Goal: Task Accomplishment & Management: Complete application form

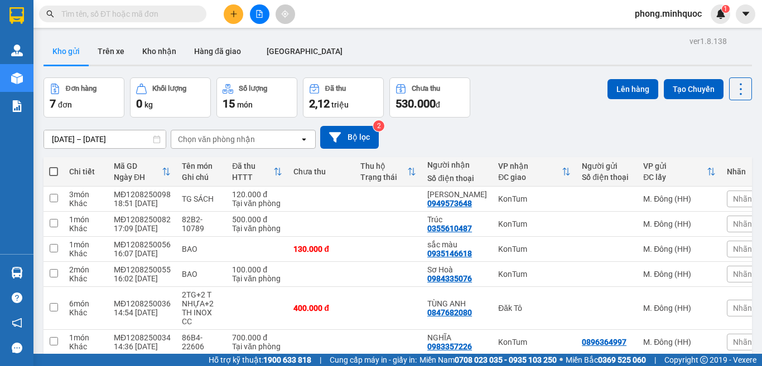
scroll to position [76, 0]
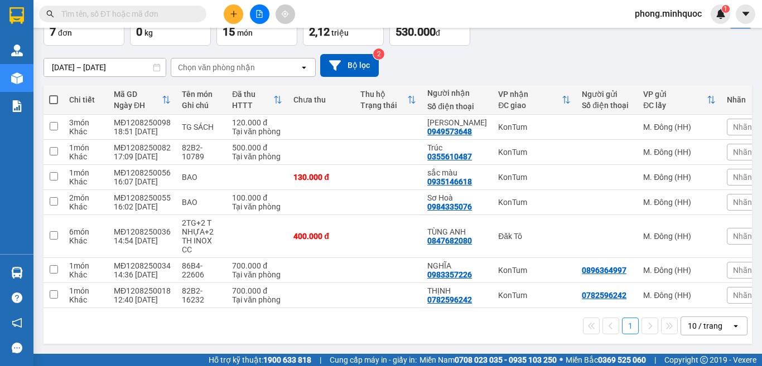
click at [167, 17] on input "text" at bounding box center [127, 14] width 132 height 12
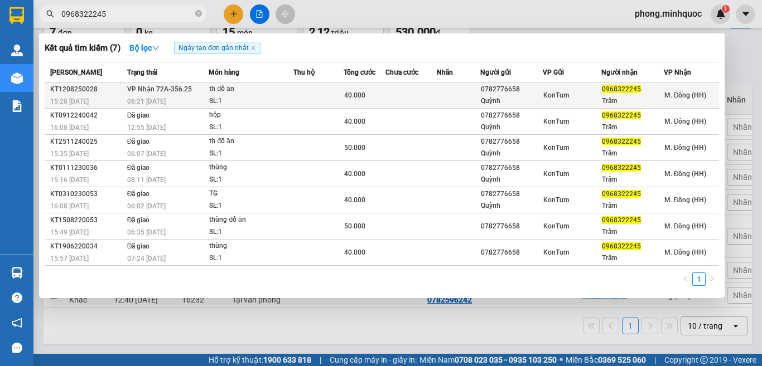
type input "0968322245"
click at [268, 94] on div "th đồ ăn" at bounding box center [251, 89] width 84 height 12
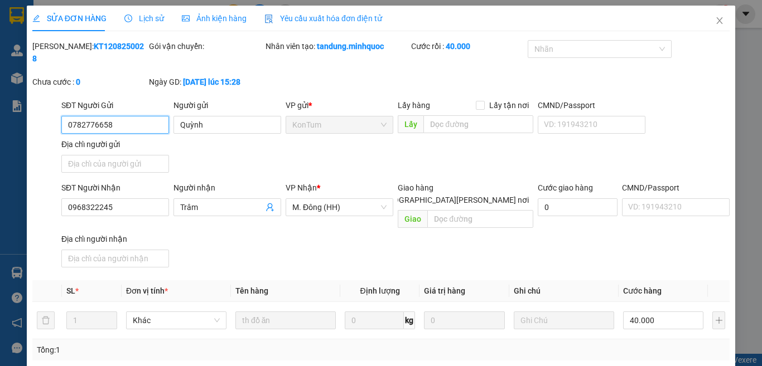
type input "0782776658"
type input "Quỳnh"
type input "0968322245"
type input "Trâm"
type input "40.000"
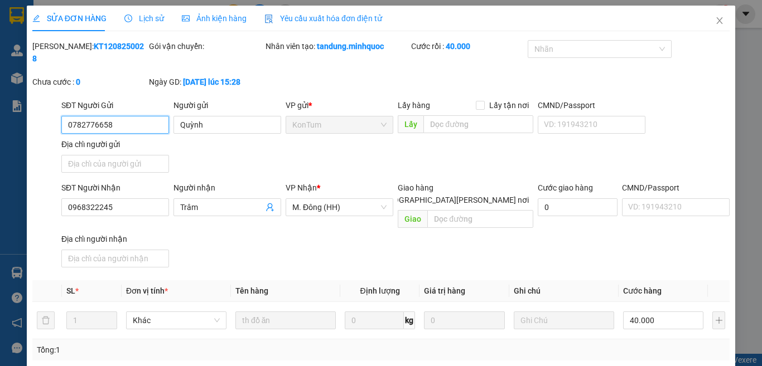
type input "0"
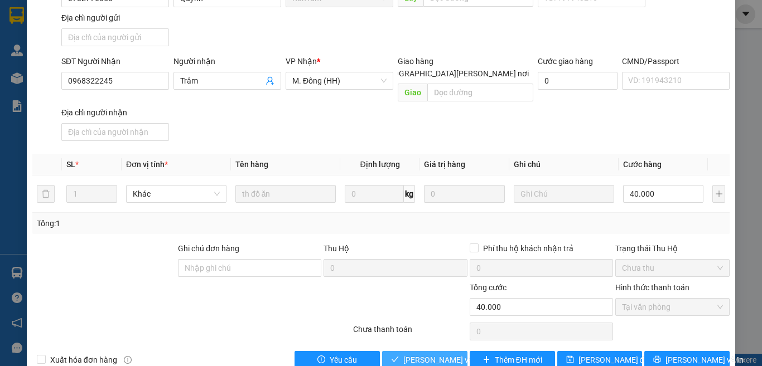
click at [418, 354] on span "[PERSON_NAME] và [PERSON_NAME] hàng" at bounding box center [478, 360] width 151 height 12
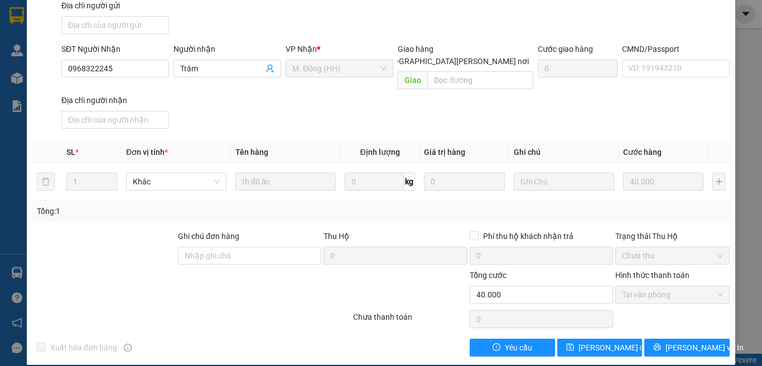
scroll to position [0, 0]
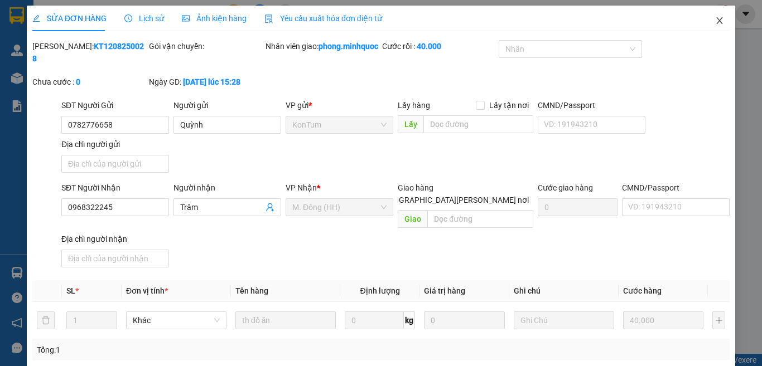
click at [715, 21] on icon "close" at bounding box center [719, 20] width 9 height 9
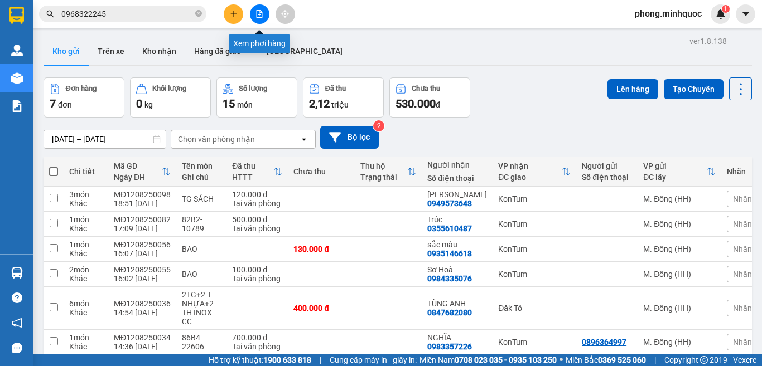
click at [263, 12] on icon "file-add" at bounding box center [259, 14] width 8 height 8
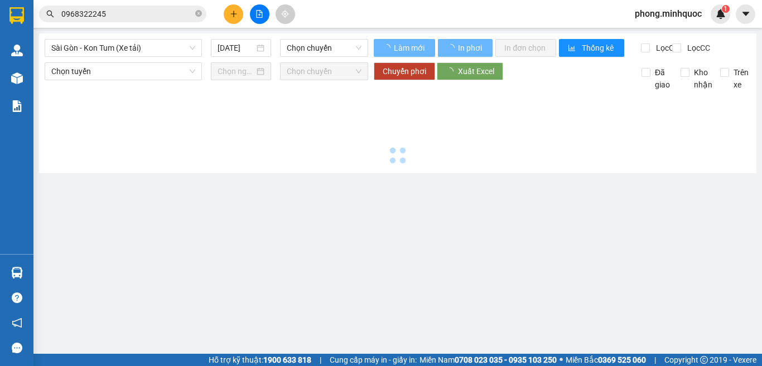
type input "[DATE]"
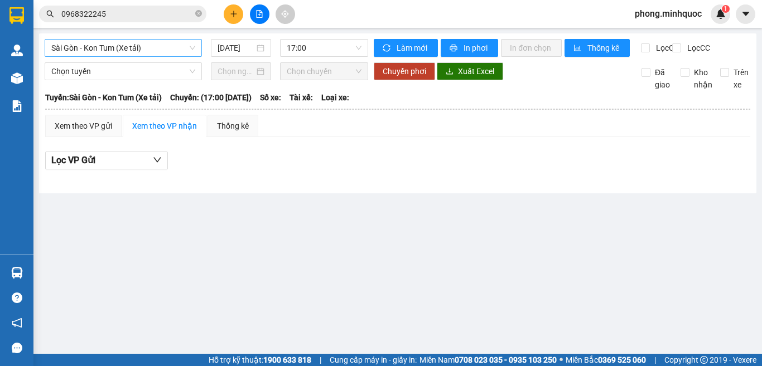
click at [110, 47] on span "Sài Gòn - Kon Tum (Xe tải)" at bounding box center [123, 48] width 144 height 17
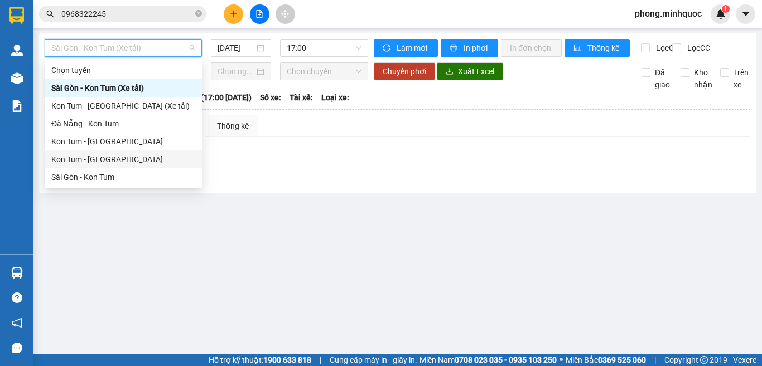
click at [75, 158] on div "Kon Tum - Sài Gòn" at bounding box center [123, 159] width 144 height 12
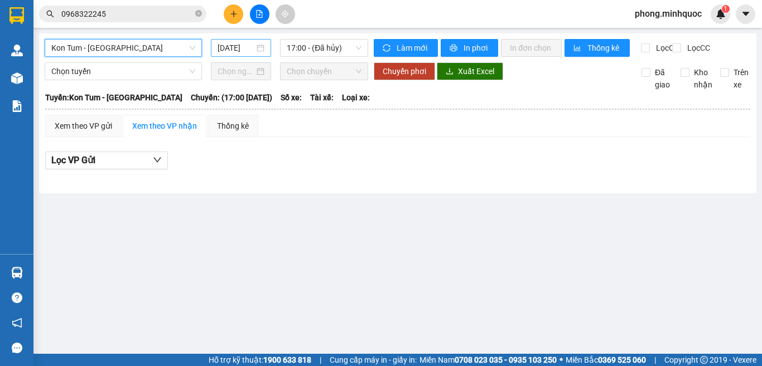
click at [231, 44] on input "[DATE]" at bounding box center [236, 48] width 37 height 12
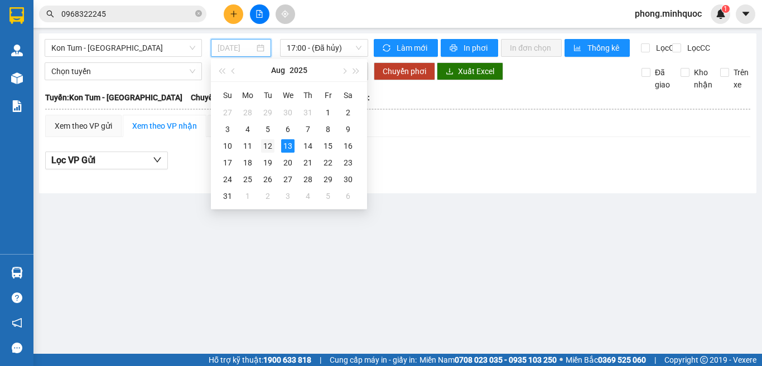
click at [267, 144] on div "12" at bounding box center [267, 145] width 13 height 13
type input "[DATE]"
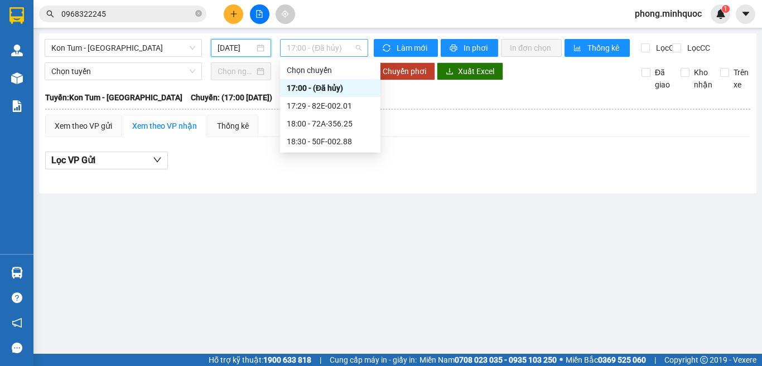
click at [313, 49] on span "17:00 - (Đã hủy)" at bounding box center [324, 48] width 75 height 17
click at [316, 124] on div "18:00 - 72A-356.25" at bounding box center [330, 124] width 87 height 12
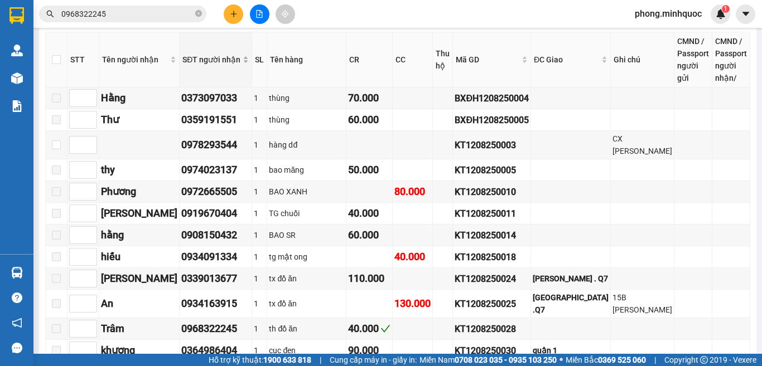
scroll to position [223, 0]
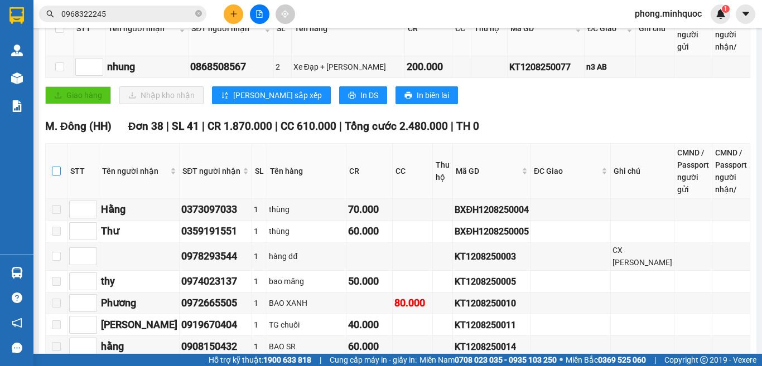
click at [61, 176] on input "checkbox" at bounding box center [56, 171] width 9 height 9
checkbox input "true"
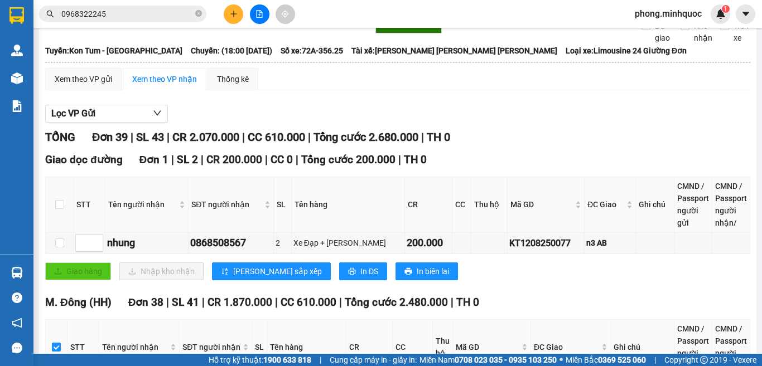
scroll to position [0, 0]
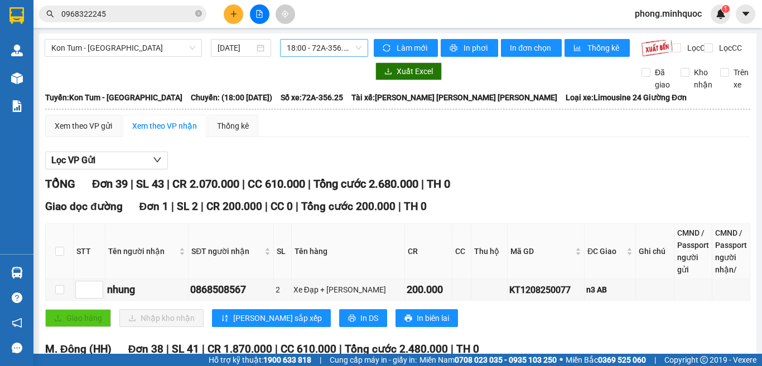
click at [303, 48] on span "18:00 - 72A-356.25" at bounding box center [324, 48] width 75 height 17
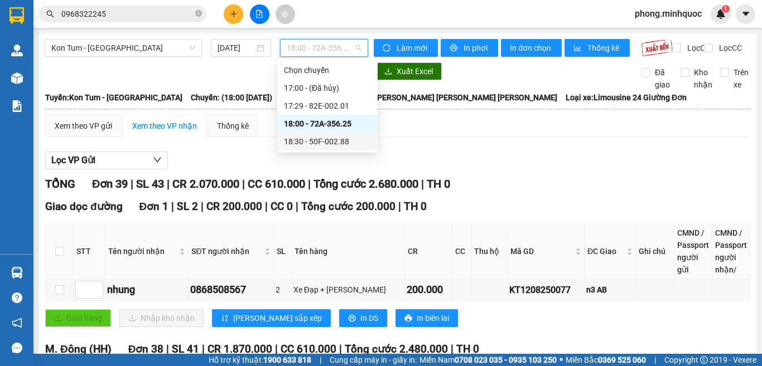
click at [317, 141] on div "18:30 - 50F-002.88" at bounding box center [327, 142] width 87 height 12
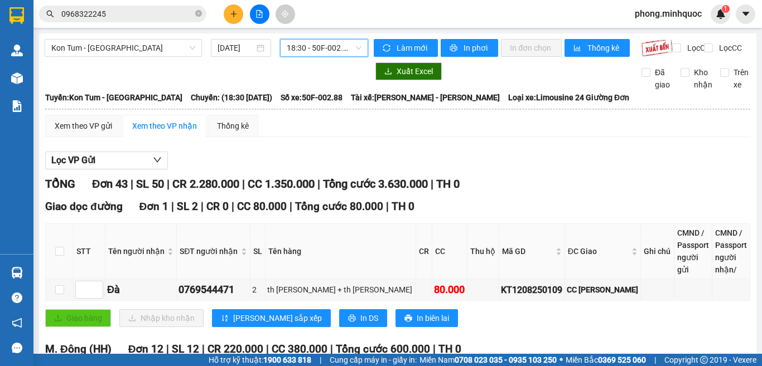
scroll to position [279, 0]
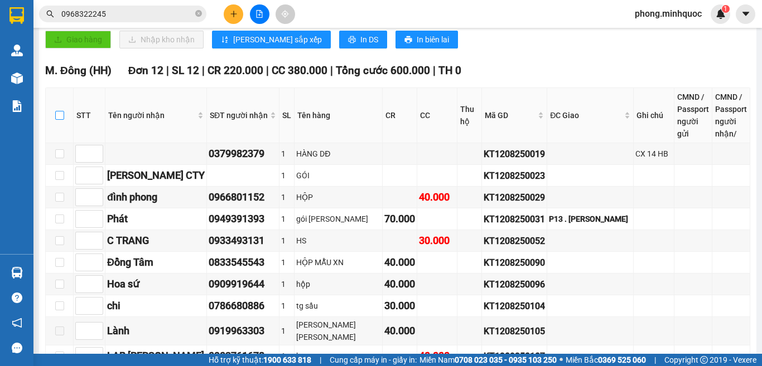
click at [55, 120] on input "checkbox" at bounding box center [59, 115] width 9 height 9
checkbox input "true"
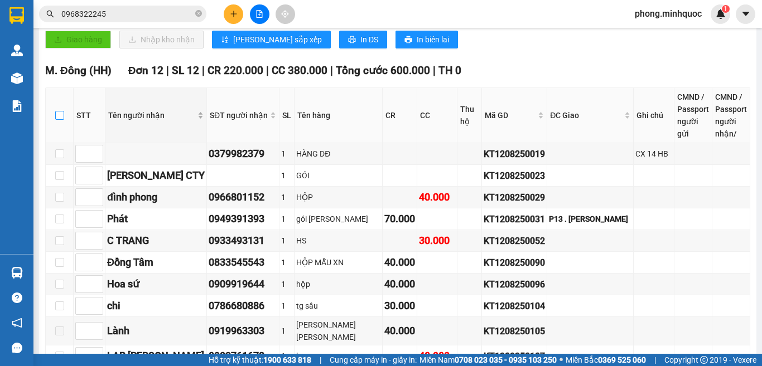
checkbox input "true"
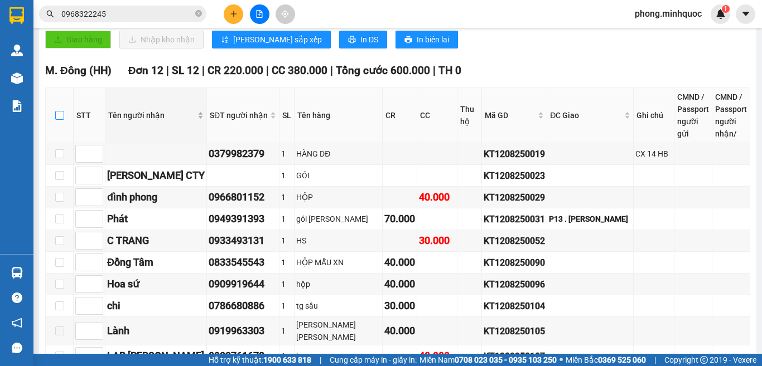
checkbox input "true"
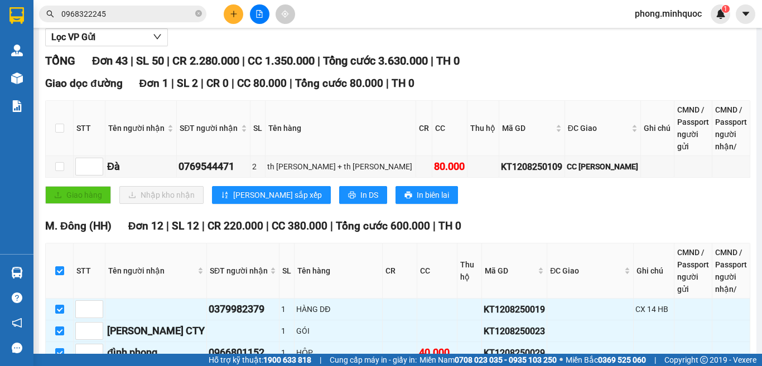
scroll to position [0, 0]
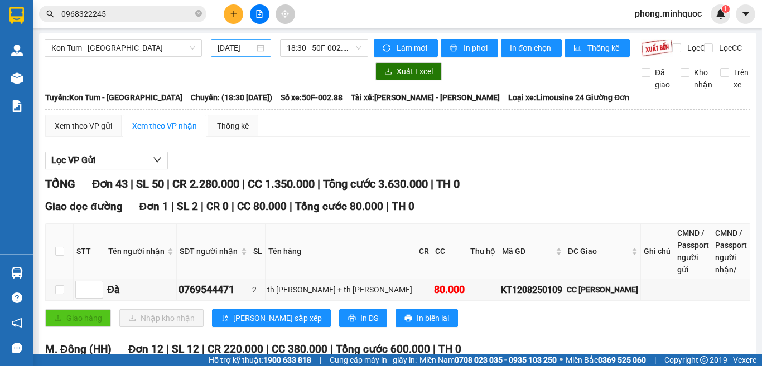
click at [235, 47] on input "[DATE]" at bounding box center [236, 48] width 37 height 12
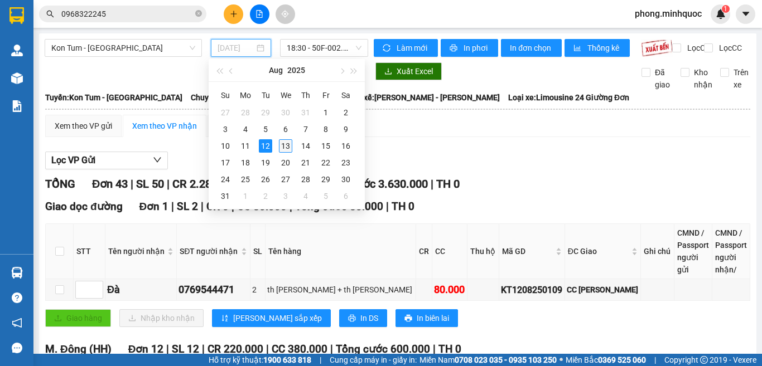
click at [284, 144] on div "13" at bounding box center [285, 145] width 13 height 13
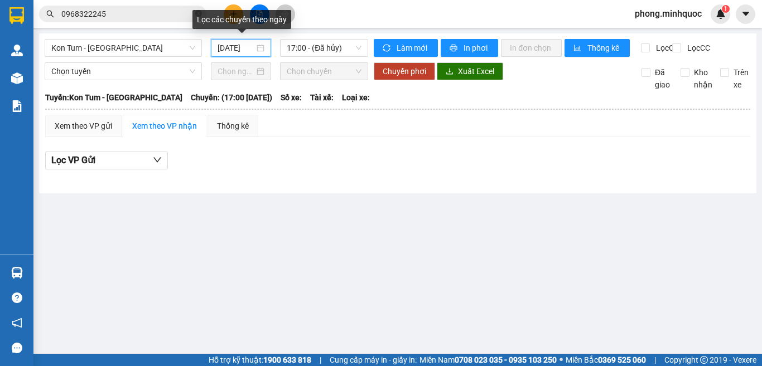
click at [235, 44] on input "[DATE]" at bounding box center [236, 48] width 37 height 12
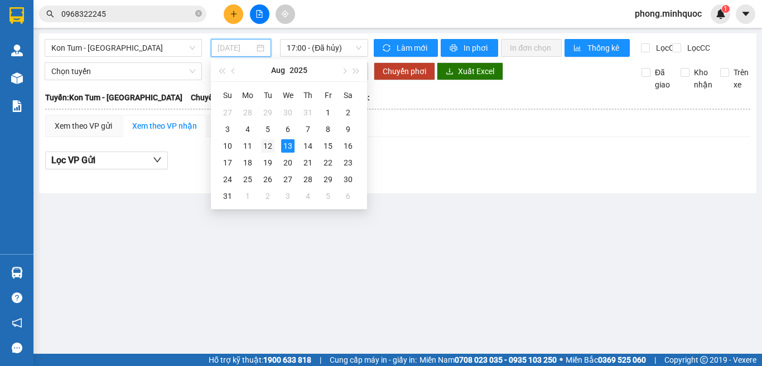
click at [266, 145] on div "12" at bounding box center [267, 145] width 13 height 13
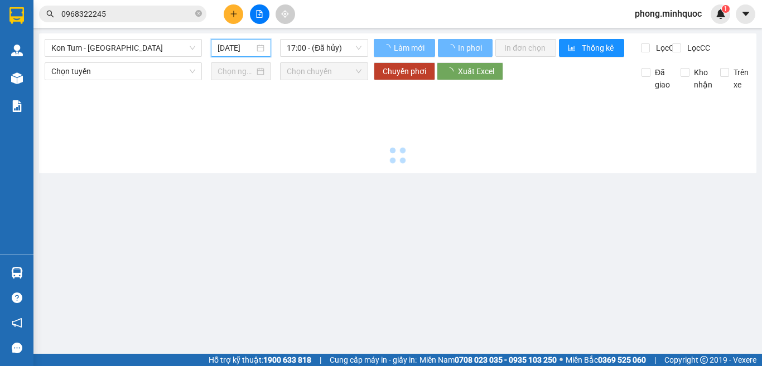
type input "[DATE]"
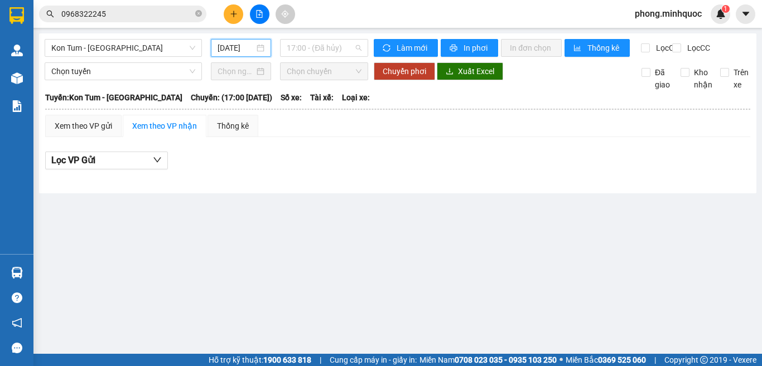
drag, startPoint x: 322, startPoint y: 53, endPoint x: 326, endPoint y: 59, distance: 6.5
click at [325, 54] on span "17:00 - (Đã hủy)" at bounding box center [324, 48] width 75 height 17
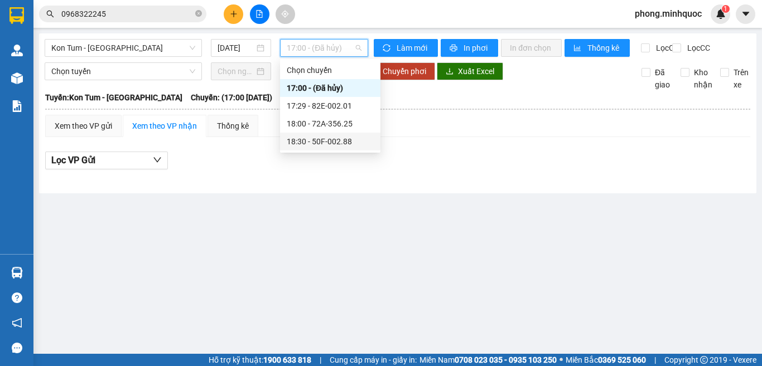
click at [326, 141] on div "18:30 - 50F-002.88" at bounding box center [330, 142] width 87 height 12
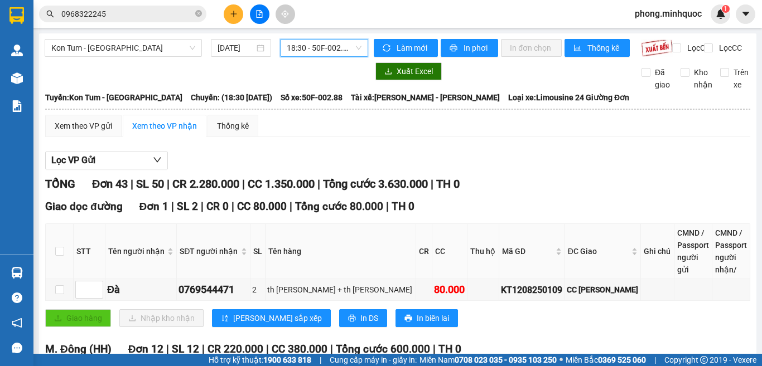
drag, startPoint x: 297, startPoint y: 46, endPoint x: 303, endPoint y: 47, distance: 5.6
click at [301, 46] on span "18:30 - 50F-002.88" at bounding box center [324, 48] width 75 height 17
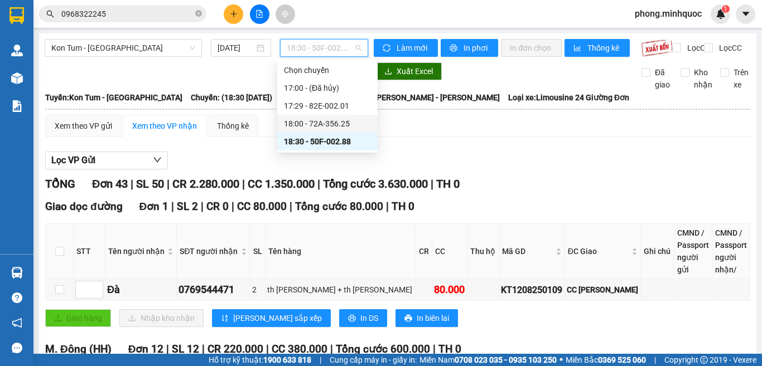
click at [317, 124] on div "18:00 - 72A-356.25" at bounding box center [327, 124] width 87 height 12
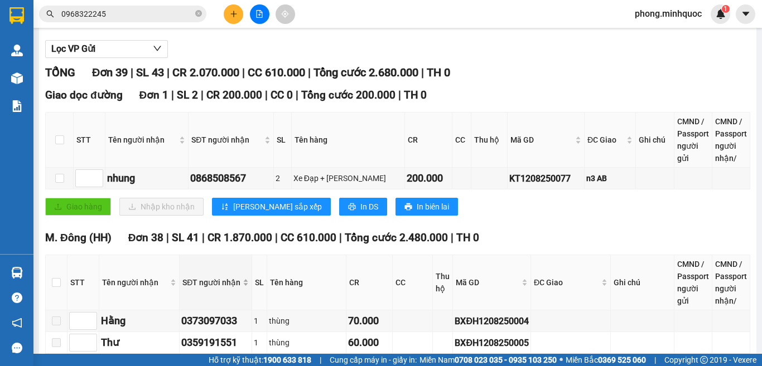
scroll to position [223, 0]
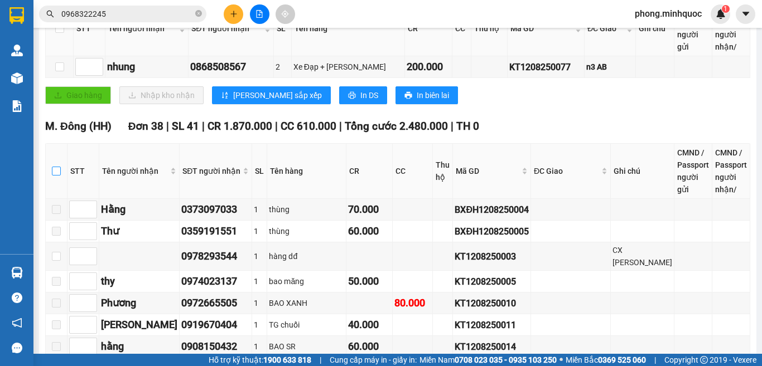
click at [61, 176] on input "checkbox" at bounding box center [56, 171] width 9 height 9
checkbox input "true"
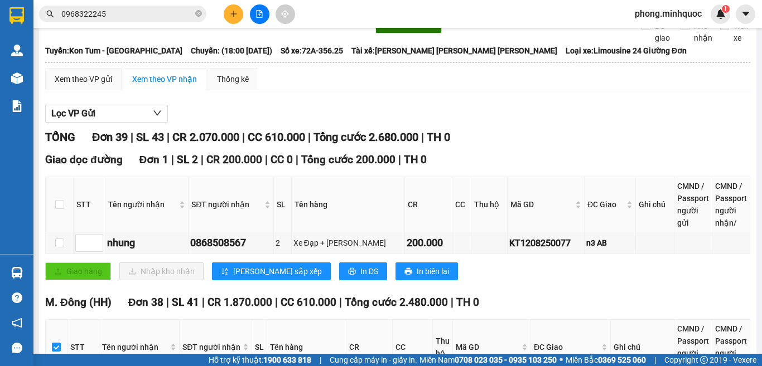
scroll to position [0, 0]
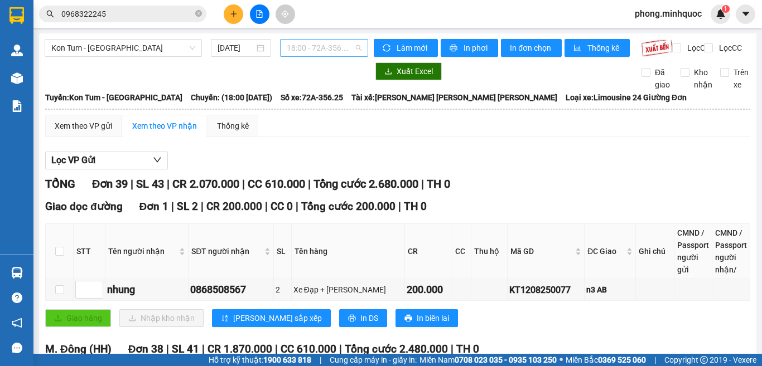
click at [303, 47] on span "18:00 - 72A-356.25" at bounding box center [324, 48] width 75 height 17
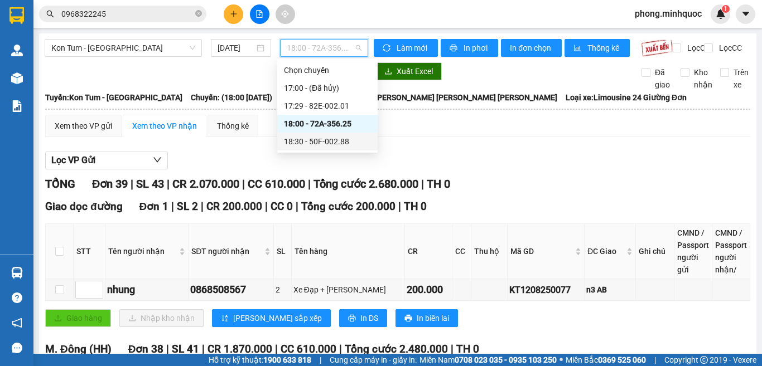
click at [300, 140] on div "18:30 - 50F-002.88" at bounding box center [327, 142] width 87 height 12
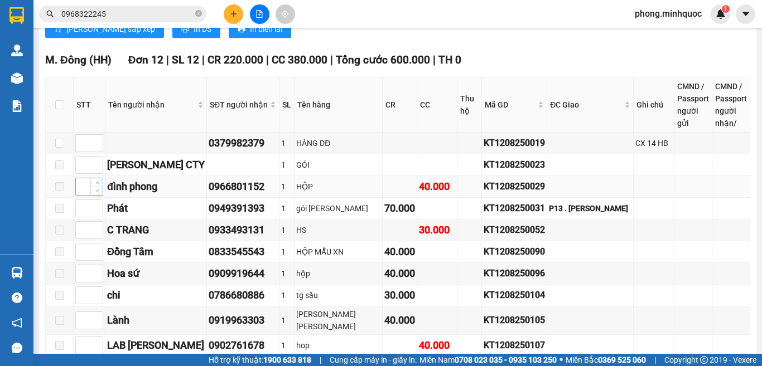
scroll to position [1004, 0]
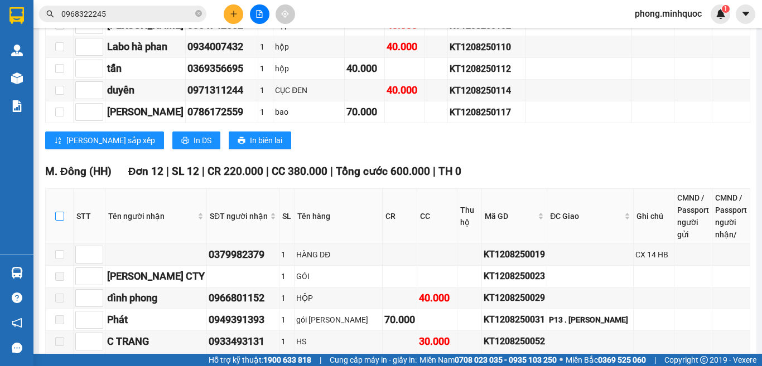
click at [57, 212] on input "checkbox" at bounding box center [59, 216] width 9 height 9
checkbox input "true"
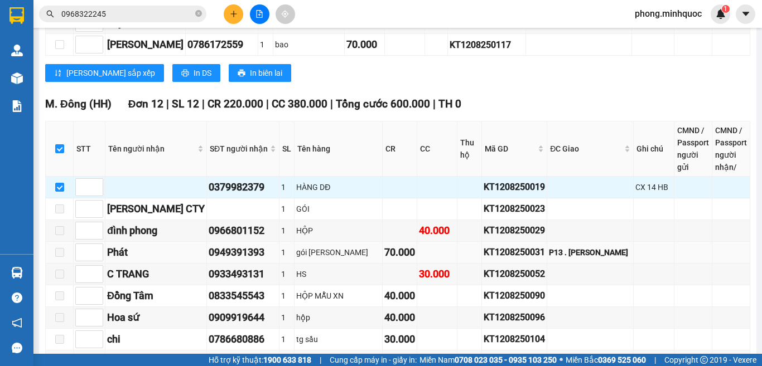
scroll to position [1183, 0]
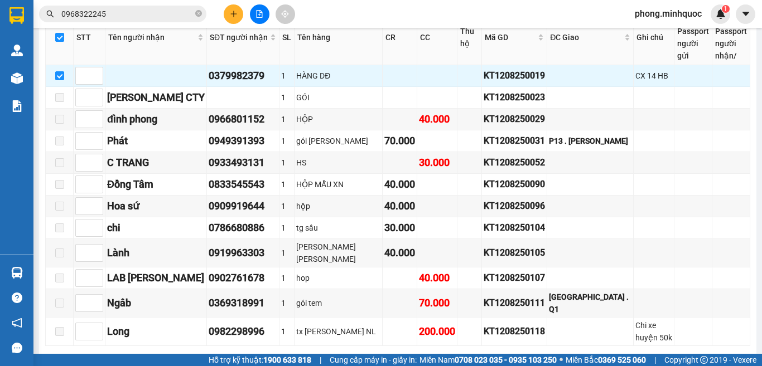
click at [194, 358] on span "Nhập kho nhận" at bounding box center [221, 364] width 54 height 12
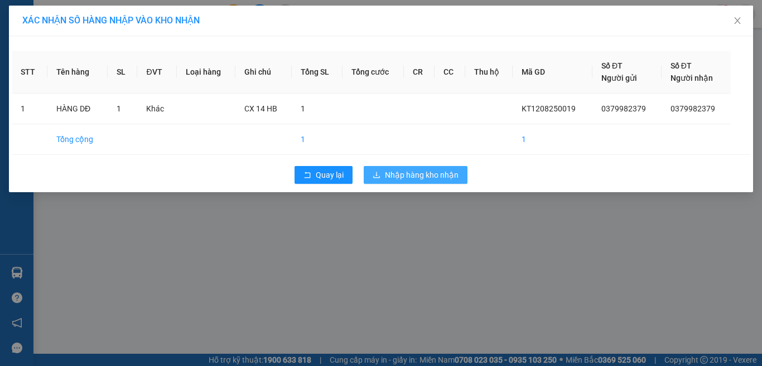
click at [408, 181] on button "Nhập hàng kho nhận" at bounding box center [416, 175] width 104 height 18
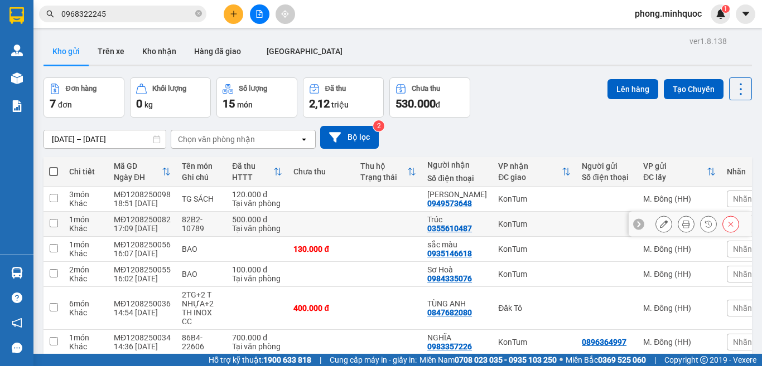
scroll to position [76, 0]
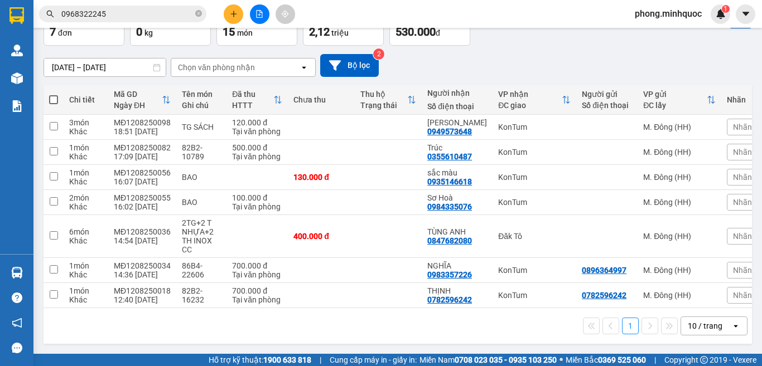
click at [702, 324] on div "10 / trang" at bounding box center [705, 326] width 35 height 11
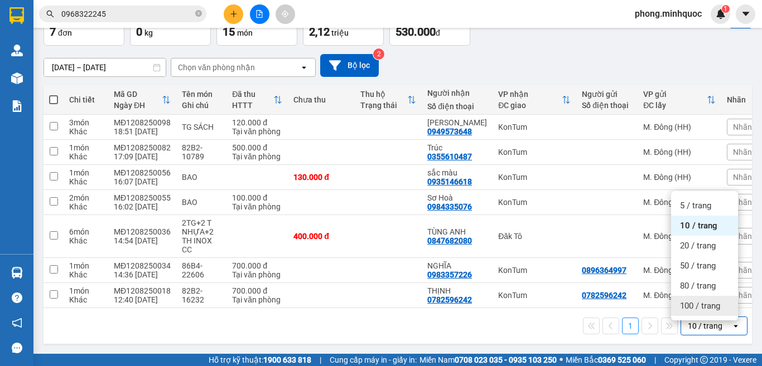
click at [702, 301] on span "100 / trang" at bounding box center [700, 306] width 40 height 11
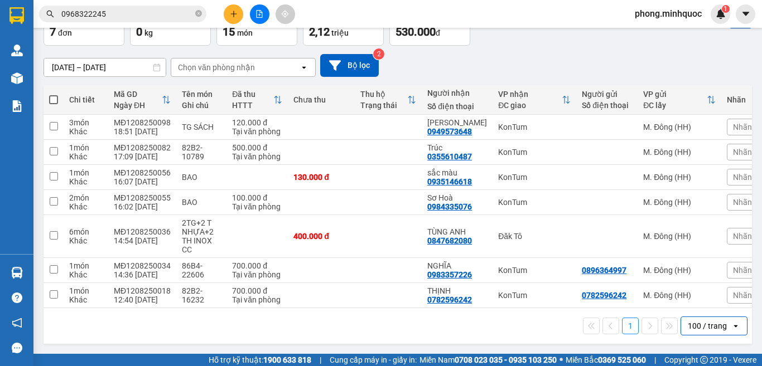
scroll to position [0, 0]
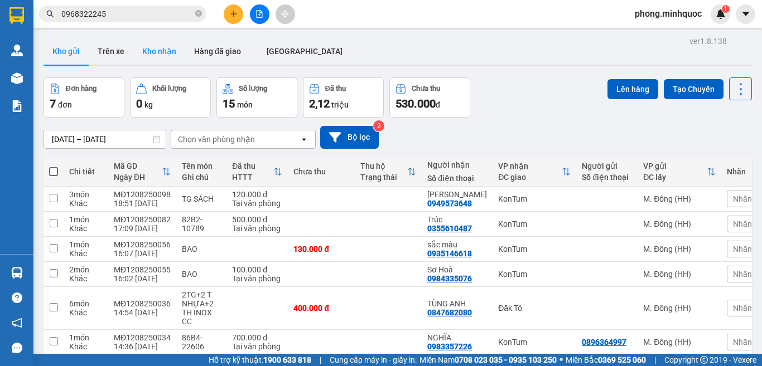
click at [170, 51] on button "Kho nhận" at bounding box center [159, 51] width 52 height 27
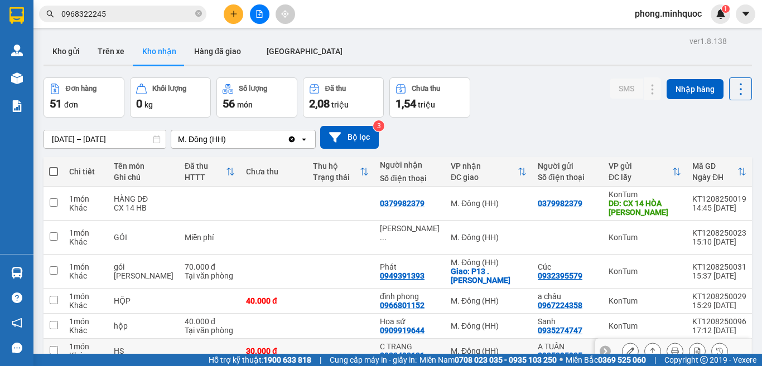
scroll to position [152, 0]
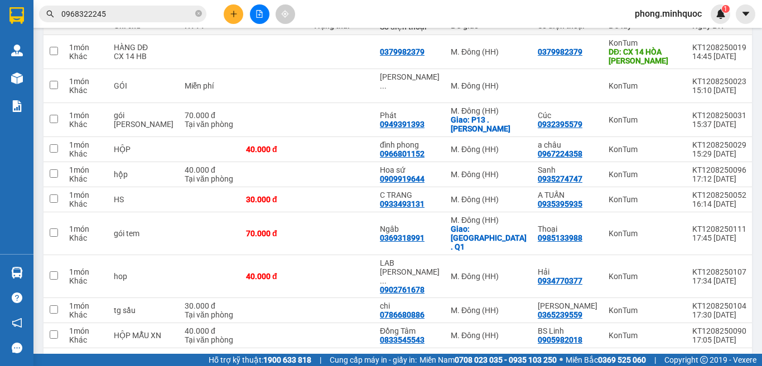
click at [688, 361] on div "10 / trang" at bounding box center [705, 366] width 35 height 11
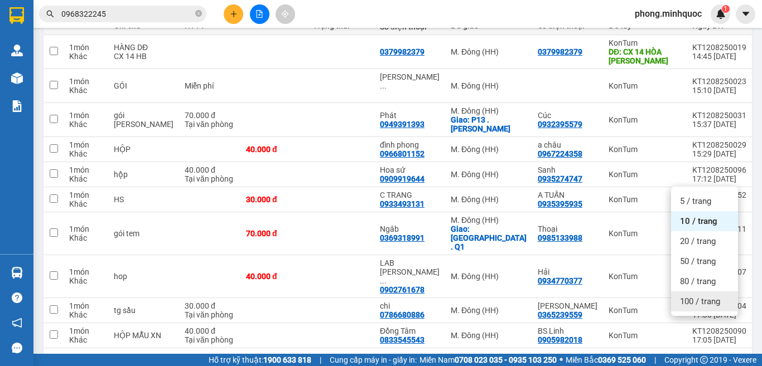
click at [687, 298] on span "100 / trang" at bounding box center [700, 301] width 40 height 11
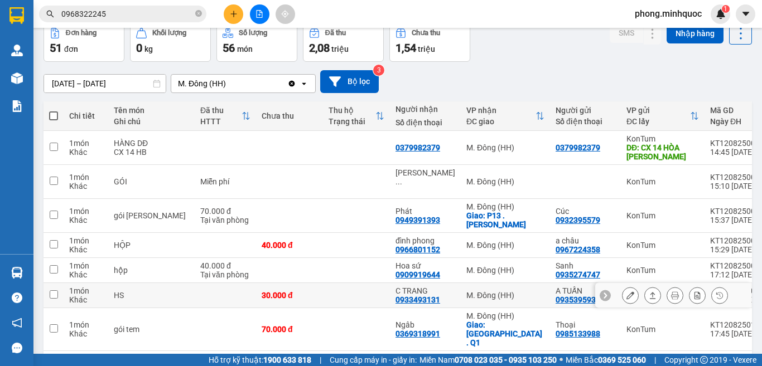
scroll to position [112, 0]
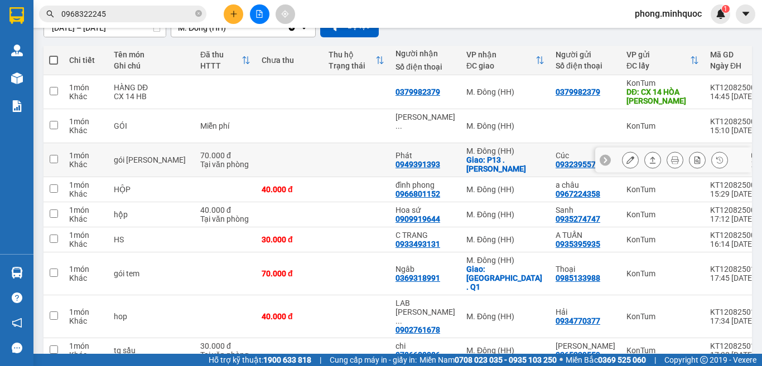
click at [323, 148] on td at bounding box center [356, 160] width 67 height 34
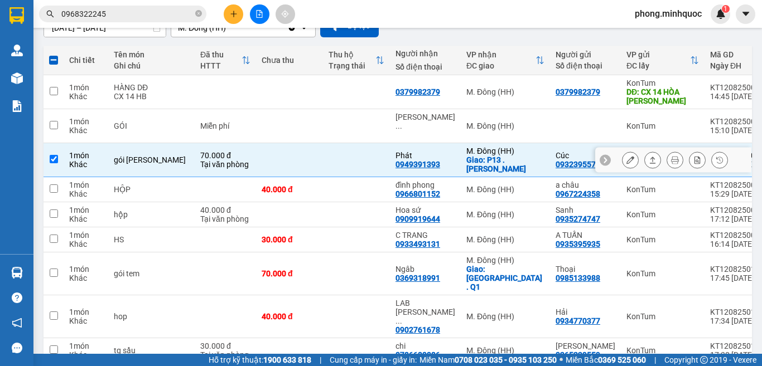
click at [323, 148] on td at bounding box center [356, 160] width 67 height 34
checkbox input "false"
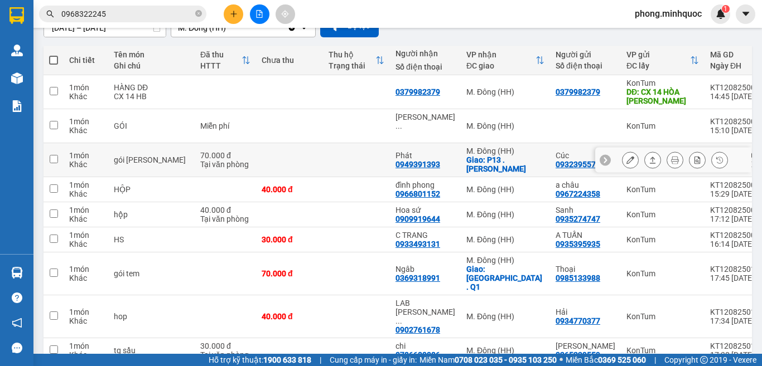
scroll to position [0, 0]
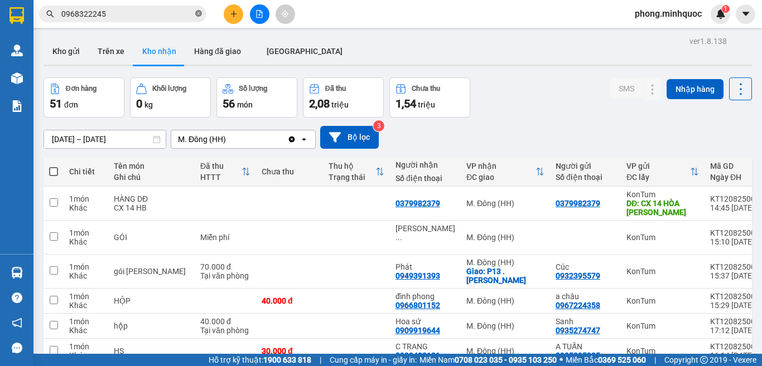
click at [197, 11] on icon "close-circle" at bounding box center [198, 13] width 7 height 7
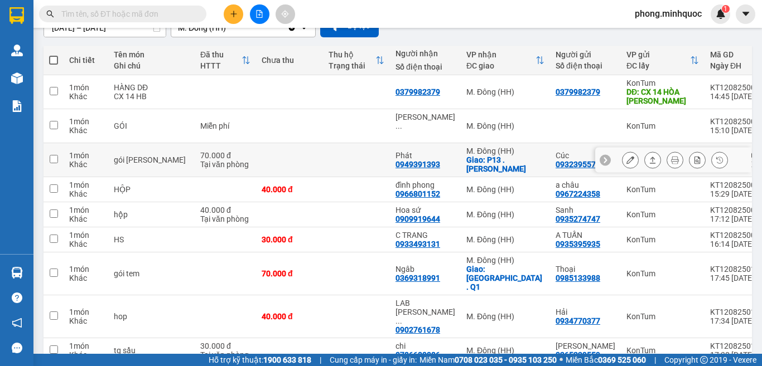
click at [286, 148] on td at bounding box center [289, 160] width 67 height 34
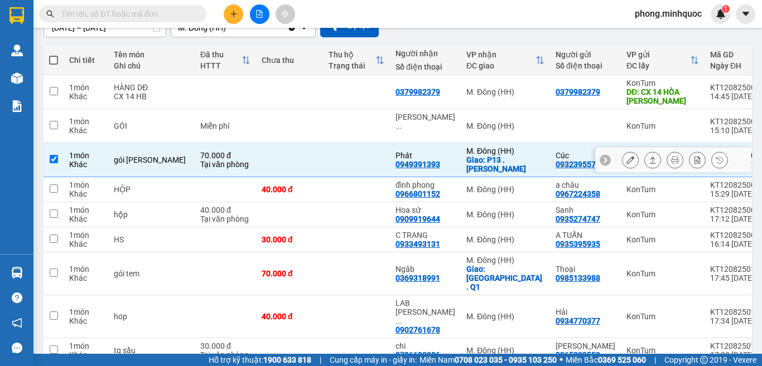
checkbox input "true"
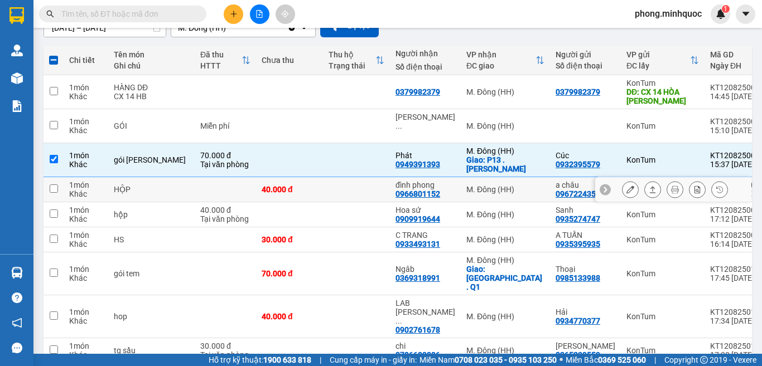
scroll to position [167, 0]
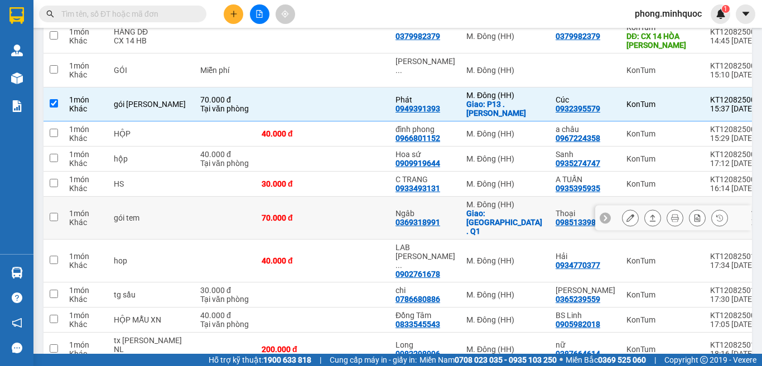
click at [323, 200] on td at bounding box center [356, 218] width 67 height 43
checkbox input "true"
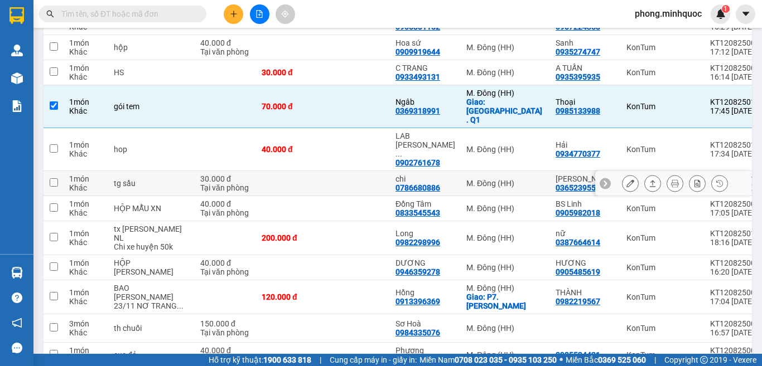
scroll to position [335, 0]
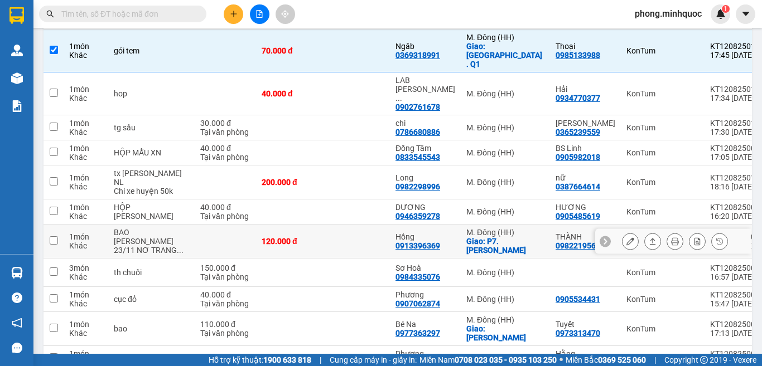
click at [323, 225] on td at bounding box center [356, 242] width 67 height 34
checkbox input "true"
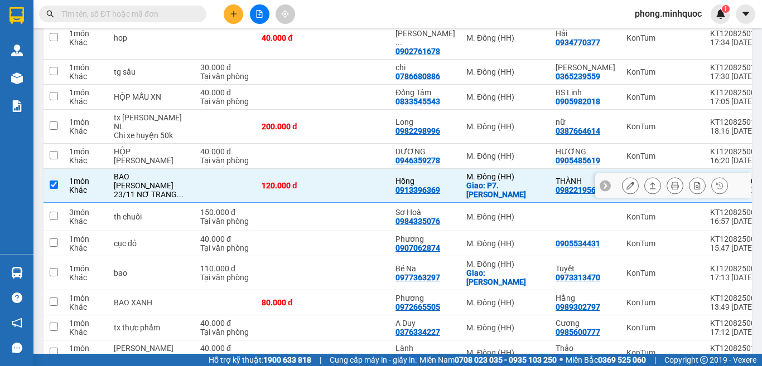
scroll to position [446, 0]
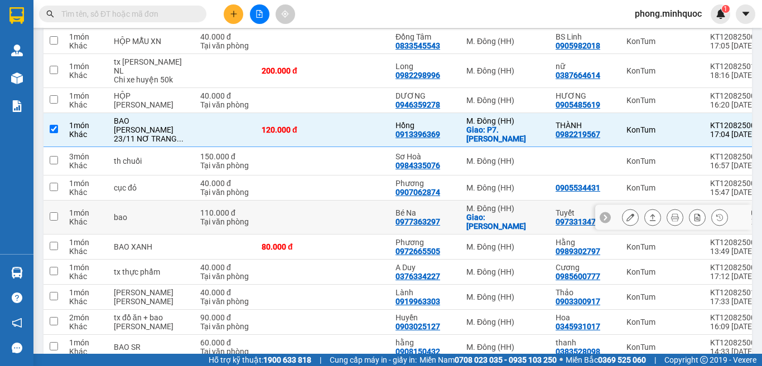
click at [323, 201] on td at bounding box center [356, 218] width 67 height 34
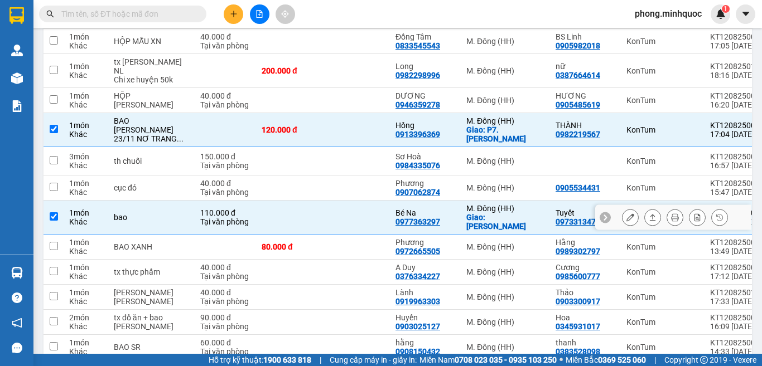
checkbox input "true"
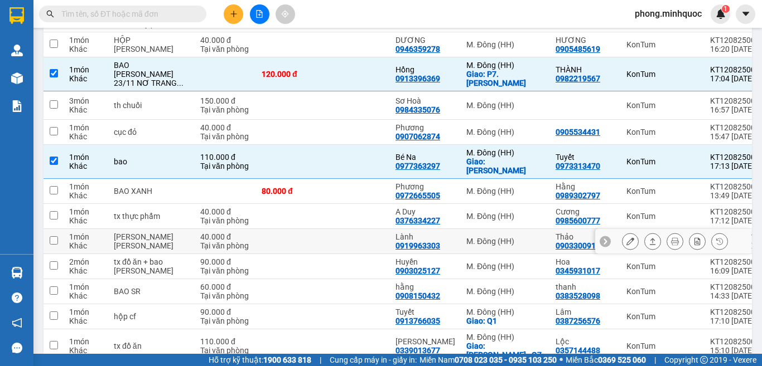
scroll to position [558, 0]
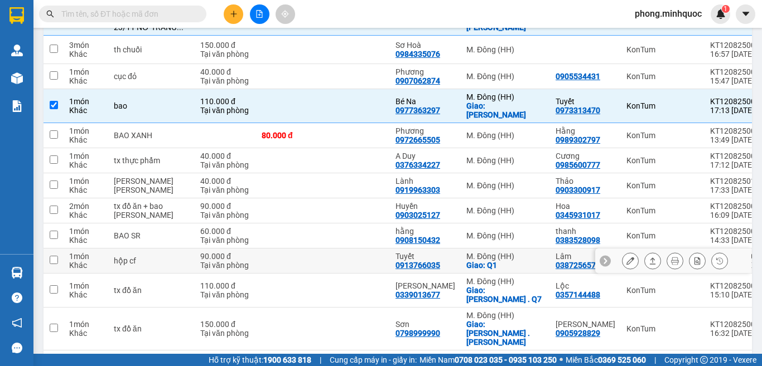
click at [323, 249] on td at bounding box center [356, 261] width 67 height 25
checkbox input "true"
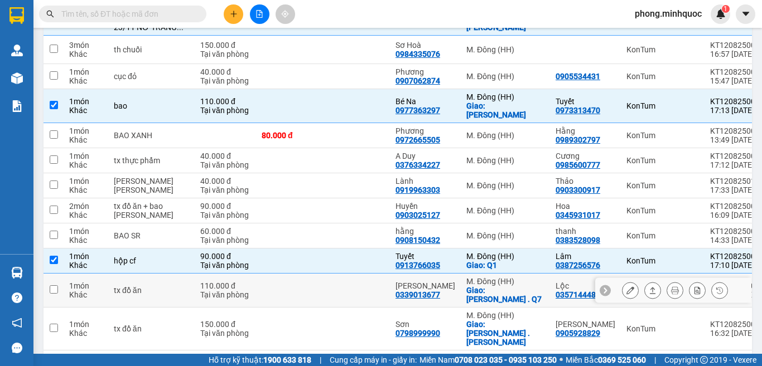
click at [323, 274] on td at bounding box center [356, 291] width 67 height 34
checkbox input "true"
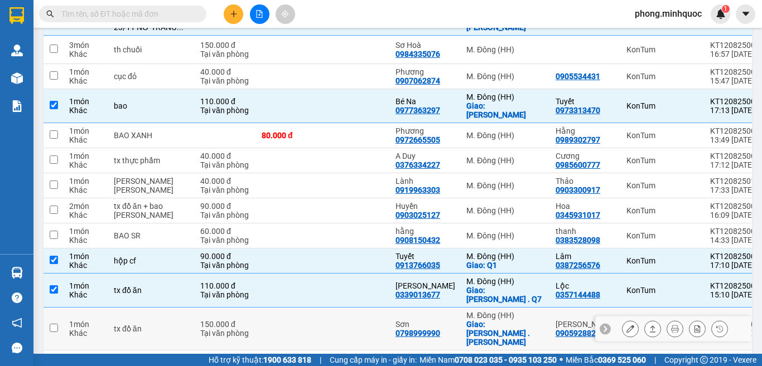
click at [323, 308] on td at bounding box center [356, 329] width 67 height 43
checkbox input "true"
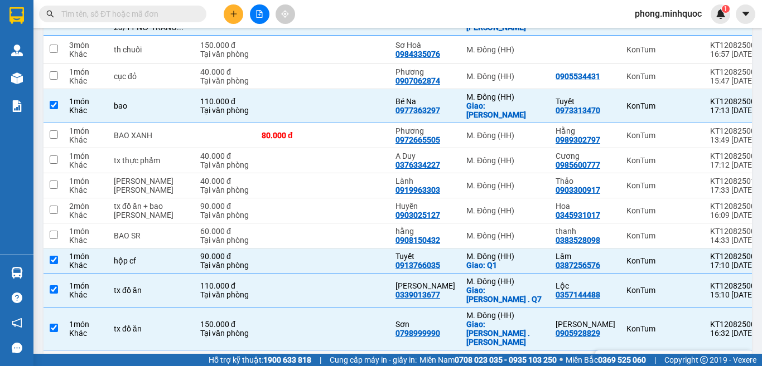
drag, startPoint x: 293, startPoint y: 308, endPoint x: 298, endPoint y: 299, distance: 10.2
click at [323, 351] on td at bounding box center [356, 363] width 67 height 25
checkbox input "true"
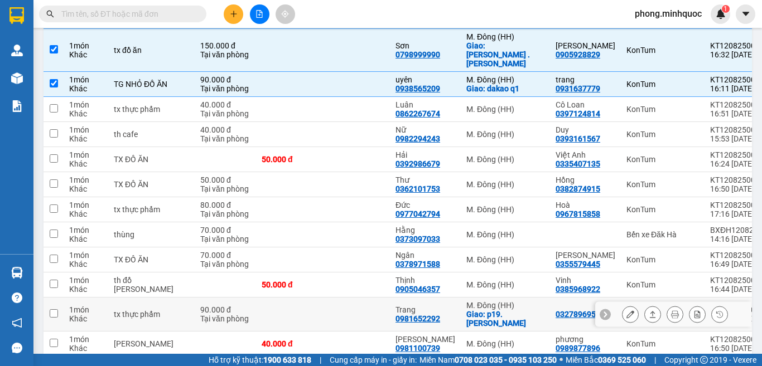
scroll to position [892, 0]
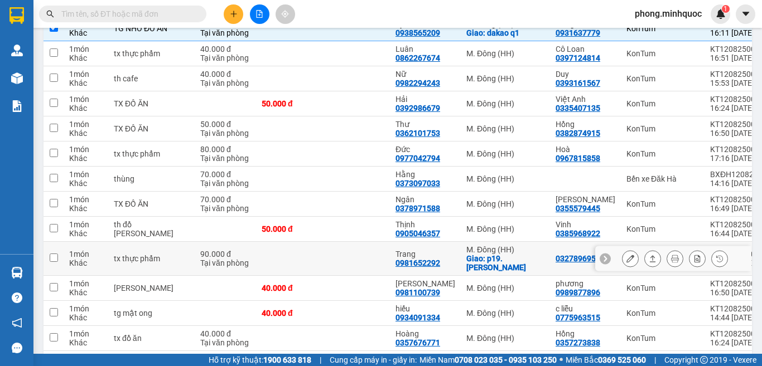
click at [323, 242] on td at bounding box center [356, 259] width 67 height 34
checkbox input "true"
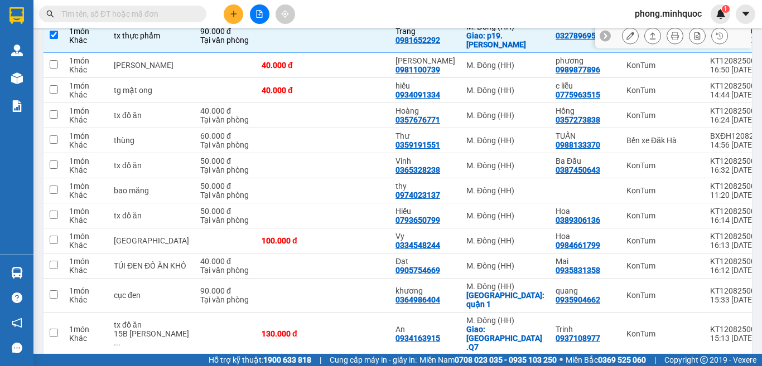
scroll to position [1171, 0]
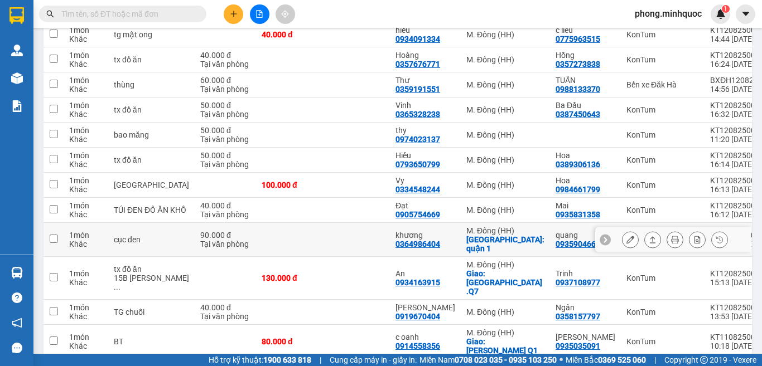
click at [323, 223] on td at bounding box center [356, 240] width 67 height 34
checkbox input "true"
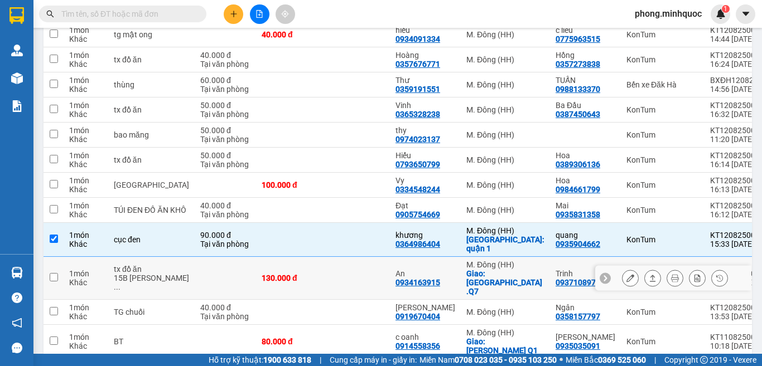
click at [282, 257] on td "130.000 đ" at bounding box center [289, 278] width 67 height 43
checkbox input "true"
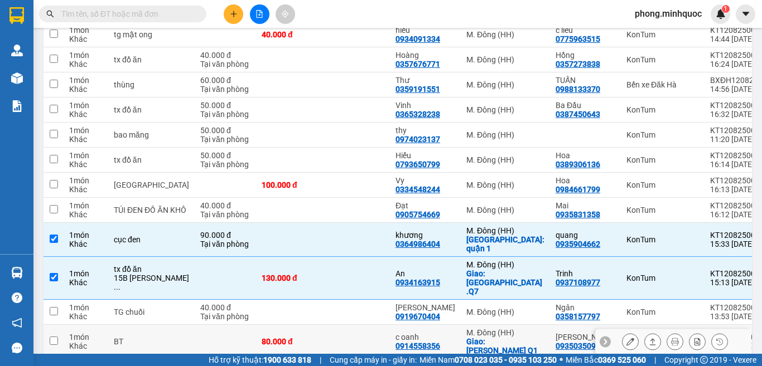
click at [272, 337] on div "80.000 đ" at bounding box center [290, 341] width 56 height 9
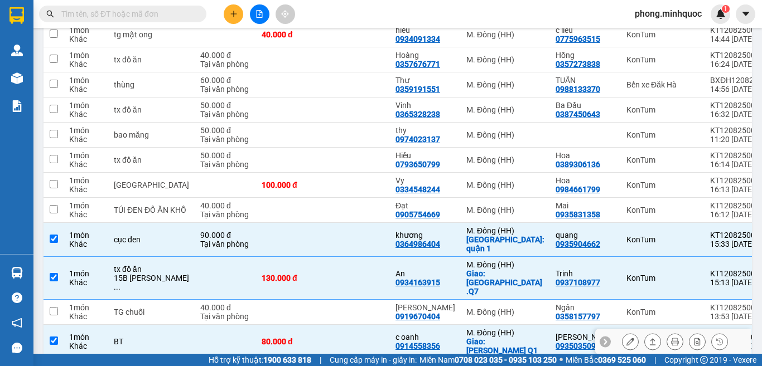
click at [272, 337] on div "80.000 đ" at bounding box center [290, 341] width 56 height 9
checkbox input "false"
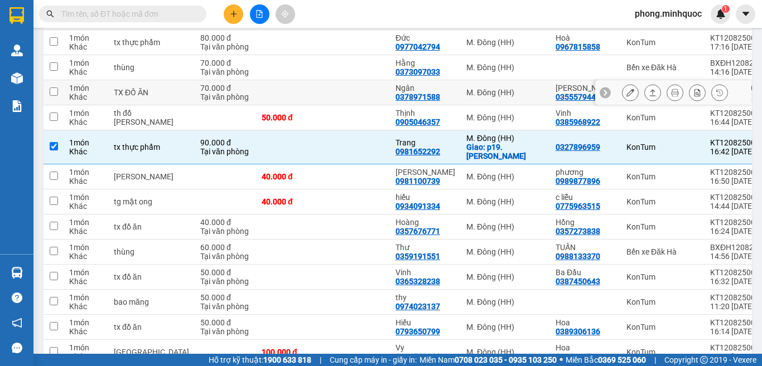
scroll to position [781, 0]
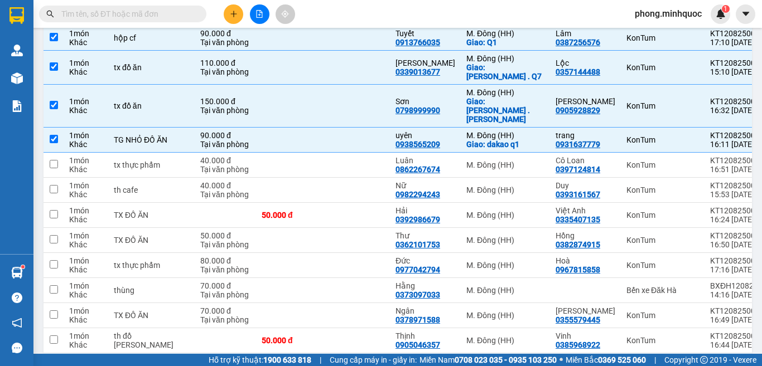
click at [124, 11] on input "text" at bounding box center [127, 14] width 132 height 12
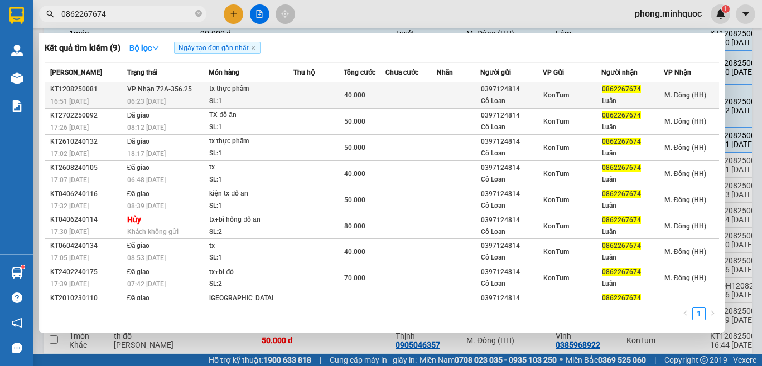
type input "0862267674"
click at [275, 94] on div "tx thực phẩm" at bounding box center [251, 89] width 84 height 12
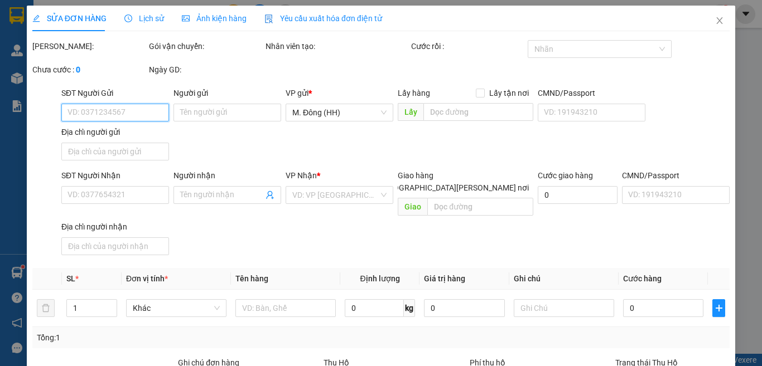
scroll to position [127, 0]
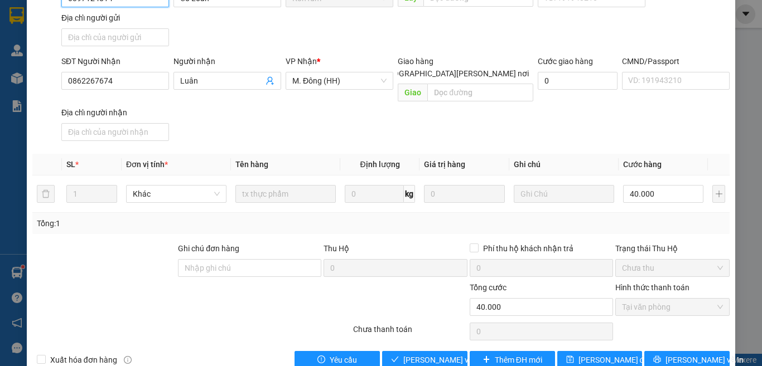
type input "0397124814"
type input "Cô Loan"
type input "0862267674"
type input "Luân"
type input "40.000"
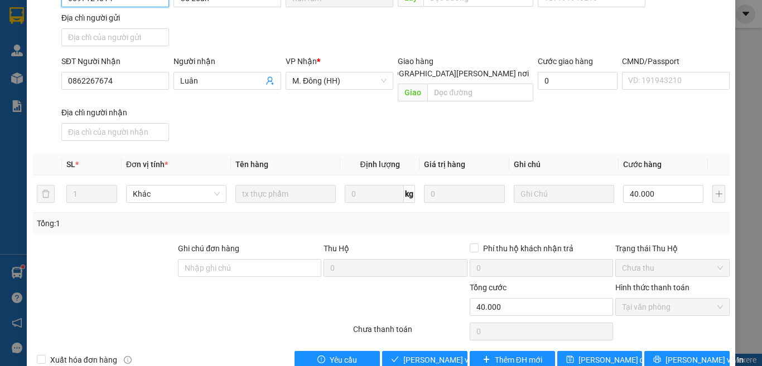
type input "0"
click at [413, 354] on span "Giao hàng" at bounding box center [431, 360] width 36 height 12
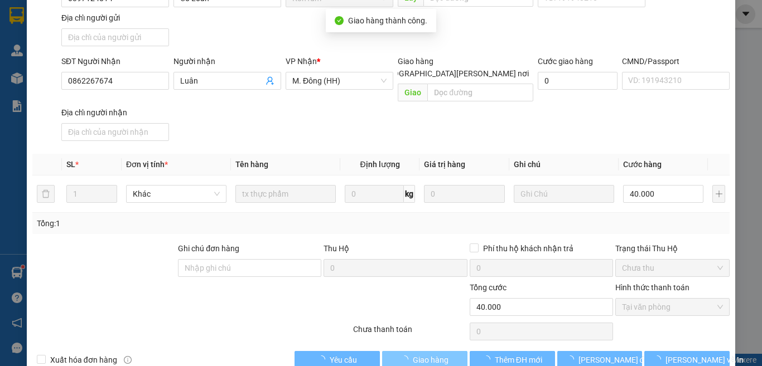
scroll to position [0, 0]
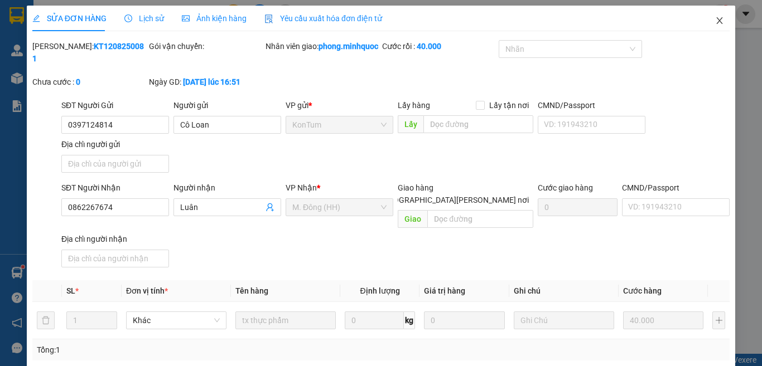
click at [715, 20] on icon "close" at bounding box center [719, 20] width 9 height 9
click at [708, 20] on span "phong.minhquoc" at bounding box center [668, 14] width 85 height 14
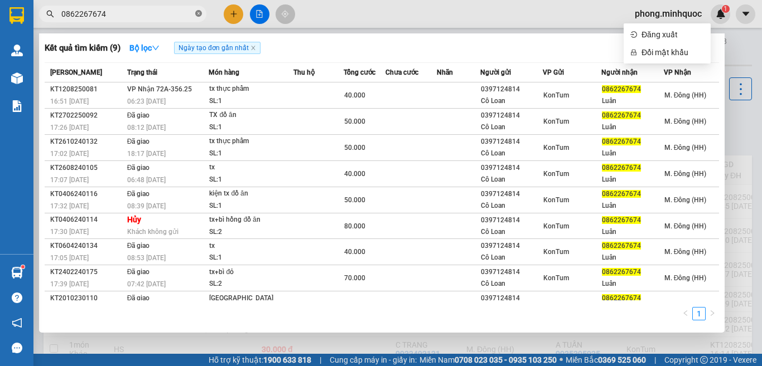
click at [197, 15] on icon "close-circle" at bounding box center [198, 13] width 7 height 7
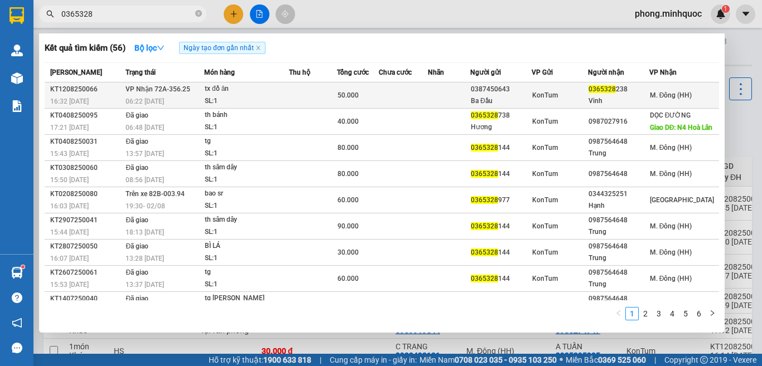
type input "0365328"
click at [252, 91] on div "tx đồ ăn" at bounding box center [247, 89] width 84 height 12
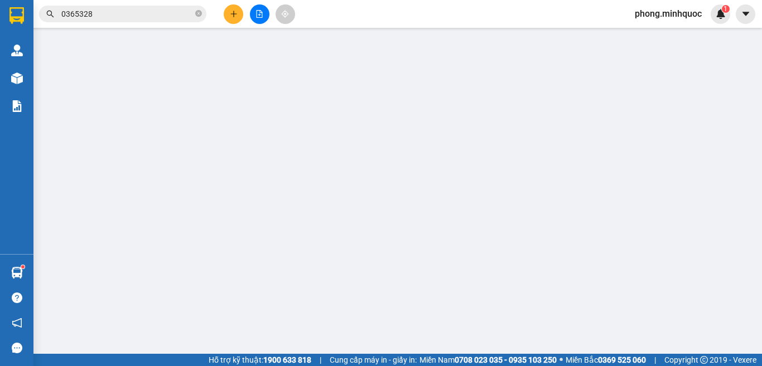
type input "0387450643"
type input "Ba Đầu"
type input "0365328238"
type input "Vinh"
type input "50.000"
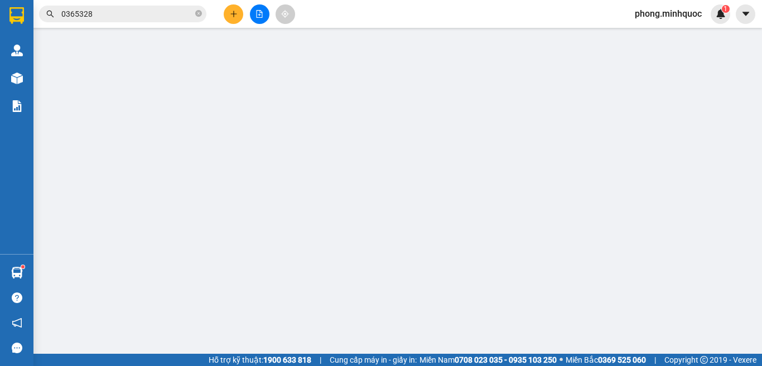
type input "0"
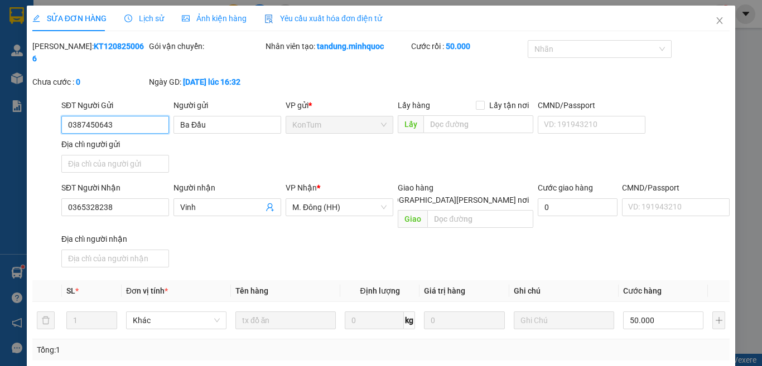
scroll to position [127, 0]
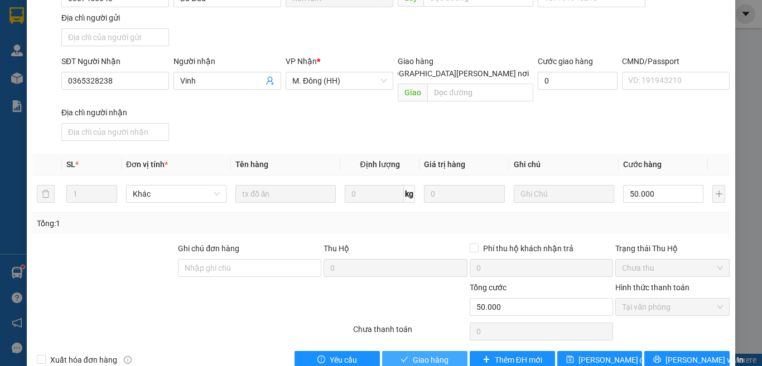
click at [414, 354] on span "Giao hàng" at bounding box center [431, 360] width 36 height 12
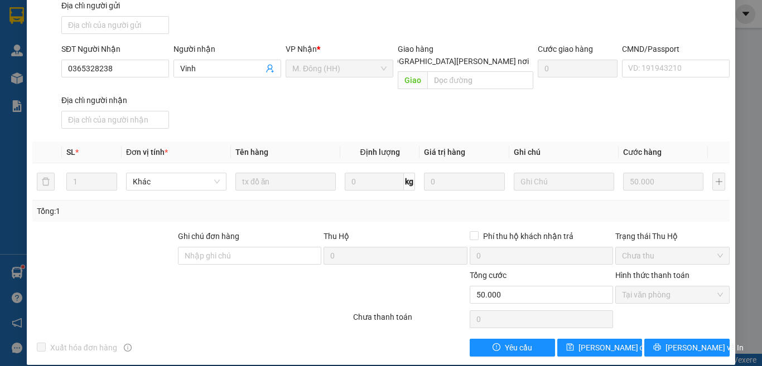
scroll to position [0, 0]
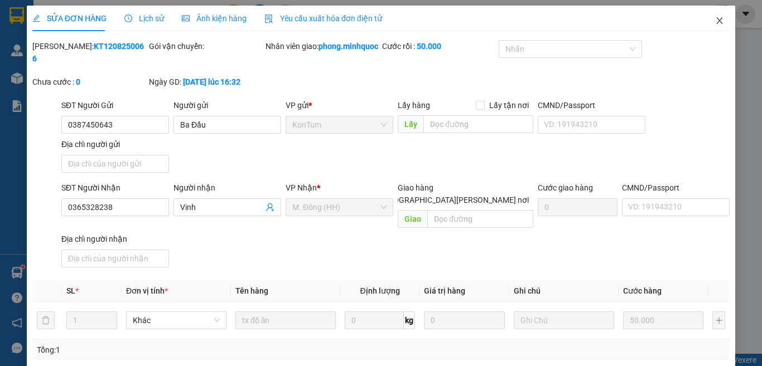
click at [715, 22] on icon "close" at bounding box center [719, 20] width 9 height 9
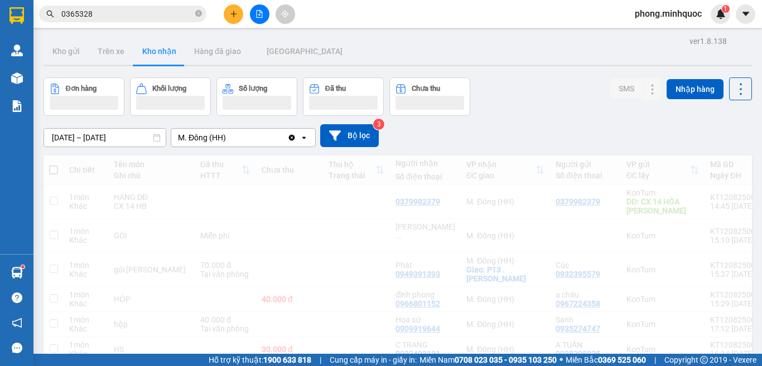
click at [195, 15] on span "0365328" at bounding box center [122, 14] width 167 height 17
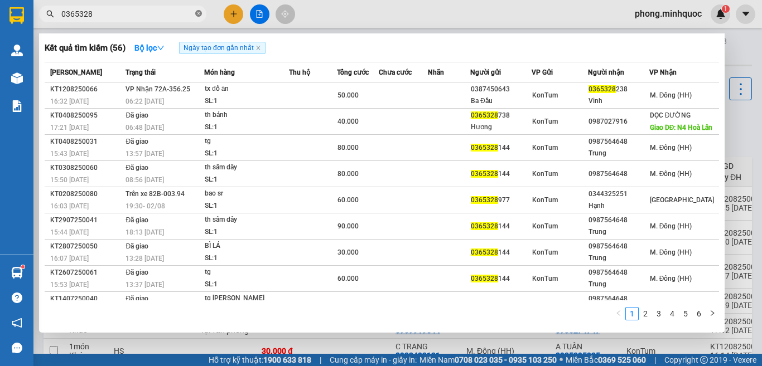
click at [200, 13] on icon "close-circle" at bounding box center [198, 13] width 7 height 7
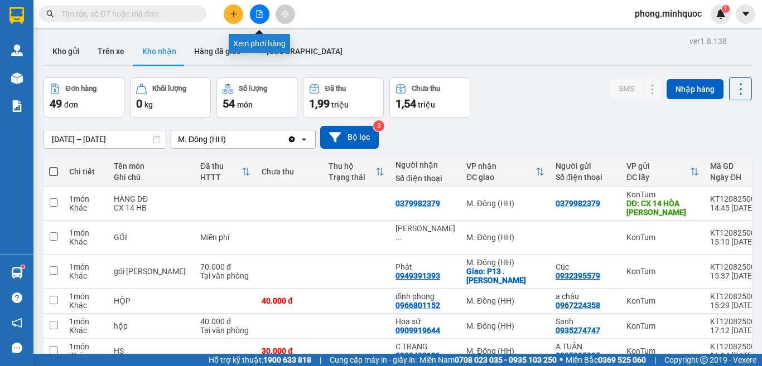
click at [257, 12] on icon "file-add" at bounding box center [259, 14] width 8 height 8
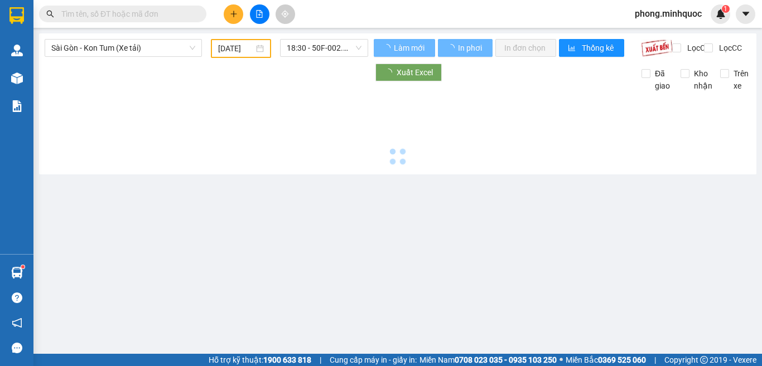
type input "[DATE]"
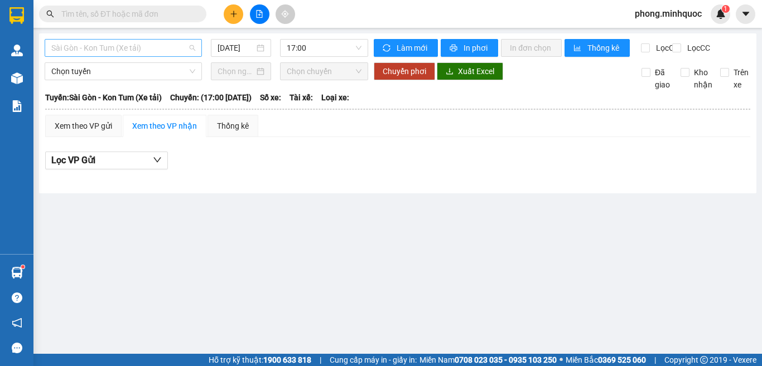
click at [83, 51] on span "Sài Gòn - Kon Tum (Xe tải)" at bounding box center [123, 48] width 144 height 17
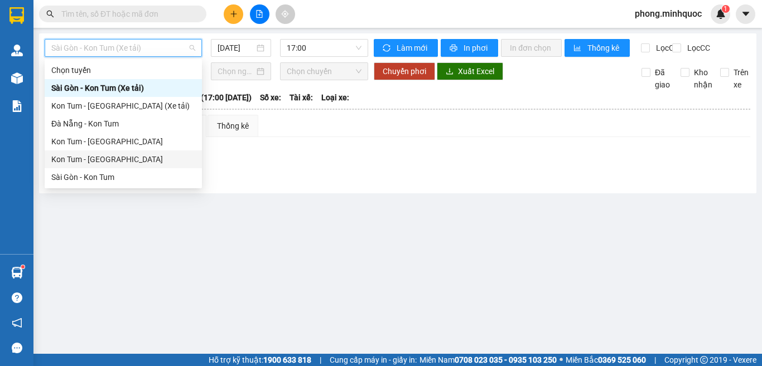
click at [76, 162] on div "Kon Tum - Sài Gòn" at bounding box center [123, 159] width 144 height 12
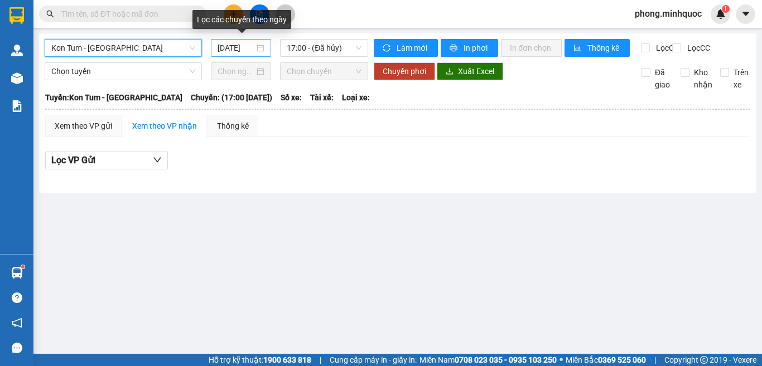
click at [240, 50] on input "[DATE]" at bounding box center [236, 48] width 37 height 12
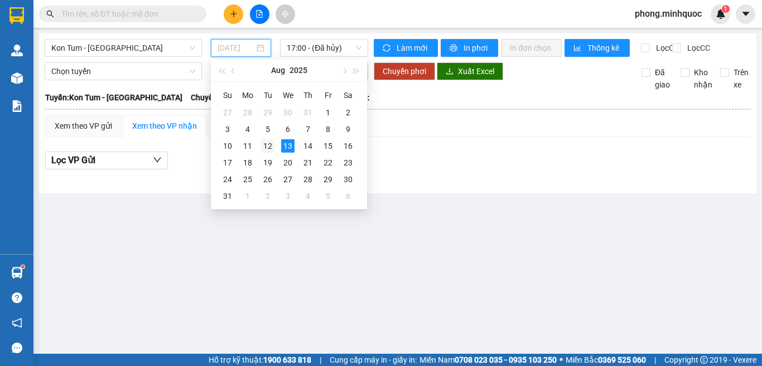
click at [267, 144] on div "12" at bounding box center [267, 145] width 13 height 13
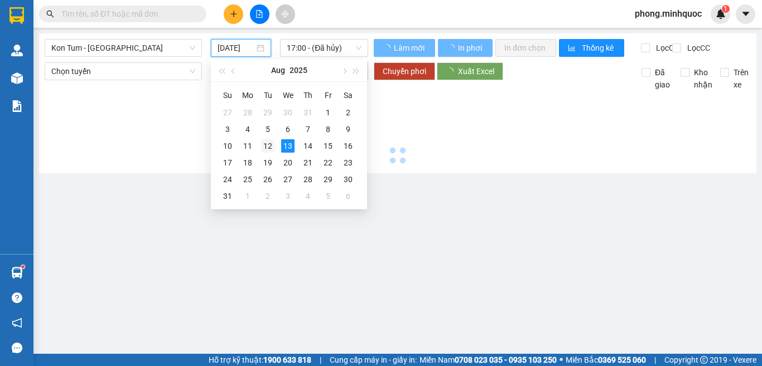
type input "[DATE]"
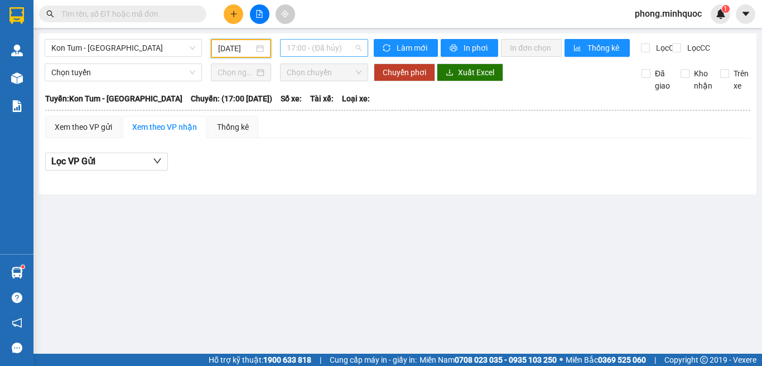
click at [324, 49] on span "17:00 - (Đã hủy)" at bounding box center [324, 48] width 75 height 17
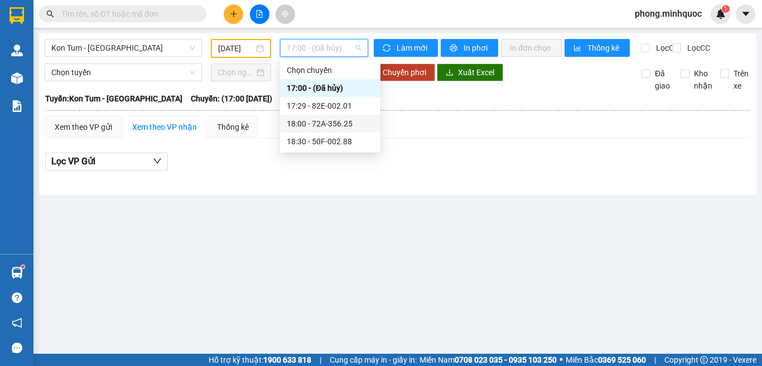
click at [326, 120] on div "18:00 - 72A-356.25" at bounding box center [330, 124] width 87 height 12
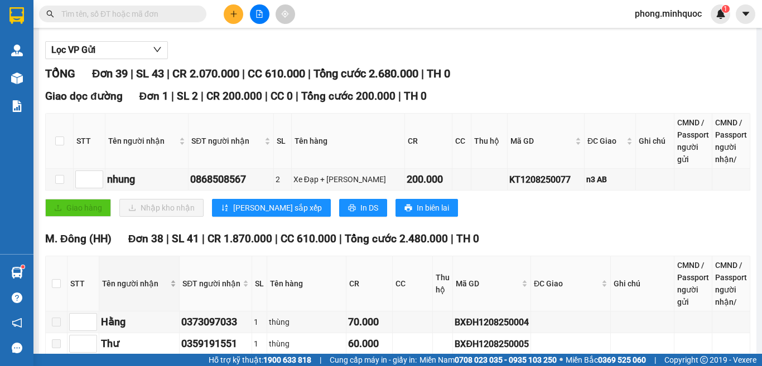
scroll to position [223, 0]
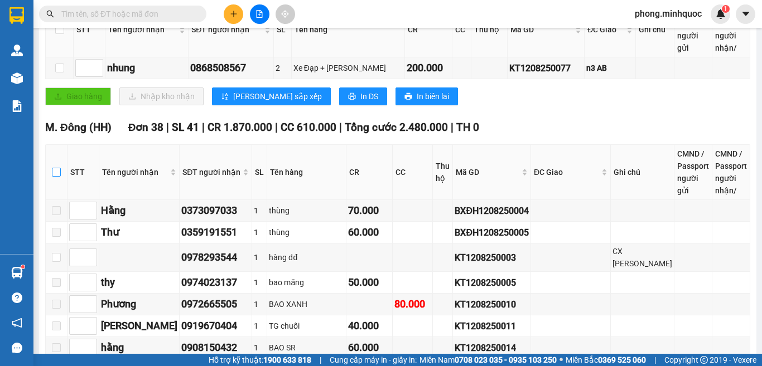
click at [61, 177] on input "checkbox" at bounding box center [56, 172] width 9 height 9
checkbox input "true"
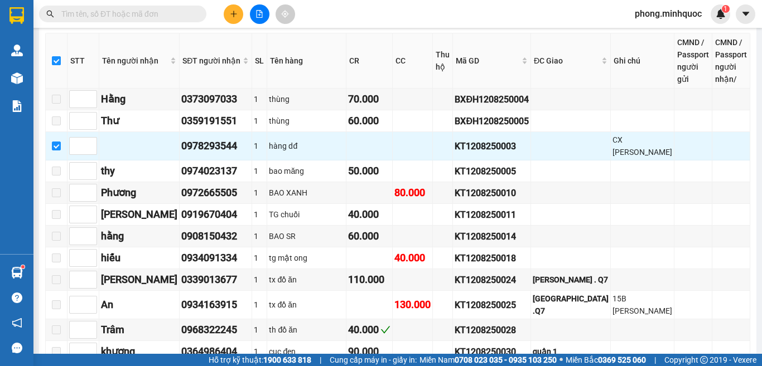
scroll to position [446, 0]
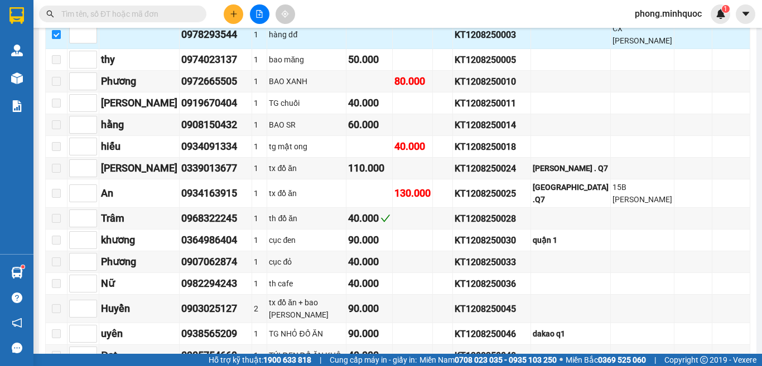
click at [59, 39] on input "checkbox" at bounding box center [56, 34] width 9 height 9
checkbox input "false"
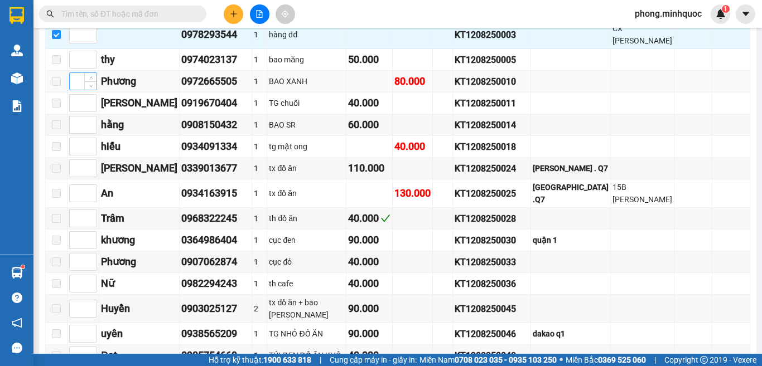
checkbox input "false"
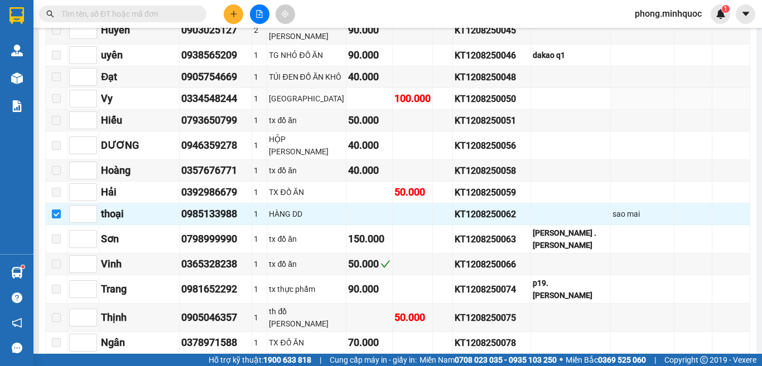
scroll to position [995, 0]
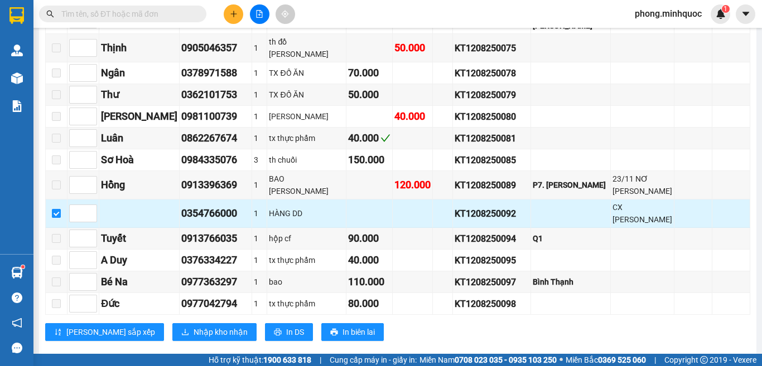
click at [60, 209] on input "checkbox" at bounding box center [56, 213] width 9 height 9
checkbox input "false"
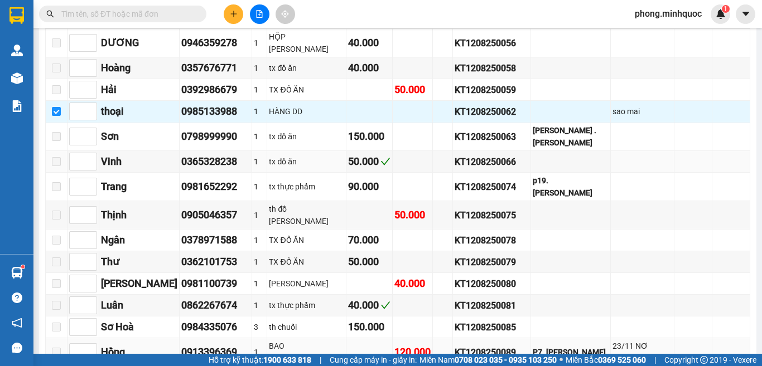
scroll to position [772, 0]
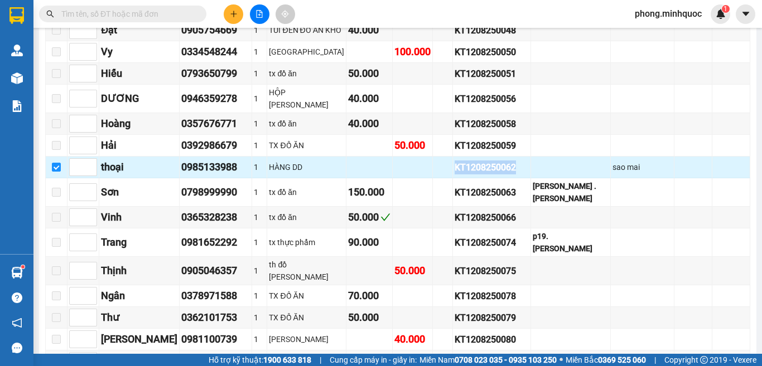
drag, startPoint x: 512, startPoint y: 166, endPoint x: 448, endPoint y: 169, distance: 64.2
click at [455, 169] on div "KT1208250062" at bounding box center [492, 168] width 74 height 14
copy div "KT1208250062"
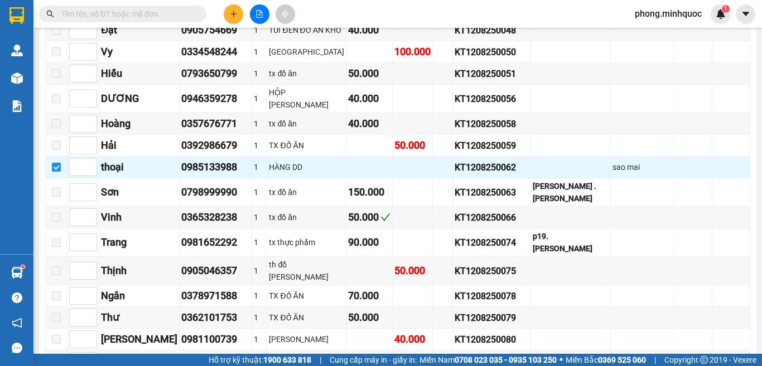
click at [100, 18] on input "text" at bounding box center [127, 14] width 132 height 12
paste input "KT1208250062"
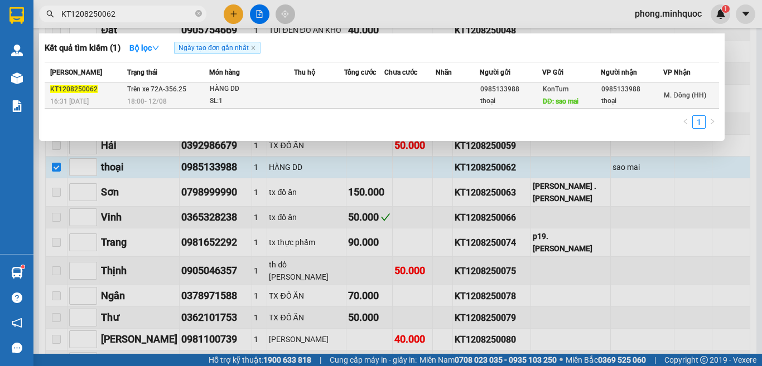
type input "KT1208250062"
click at [323, 94] on td at bounding box center [319, 96] width 50 height 26
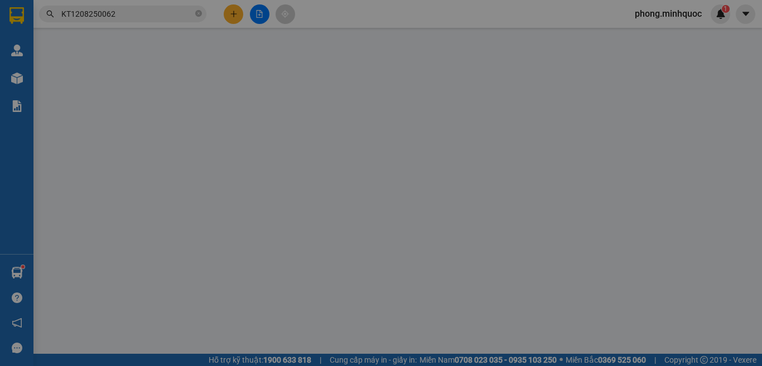
type input "0985133988"
type input "thoại"
type input "sao mai"
type input "0985133988"
type input "thoại"
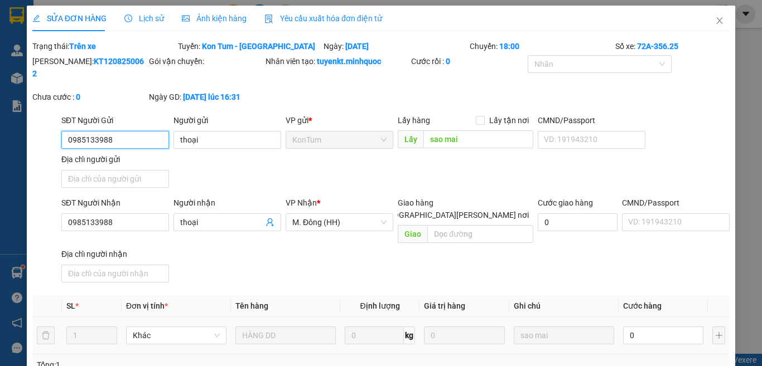
scroll to position [142, 0]
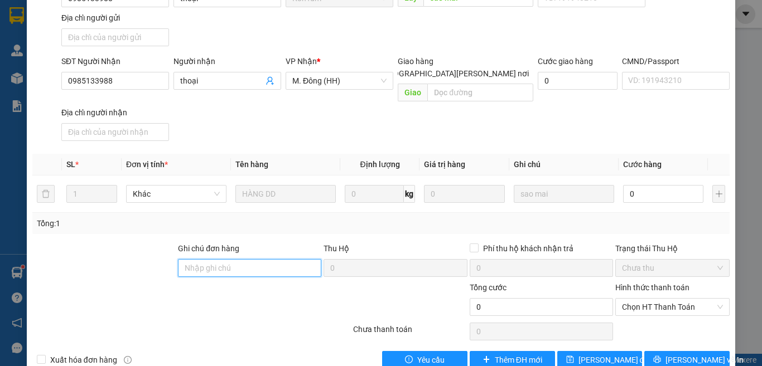
click at [231, 259] on input "Ghi chú đơn hàng" at bounding box center [249, 268] width 143 height 18
type input "k"
type input "KHÁCH ĐÃ GỬI Ở CTY"
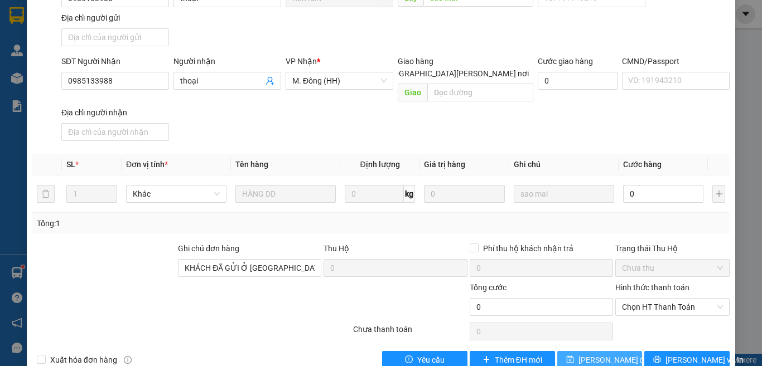
click at [590, 354] on span "[PERSON_NAME] thay đổi" at bounding box center [614, 360] width 72 height 12
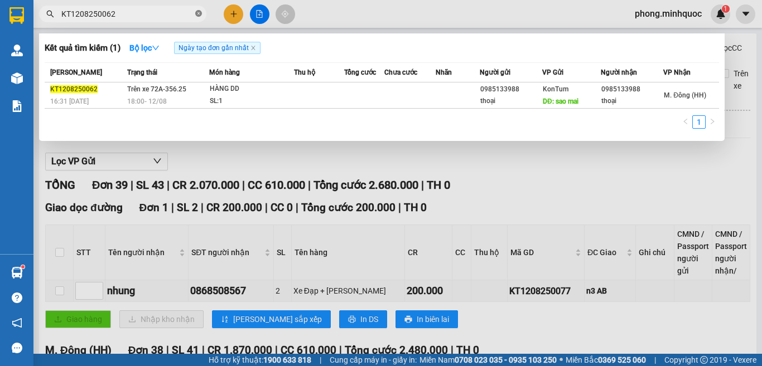
click at [199, 16] on icon "close-circle" at bounding box center [198, 13] width 7 height 7
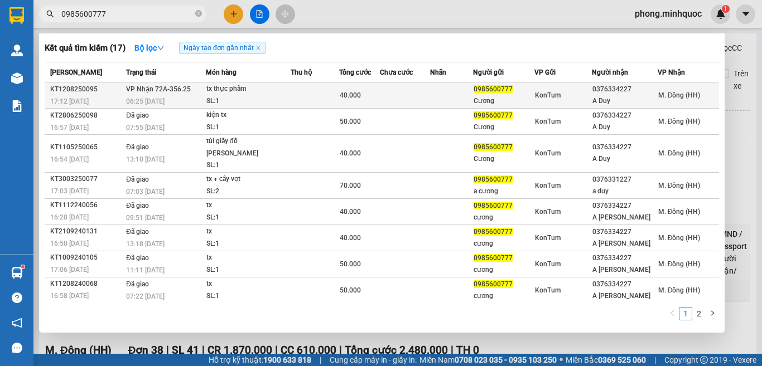
type input "0985600777"
click at [303, 92] on td at bounding box center [315, 96] width 49 height 26
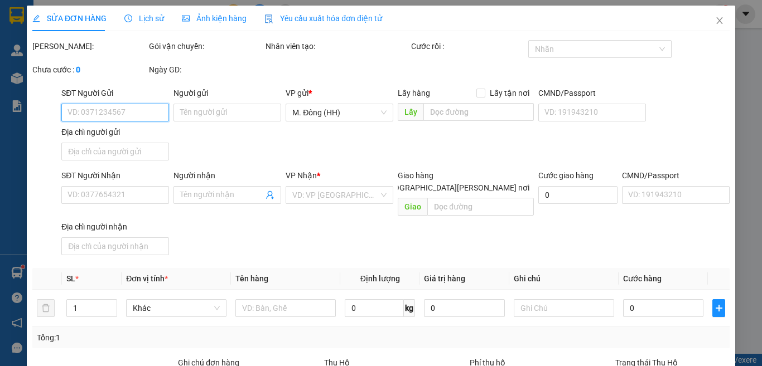
type input "0985600777"
type input "Cương"
type input "0376334227"
type input "A Duy"
type input "40.000"
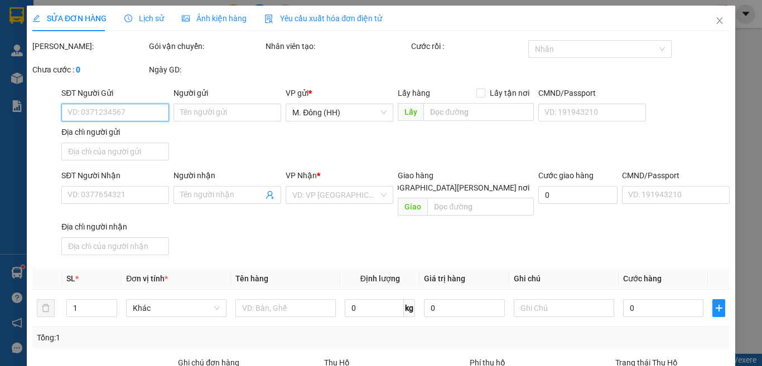
type input "0"
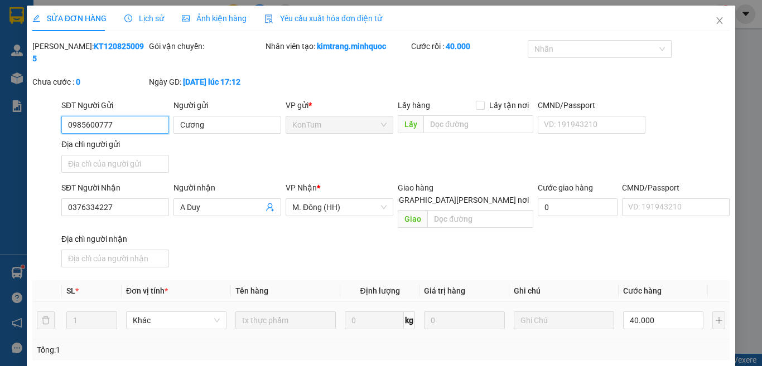
scroll to position [127, 0]
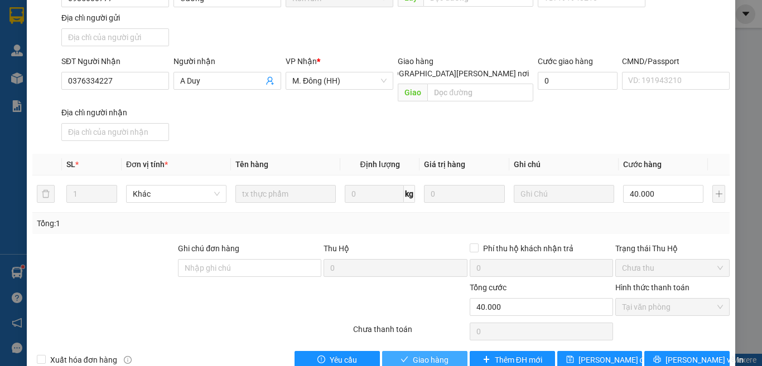
click at [431, 354] on span "Giao hàng" at bounding box center [431, 360] width 36 height 12
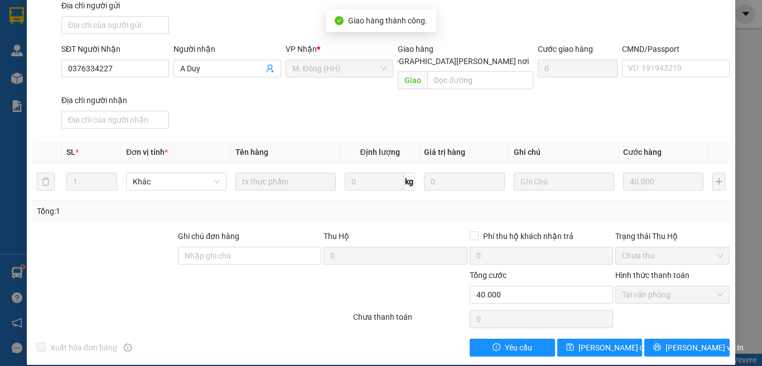
scroll to position [0, 0]
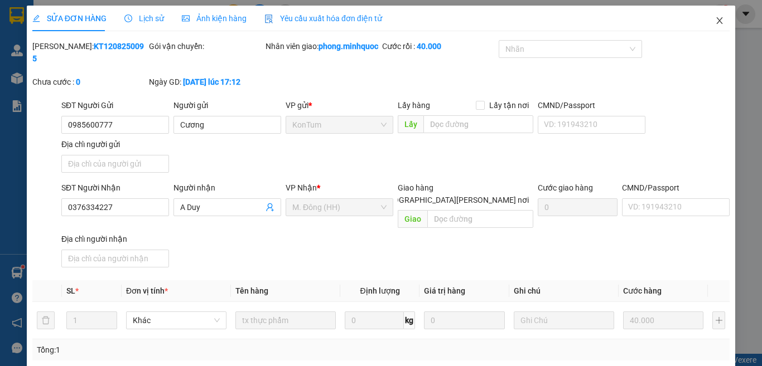
click at [717, 19] on icon "close" at bounding box center [720, 20] width 6 height 7
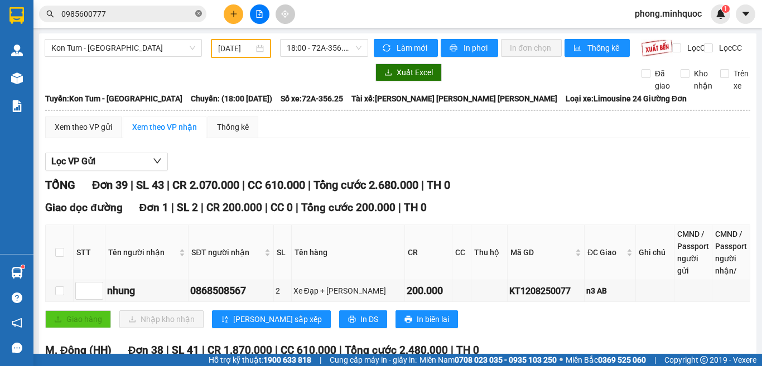
click at [198, 12] on icon "close-circle" at bounding box center [198, 13] width 7 height 7
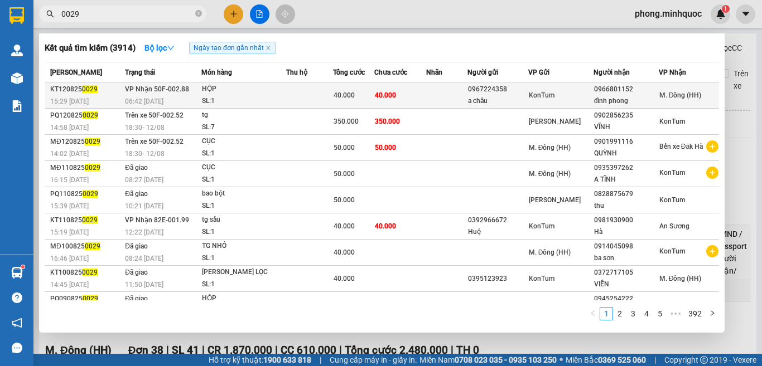
type input "0029"
click at [279, 96] on span "HỘP SL: 1" at bounding box center [244, 95] width 84 height 24
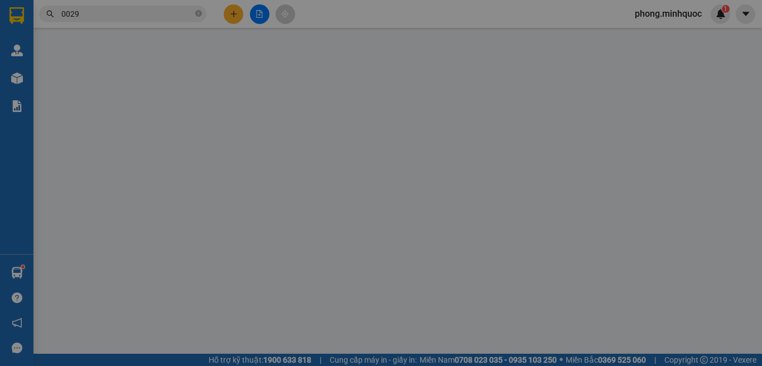
type input "0967224358"
type input "a châu"
type input "0966801152"
type input "đình phong"
type input "40.000"
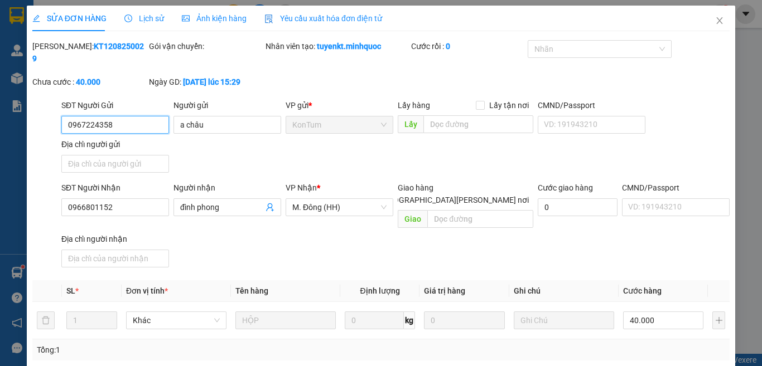
scroll to position [127, 0]
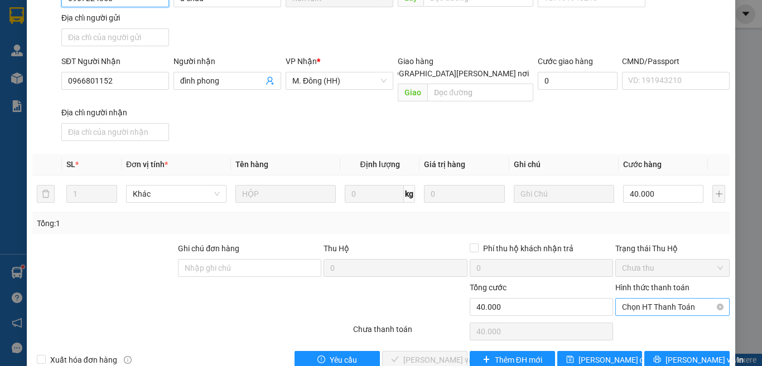
click at [634, 299] on span "Chọn HT Thanh Toán" at bounding box center [672, 307] width 101 height 17
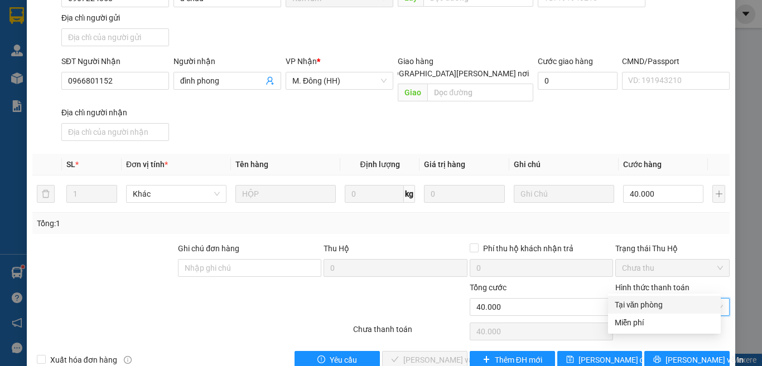
click at [640, 303] on div "Tại văn phòng" at bounding box center [664, 305] width 99 height 12
type input "0"
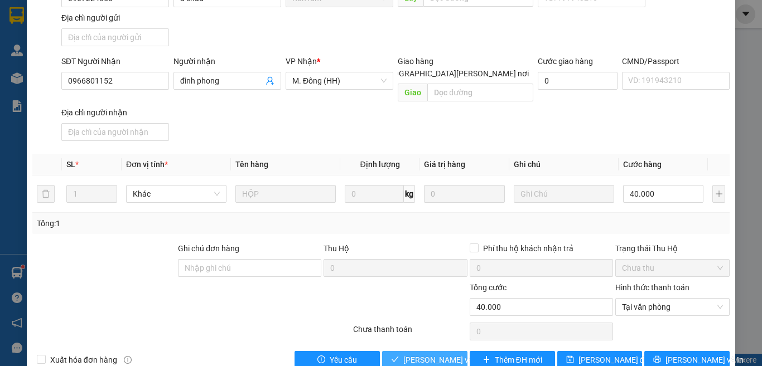
click at [416, 354] on span "[PERSON_NAME] và Giao hàng" at bounding box center [478, 360] width 151 height 12
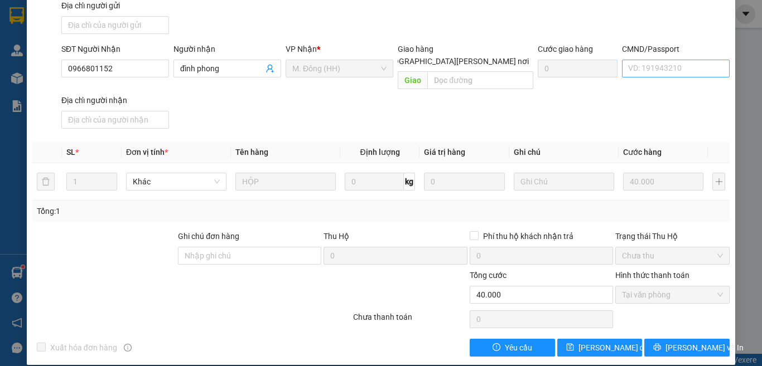
scroll to position [0, 0]
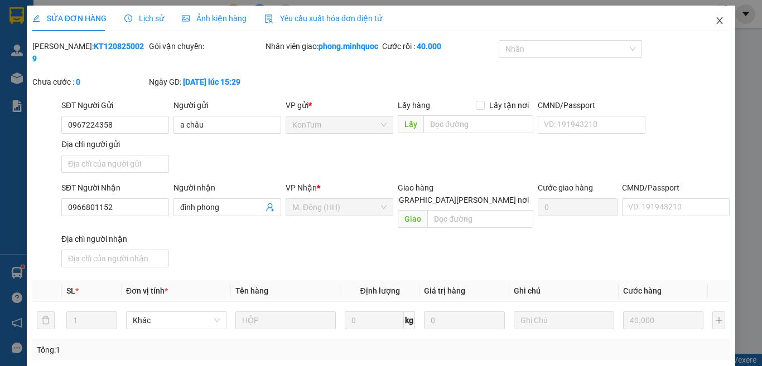
click at [715, 18] on icon "close" at bounding box center [719, 20] width 9 height 9
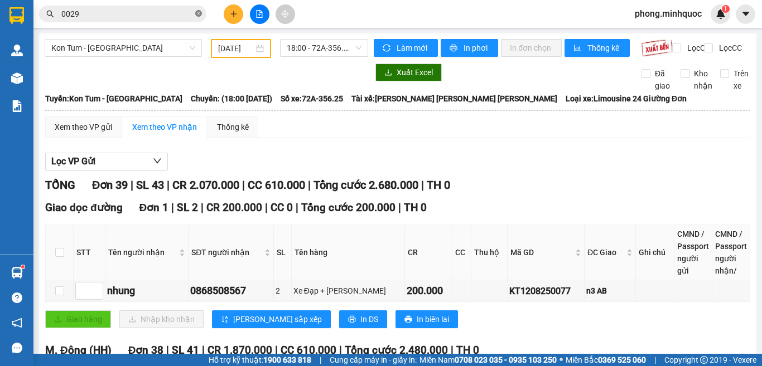
click at [199, 13] on icon "close-circle" at bounding box center [198, 13] width 7 height 7
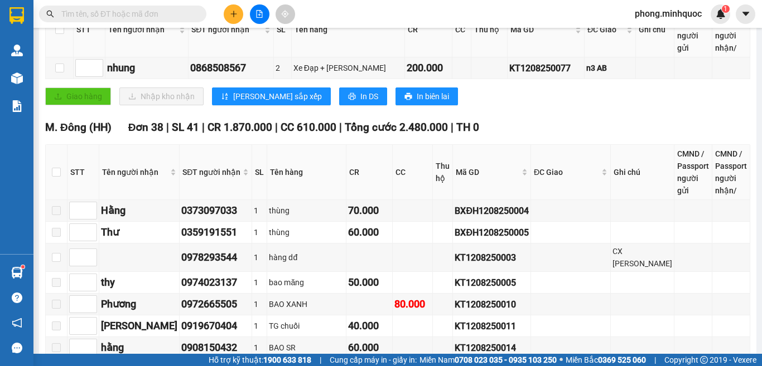
scroll to position [279, 0]
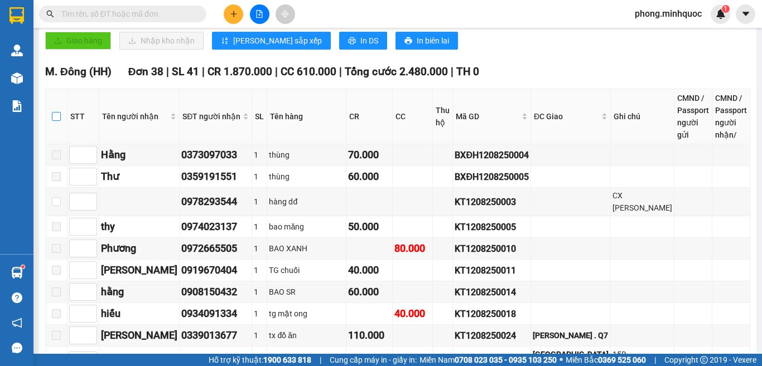
click at [56, 121] on input "checkbox" at bounding box center [56, 116] width 9 height 9
checkbox input "true"
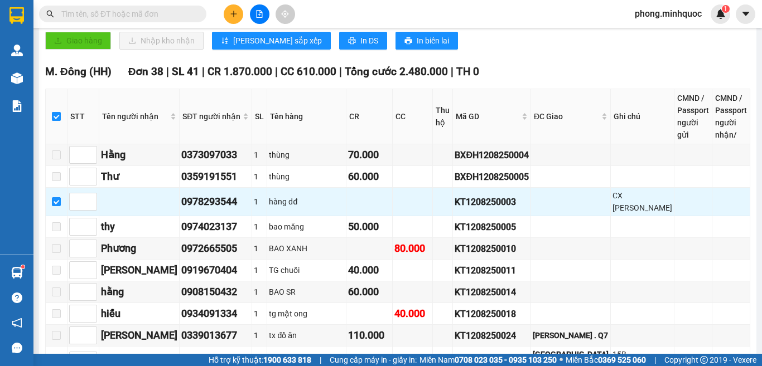
checkbox input "true"
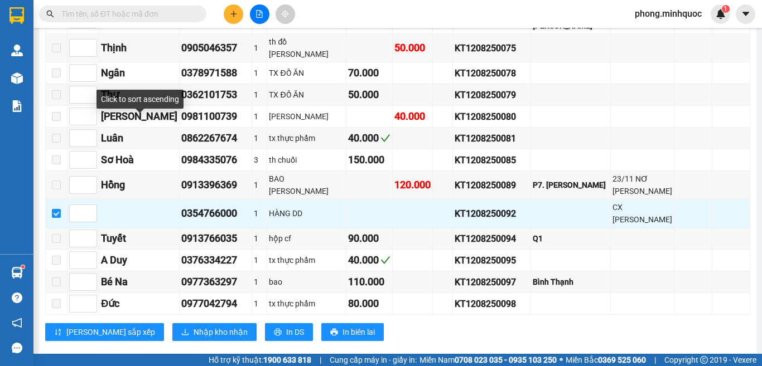
scroll to position [828, 0]
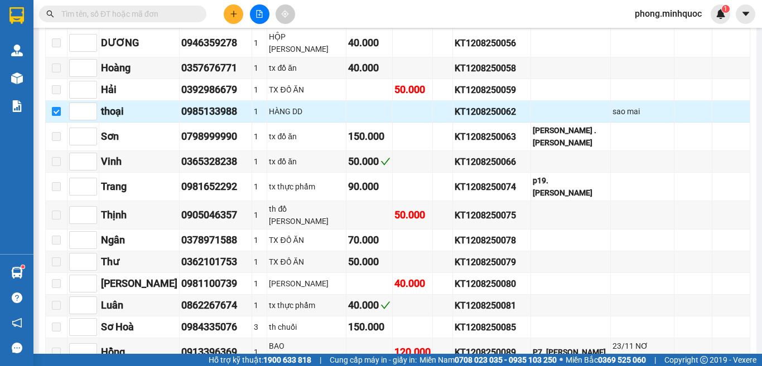
click at [56, 112] on input "checkbox" at bounding box center [56, 111] width 9 height 9
checkbox input "false"
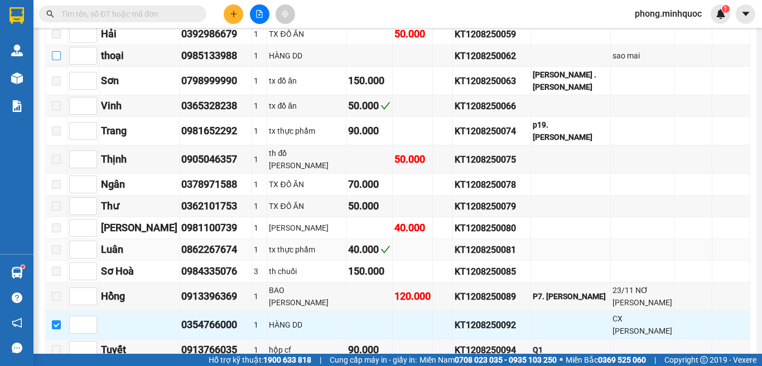
scroll to position [995, 0]
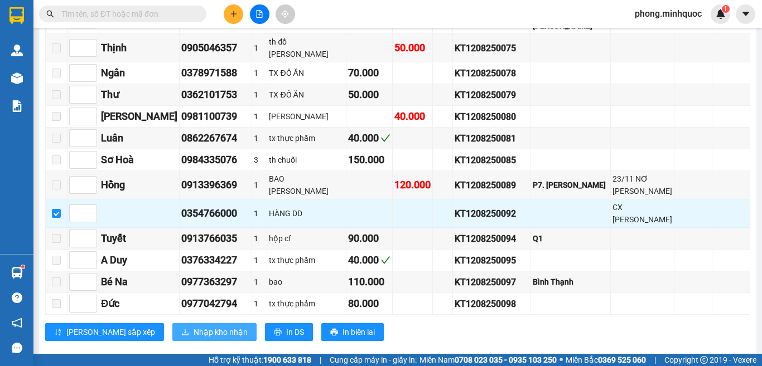
click at [194, 326] on span "Nhập kho nhận" at bounding box center [221, 332] width 54 height 12
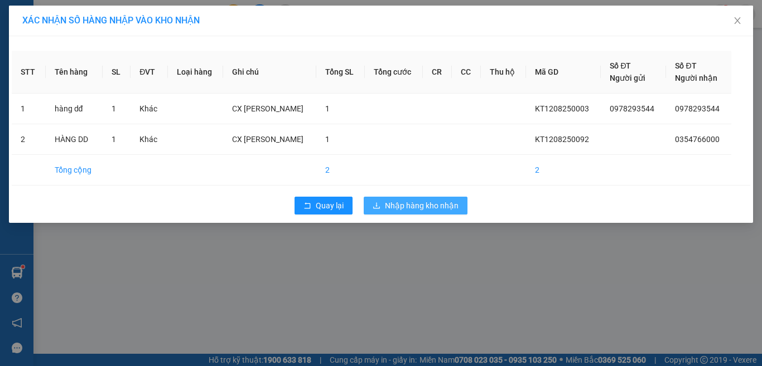
click at [418, 204] on span "Nhập hàng kho nhận" at bounding box center [422, 206] width 74 height 12
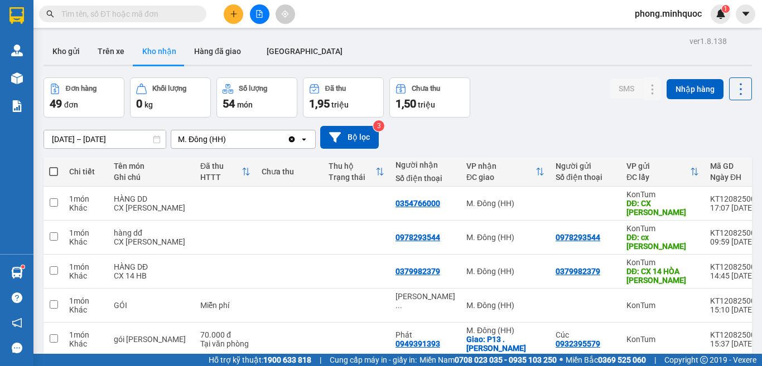
click at [131, 12] on input "text" at bounding box center [127, 14] width 132 height 12
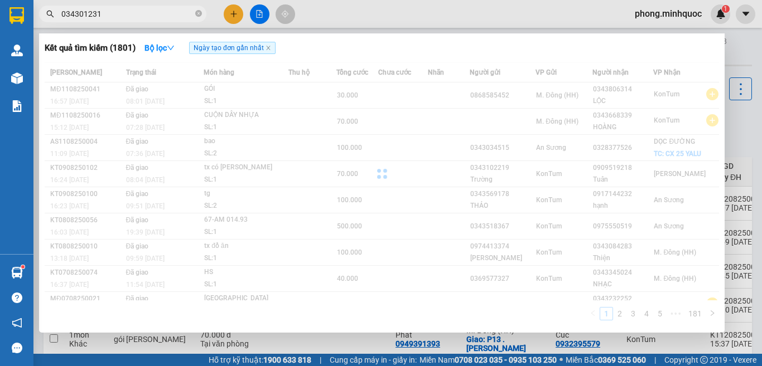
type input "0343012317"
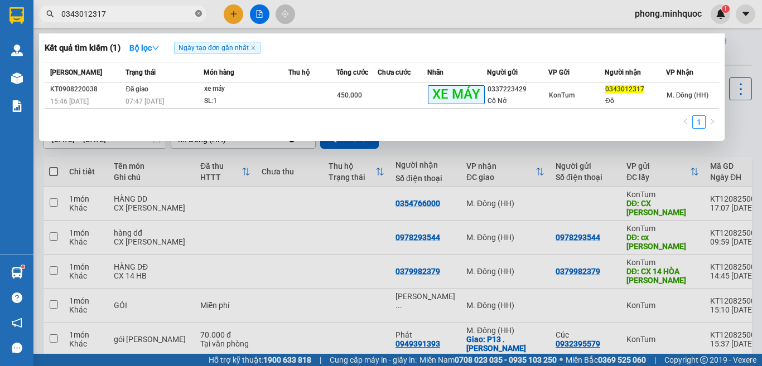
click at [196, 12] on icon "close-circle" at bounding box center [198, 13] width 7 height 7
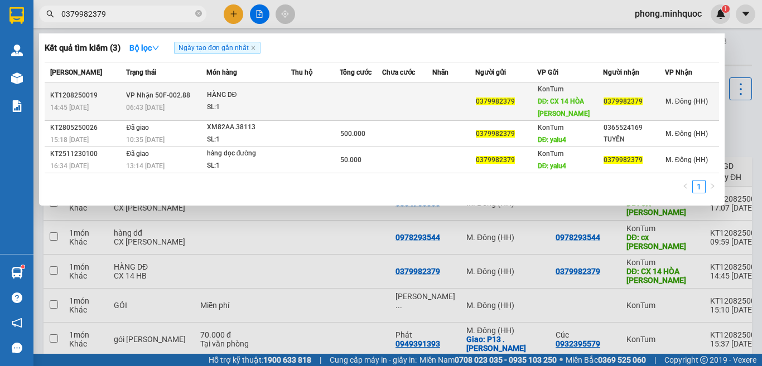
type input "0379982379"
click at [292, 104] on td at bounding box center [315, 102] width 49 height 38
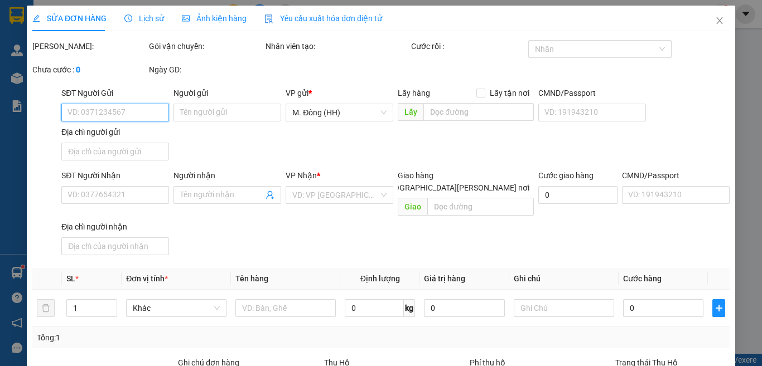
type input "0379982379"
type input "CX 14 HÒA BÌNH"
type input "0379982379"
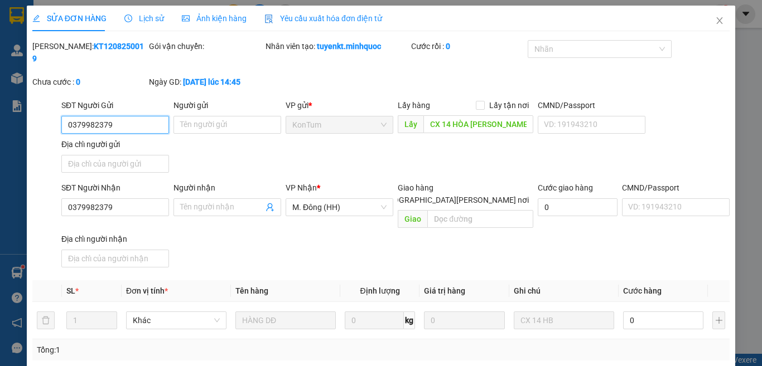
scroll to position [127, 0]
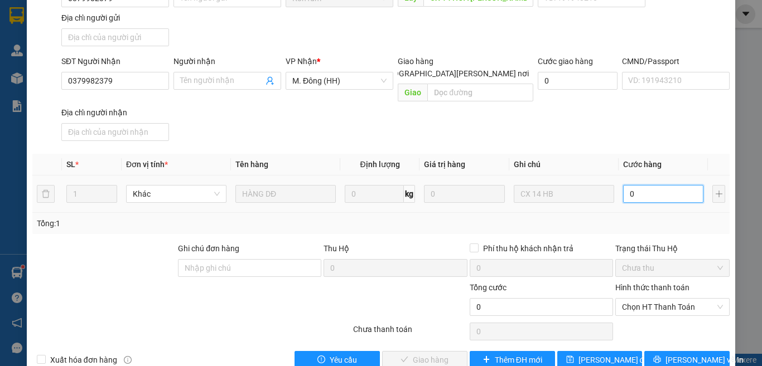
click at [648, 185] on input "0" at bounding box center [663, 194] width 80 height 18
type input "5"
type input "50"
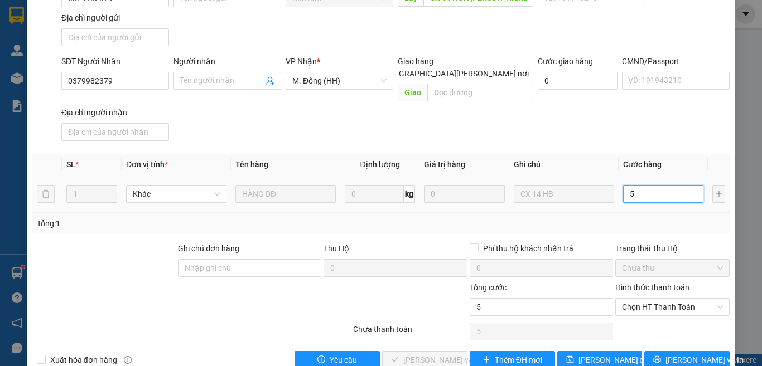
type input "50"
click at [652, 299] on span "Chọn HT Thanh Toán" at bounding box center [672, 307] width 101 height 17
type input "50"
type input "50.000"
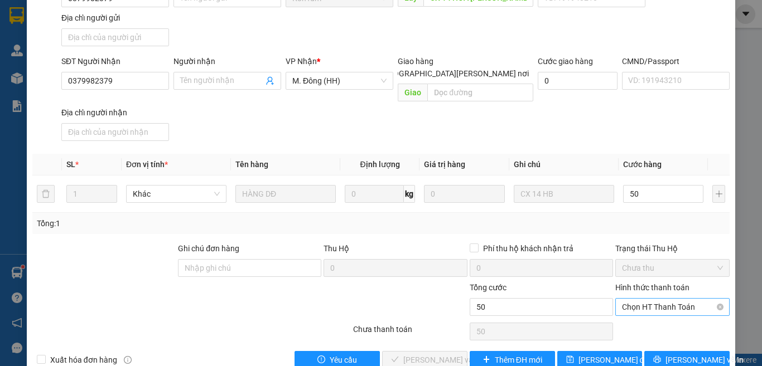
type input "50.000"
click at [645, 305] on div "Tại văn phòng" at bounding box center [664, 305] width 99 height 12
type input "0"
click at [413, 354] on span "[PERSON_NAME] và Giao hàng" at bounding box center [478, 360] width 151 height 12
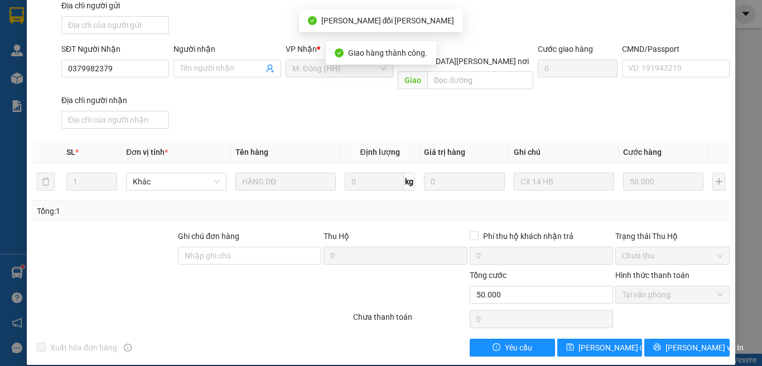
scroll to position [0, 0]
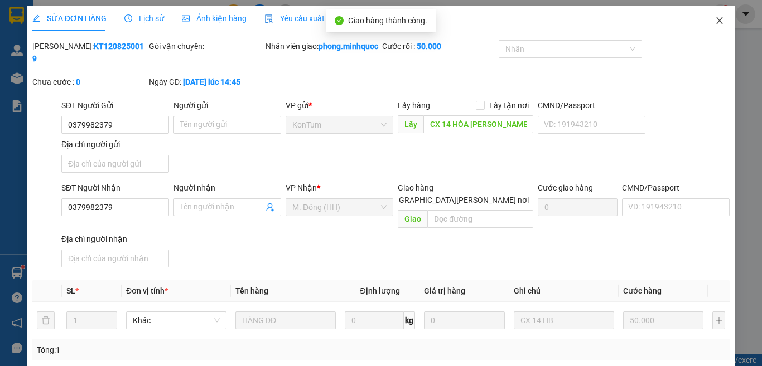
click at [715, 20] on icon "close" at bounding box center [719, 20] width 9 height 9
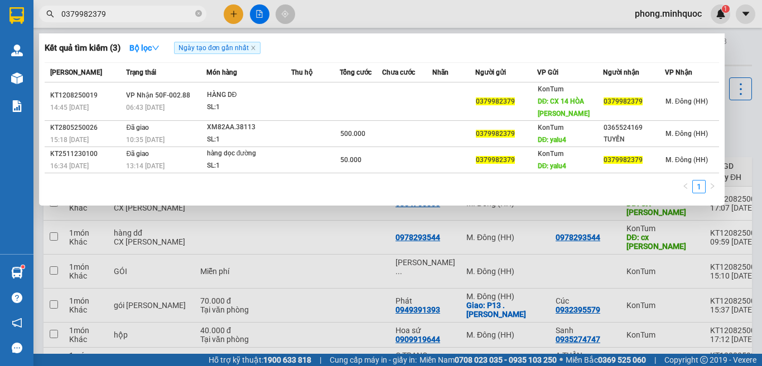
click at [202, 15] on span "0379982379" at bounding box center [122, 14] width 167 height 17
click at [196, 15] on icon "close-circle" at bounding box center [198, 13] width 7 height 7
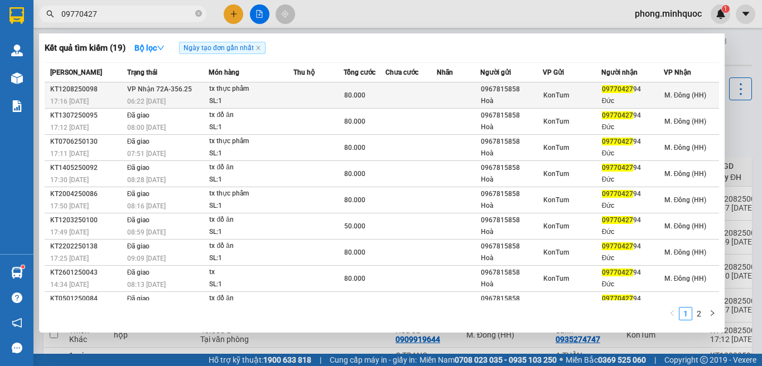
type input "09770427"
click at [240, 98] on div "SL: 1" at bounding box center [251, 101] width 84 height 12
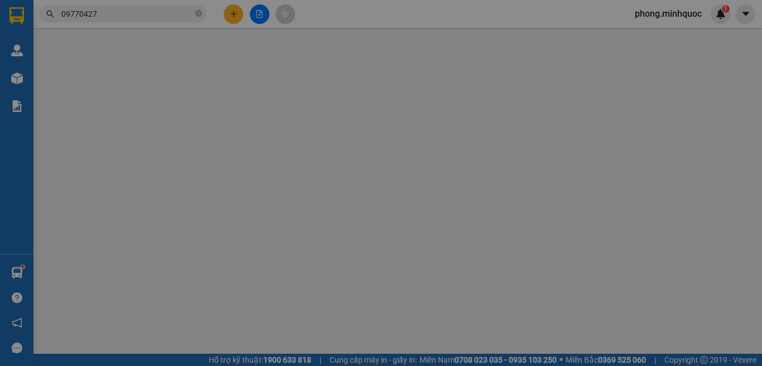
type input "0967815858"
type input "Hoà"
type input "0977042794"
type input "Đức"
type input "80.000"
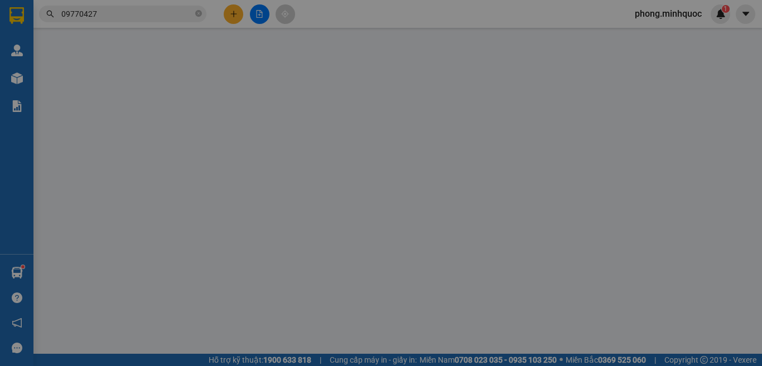
type input "0"
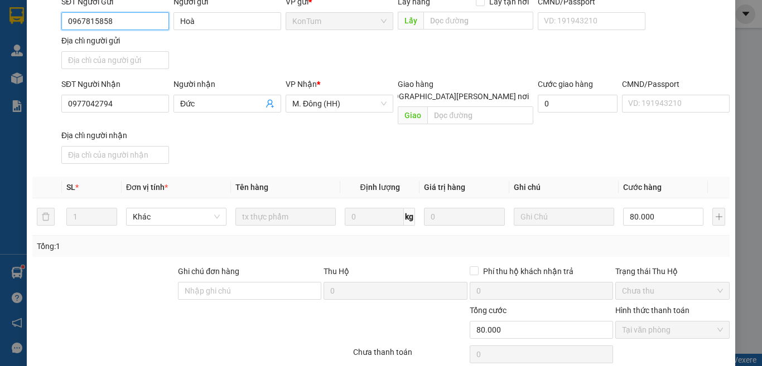
scroll to position [127, 0]
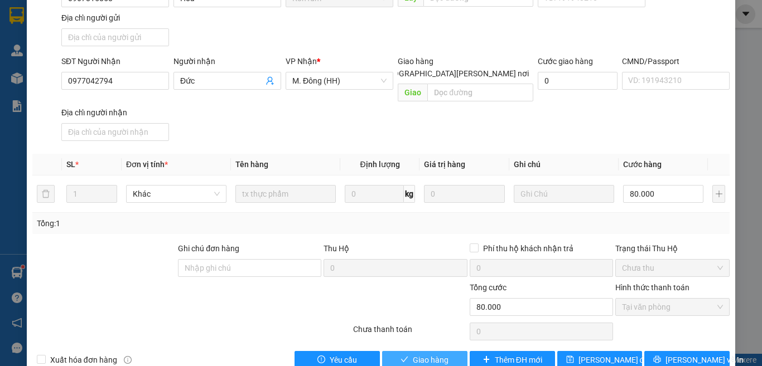
click at [407, 351] on button "Giao hàng" at bounding box center [424, 360] width 85 height 18
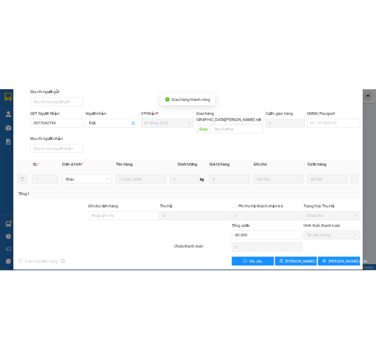
scroll to position [0, 0]
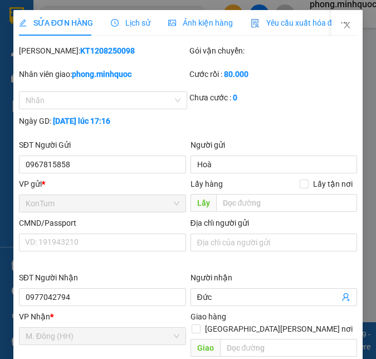
click at [376, 6] on html "Kết quả tìm kiếm ( 19 ) Bộ lọc Ngày tạo đơn gần nhất Mã ĐH Trạng thái Món hàng …" at bounding box center [188, 179] width 376 height 359
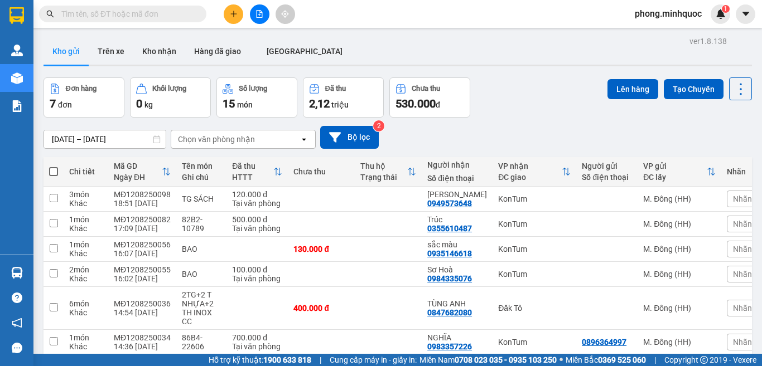
drag, startPoint x: 134, startPoint y: 15, endPoint x: 136, endPoint y: 30, distance: 14.6
click at [136, 30] on section "Kết quả tìm kiếm ( 0 ) Bộ lọc Ngày tạo đơn gần nhất No Data phong.minhquoc 1 Qu…" at bounding box center [381, 183] width 762 height 366
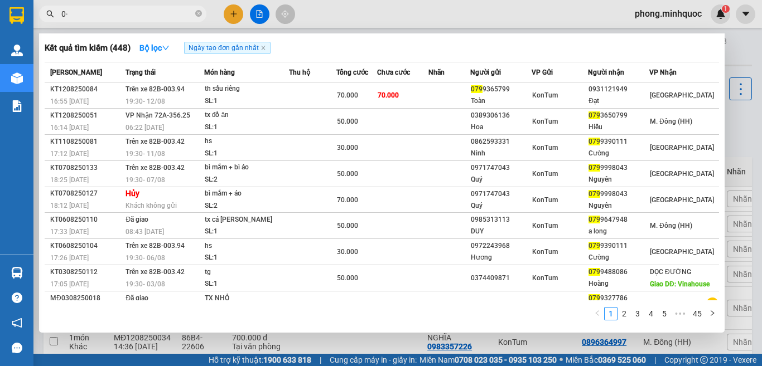
type input "0"
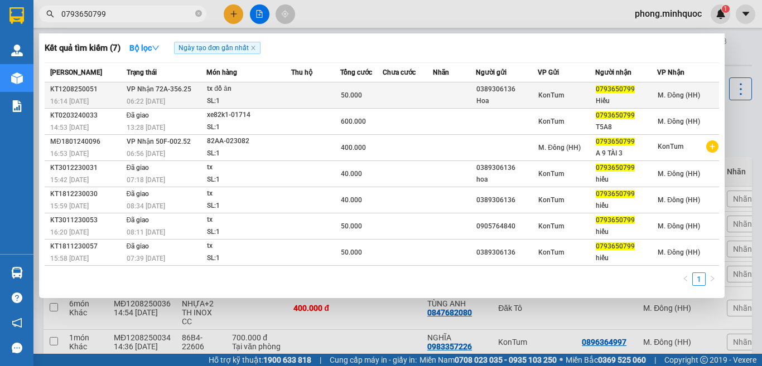
type input "0793650799"
click at [294, 91] on td at bounding box center [315, 96] width 49 height 26
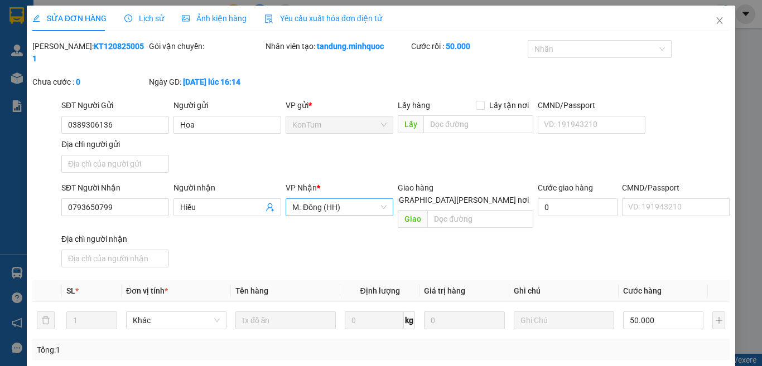
type input "0389306136"
type input "Hoa"
type input "0793650799"
type input "Hiếu"
type input "50.000"
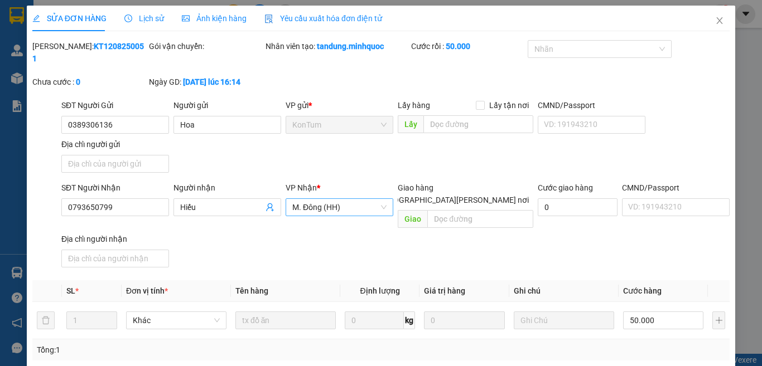
type input "0"
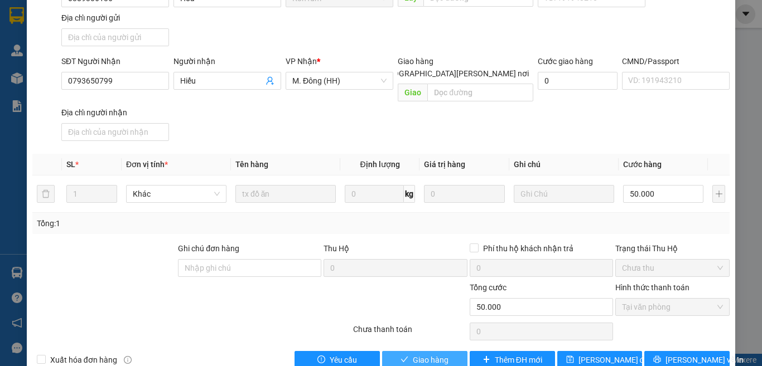
click at [413, 354] on span "Giao hàng" at bounding box center [431, 360] width 36 height 12
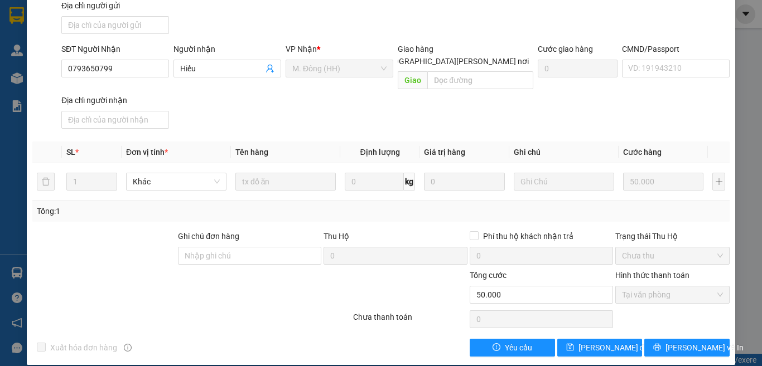
scroll to position [0, 0]
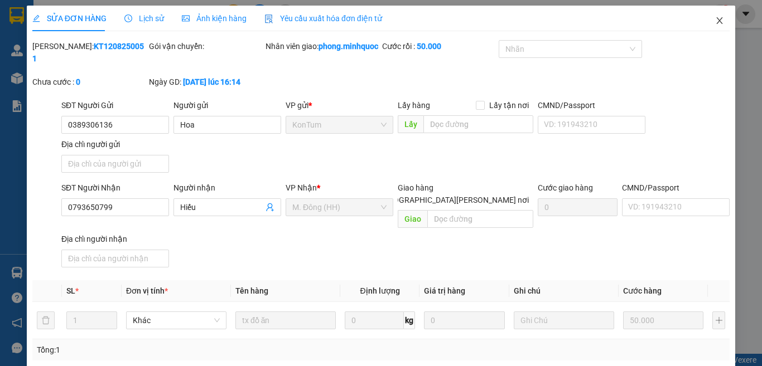
click at [717, 22] on icon "close" at bounding box center [720, 20] width 6 height 7
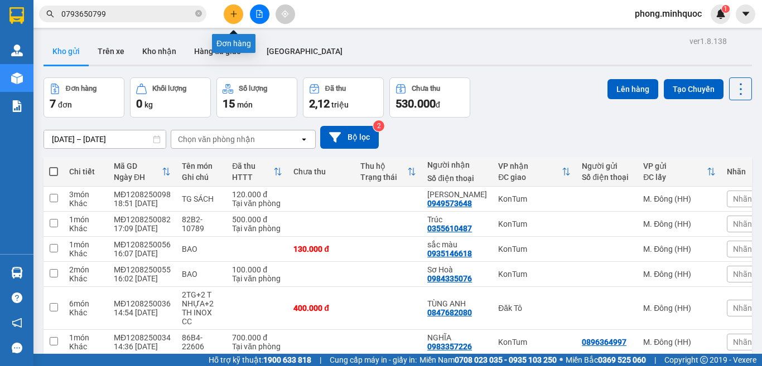
click at [230, 13] on icon "plus" at bounding box center [234, 14] width 8 height 8
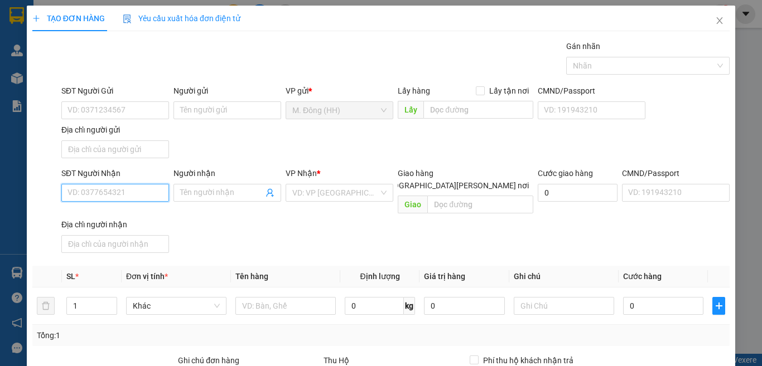
click at [131, 199] on input "SĐT Người Nhận" at bounding box center [115, 193] width 108 height 18
type input "0984335076"
click at [110, 215] on div "0984335076 - Sơ Hoà" at bounding box center [113, 215] width 93 height 12
type input "Sơ Hoà"
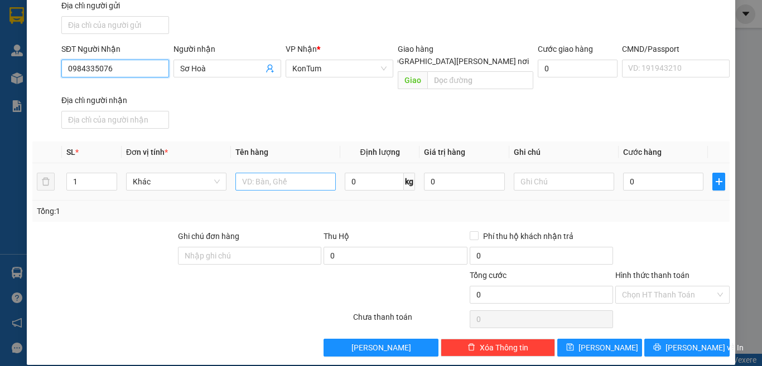
type input "0984335076"
click at [267, 173] on input "text" at bounding box center [285, 182] width 100 height 18
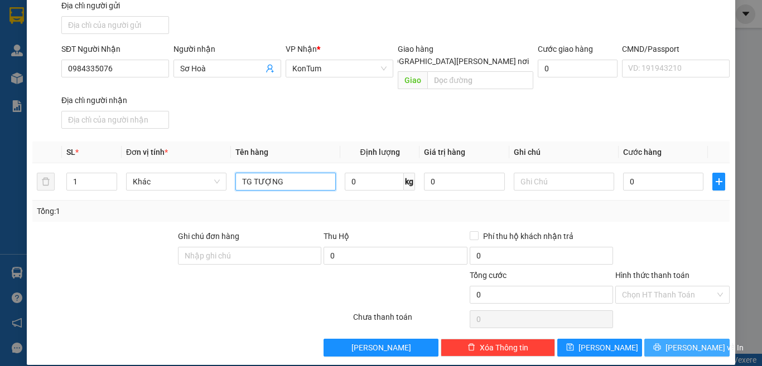
type input "TG TƯỢNG"
click at [661, 344] on icon "printer" at bounding box center [657, 348] width 8 height 8
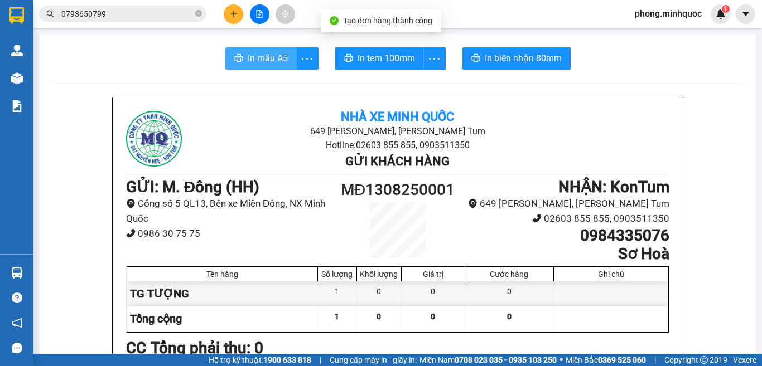
click at [268, 63] on span "In mẫu A5" at bounding box center [268, 58] width 40 height 14
click at [197, 12] on icon "close-circle" at bounding box center [198, 13] width 7 height 7
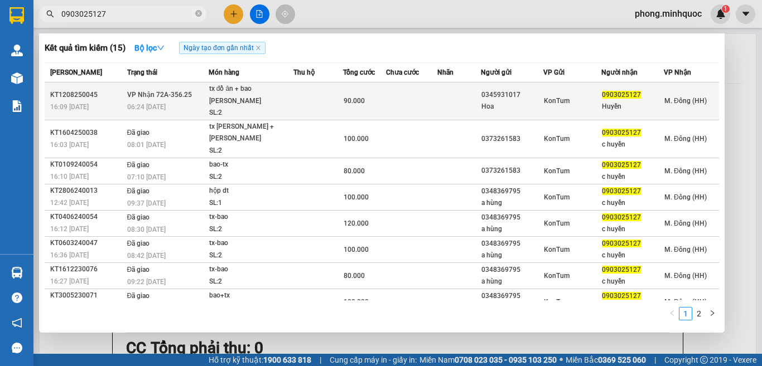
type input "0903025127"
click at [294, 94] on td at bounding box center [318, 102] width 50 height 38
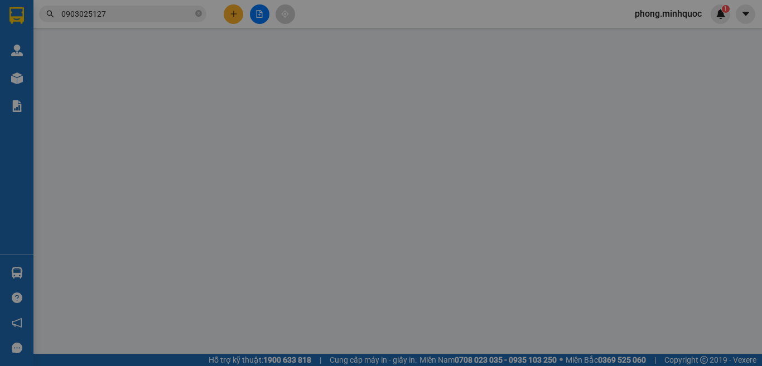
type input "0345931017"
type input "Hoa"
type input "0903025127"
type input "Huyền"
type input "90.000"
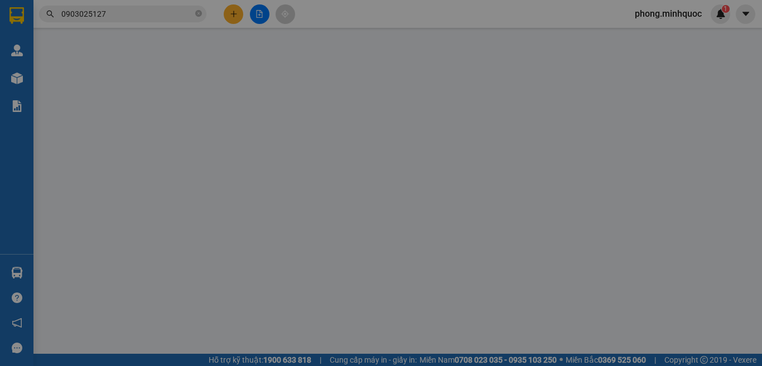
type input "0"
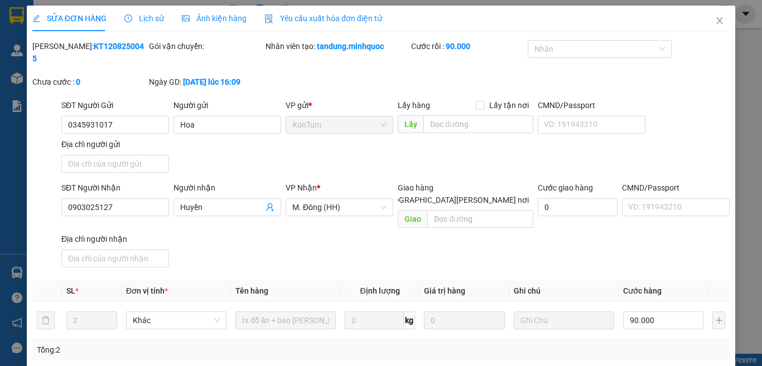
type input "0937478082-ANH"
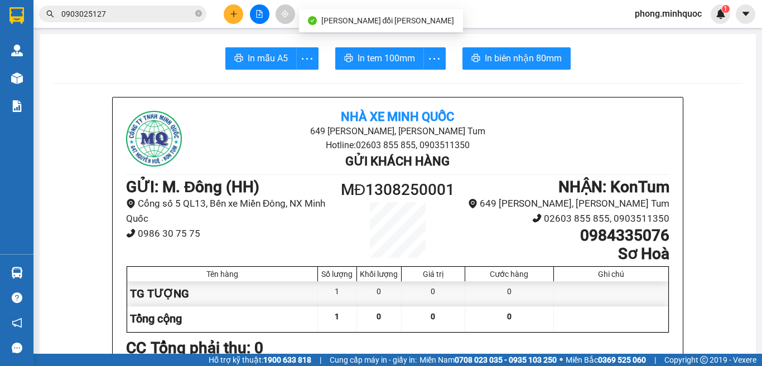
click at [138, 16] on input "0903025127" at bounding box center [127, 14] width 132 height 12
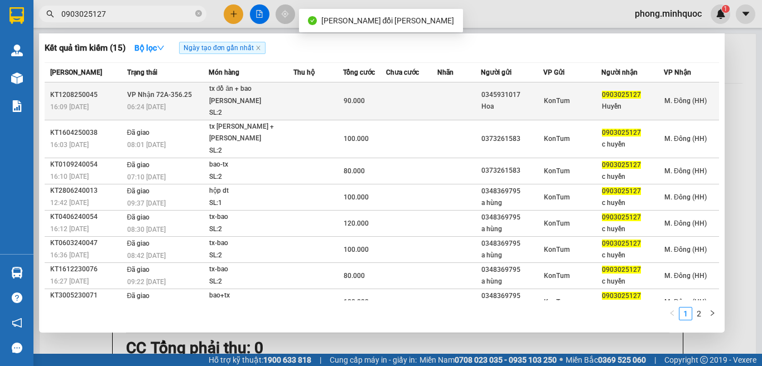
click at [388, 91] on td at bounding box center [411, 102] width 51 height 38
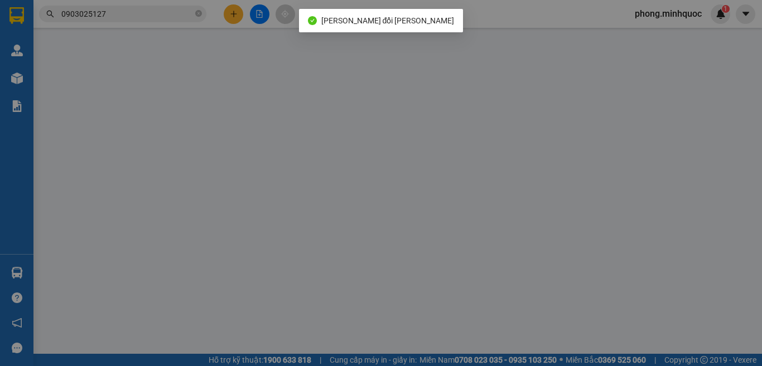
type input "0345931017"
type input "Hoa"
type input "0903025127"
type input "Huyền"
type input "0937478082-ANH"
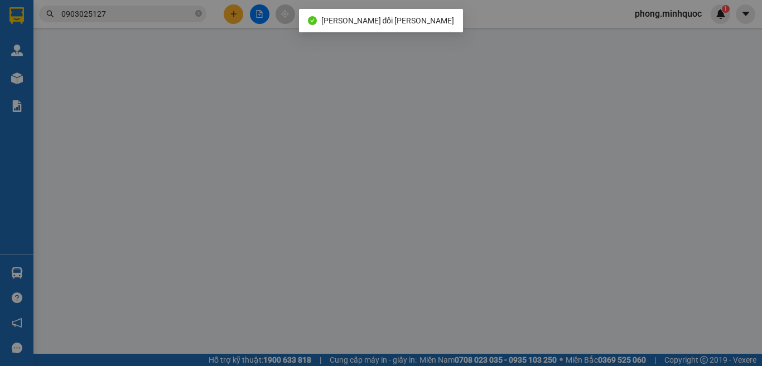
type input "90.000"
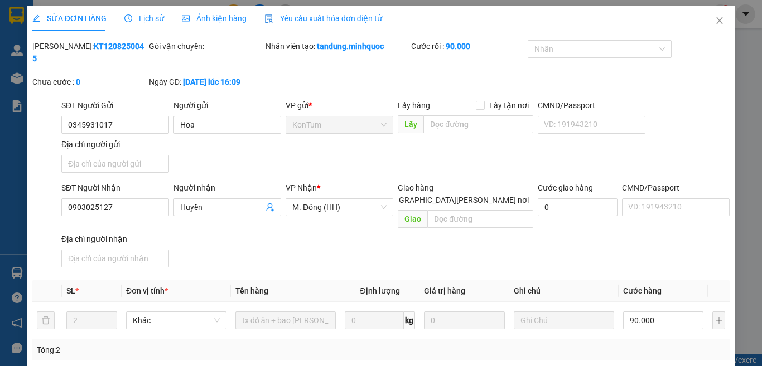
click at [715, 17] on icon "close" at bounding box center [719, 20] width 9 height 9
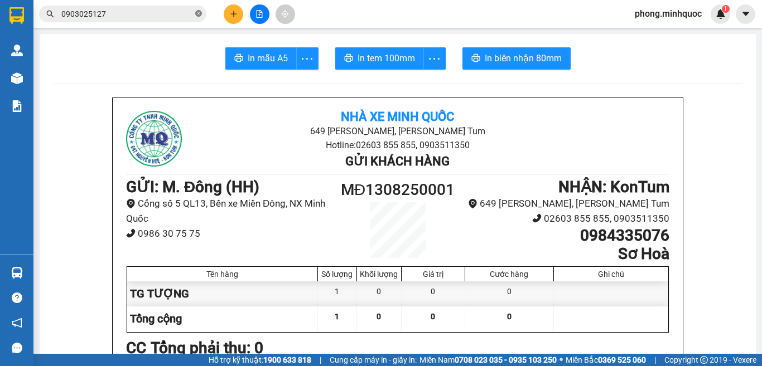
click at [197, 12] on icon "close-circle" at bounding box center [198, 13] width 7 height 7
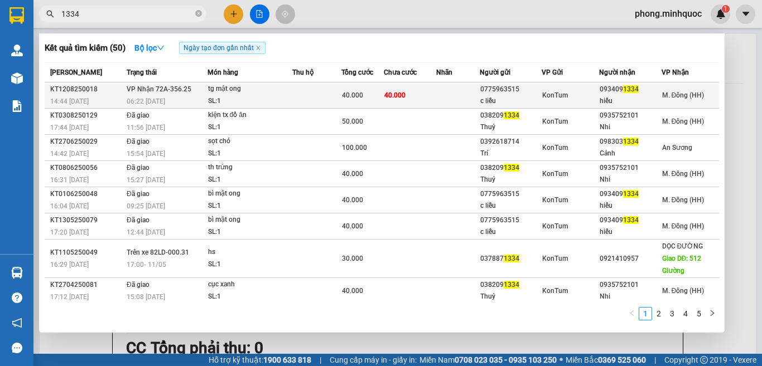
type input "1334"
click at [260, 98] on div "SL: 1" at bounding box center [250, 101] width 84 height 12
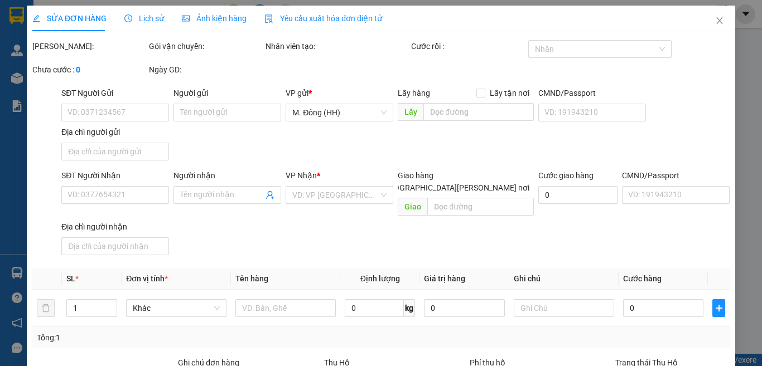
type input "0775963515"
type input "c liễu"
type input "0934091334"
type input "hiếu"
type input "40.000"
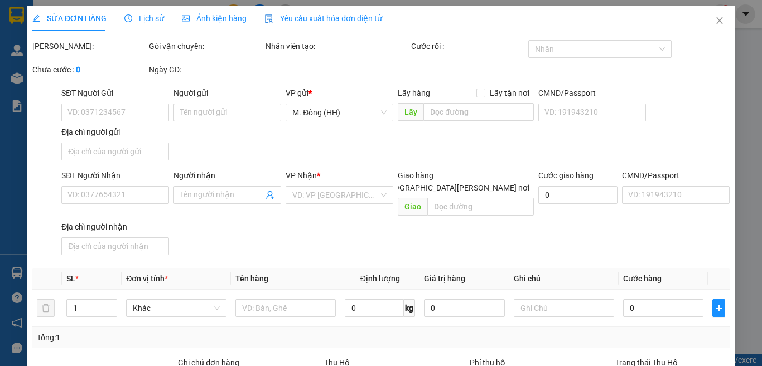
type input "40.000"
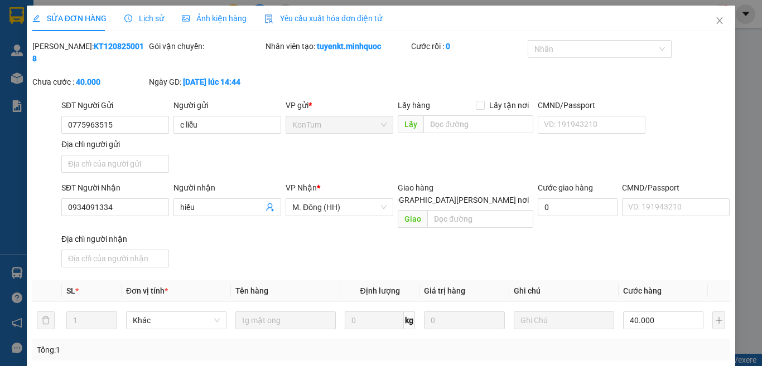
type input "0932768"
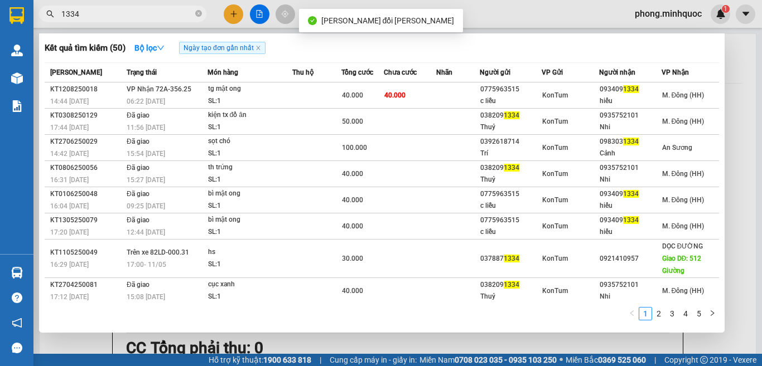
click at [141, 14] on input "1334" at bounding box center [127, 14] width 132 height 12
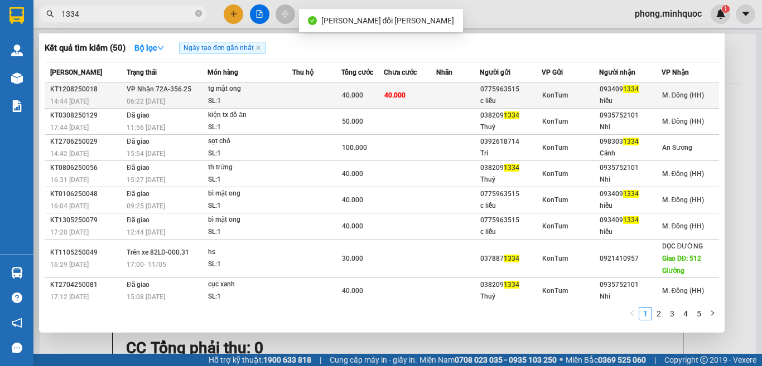
click at [276, 95] on div "SL: 1" at bounding box center [250, 101] width 84 height 12
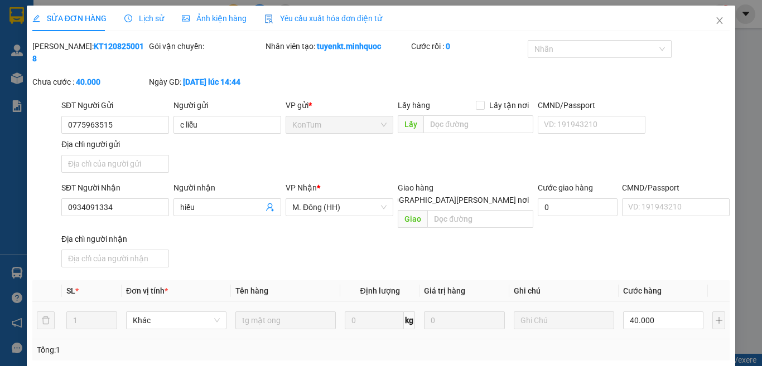
type input "0775963515"
type input "c liễu"
type input "0934091334"
type input "hiếu"
type input "0932768435/thảo"
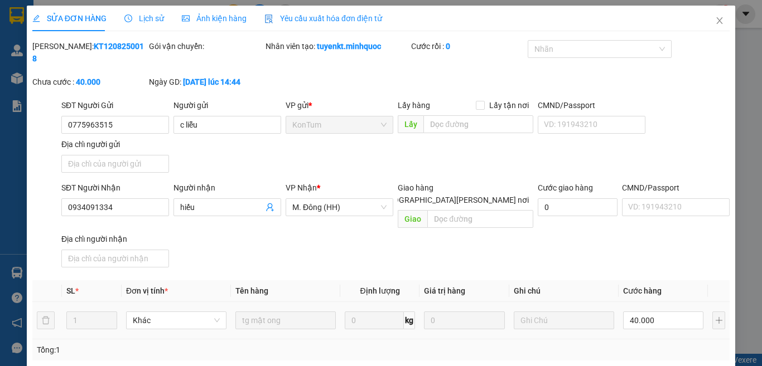
type input "40.000"
type input "0"
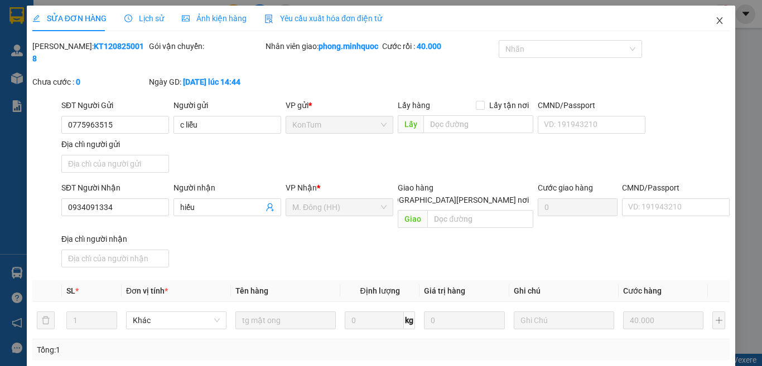
click at [715, 17] on icon "close" at bounding box center [719, 20] width 9 height 9
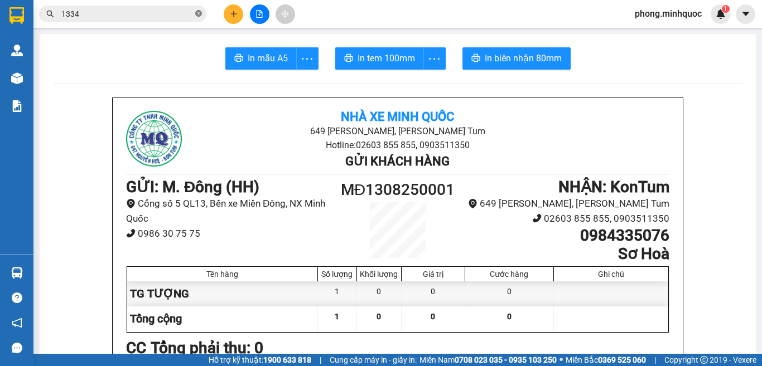
click at [200, 12] on icon "close-circle" at bounding box center [198, 13] width 7 height 7
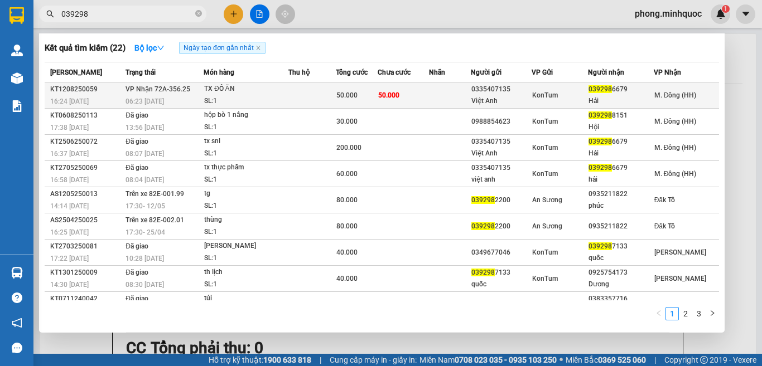
type input "039298"
click at [274, 95] on div "SL: 1" at bounding box center [246, 101] width 84 height 12
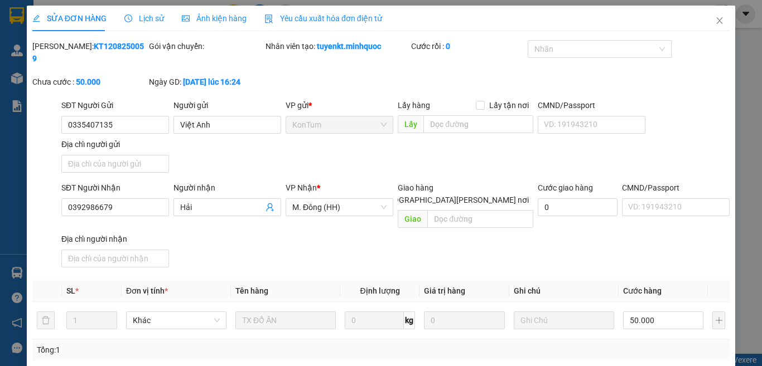
type input "0335407135"
type input "Việt Anh"
type input "0392986679"
type input "Hải"
type input "50.000"
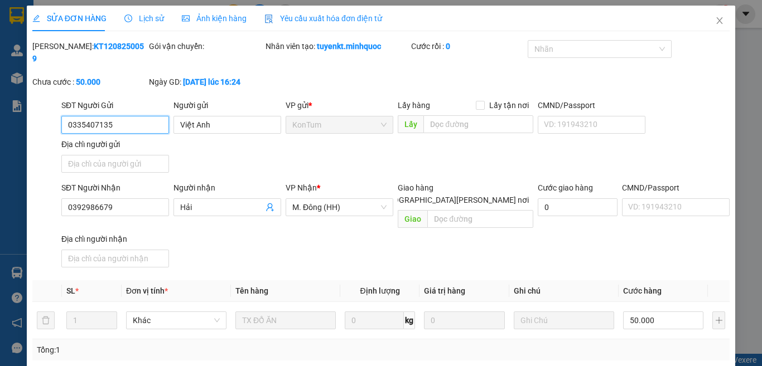
drag, startPoint x: 639, startPoint y: 282, endPoint x: 641, endPoint y: 292, distance: 10.3
type input "0"
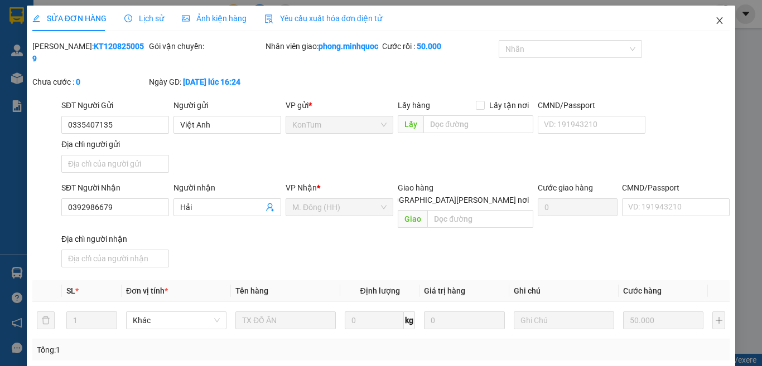
click at [715, 22] on icon "close" at bounding box center [719, 20] width 9 height 9
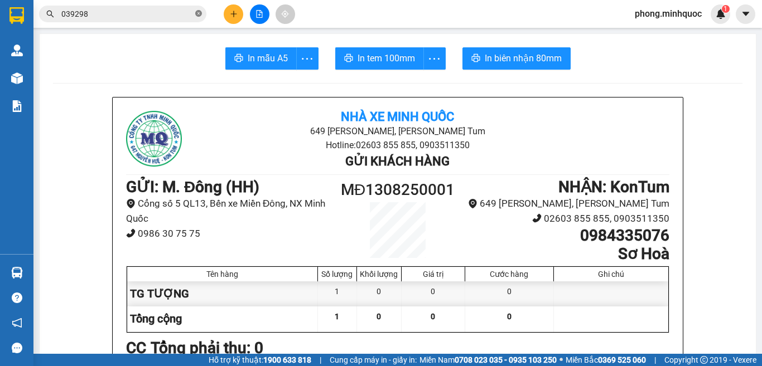
click at [197, 12] on icon "close-circle" at bounding box center [198, 13] width 7 height 7
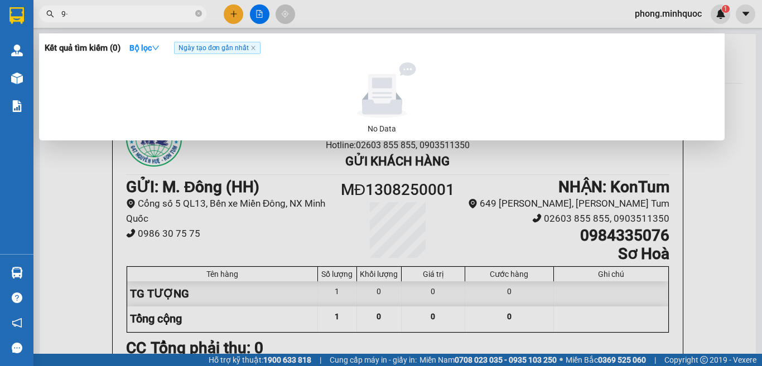
type input "9"
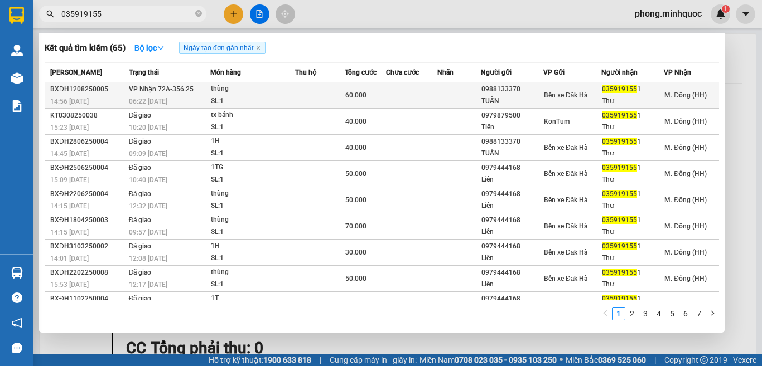
type input "035919155"
click at [386, 100] on td at bounding box center [411, 96] width 51 height 26
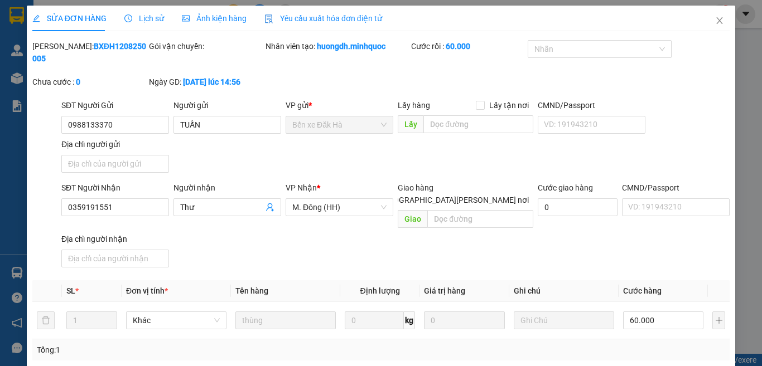
type input "0988133370"
type input "TUẤN"
type input "0359191551"
type input "Thư"
type input "DH"
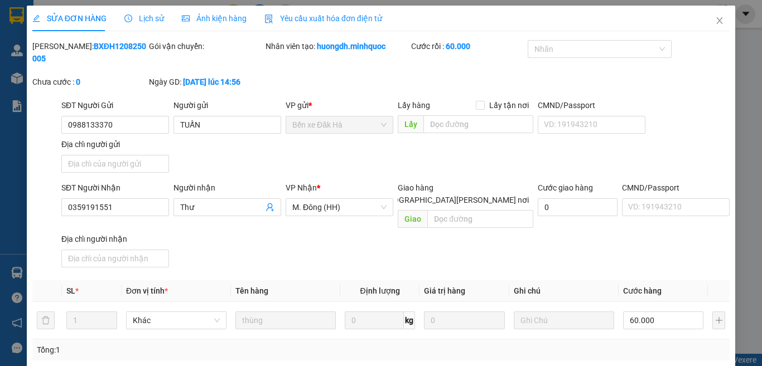
type input "60.000"
click at [715, 20] on icon "close" at bounding box center [719, 20] width 9 height 9
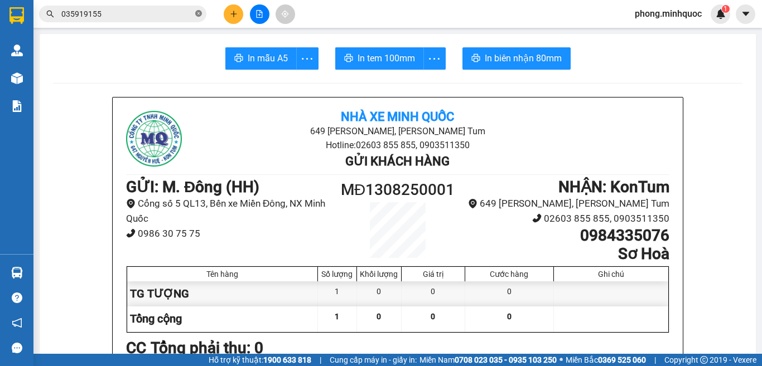
click at [198, 11] on icon "close-circle" at bounding box center [198, 13] width 7 height 7
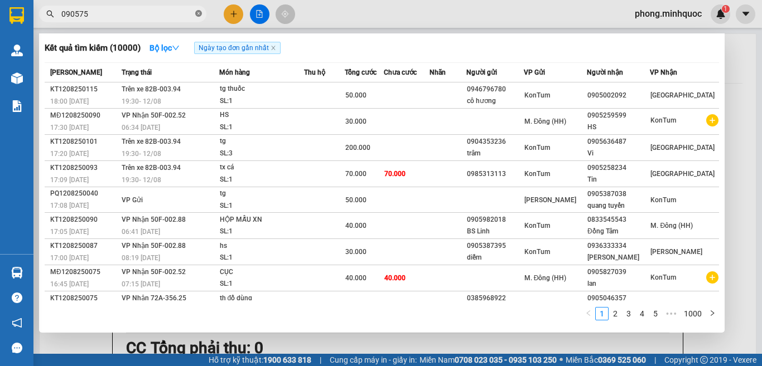
type input "0905754"
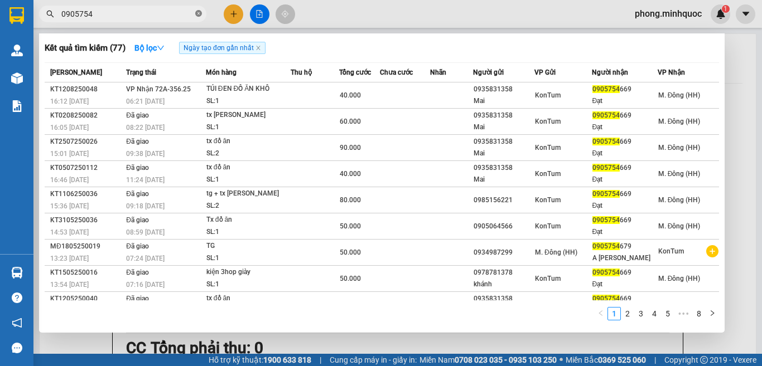
click at [197, 11] on icon "close-circle" at bounding box center [198, 13] width 7 height 7
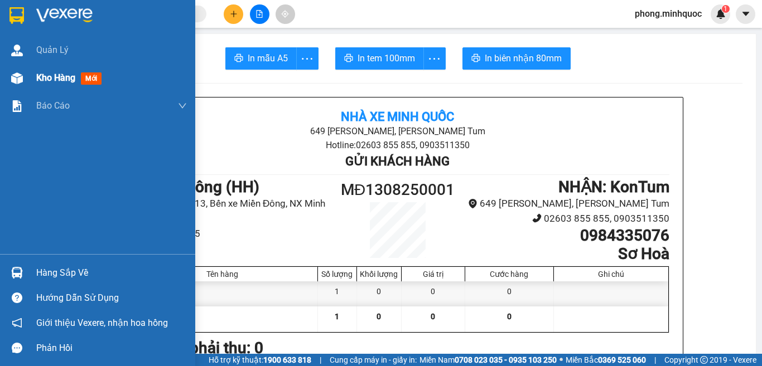
click at [86, 79] on span "mới" at bounding box center [91, 79] width 21 height 12
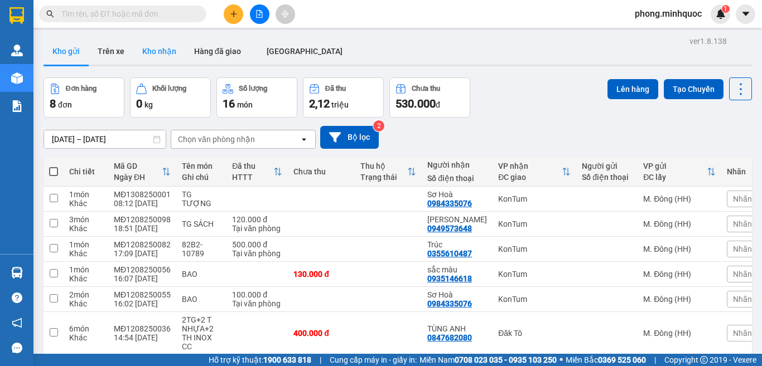
click at [154, 49] on button "Kho nhận" at bounding box center [159, 51] width 52 height 27
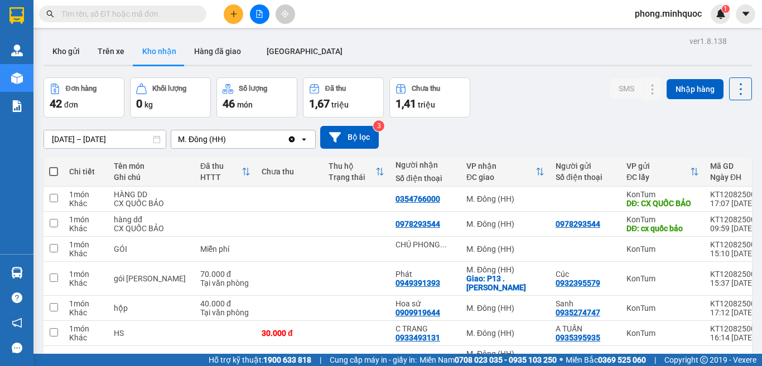
click at [142, 11] on input "text" at bounding box center [127, 14] width 132 height 12
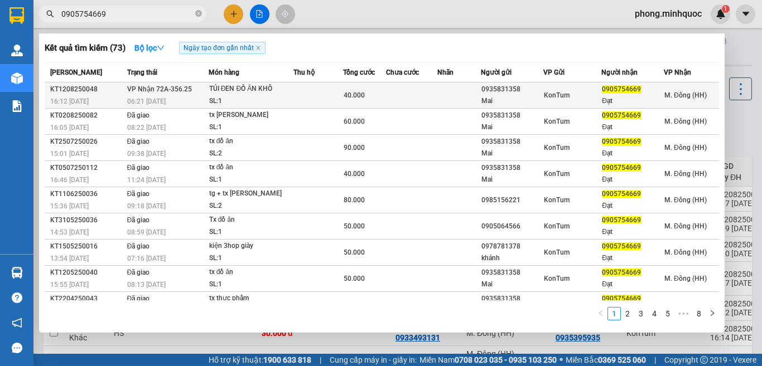
type input "0905754669"
click at [368, 91] on div "40.000" at bounding box center [365, 95] width 42 height 12
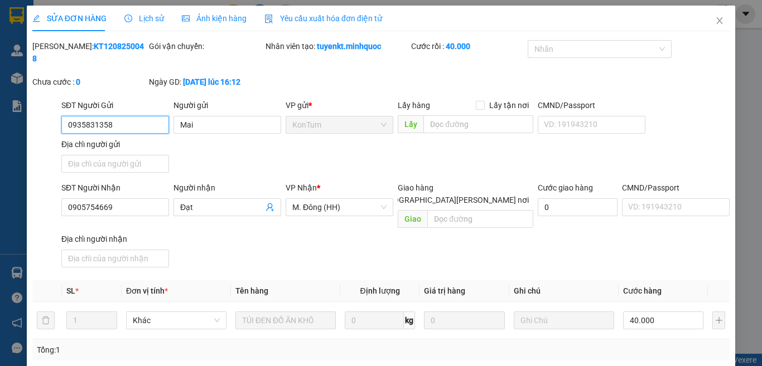
type input "0935831358"
type input "Mai"
type input "0905754669"
type input "Đạt"
type input "40.000"
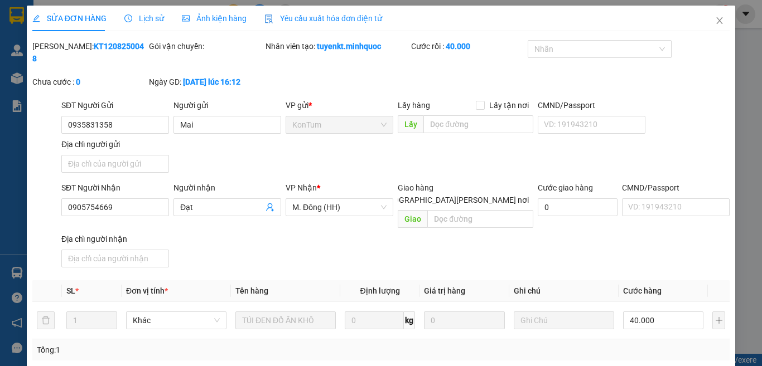
type input "0338873129-CẢNH"
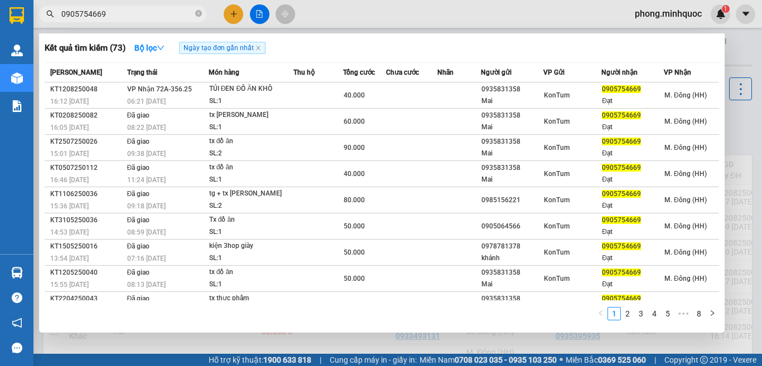
click at [129, 13] on input "0905754669" at bounding box center [127, 14] width 132 height 12
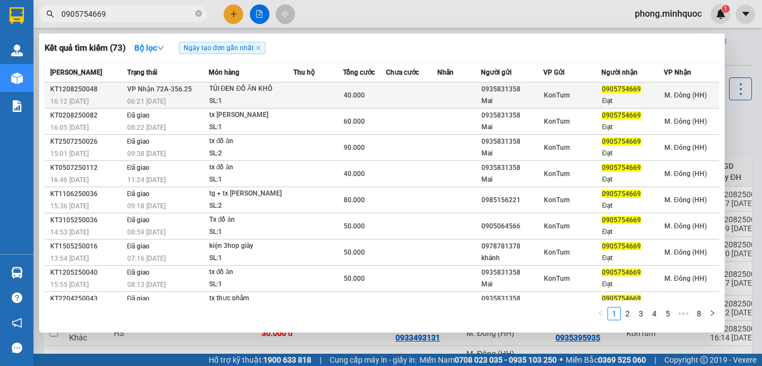
click at [296, 92] on td at bounding box center [318, 96] width 50 height 26
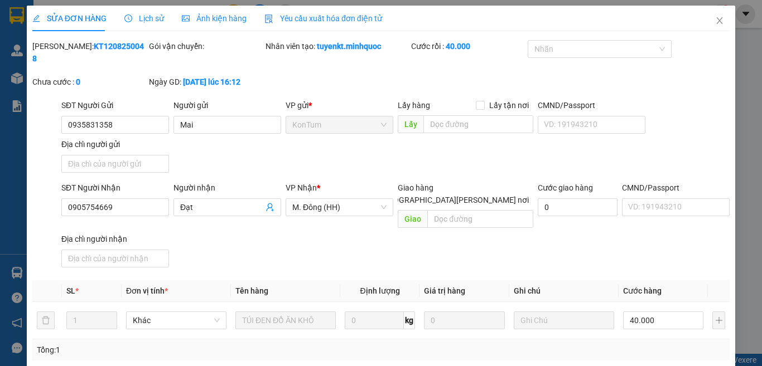
type input "0935831358"
type input "Mai"
type input "0905754669"
type input "Đạt"
type input "0338873129-CẢNH"
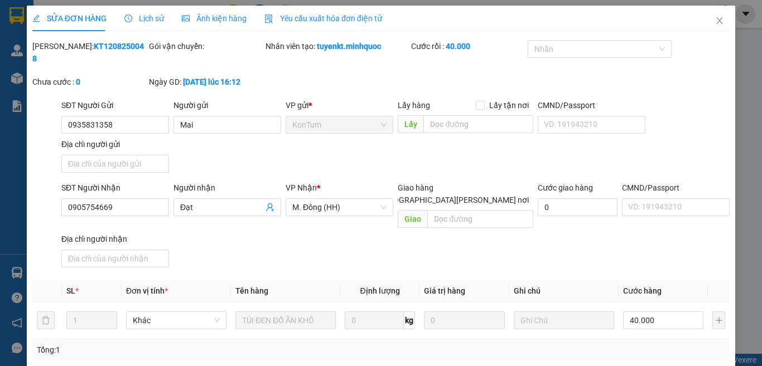
type input "40.000"
click at [715, 20] on icon "close" at bounding box center [719, 20] width 9 height 9
click at [711, 20] on div "phong.minhquoc 1" at bounding box center [678, 14] width 104 height 20
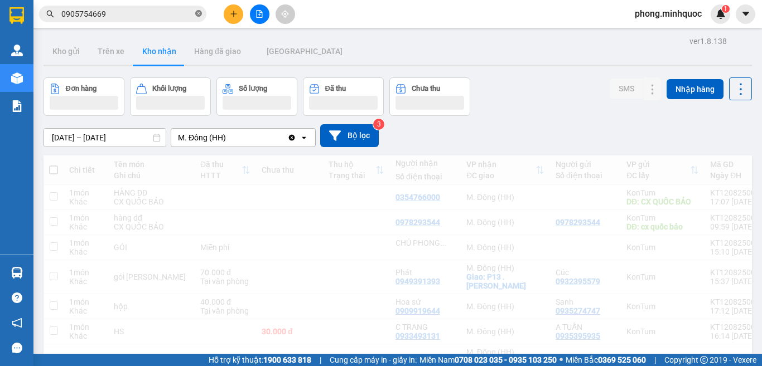
click at [198, 13] on icon "close-circle" at bounding box center [198, 13] width 7 height 7
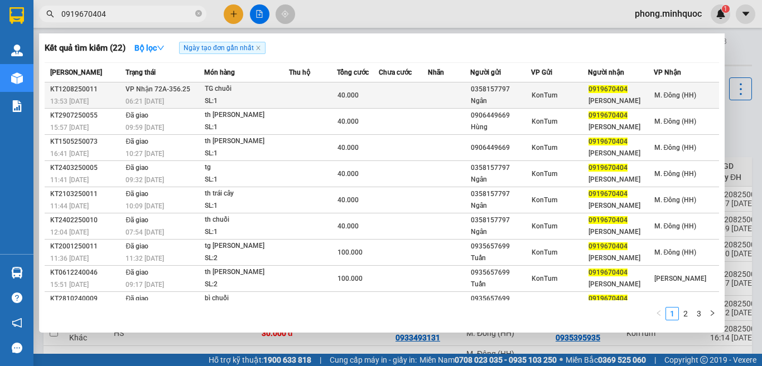
type input "0919670404"
click at [272, 101] on div "SL: 1" at bounding box center [247, 101] width 84 height 12
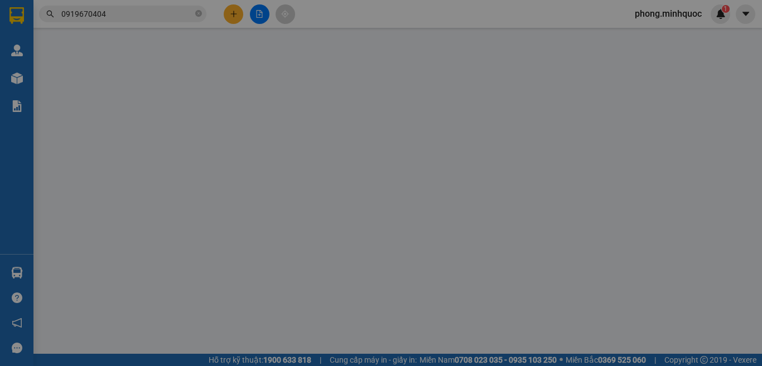
type input "0358157797"
type input "Ngân"
type input "0919670404"
type input "Vũ"
type input "40.000"
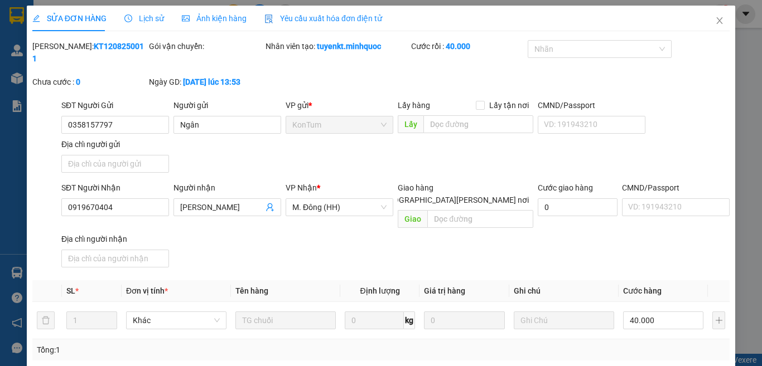
click at [715, 18] on icon "close" at bounding box center [719, 20] width 9 height 9
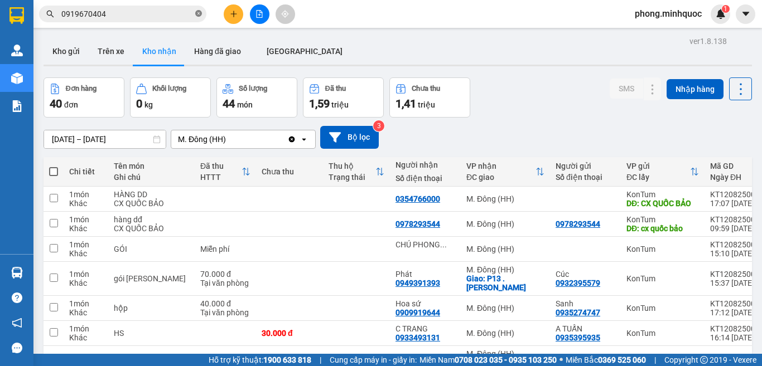
click at [197, 15] on icon "close-circle" at bounding box center [198, 13] width 7 height 7
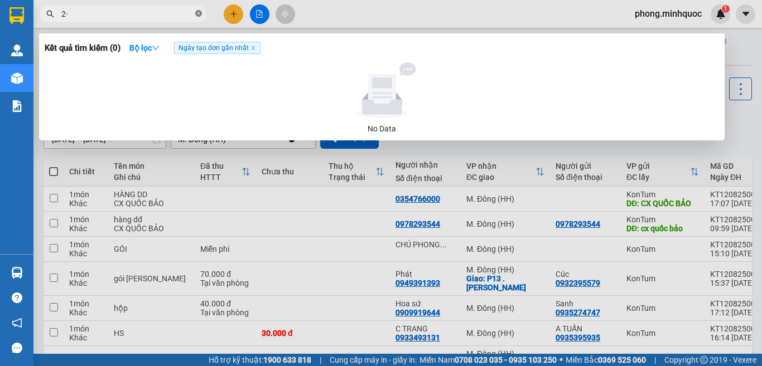
type input "2"
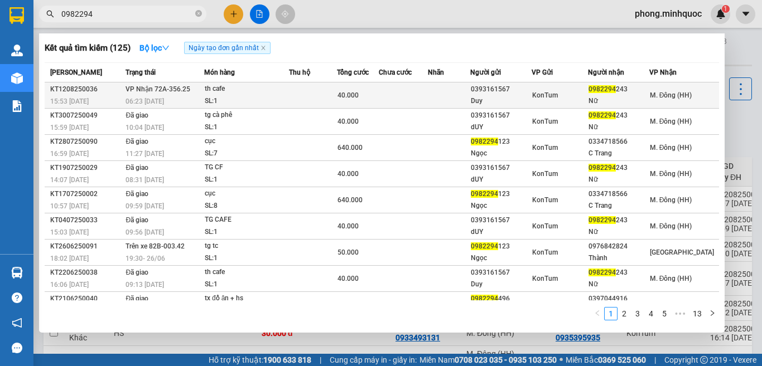
type input "0982294"
click at [263, 93] on div "th cafe" at bounding box center [247, 89] width 84 height 12
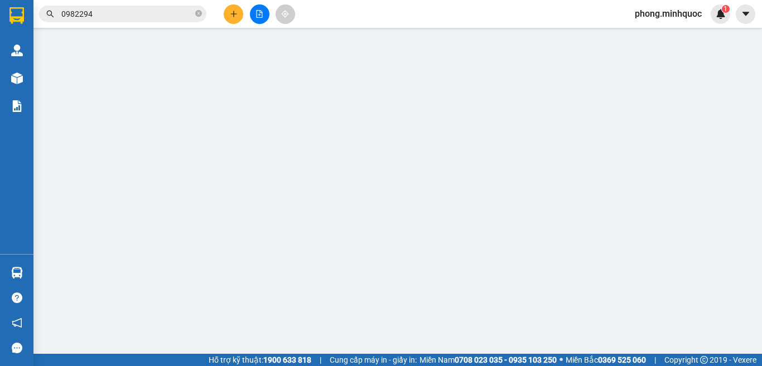
type input "0393161567"
type input "Duy"
type input "0982294243"
type input "Nữ"
type input "40.000"
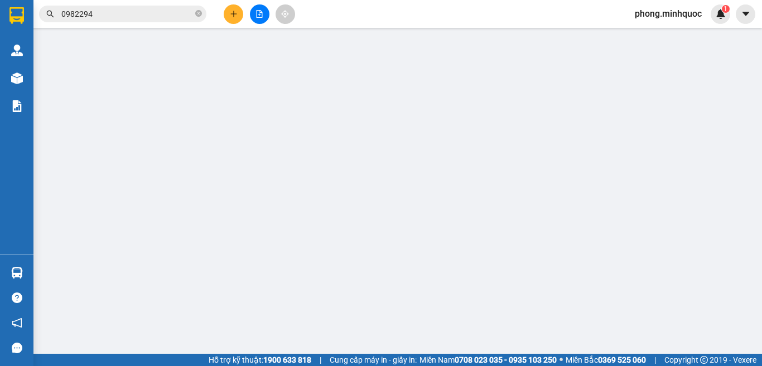
type input "0"
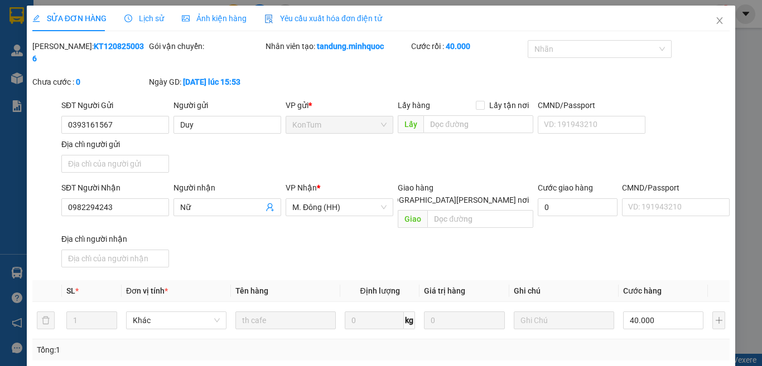
type input "0937847427-TÂN"
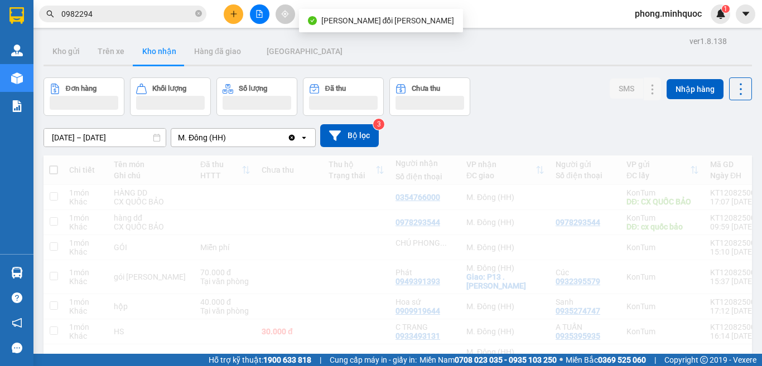
click at [107, 17] on input "0982294" at bounding box center [127, 14] width 132 height 12
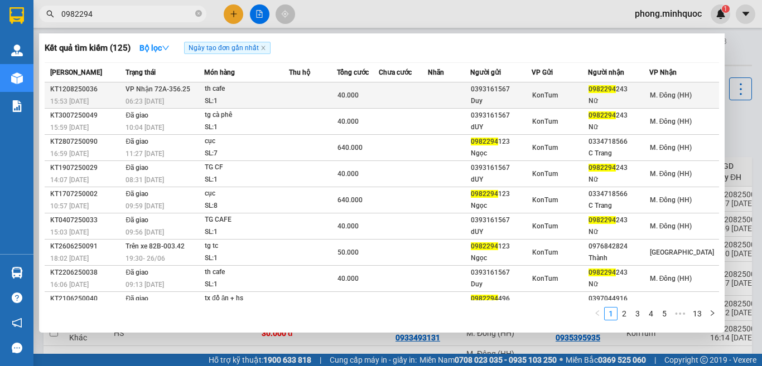
click at [279, 87] on div "th cafe" at bounding box center [247, 89] width 84 height 12
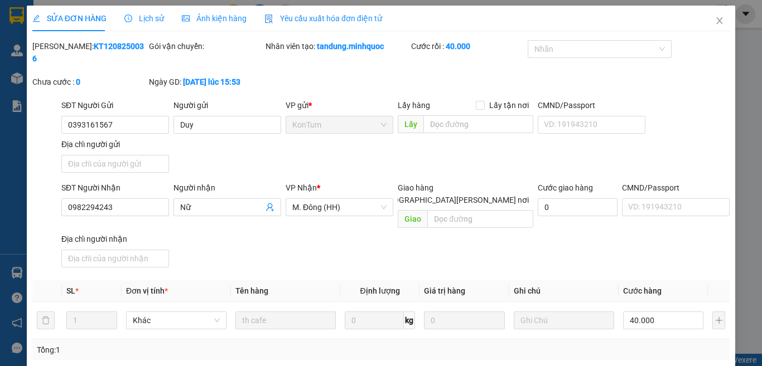
type input "0393161567"
type input "Duy"
type input "0982294243"
type input "Nữ"
type input "0937847427-TÂN"
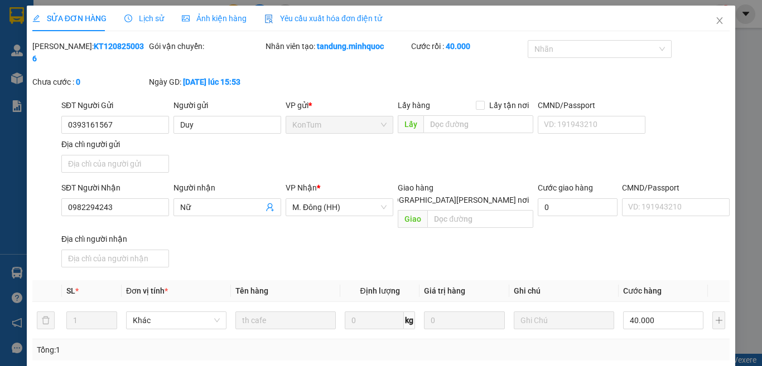
type input "40.000"
click at [715, 20] on icon "close" at bounding box center [719, 20] width 9 height 9
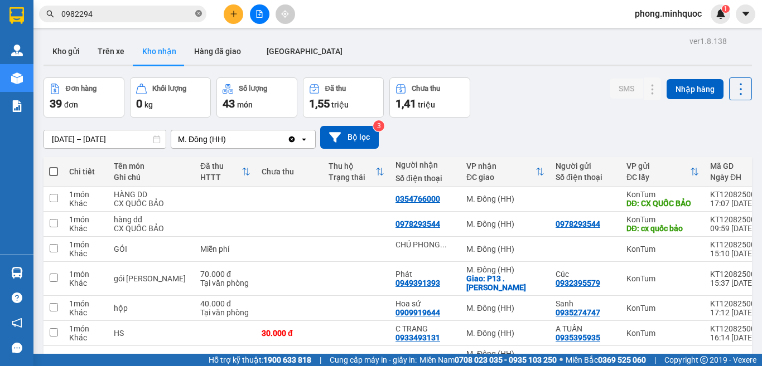
click at [195, 12] on icon "close-circle" at bounding box center [198, 13] width 7 height 7
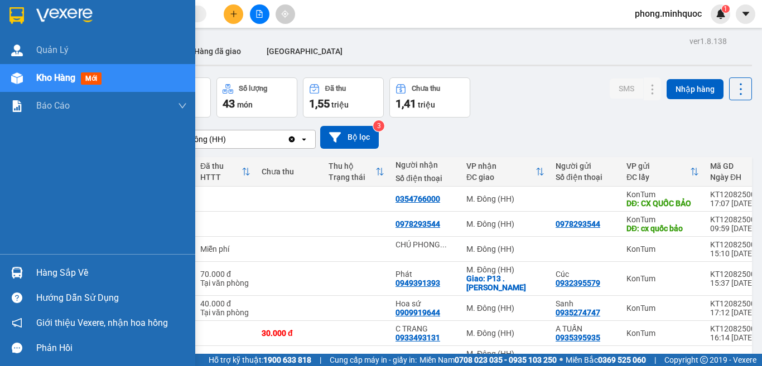
click at [90, 76] on span "mới" at bounding box center [91, 79] width 21 height 12
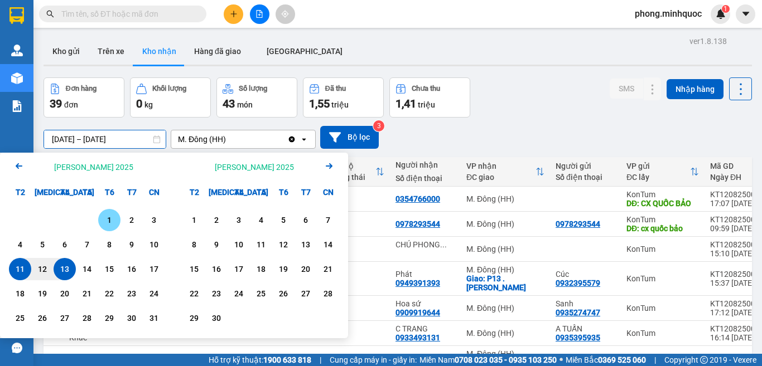
click at [104, 220] on div "1" at bounding box center [110, 220] width 16 height 13
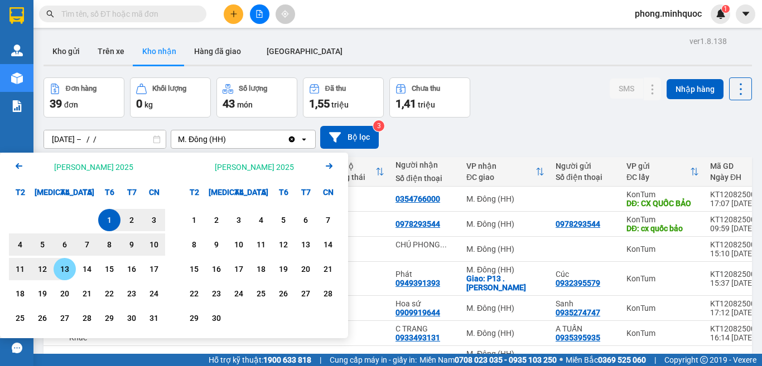
click at [64, 268] on div "13" at bounding box center [65, 269] width 16 height 13
type input "[DATE] – [DATE]"
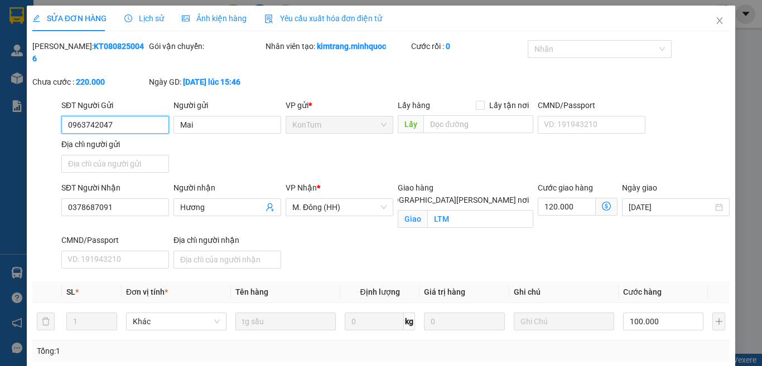
type input "0963742047"
type input "Mai"
type input "0378687091"
type input "Hương"
checkbox input "true"
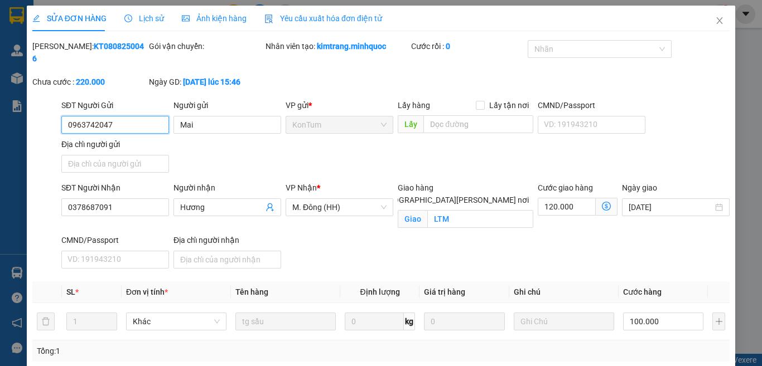
type input "LTM"
type input "220.000"
type input "0"
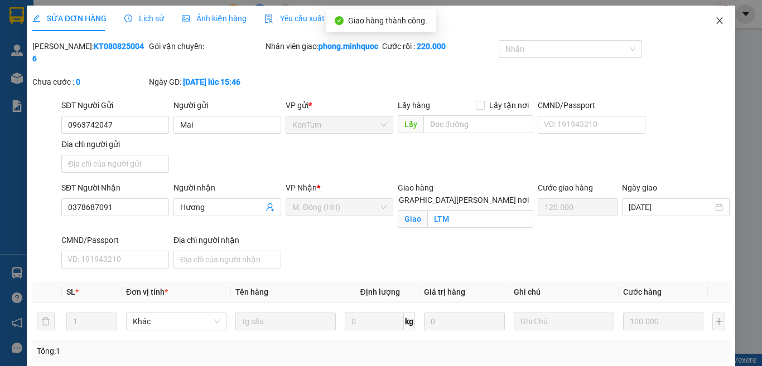
click at [717, 22] on icon "close" at bounding box center [720, 20] width 6 height 7
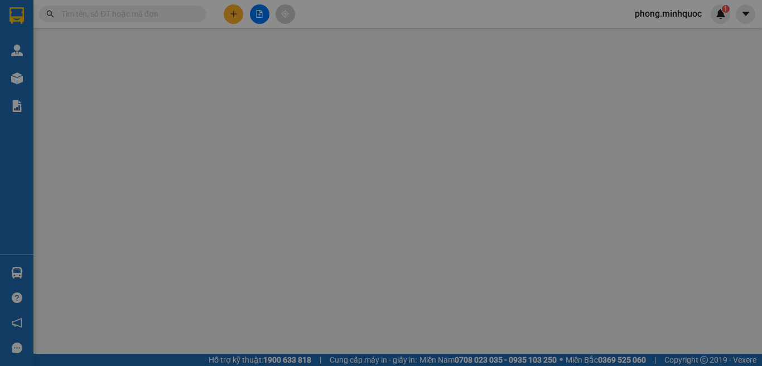
type input "0935035091"
type input "c trinh"
type input "0914558356"
type input "c oanh"
checkbox input "true"
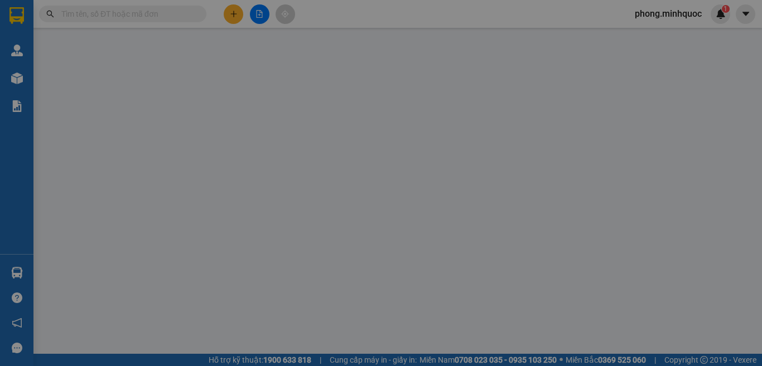
type input "BẾN THÀNH Q1"
type input "80.000"
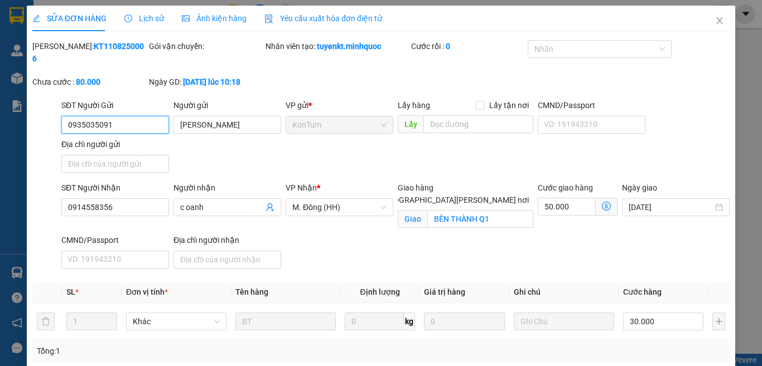
type input "0"
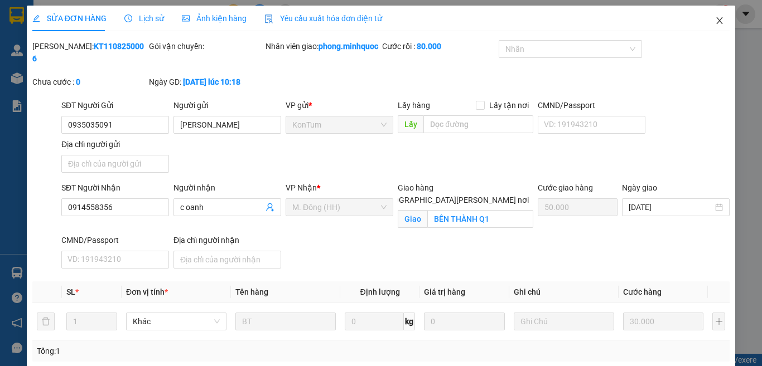
click at [715, 19] on icon "close" at bounding box center [719, 20] width 9 height 9
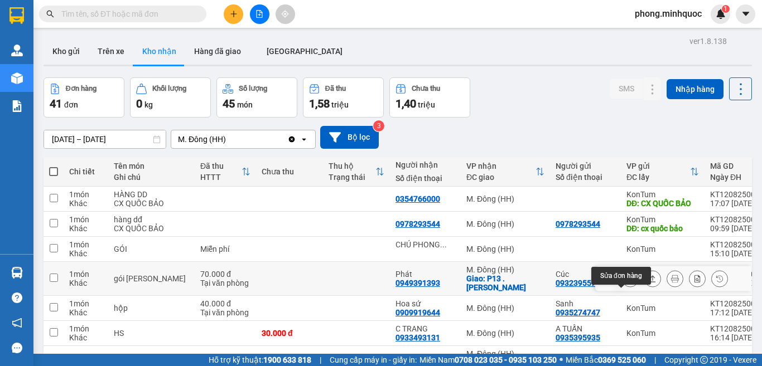
click at [626, 275] on icon at bounding box center [630, 279] width 8 height 8
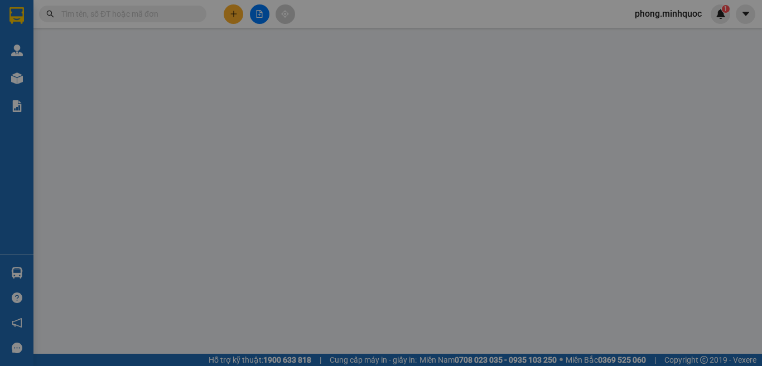
type input "0932395579"
type input "Cúc"
type input "0949391393"
type input "Phát"
checkbox input "true"
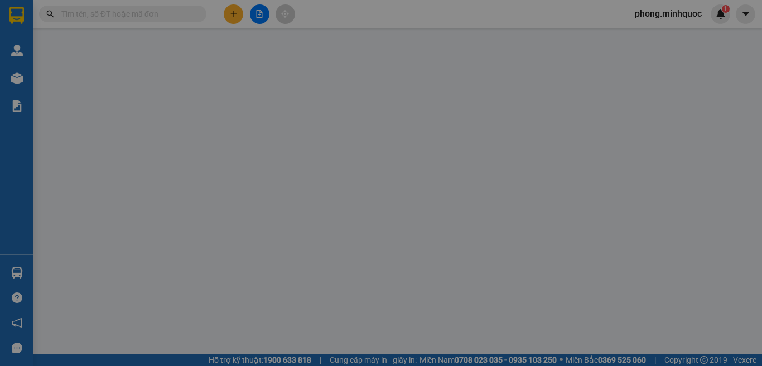
type input "P13 . Bình Thạnh"
type input "70.000"
type input "0"
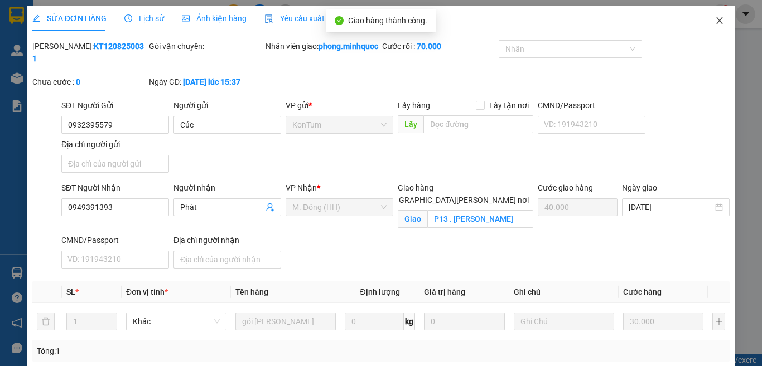
click at [717, 18] on icon "close" at bounding box center [720, 20] width 6 height 7
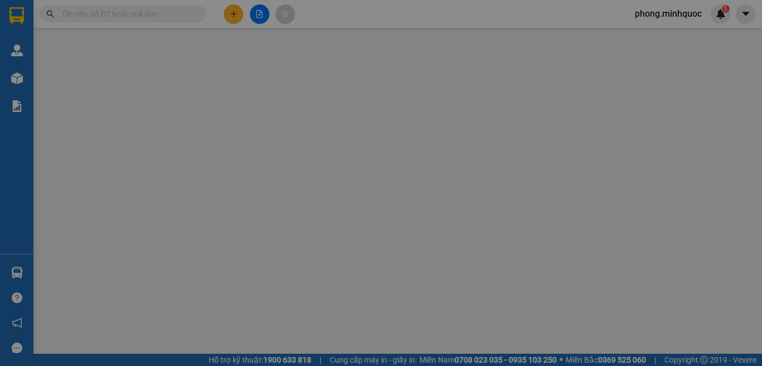
type input "0934770377"
type input "Hải"
type input "0902761678"
type input "LAB PHƯỚC NAM"
type input "40.000"
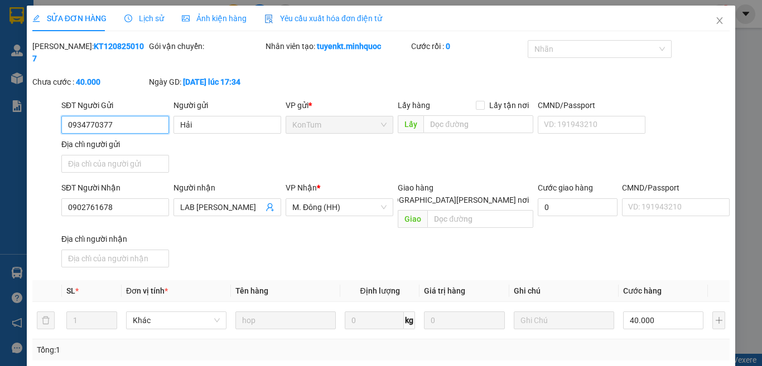
type input "0"
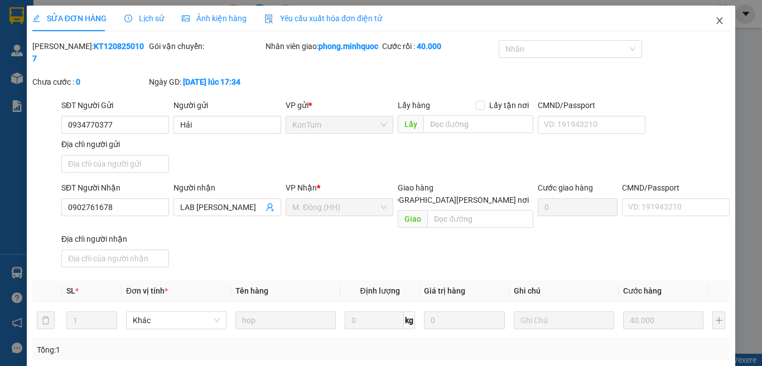
click at [715, 21] on icon "close" at bounding box center [719, 20] width 9 height 9
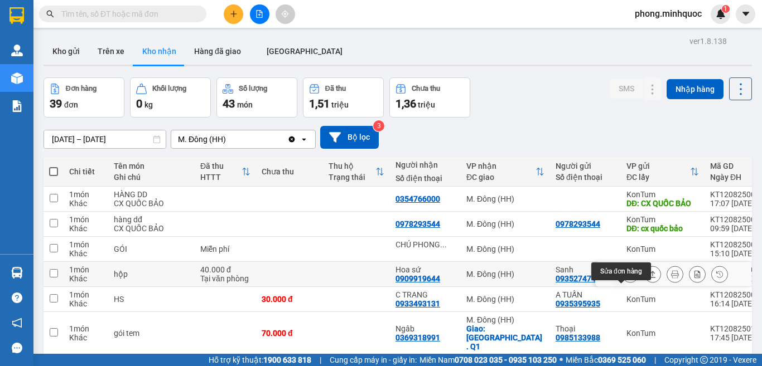
click at [626, 271] on icon at bounding box center [630, 275] width 8 height 8
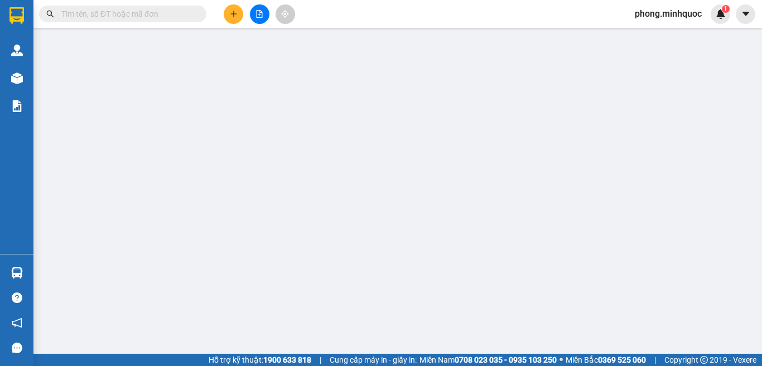
type input "0935274747"
type input "Sanh"
type input "0909919644"
type input "Hoa sứ"
type input "40.000"
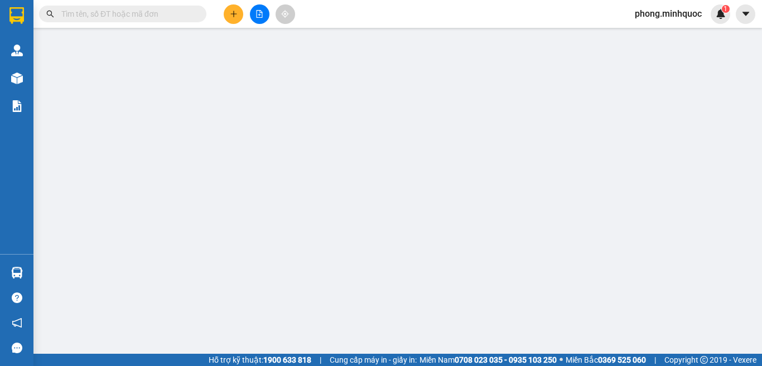
type input "0"
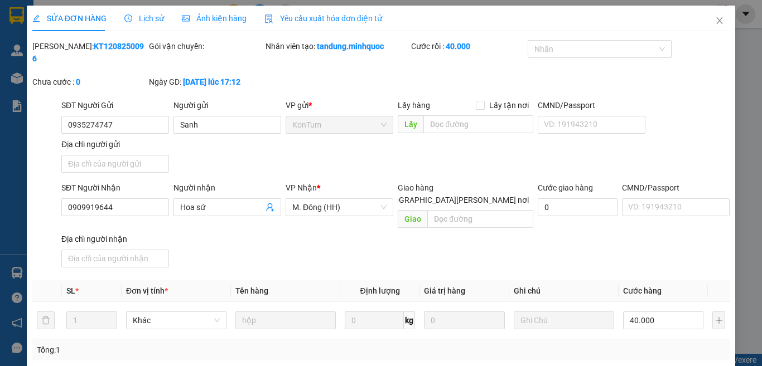
click at [715, 19] on icon "close" at bounding box center [719, 20] width 9 height 9
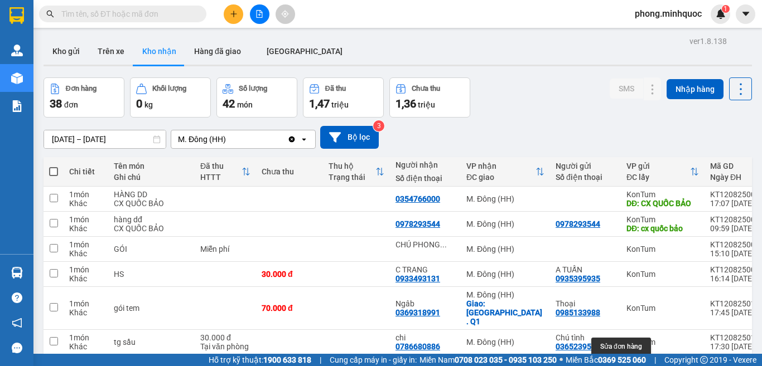
click at [625, 358] on button at bounding box center [630, 368] width 16 height 20
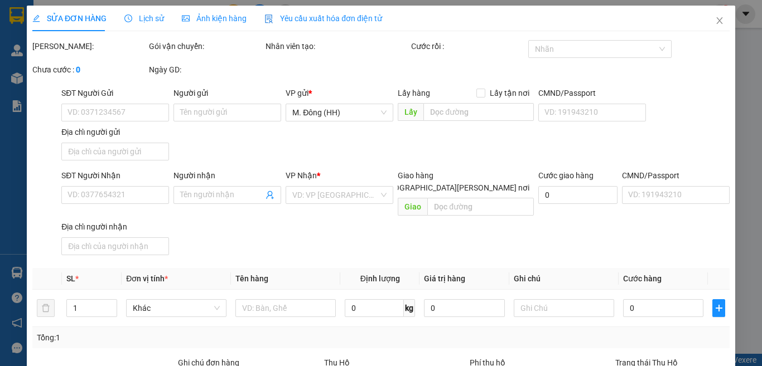
type input "0905982018"
type input "BS Linh"
type input "0833545543"
type input "Đồng Tâm"
type input "40.000"
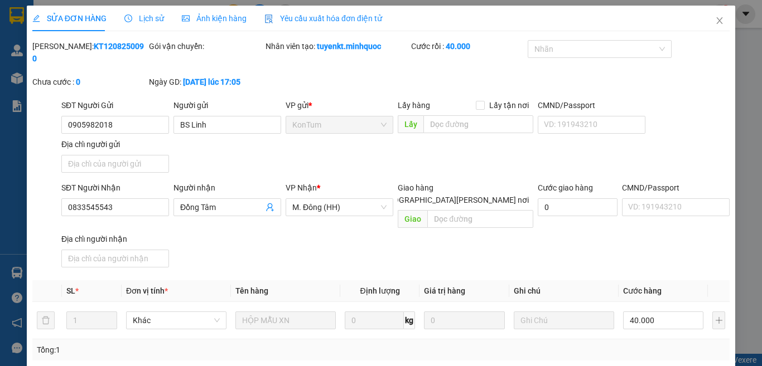
click at [715, 20] on icon "close" at bounding box center [719, 20] width 9 height 9
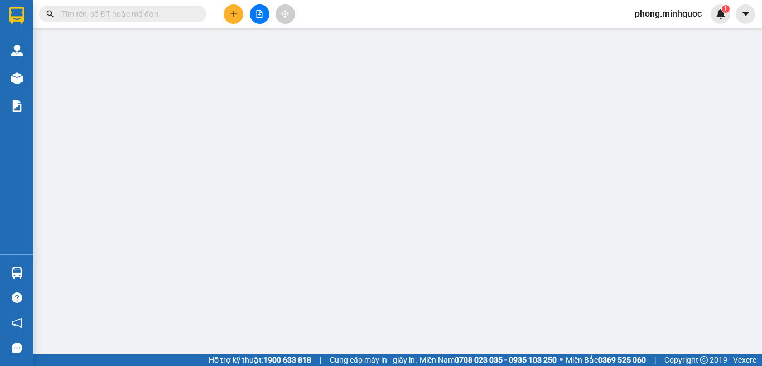
type input "0973313470"
type input "Tuyết"
type input "0977363297"
type input "Bé Na"
checkbox input "true"
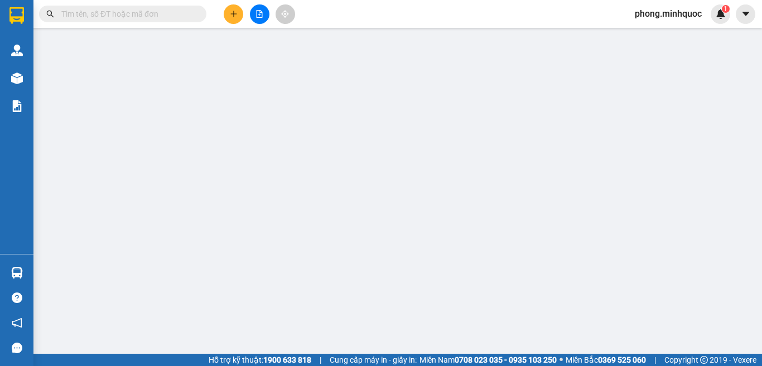
type input "Bình Thạnh"
type input "110.000"
type input "0"
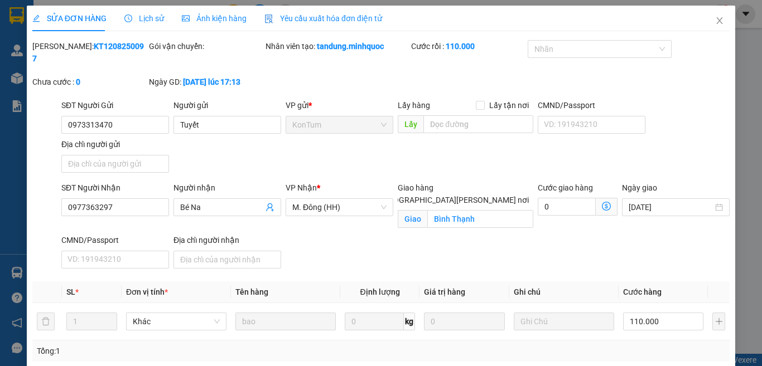
click at [715, 18] on icon "close" at bounding box center [719, 20] width 9 height 9
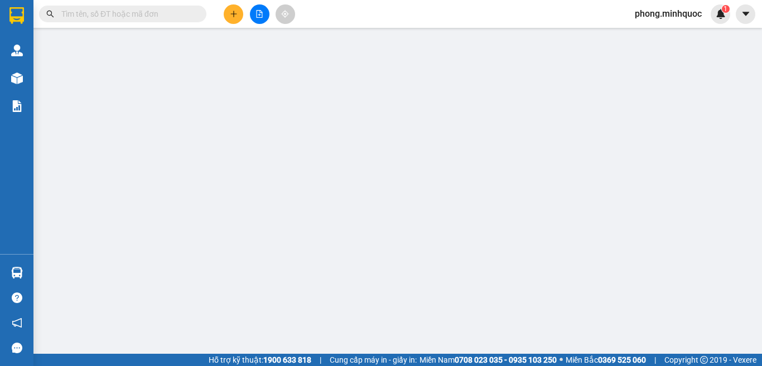
type input "0387256576"
type input "Lâm"
type input "0913766035"
type input "Tuyết"
checkbox input "true"
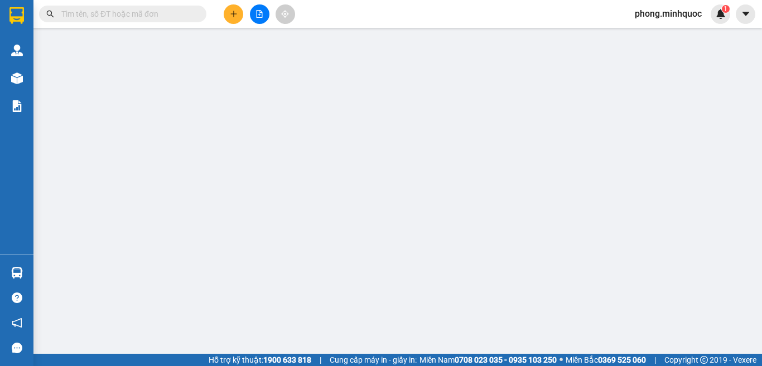
type input "Q1"
type input "90.000"
type input "0"
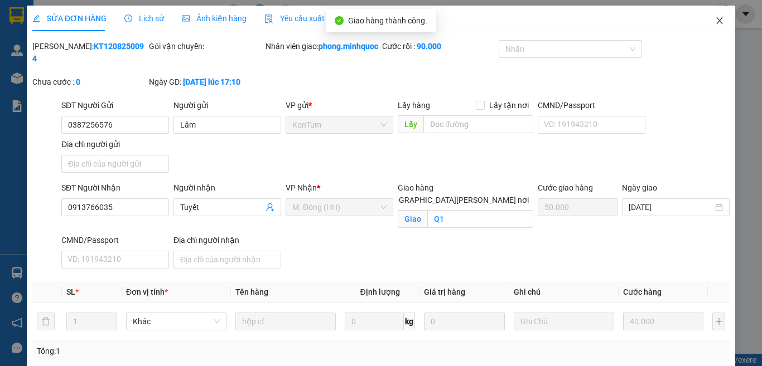
click at [715, 19] on icon "close" at bounding box center [719, 20] width 9 height 9
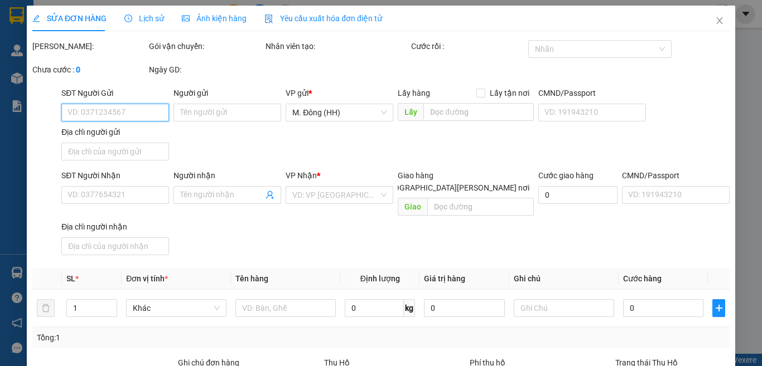
type input "0357144488"
type input "Lộc"
type input "0339013677"
type input "Ngọc Anh"
checkbox input "true"
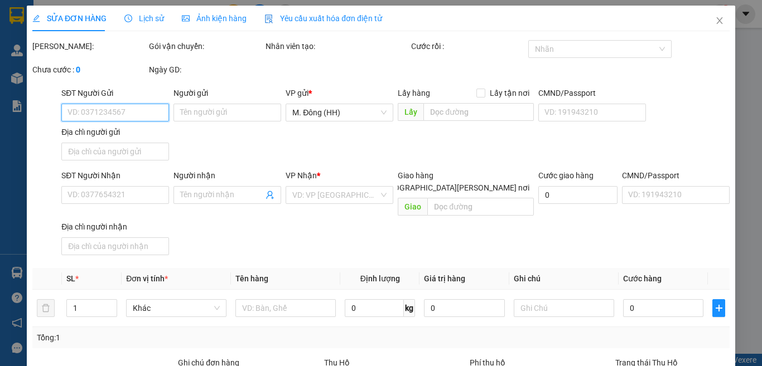
type input "Tân Phú . Q7"
type input "110.000"
type input "0"
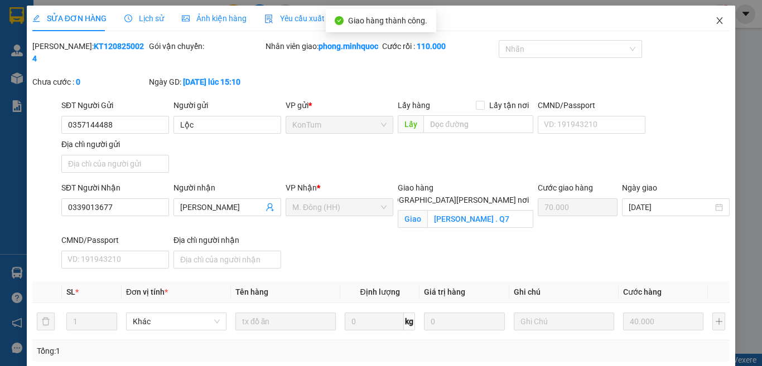
click at [715, 18] on icon "close" at bounding box center [719, 20] width 9 height 9
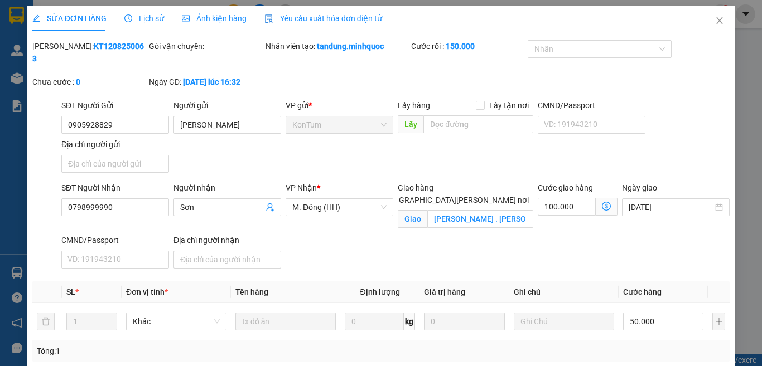
type input "0905928829"
type input "[PERSON_NAME]"
type input "0798999990"
type input "Sơn"
checkbox input "true"
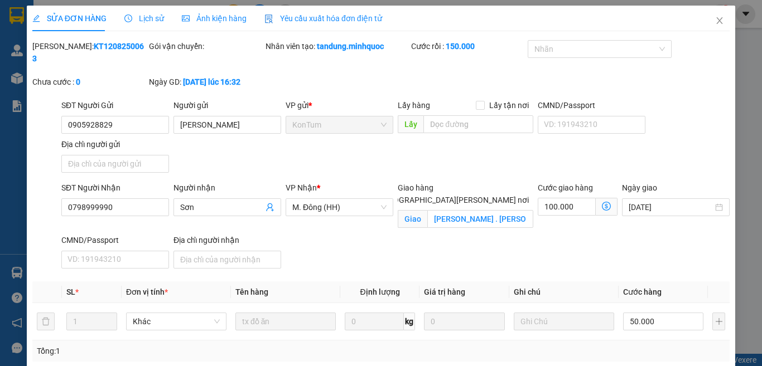
type input "Bình Hưng . [GEOGRAPHIC_DATA]"
type input "150.000"
type input "0"
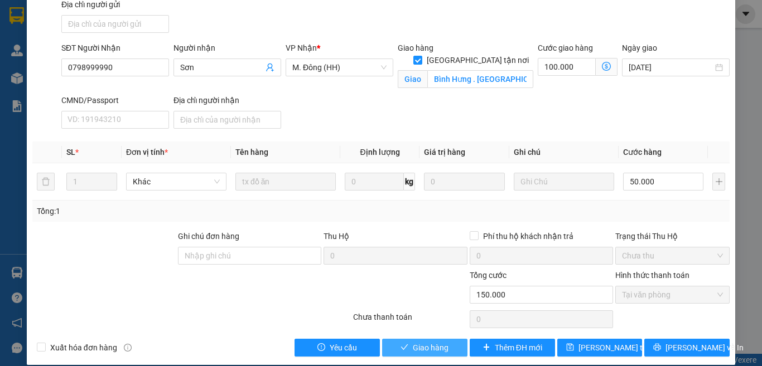
click at [415, 342] on span "Giao hàng" at bounding box center [431, 348] width 36 height 12
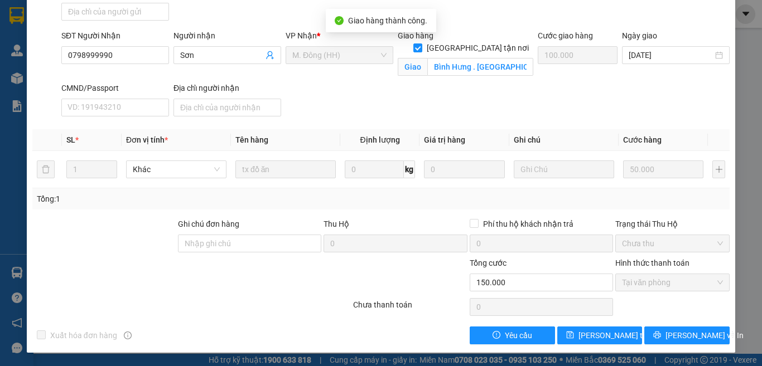
scroll to position [0, 0]
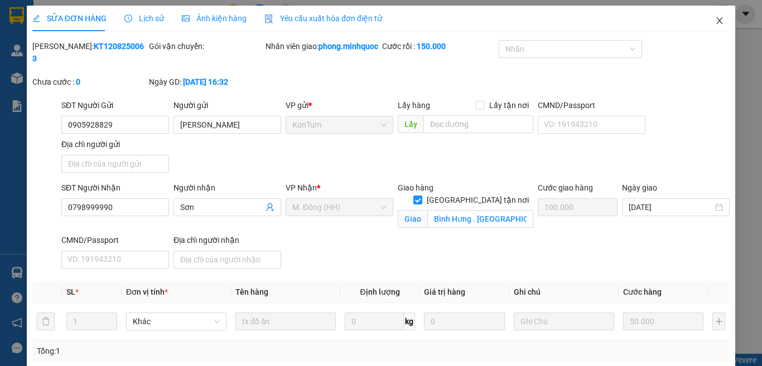
click at [715, 21] on icon "close" at bounding box center [719, 20] width 9 height 9
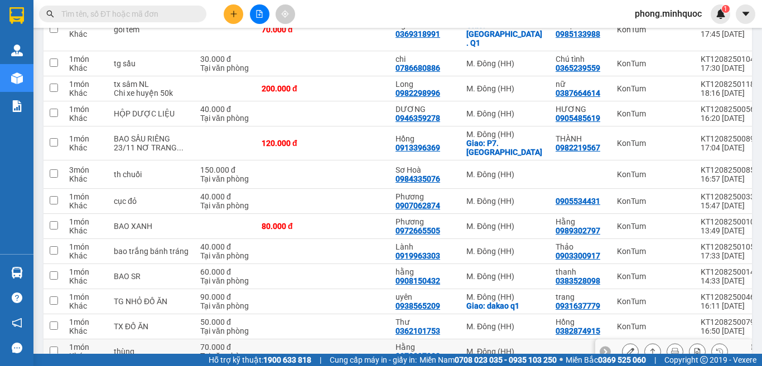
scroll to position [502, 0]
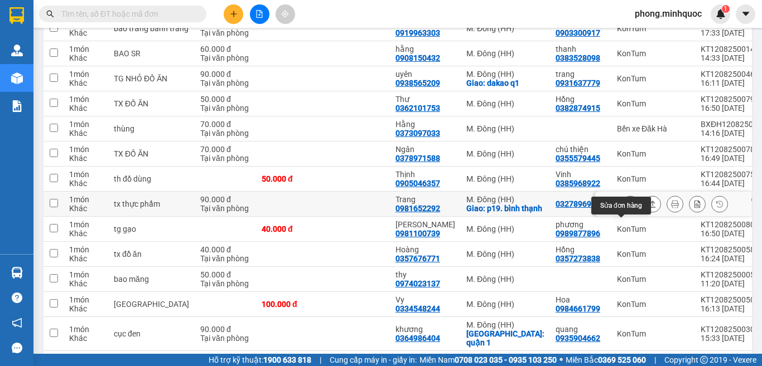
click at [626, 208] on icon at bounding box center [630, 204] width 8 height 8
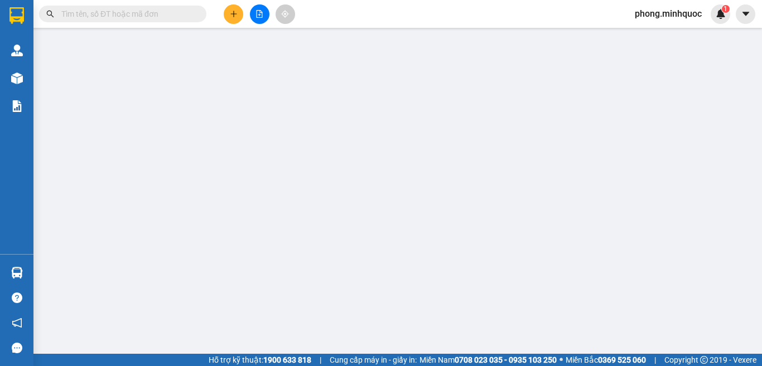
type input "0327896959"
type input "0981652292"
type input "Trang"
checkbox input "true"
type input "p19. bình thạnh"
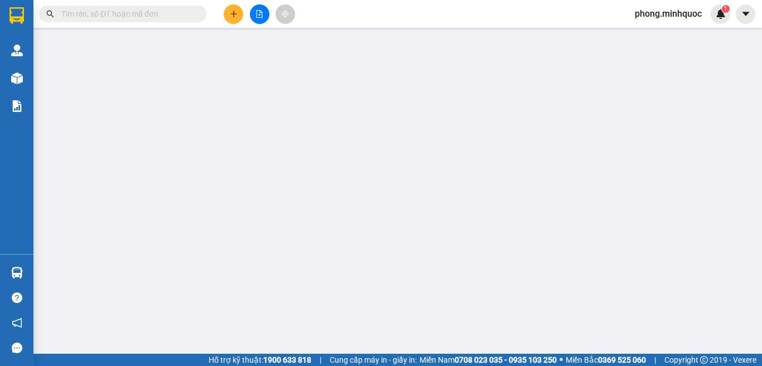
type input "90.000"
type input "0"
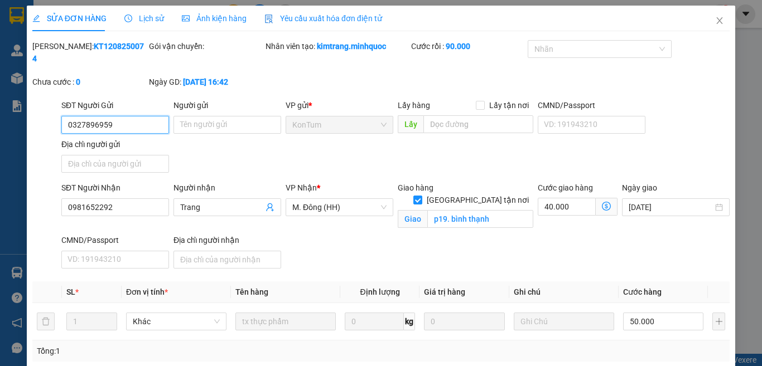
scroll to position [140, 0]
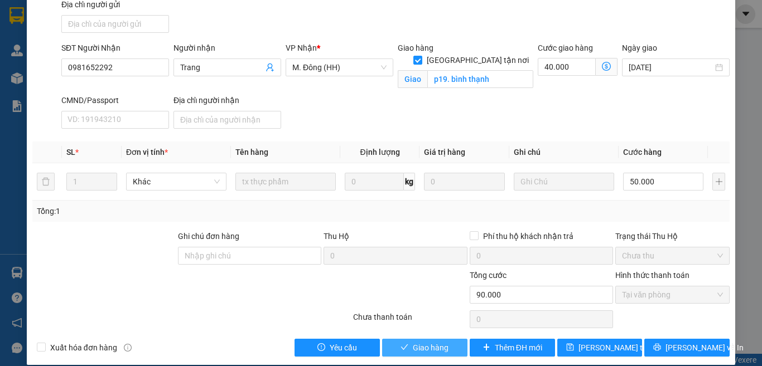
click at [427, 342] on span "Giao hàng" at bounding box center [431, 348] width 36 height 12
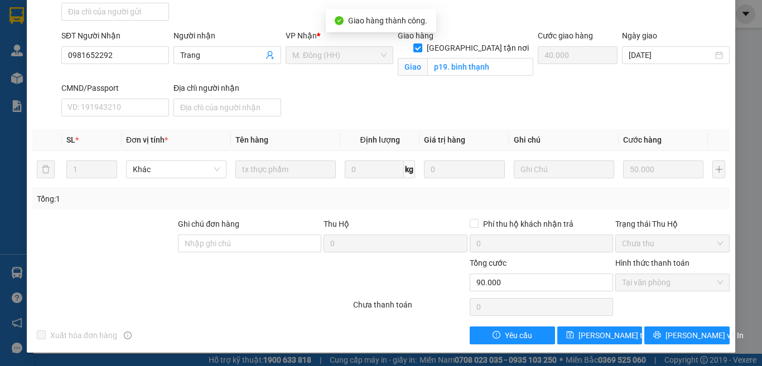
scroll to position [0, 0]
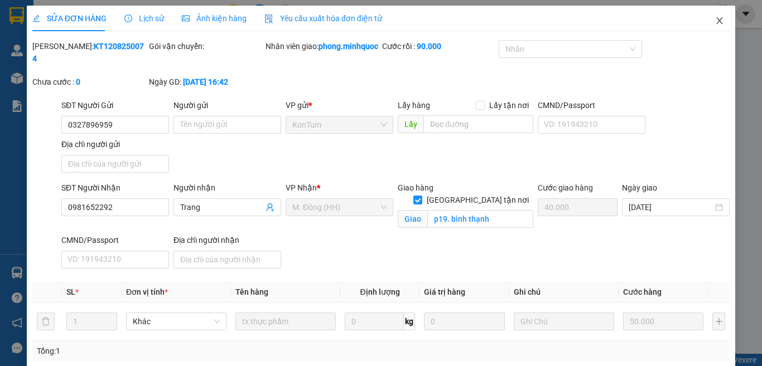
click at [715, 18] on icon "close" at bounding box center [719, 20] width 9 height 9
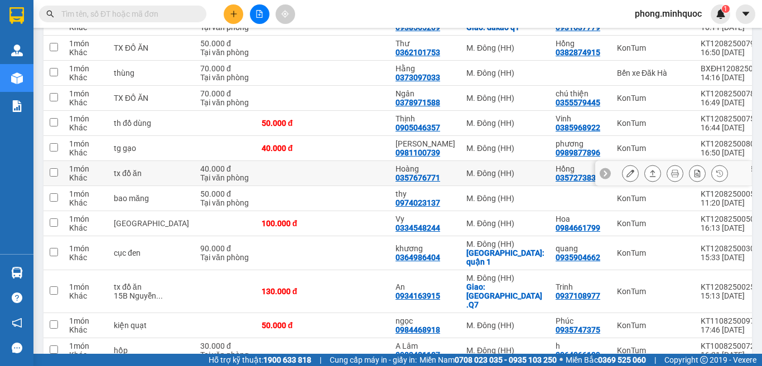
scroll to position [446, 0]
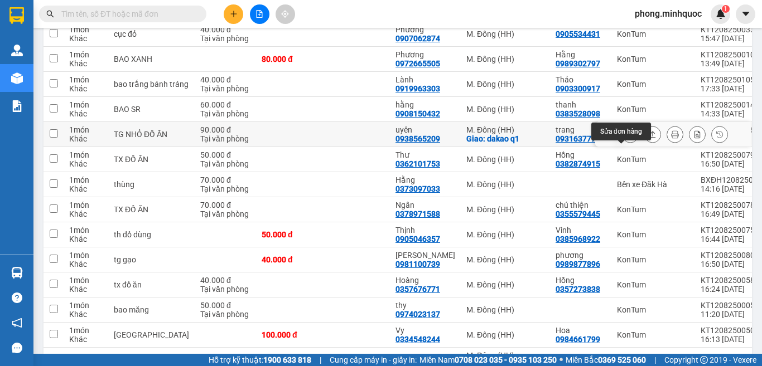
click at [626, 138] on icon at bounding box center [630, 135] width 8 height 8
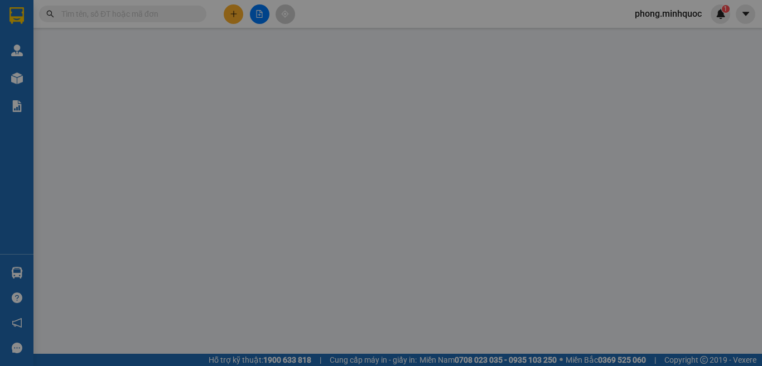
type input "0931637779"
type input "trang"
type input "0938565209"
type input "uyên"
checkbox input "true"
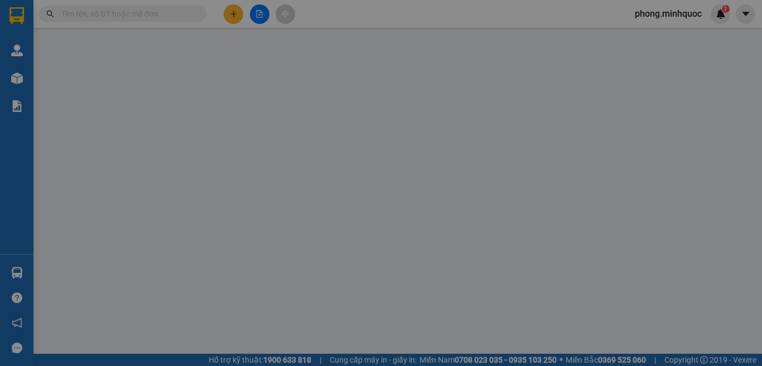
type input "dakao q1"
type input "90.000"
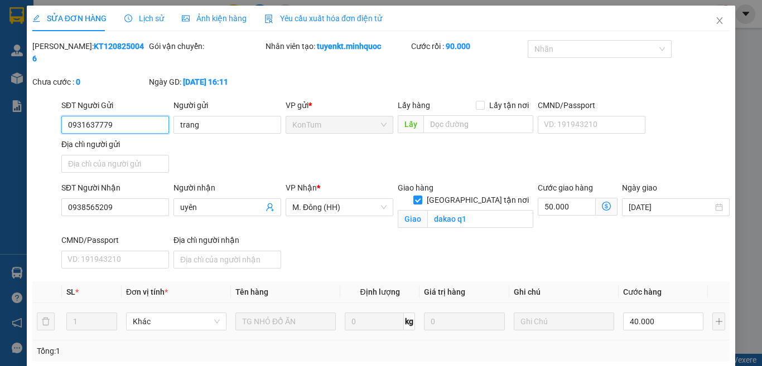
scroll to position [140, 0]
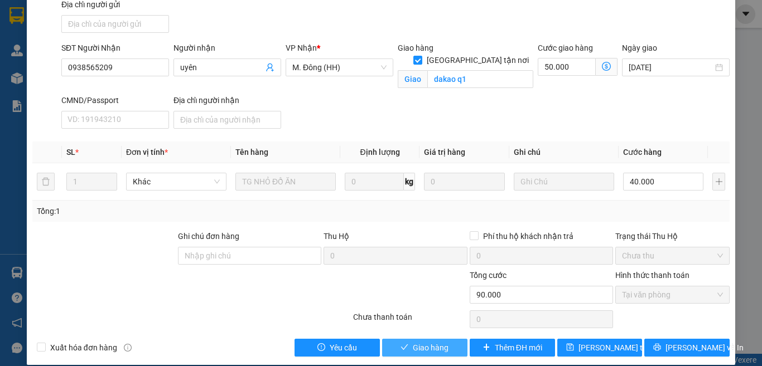
click at [424, 342] on span "Giao hàng" at bounding box center [431, 348] width 36 height 12
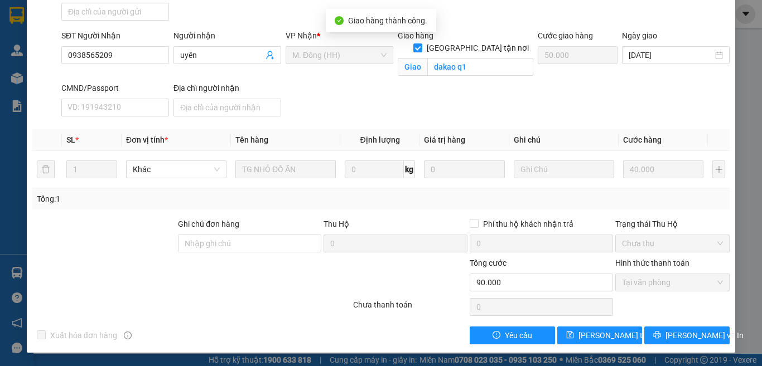
scroll to position [0, 0]
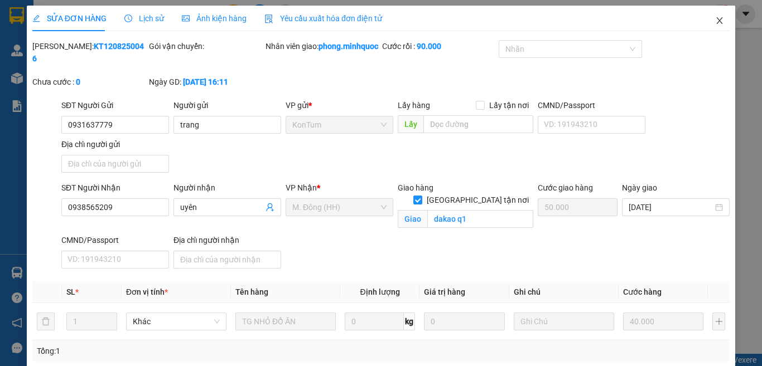
click at [715, 18] on icon "close" at bounding box center [719, 20] width 9 height 9
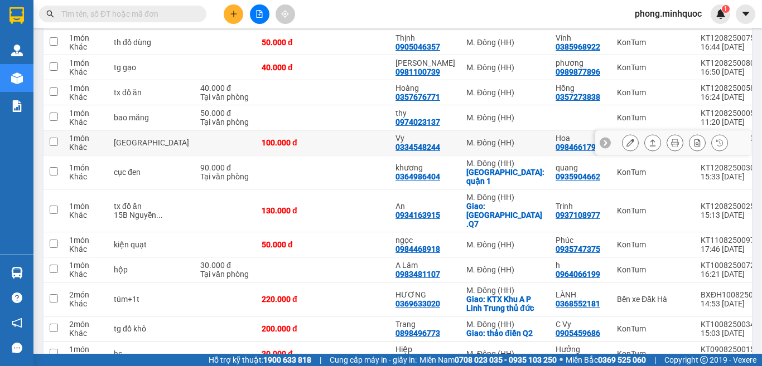
scroll to position [725, 0]
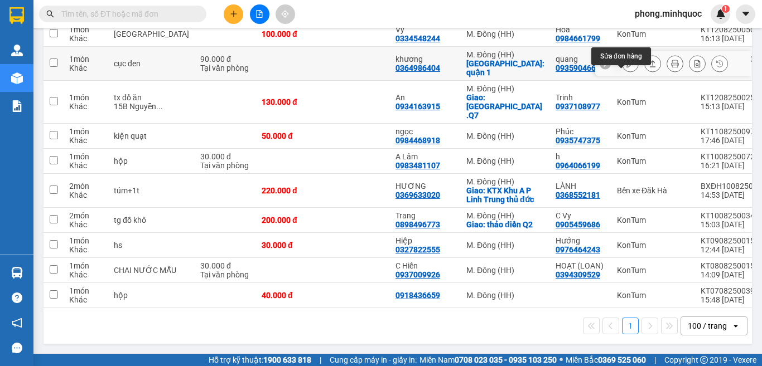
click at [626, 67] on icon at bounding box center [630, 64] width 8 height 8
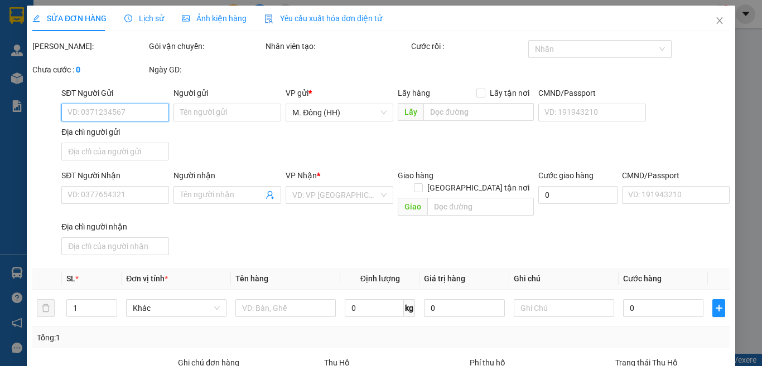
type input "0935904662"
type input "quang"
type input "0364986404"
type input "khương"
checkbox input "true"
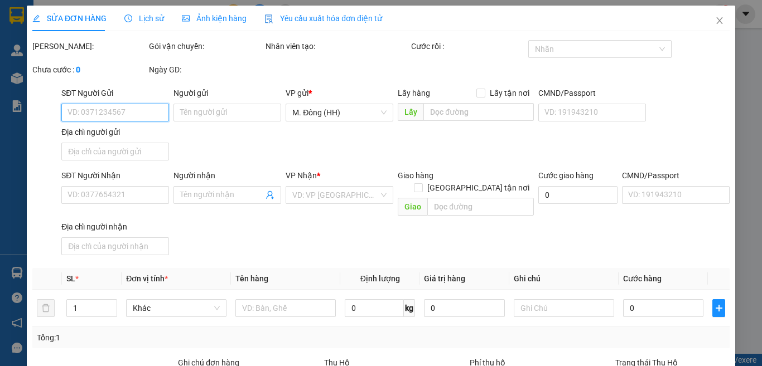
type input "quận 1"
type input "90.000"
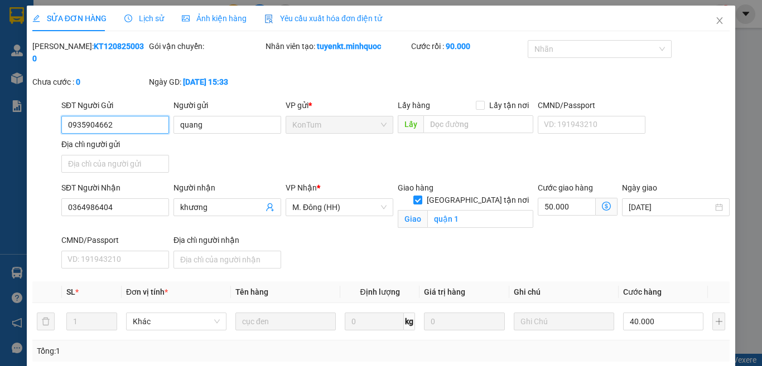
scroll to position [140, 0]
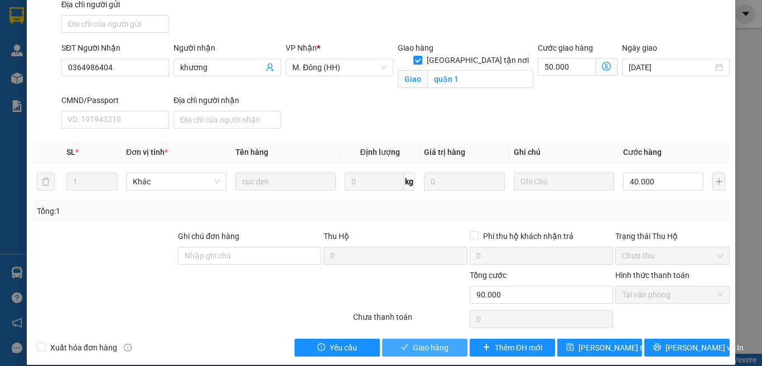
click at [417, 342] on span "Giao hàng" at bounding box center [431, 348] width 36 height 12
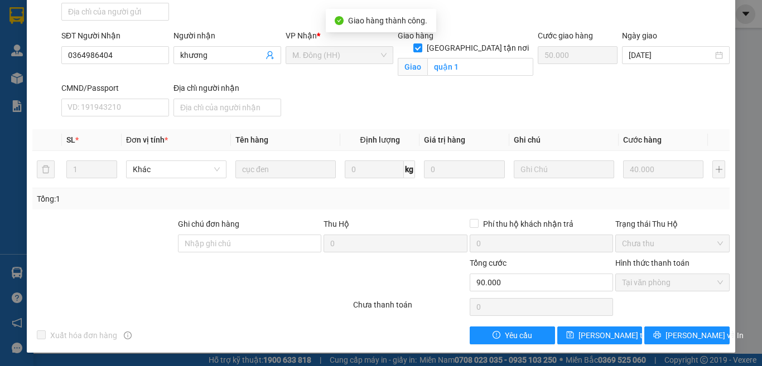
scroll to position [0, 0]
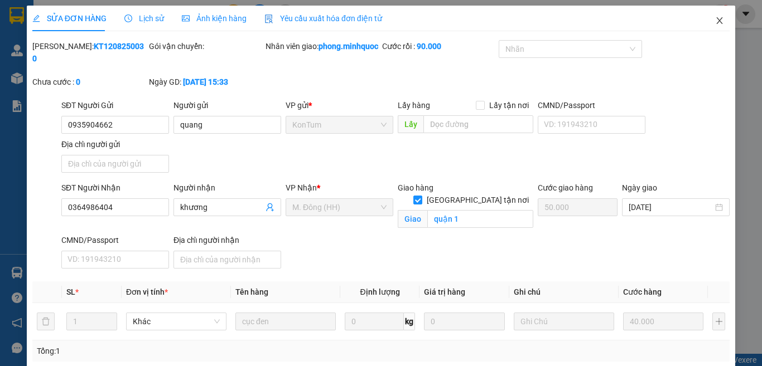
click at [715, 21] on icon "close" at bounding box center [719, 20] width 9 height 9
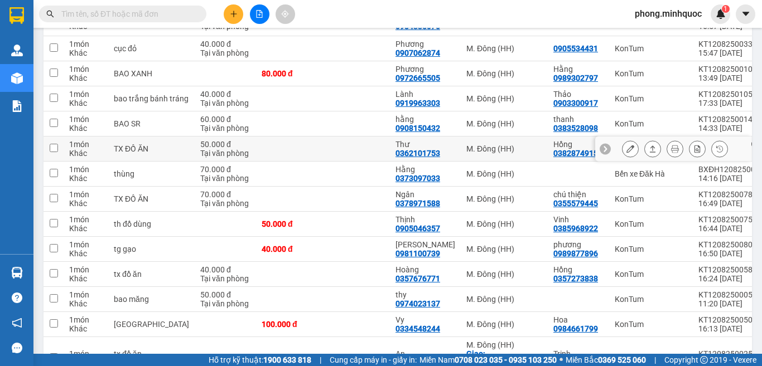
scroll to position [264, 0]
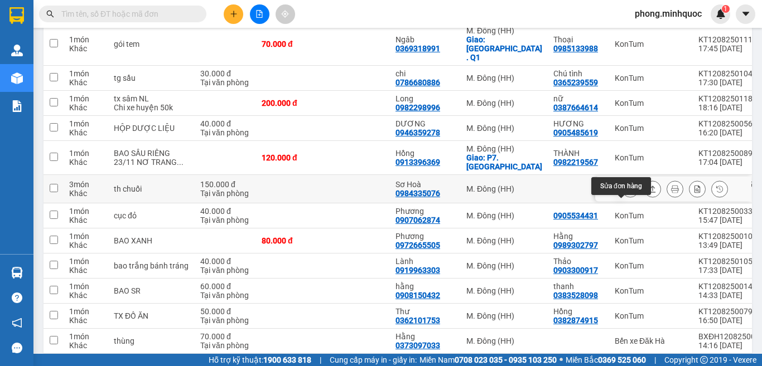
click at [622, 199] on button at bounding box center [630, 190] width 16 height 20
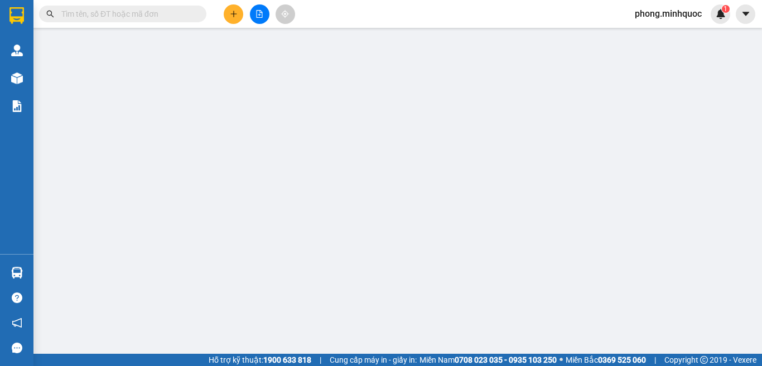
type input "0984335076"
type input "Sơ Hoà"
type input "150.000"
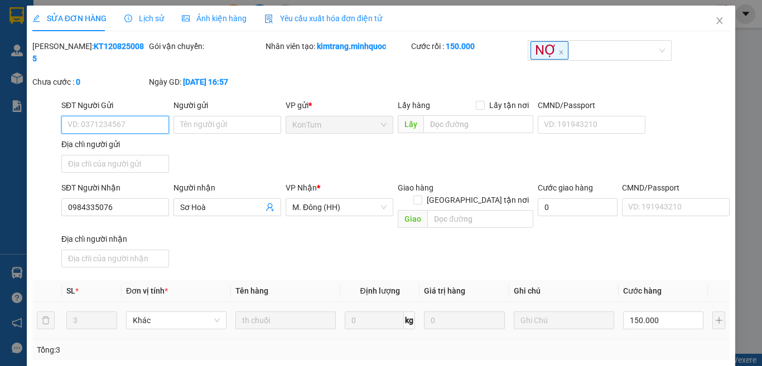
scroll to position [128, 0]
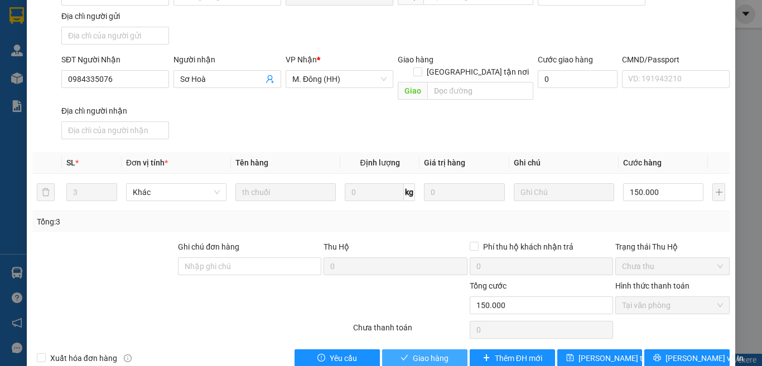
click at [427, 353] on span "Giao hàng" at bounding box center [431, 359] width 36 height 12
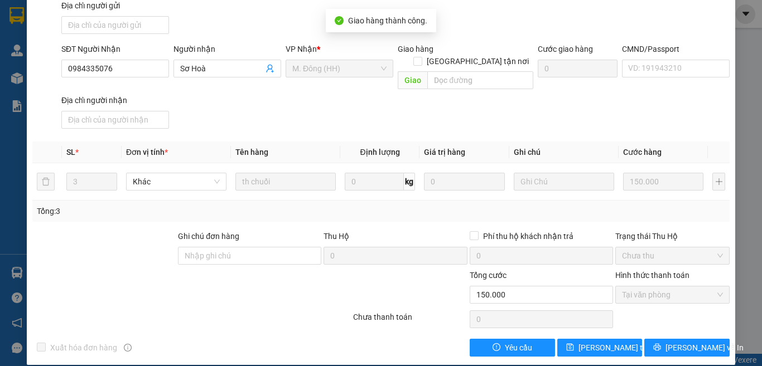
scroll to position [0, 0]
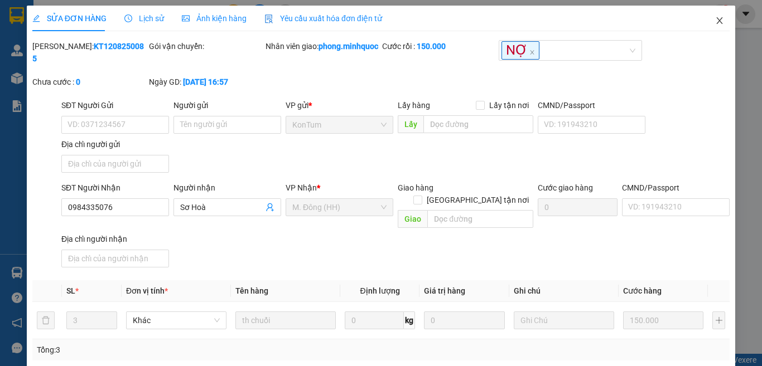
click at [715, 20] on icon "close" at bounding box center [719, 20] width 9 height 9
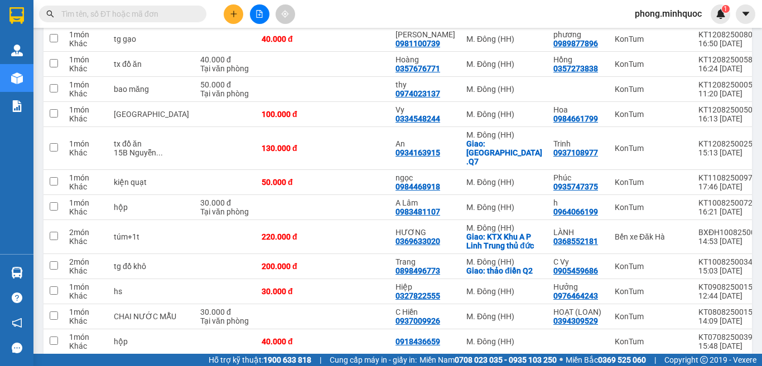
scroll to position [682, 0]
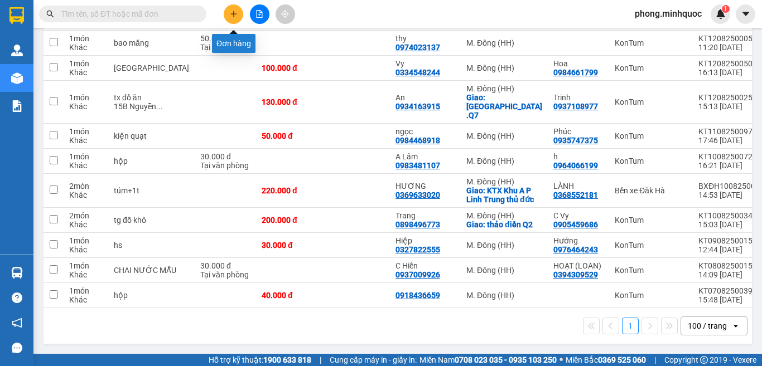
click at [232, 16] on icon "plus" at bounding box center [234, 14] width 8 height 8
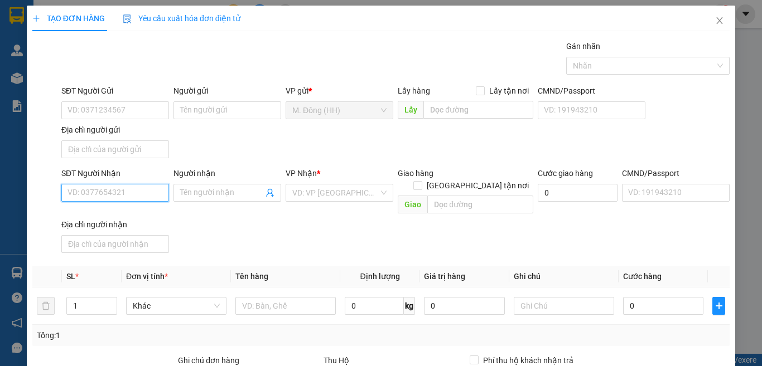
click at [88, 192] on input "SĐT Người Nhận" at bounding box center [115, 193] width 108 height 18
type input "0379888642"
click at [103, 216] on div "0379888642 - vỹ" at bounding box center [113, 215] width 93 height 12
type input "vỹ"
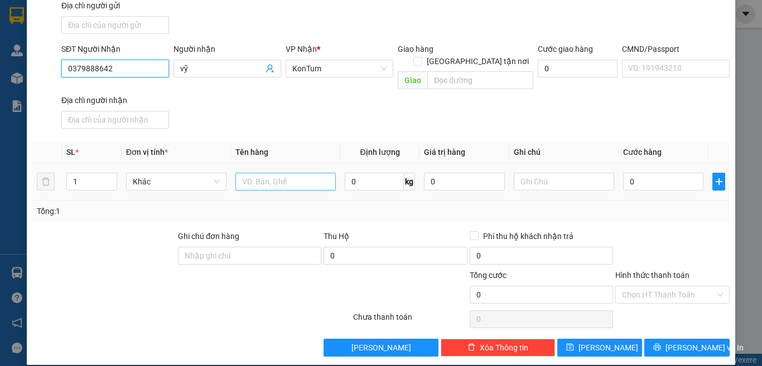
type input "0379888642"
click at [275, 174] on input "text" at bounding box center [285, 182] width 100 height 18
type input "TÚI GIẤY GIẦY"
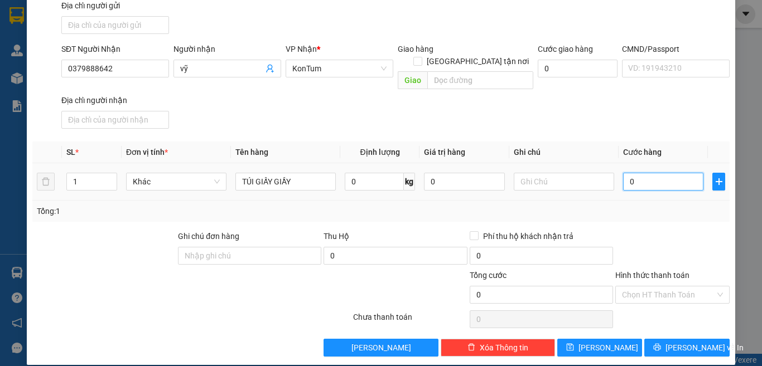
click at [656, 173] on input "0" at bounding box center [663, 182] width 80 height 18
type input "4"
type input "40"
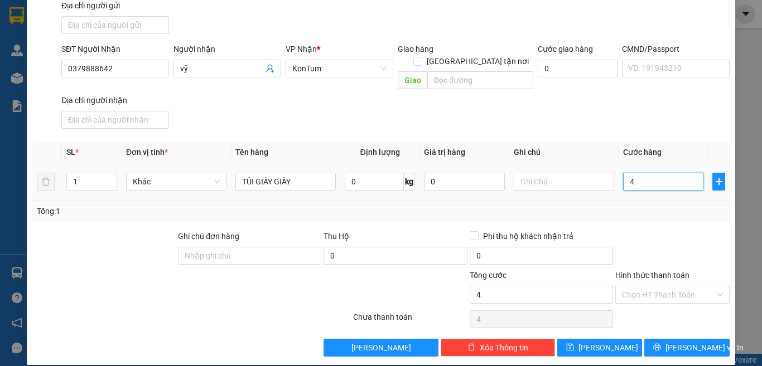
type input "40"
click at [664, 287] on input "Hình thức thanh toán" at bounding box center [668, 295] width 93 height 17
type input "40.000"
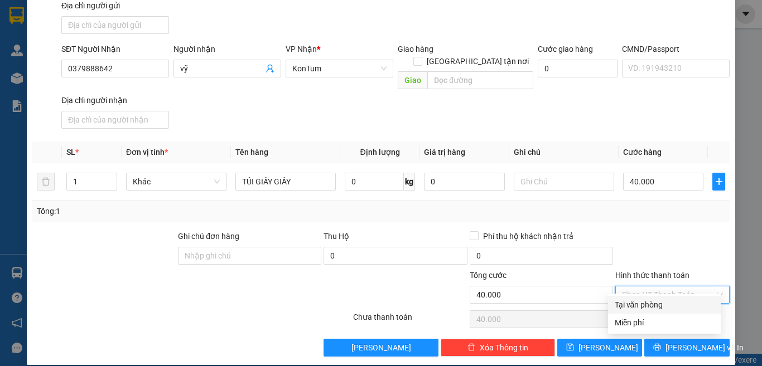
drag, startPoint x: 655, startPoint y: 305, endPoint x: 665, endPoint y: 320, distance: 18.6
click at [654, 304] on div "Tại văn phòng" at bounding box center [664, 305] width 99 height 12
type input "0"
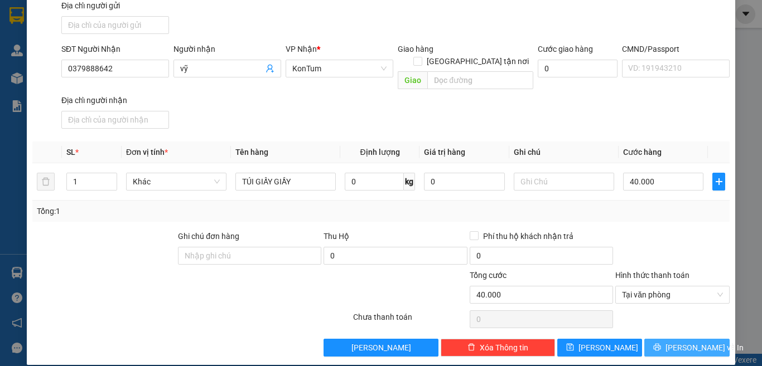
click at [668, 339] on button "[PERSON_NAME] và In" at bounding box center [686, 348] width 85 height 18
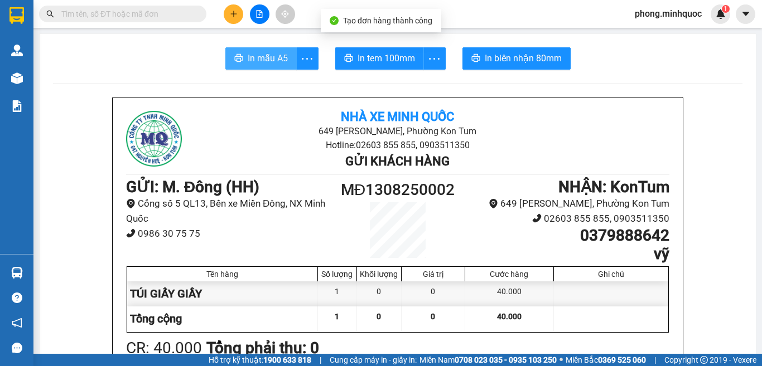
click at [268, 54] on span "In mẫu A5" at bounding box center [268, 58] width 40 height 14
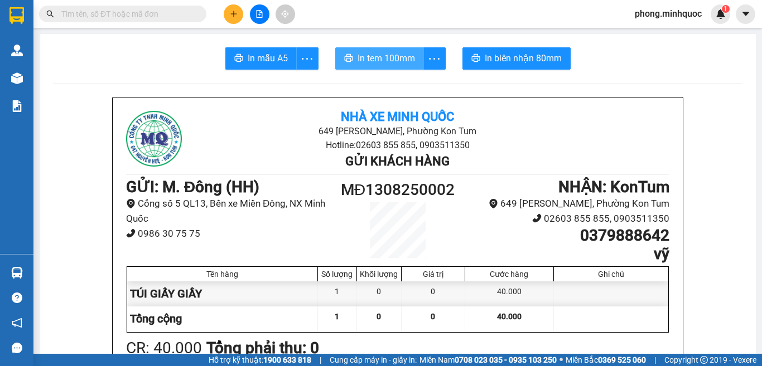
click at [383, 62] on span "In tem 100mm" at bounding box center [386, 58] width 57 height 14
click at [380, 59] on span "In tem 100mm" at bounding box center [386, 58] width 57 height 14
click at [91, 17] on input "text" at bounding box center [127, 14] width 132 height 12
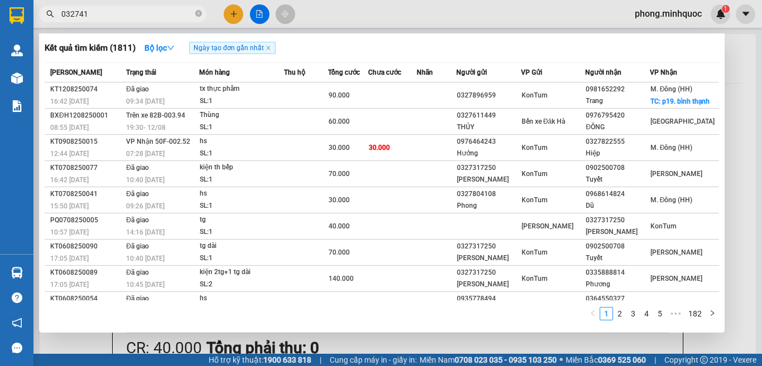
type input "0327412"
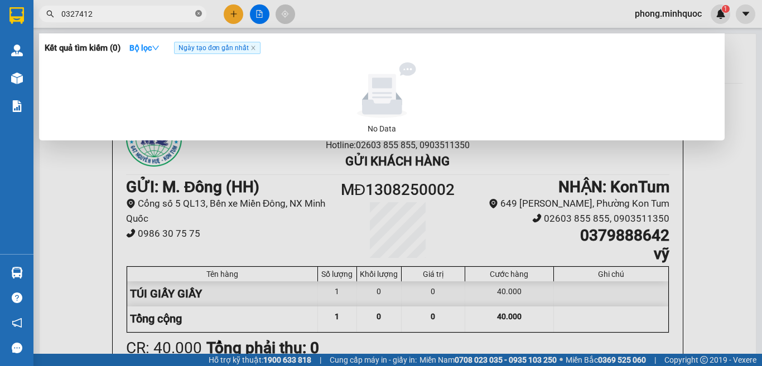
click at [196, 12] on icon "close-circle" at bounding box center [198, 13] width 7 height 7
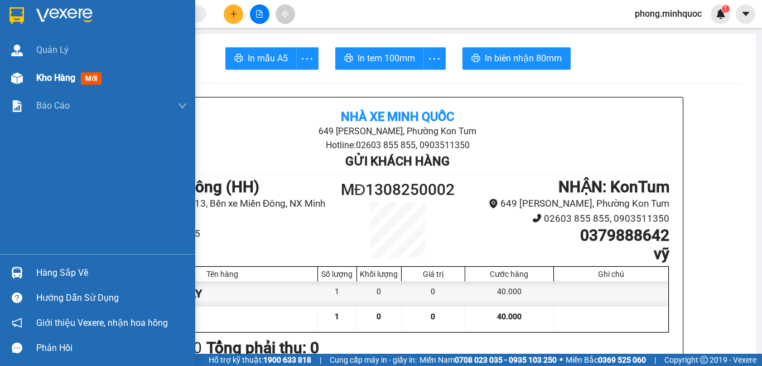
click at [92, 75] on span "mới" at bounding box center [91, 79] width 21 height 12
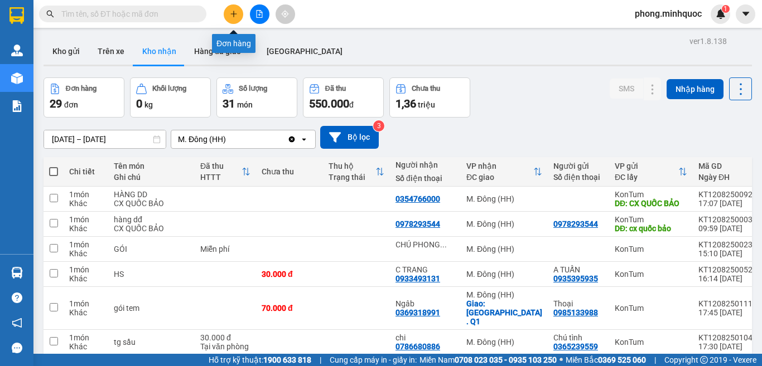
click at [232, 13] on icon "plus" at bounding box center [234, 14] width 8 height 8
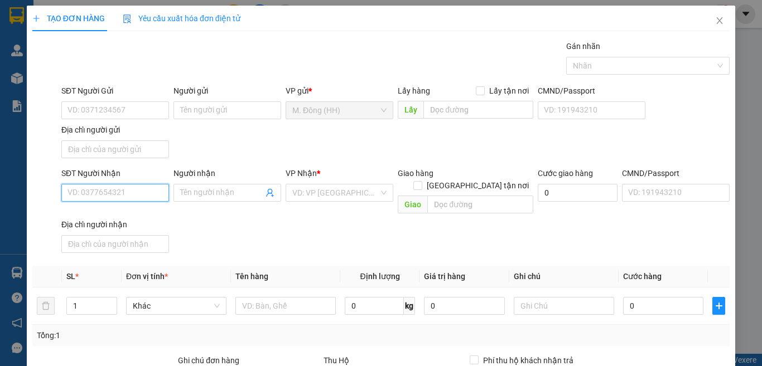
click at [109, 192] on input "SĐT Người Nhận" at bounding box center [115, 193] width 108 height 18
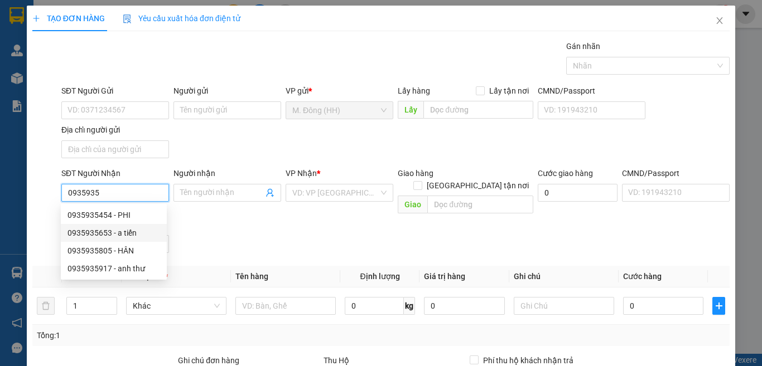
click at [88, 234] on div "0935935653 - a tiến" at bounding box center [113, 233] width 93 height 12
type input "0935935653"
type input "a tiến"
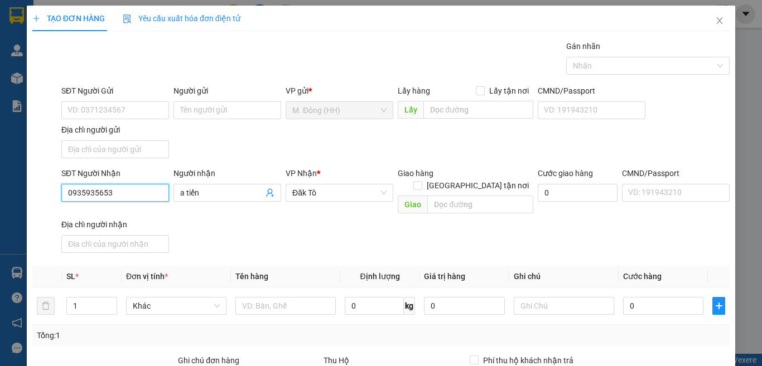
scroll to position [124, 0]
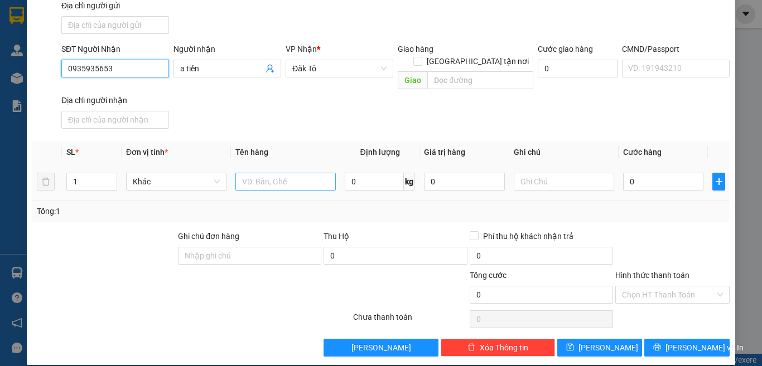
type input "0935935653"
click at [276, 173] on input "text" at bounding box center [285, 182] width 100 height 18
type input "THÙNG XĂNG"
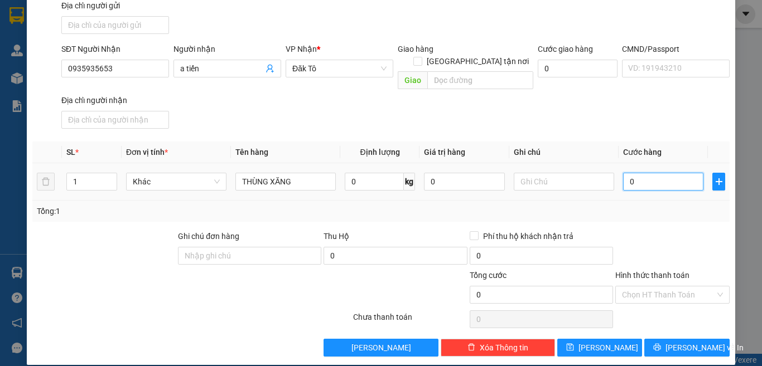
click at [641, 173] on input "0" at bounding box center [663, 182] width 80 height 18
type input "1"
type input "10"
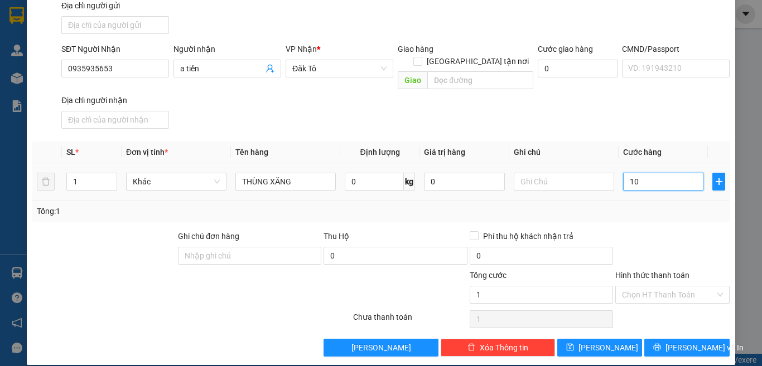
type input "10"
type input "100"
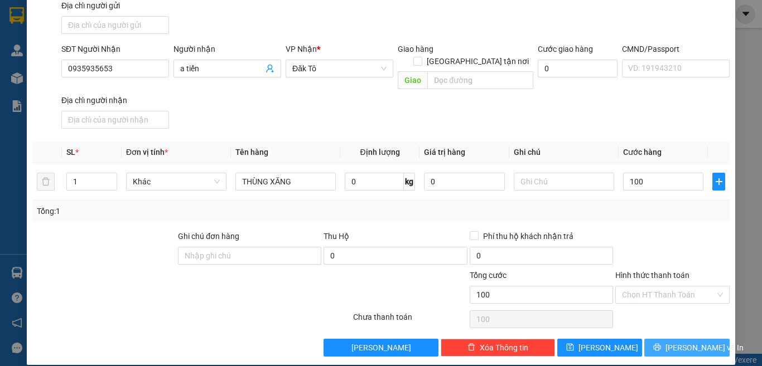
type input "100.000"
click at [653, 339] on button "[PERSON_NAME] và In" at bounding box center [686, 348] width 85 height 18
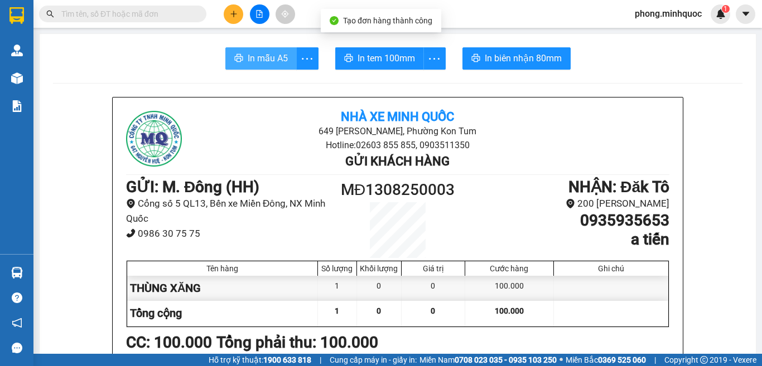
click at [260, 59] on span "In mẫu A5" at bounding box center [268, 58] width 40 height 14
click at [265, 52] on span "In mẫu A5" at bounding box center [268, 58] width 40 height 14
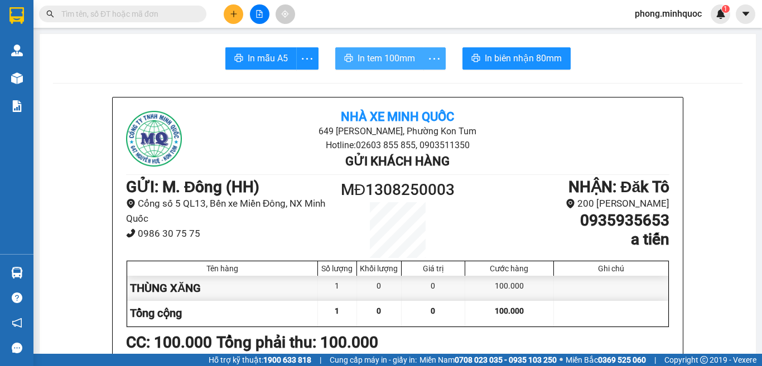
drag, startPoint x: 391, startPoint y: 57, endPoint x: 429, endPoint y: 64, distance: 38.4
click at [402, 61] on span "In tem 100mm" at bounding box center [386, 58] width 57 height 14
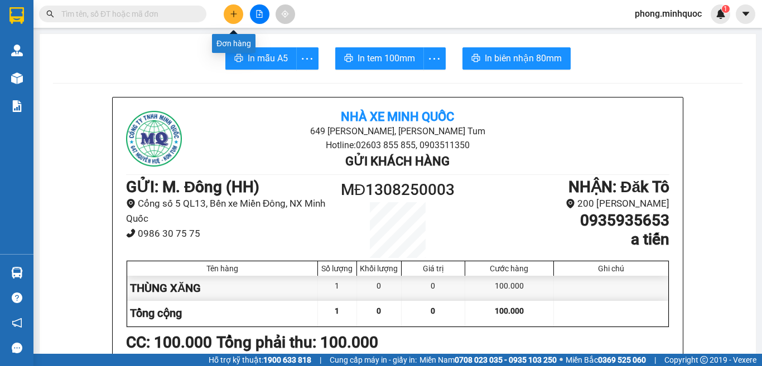
click at [230, 15] on icon "plus" at bounding box center [234, 14] width 8 height 8
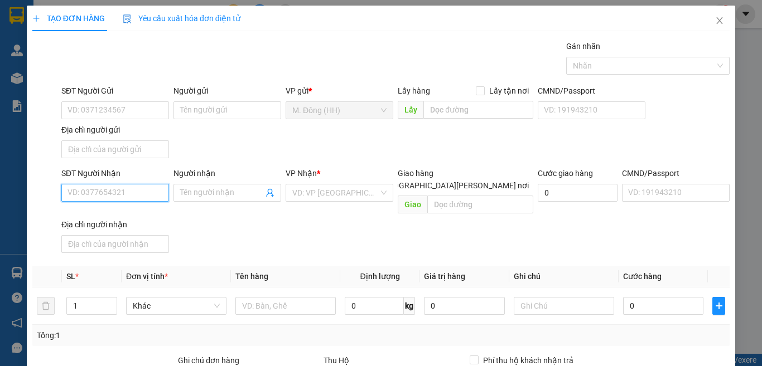
click at [137, 194] on input "SĐT Người Nhận" at bounding box center [115, 193] width 108 height 18
type input "0905035499"
click at [199, 194] on input "Người nhận" at bounding box center [221, 193] width 83 height 12
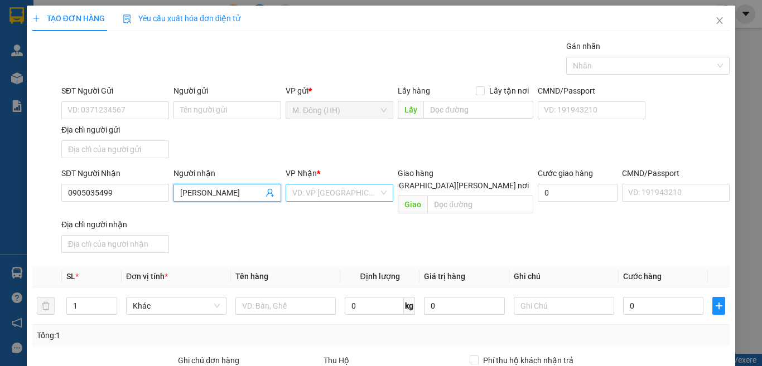
type input "[PERSON_NAME]"
click at [340, 199] on input "search" at bounding box center [335, 193] width 86 height 17
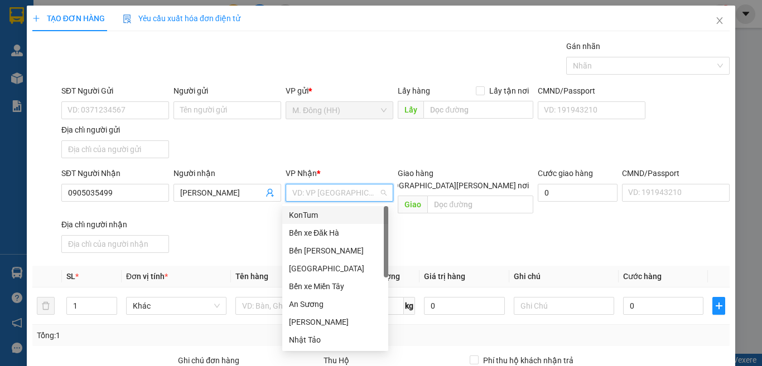
click at [338, 214] on div "KonTum" at bounding box center [335, 215] width 93 height 12
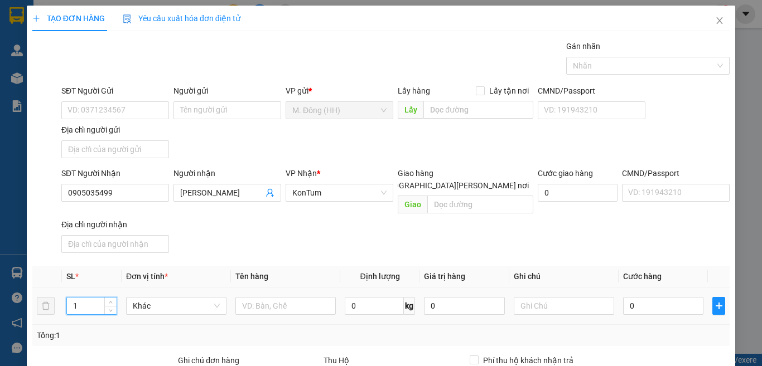
click at [87, 298] on input "1" at bounding box center [92, 306] width 50 height 17
type input "9"
click at [268, 297] on input "text" at bounding box center [285, 306] width 100 height 18
type input "T"
type input "7"
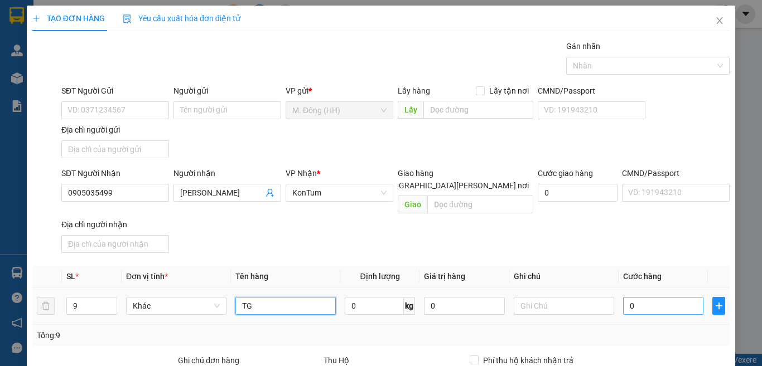
type input "TG"
click at [655, 297] on input "0" at bounding box center [663, 306] width 80 height 18
type input "7"
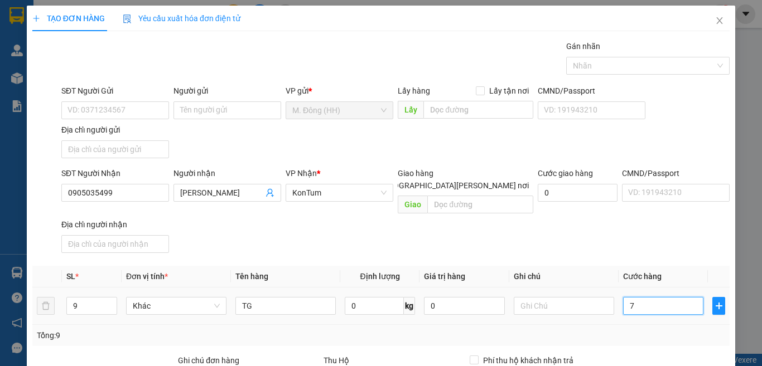
type input "70"
type input "700"
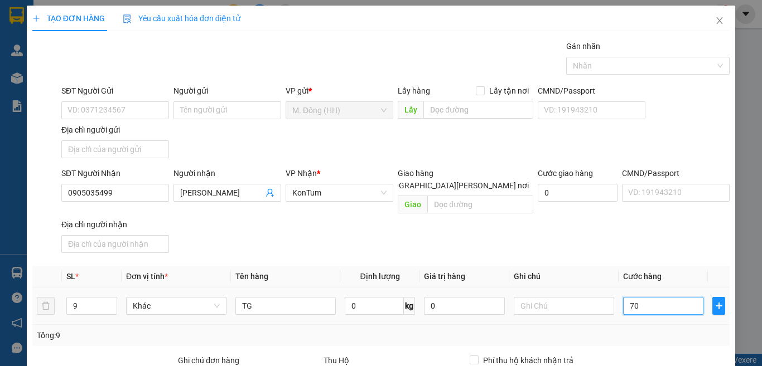
type input "700"
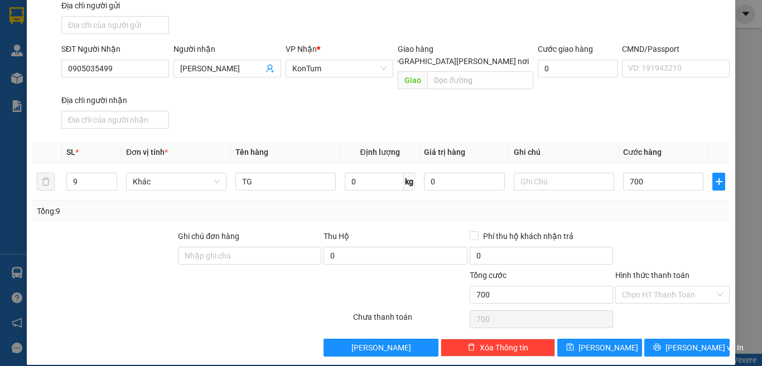
type input "700.000"
click at [663, 287] on input "Hình thức thanh toán" at bounding box center [668, 295] width 93 height 17
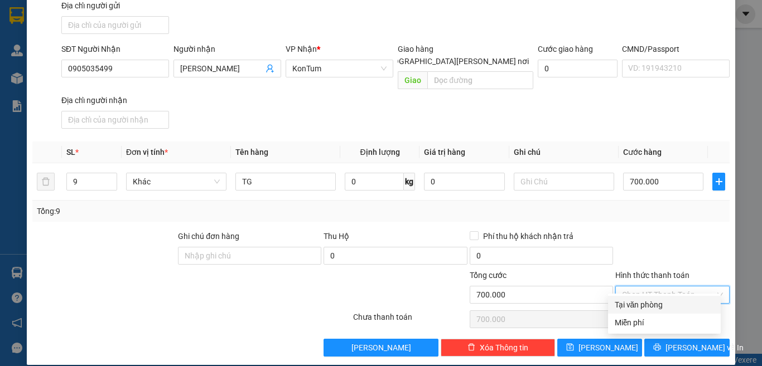
click at [656, 303] on div "Tại văn phòng" at bounding box center [664, 305] width 99 height 12
type input "0"
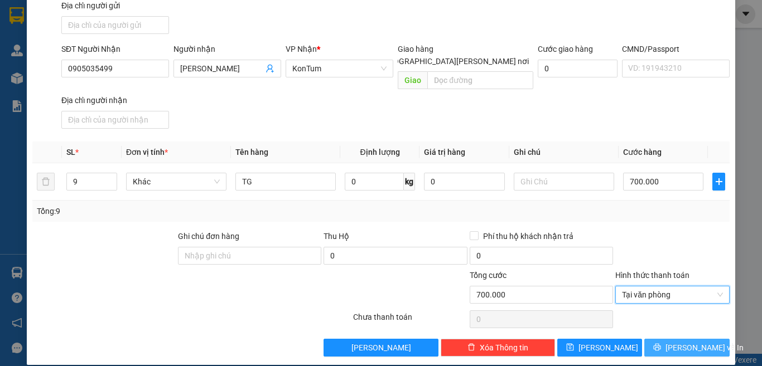
click at [679, 342] on span "[PERSON_NAME] và In" at bounding box center [704, 348] width 78 height 12
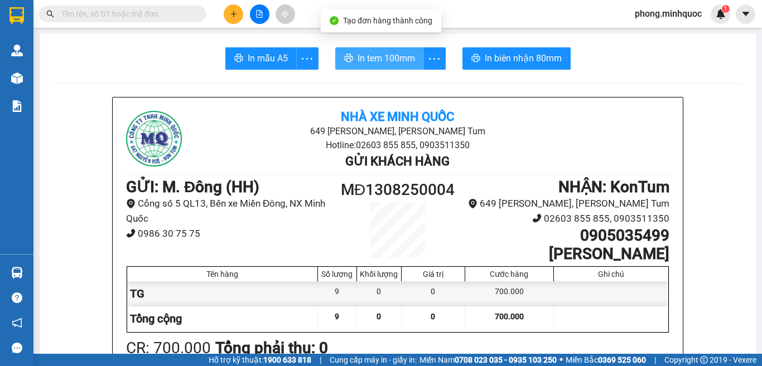
click at [376, 57] on span "In tem 100mm" at bounding box center [386, 58] width 57 height 14
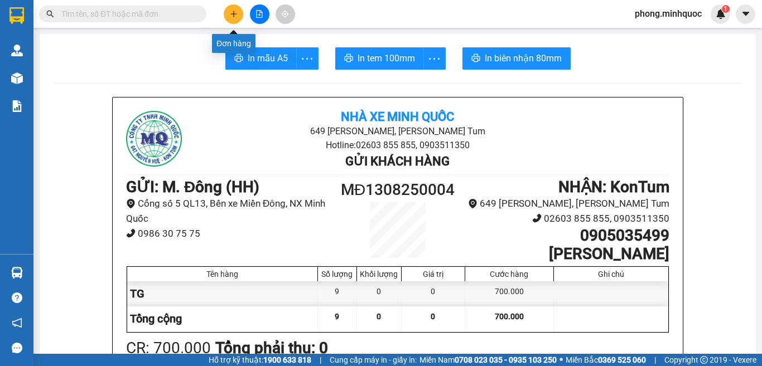
click at [235, 11] on icon "plus" at bounding box center [234, 14] width 8 height 8
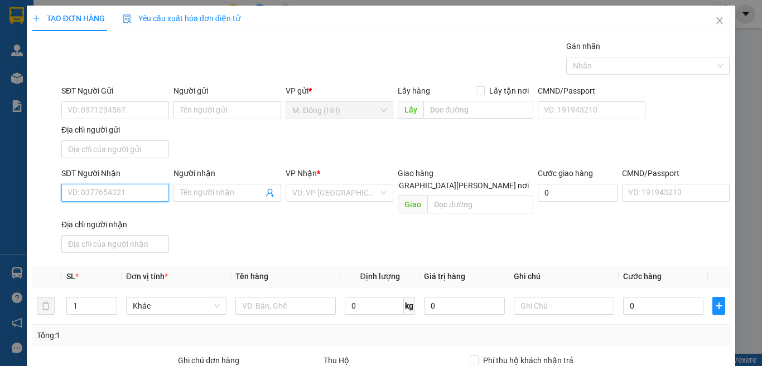
click at [129, 192] on input "SĐT Người Nhận" at bounding box center [115, 193] width 108 height 18
click at [99, 211] on div "0942793103 - SƠ MAI" at bounding box center [113, 215] width 93 height 12
type input "0942793103"
type input "SƠ MAI"
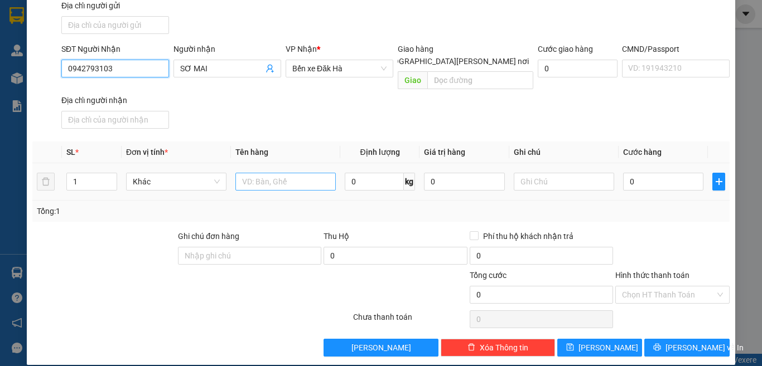
type input "0942793103"
click at [291, 173] on input "text" at bounding box center [285, 182] width 100 height 18
type input "TG"
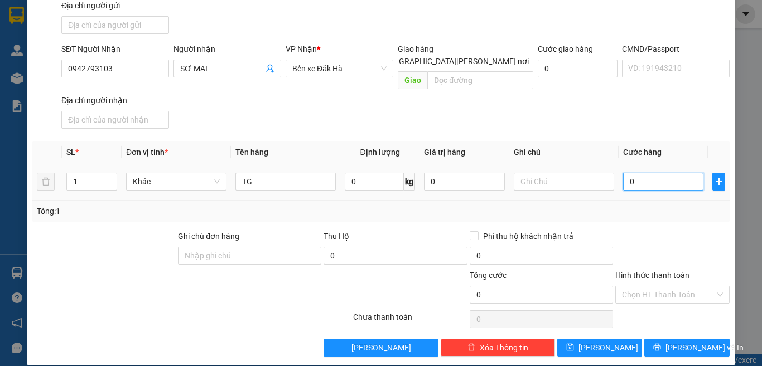
click at [646, 173] on input "0" at bounding box center [663, 182] width 80 height 18
type input "1"
type input "10"
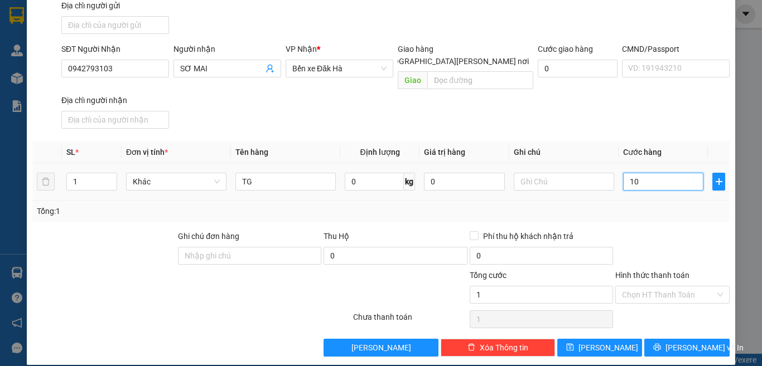
type input "10"
type input "100"
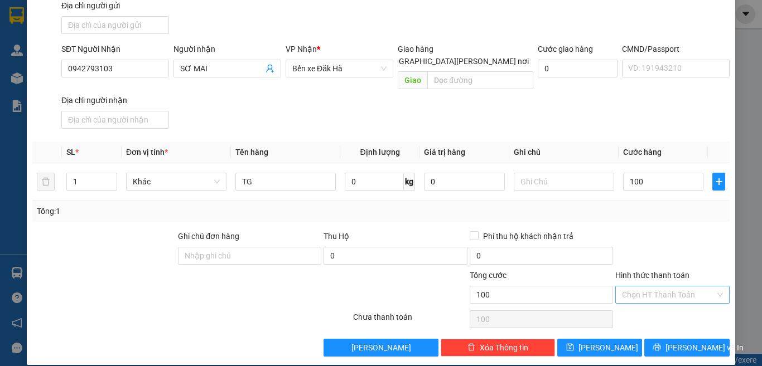
click at [648, 287] on input "Hình thức thanh toán" at bounding box center [668, 295] width 93 height 17
type input "100.000"
click at [657, 302] on div "Tại văn phòng" at bounding box center [664, 305] width 99 height 12
type input "0"
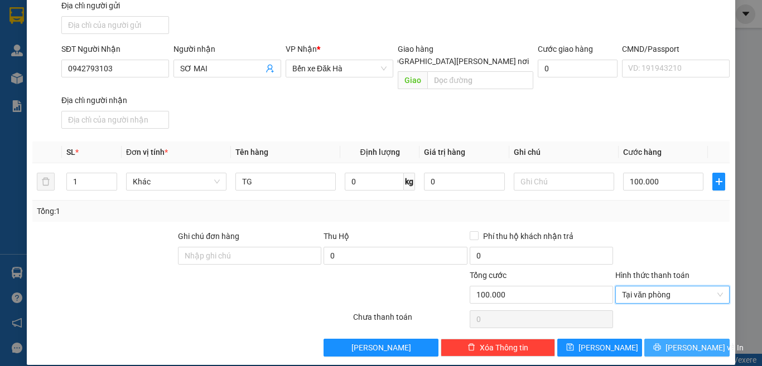
click at [660, 344] on icon "printer" at bounding box center [657, 348] width 8 height 8
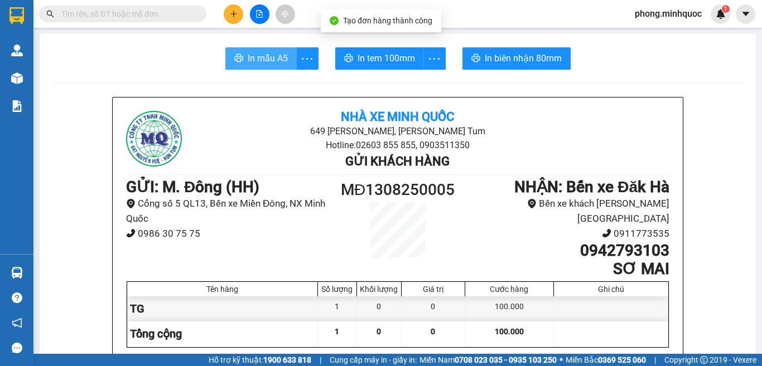
click at [287, 57] on button "In mẫu A5" at bounding box center [260, 58] width 71 height 22
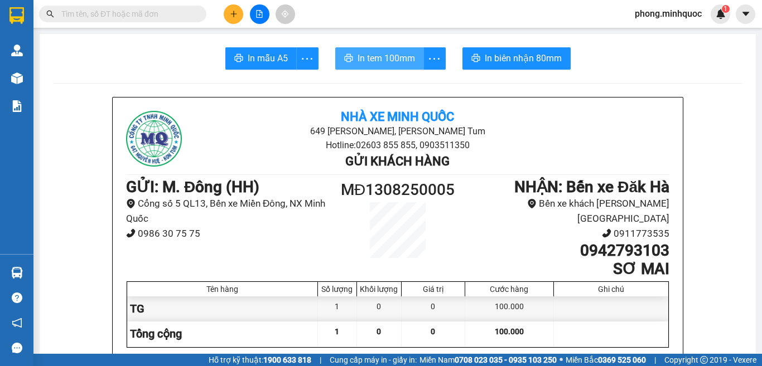
click at [386, 60] on span "In tem 100mm" at bounding box center [386, 58] width 57 height 14
click at [108, 13] on input "text" at bounding box center [127, 14] width 132 height 12
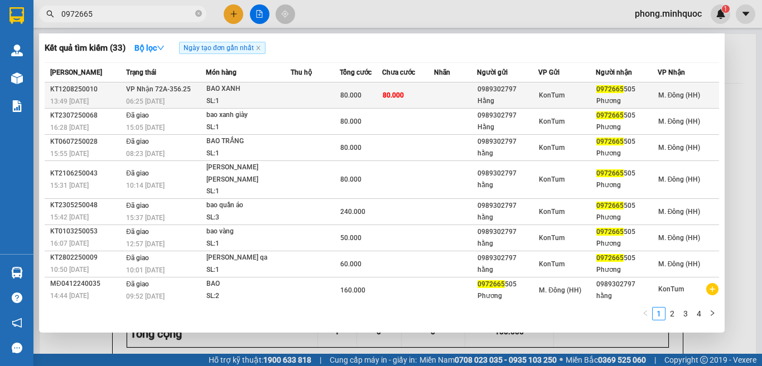
type input "0972665"
click at [256, 94] on div "BAO XANH" at bounding box center [248, 89] width 84 height 12
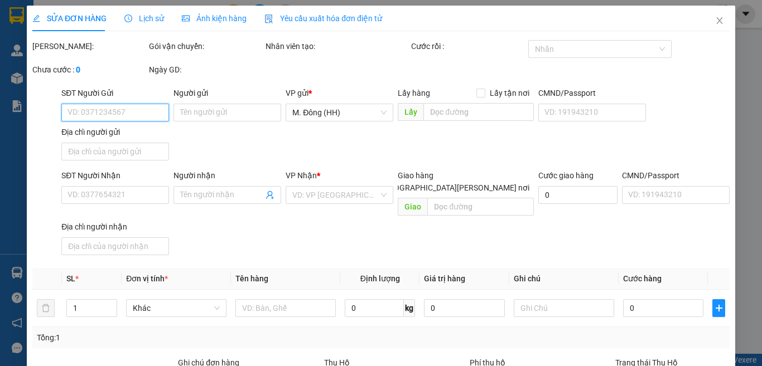
type input "0989302797"
type input "Hằng"
type input "0972665505"
type input "Phương"
type input "80.000"
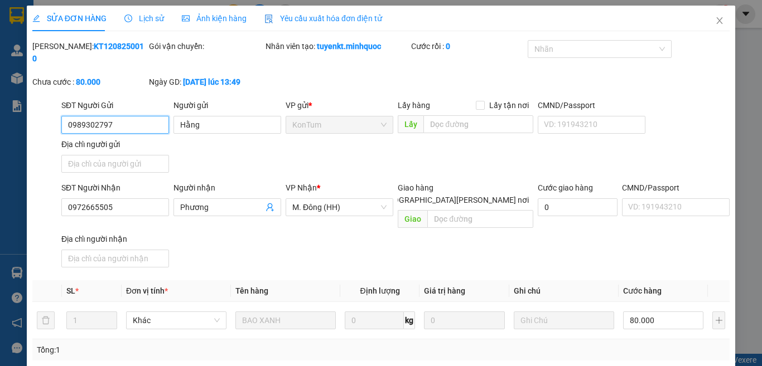
scroll to position [127, 0]
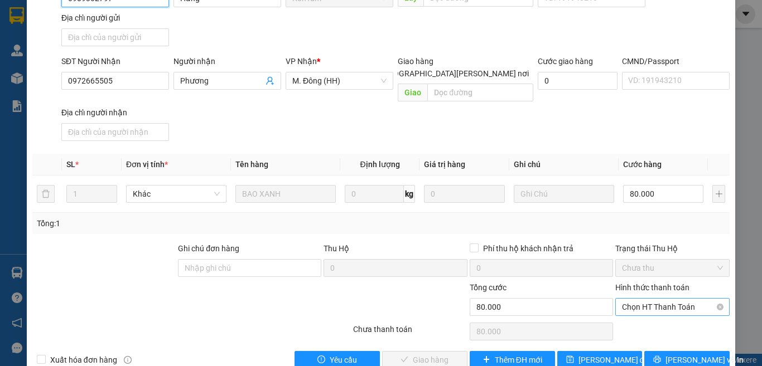
click at [629, 299] on span "Chọn HT Thanh Toán" at bounding box center [672, 307] width 101 height 17
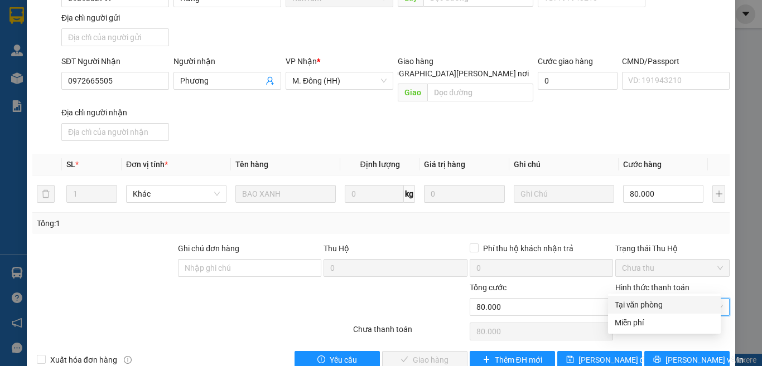
click at [636, 306] on div "Tại văn phòng" at bounding box center [664, 305] width 99 height 12
type input "0"
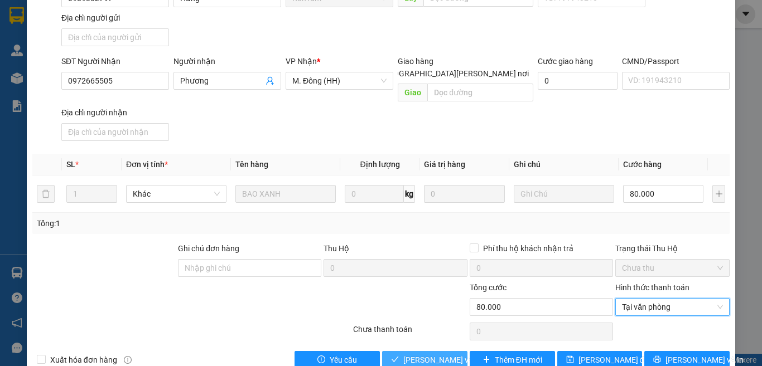
click at [424, 354] on span "[PERSON_NAME] và Giao hàng" at bounding box center [478, 360] width 151 height 12
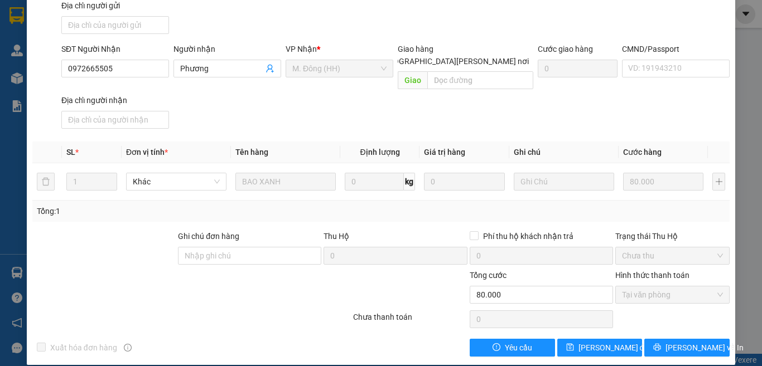
scroll to position [0, 0]
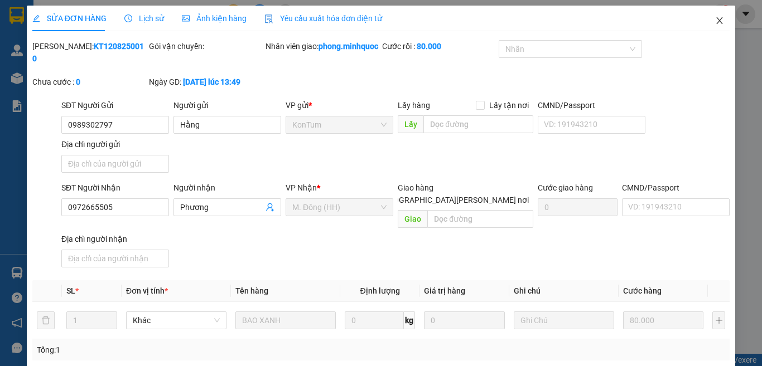
click at [715, 20] on icon "close" at bounding box center [719, 20] width 9 height 9
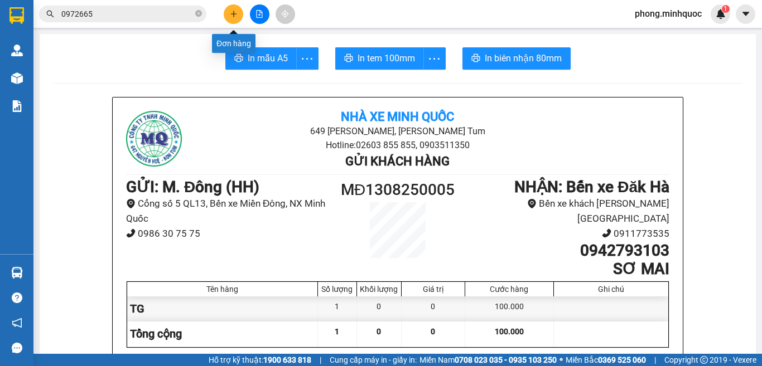
click at [238, 9] on button at bounding box center [234, 14] width 20 height 20
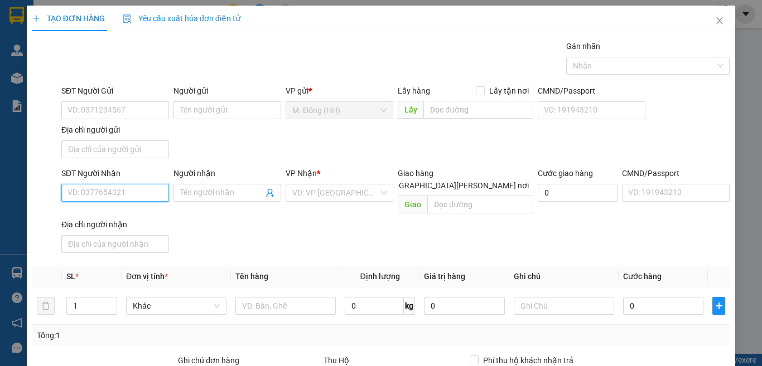
click at [87, 192] on input "SĐT Người Nhận" at bounding box center [115, 193] width 108 height 18
type input "0967101679"
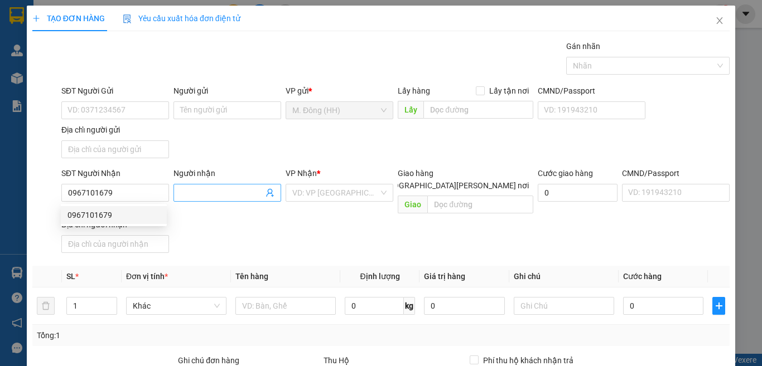
click at [191, 195] on input "Người nhận" at bounding box center [221, 193] width 83 height 12
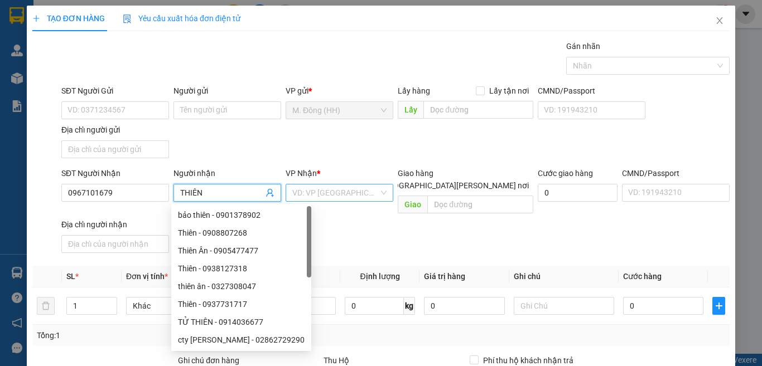
type input "THIÊN"
click at [322, 189] on input "search" at bounding box center [335, 193] width 86 height 17
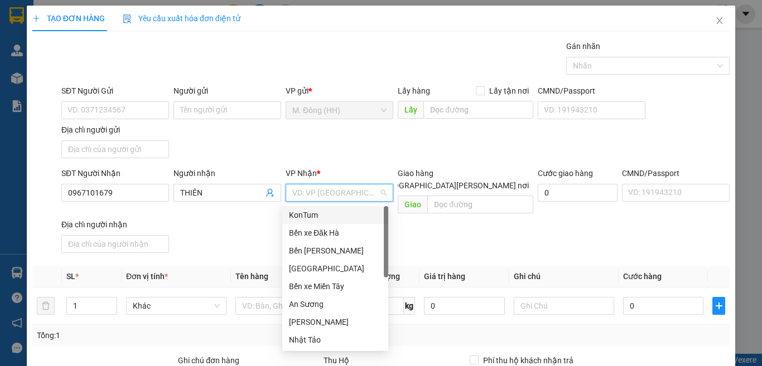
click at [320, 215] on div "KonTum" at bounding box center [335, 215] width 93 height 12
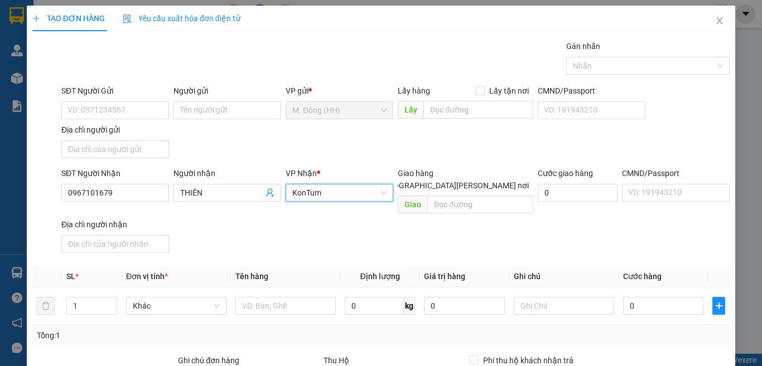
scroll to position [124, 0]
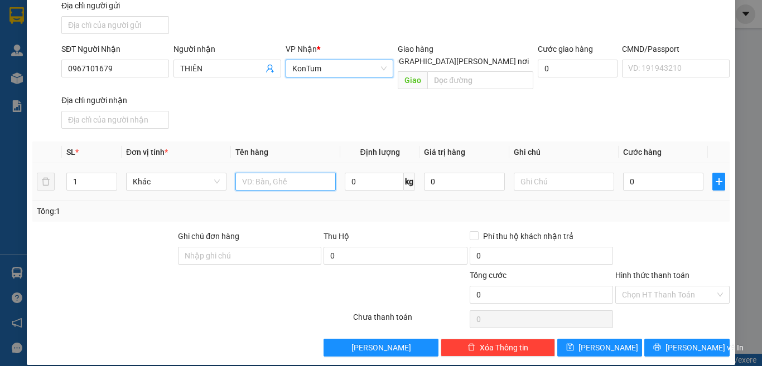
click at [289, 173] on input "text" at bounding box center [285, 182] width 100 height 18
type input "CỤC"
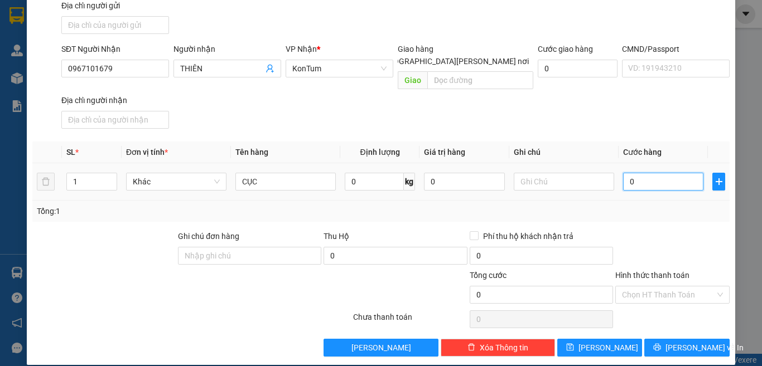
click at [643, 173] on input "0" at bounding box center [663, 182] width 80 height 18
type input "4"
type input "40"
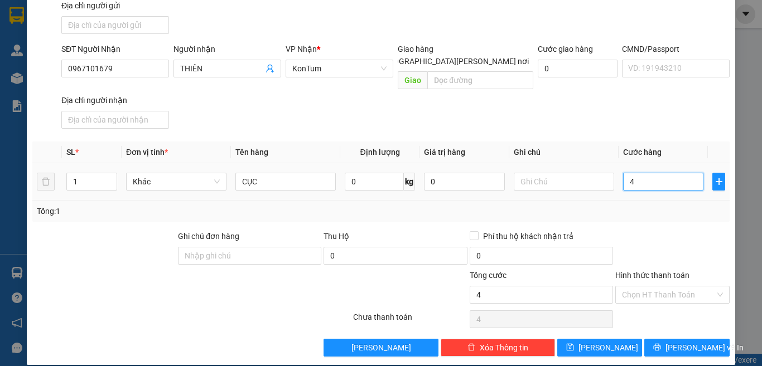
type input "40"
type input "40.000"
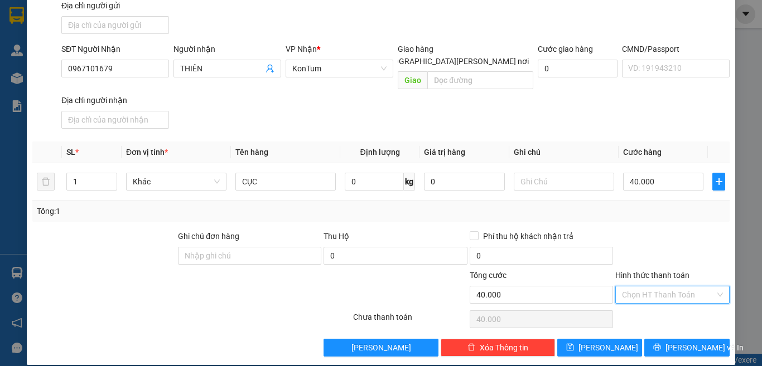
click at [658, 287] on input "Hình thức thanh toán" at bounding box center [668, 295] width 93 height 17
click at [649, 308] on div "Tại văn phòng" at bounding box center [664, 305] width 99 height 12
type input "0"
click at [661, 344] on span "printer" at bounding box center [657, 348] width 8 height 9
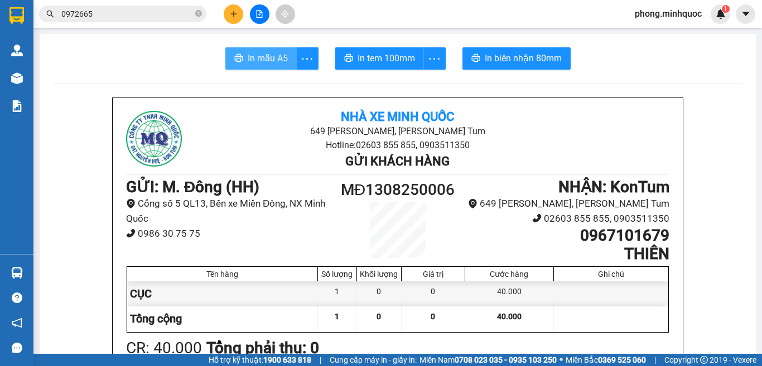
click at [259, 61] on span "In mẫu A5" at bounding box center [268, 58] width 40 height 14
click at [400, 54] on span "In tem 100mm" at bounding box center [386, 58] width 57 height 14
click at [199, 14] on icon "close-circle" at bounding box center [198, 13] width 7 height 7
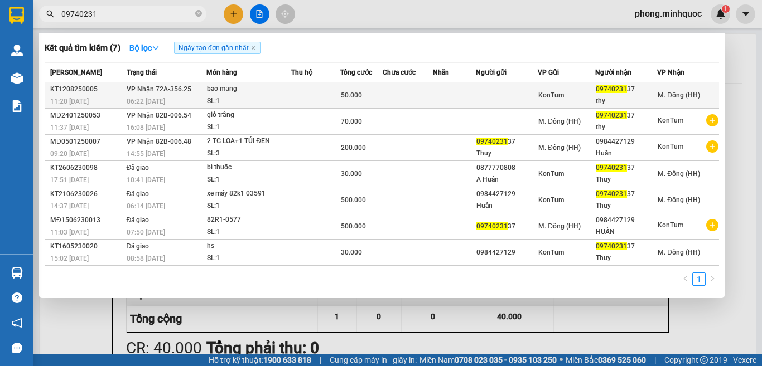
type input "09740231"
click at [417, 94] on td at bounding box center [408, 96] width 50 height 26
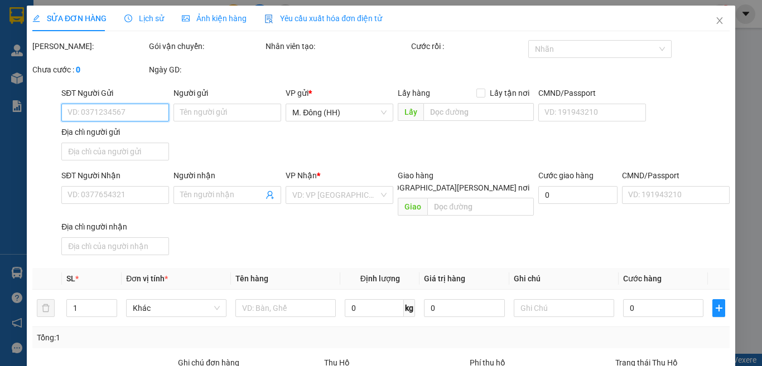
type input "0974023137"
type input "thy"
type input "50.000"
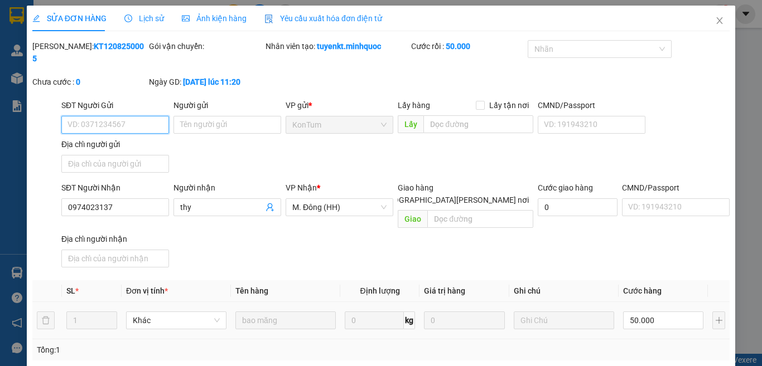
scroll to position [127, 0]
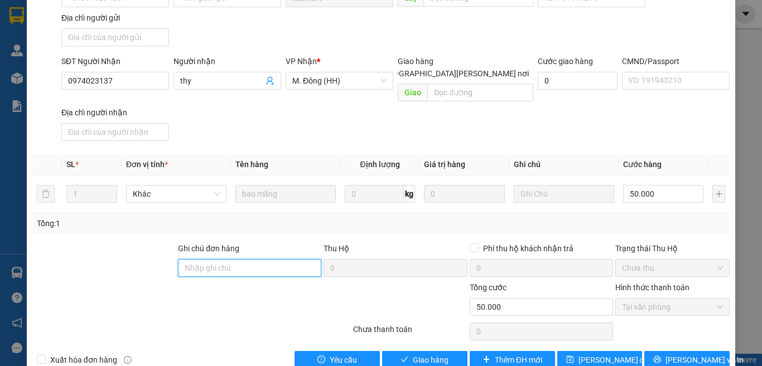
click at [230, 259] on input "Ghi chú đơn hàng" at bounding box center [249, 268] width 143 height 18
type input "0901827187-CƯỜNG"
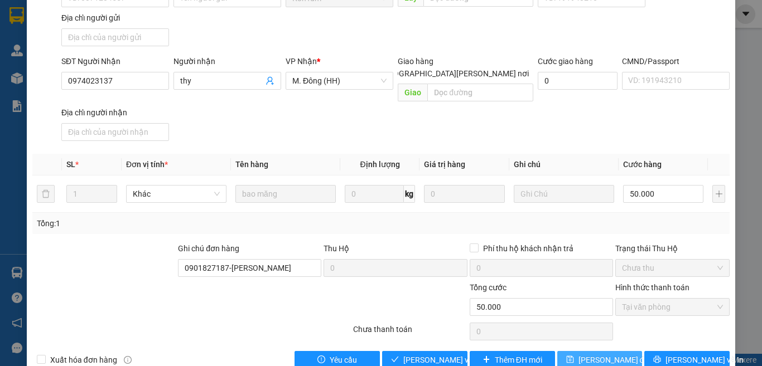
click at [582, 354] on span "[PERSON_NAME] thay đổi" at bounding box center [614, 360] width 72 height 12
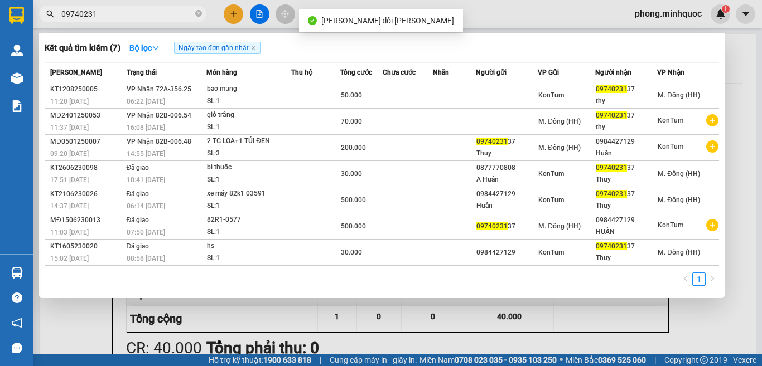
click at [145, 17] on input "09740231" at bounding box center [127, 14] width 132 height 12
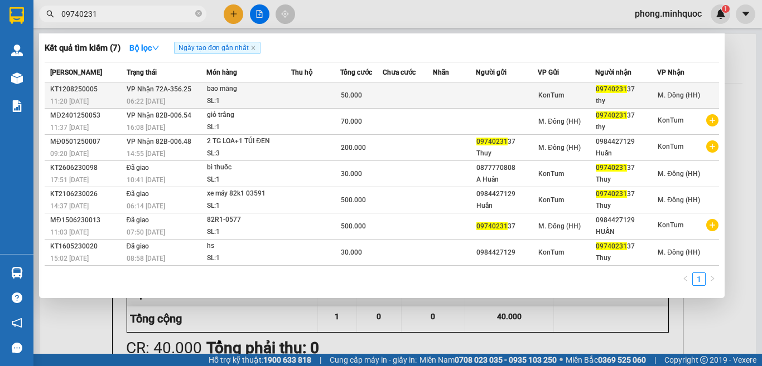
click at [279, 94] on div "bao măng" at bounding box center [249, 89] width 84 height 12
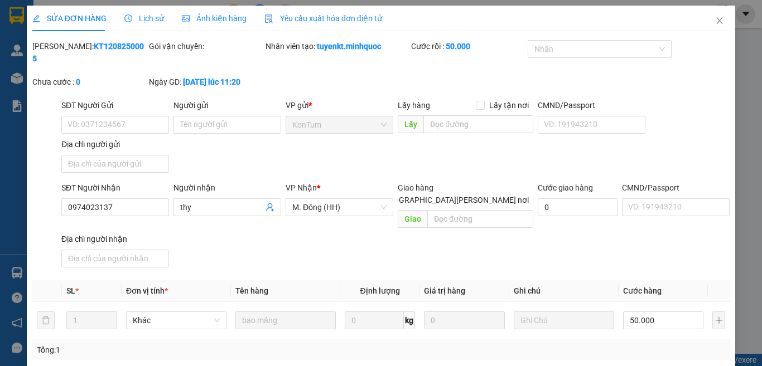
type input "0974023137"
type input "thy"
type input "0901827187-CƯỜNG"
type input "50.000"
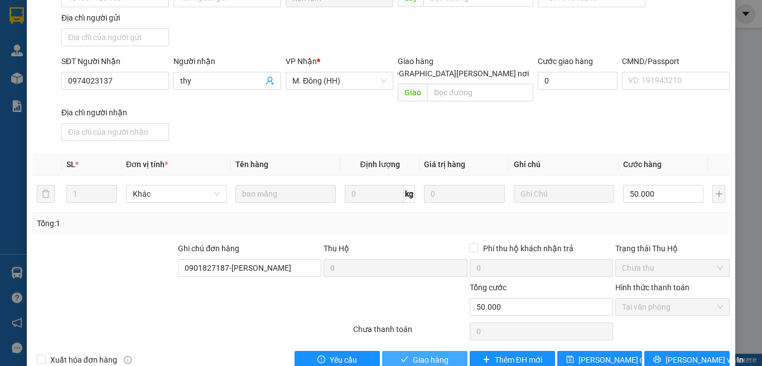
click at [417, 354] on span "Giao hàng" at bounding box center [431, 360] width 36 height 12
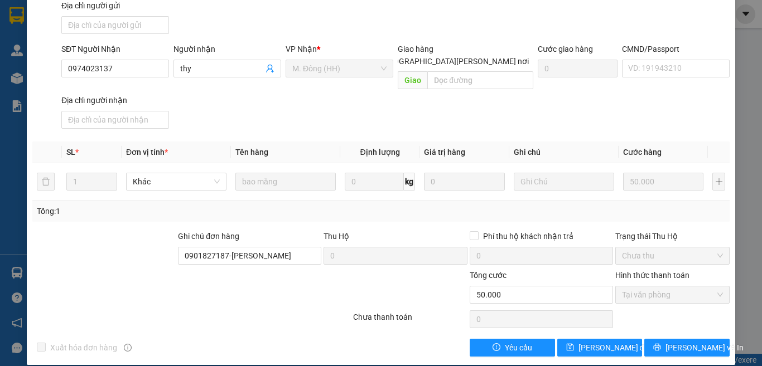
scroll to position [0, 0]
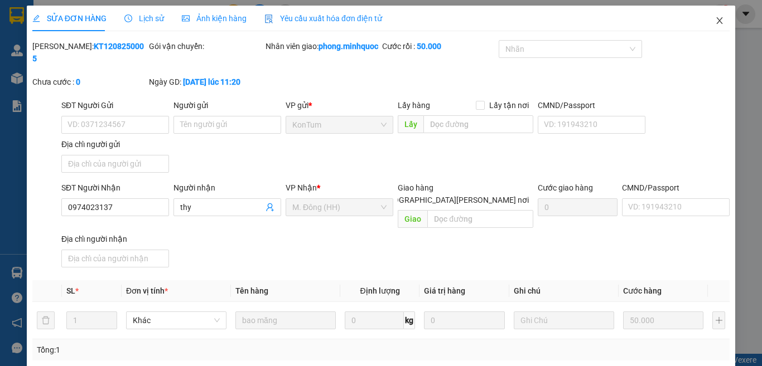
click at [717, 20] on icon "close" at bounding box center [720, 20] width 6 height 7
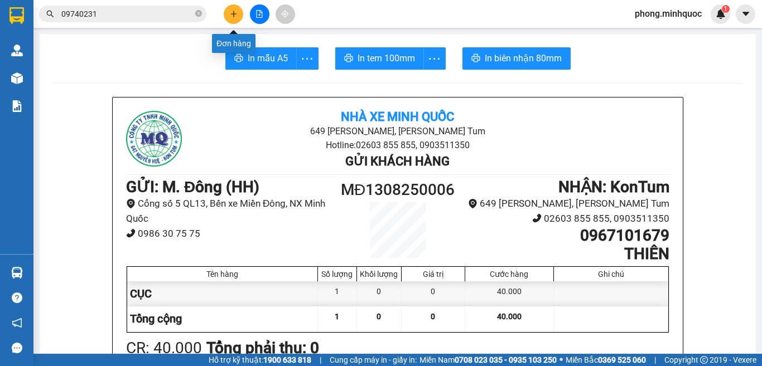
click at [231, 13] on icon "plus" at bounding box center [234, 14] width 8 height 8
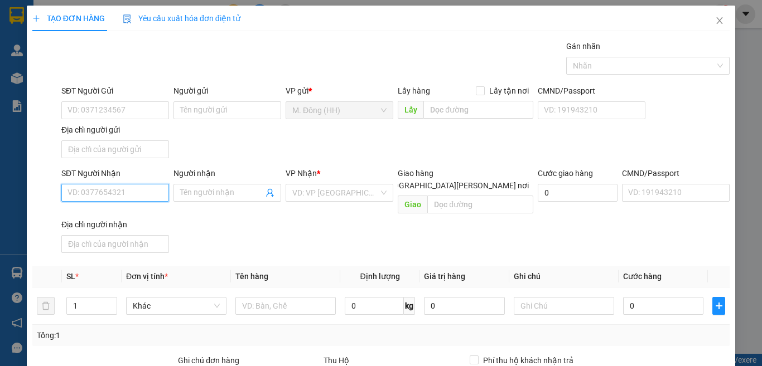
click at [120, 194] on input "SĐT Người Nhận" at bounding box center [115, 193] width 108 height 18
type input "0365545958"
click at [103, 209] on div "0365545958 - DUNG" at bounding box center [122, 215] width 110 height 12
type input "DUNG"
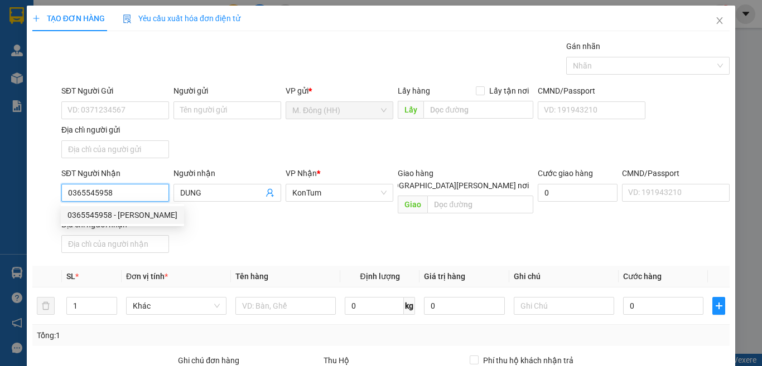
scroll to position [124, 0]
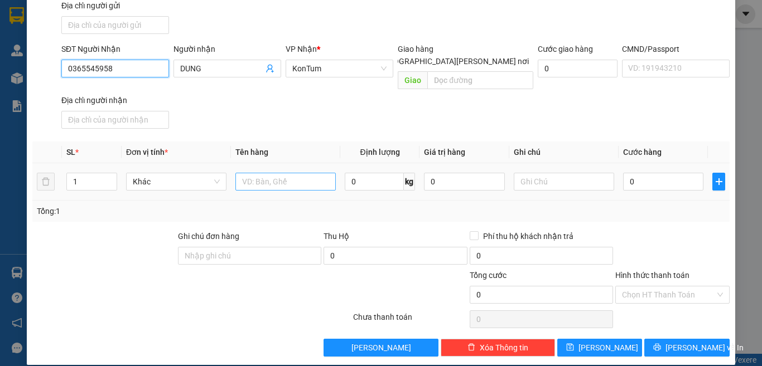
type input "0365545958"
click at [263, 173] on input "text" at bounding box center [285, 182] width 100 height 18
type input "BAO GẠO"
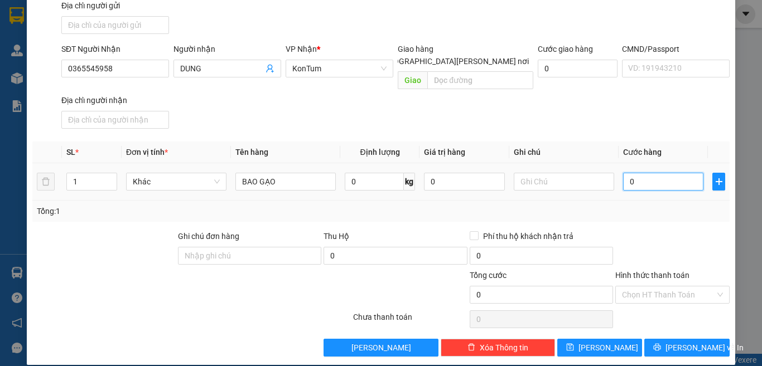
click at [641, 173] on input "0" at bounding box center [663, 182] width 80 height 18
type input "8"
type input "80"
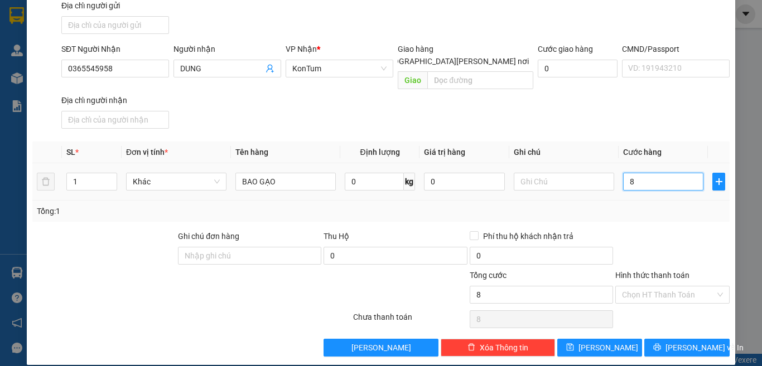
type input "80"
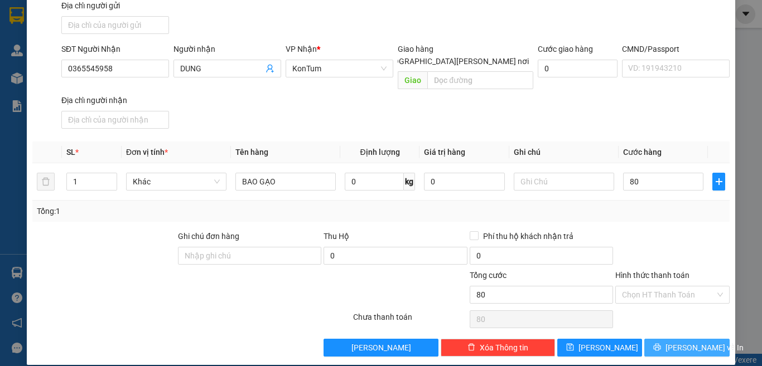
type input "80.000"
click at [687, 339] on button "[PERSON_NAME] và In" at bounding box center [686, 348] width 85 height 18
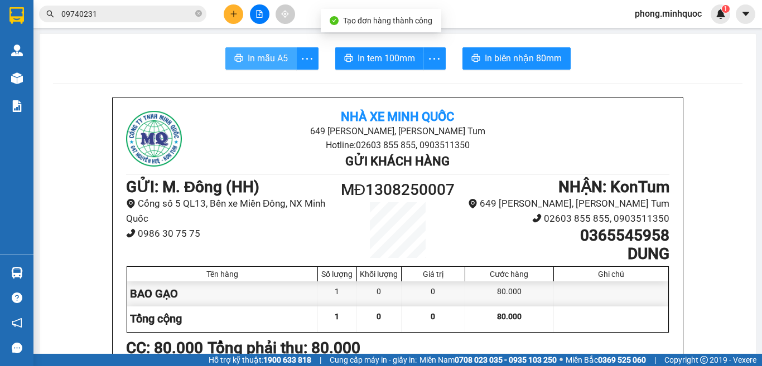
click at [252, 60] on span "In mẫu A5" at bounding box center [268, 58] width 40 height 14
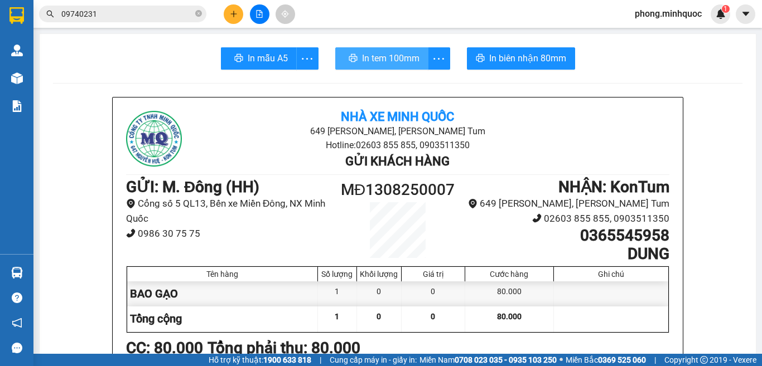
click at [382, 58] on span "In tem 100mm" at bounding box center [390, 58] width 57 height 14
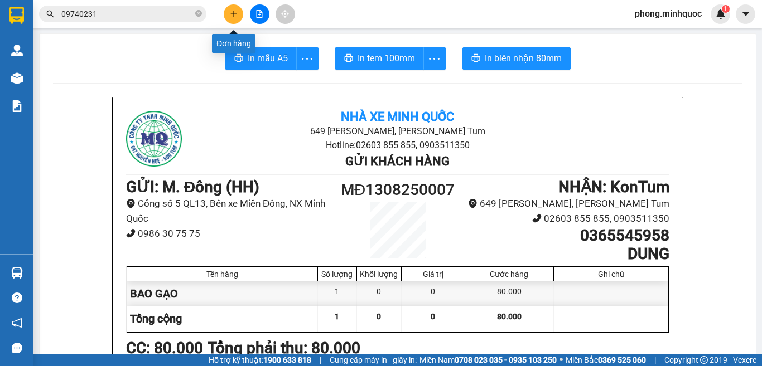
click at [230, 13] on icon "plus" at bounding box center [234, 14] width 8 height 8
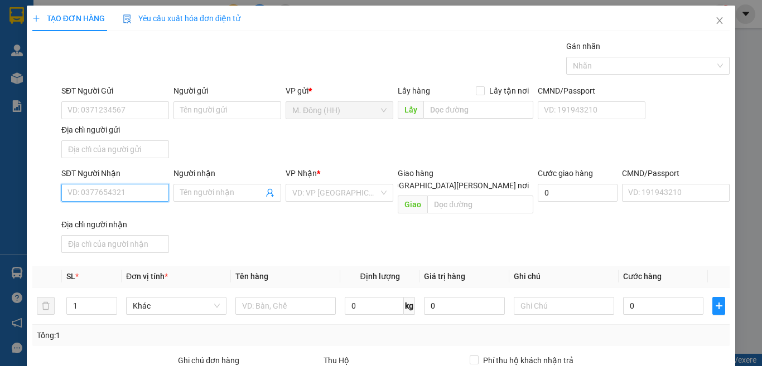
click at [94, 192] on input "SĐT Người Nhận" at bounding box center [115, 193] width 108 height 18
click at [89, 216] on div "0886513837 - LIÊM" at bounding box center [122, 215] width 110 height 12
type input "0886513837"
type input "LIÊM"
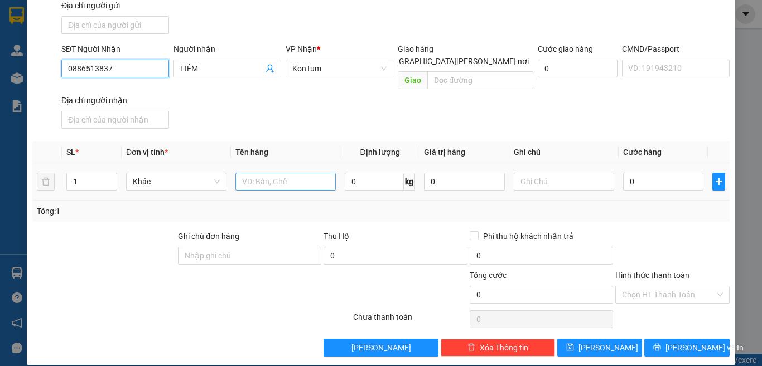
type input "0886513837"
click at [292, 173] on input "text" at bounding box center [285, 182] width 100 height 18
type input "TG"
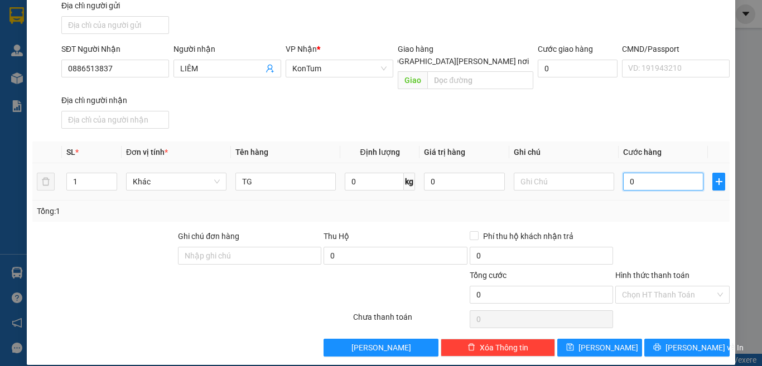
click at [649, 173] on input "0" at bounding box center [663, 182] width 80 height 18
type input "7"
type input "70"
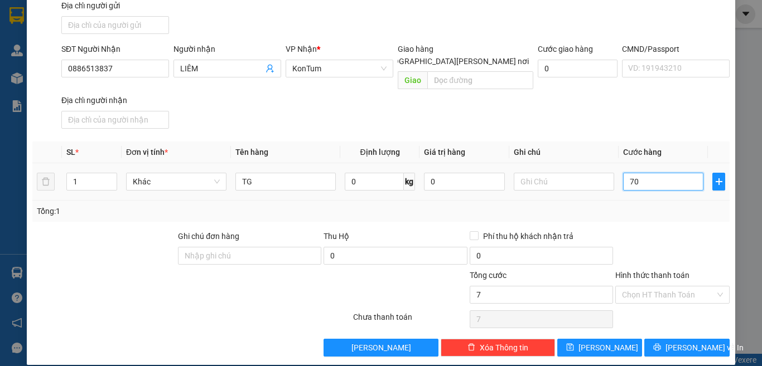
type input "70"
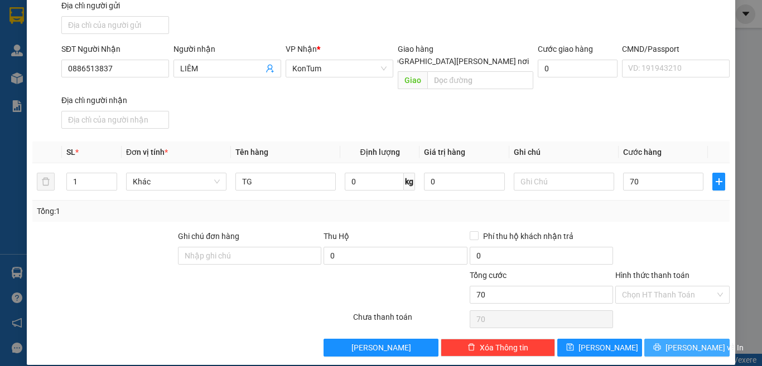
type input "70.000"
click at [665, 339] on button "[PERSON_NAME] và In" at bounding box center [686, 348] width 85 height 18
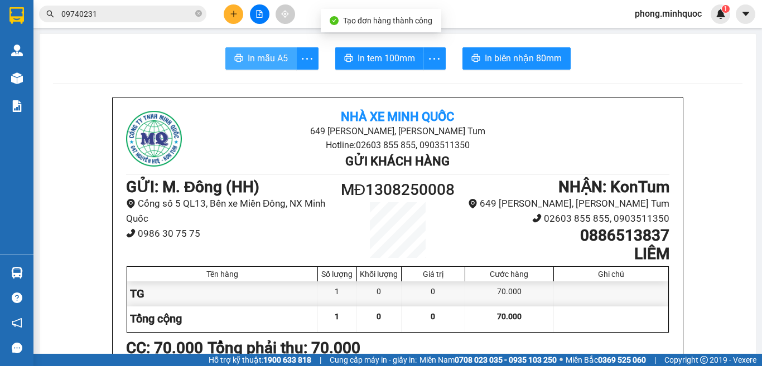
click at [255, 62] on span "In mẫu A5" at bounding box center [268, 58] width 40 height 14
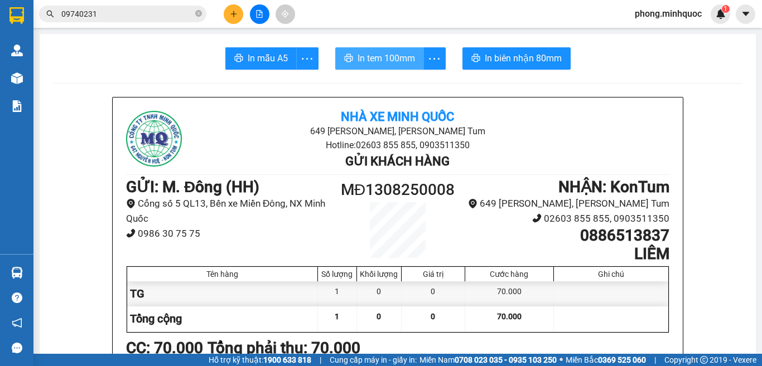
click at [366, 55] on span "In tem 100mm" at bounding box center [386, 58] width 57 height 14
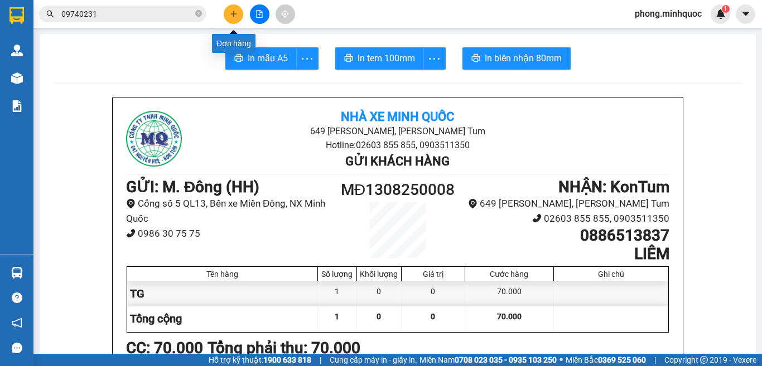
click at [232, 16] on icon "plus" at bounding box center [234, 14] width 8 height 8
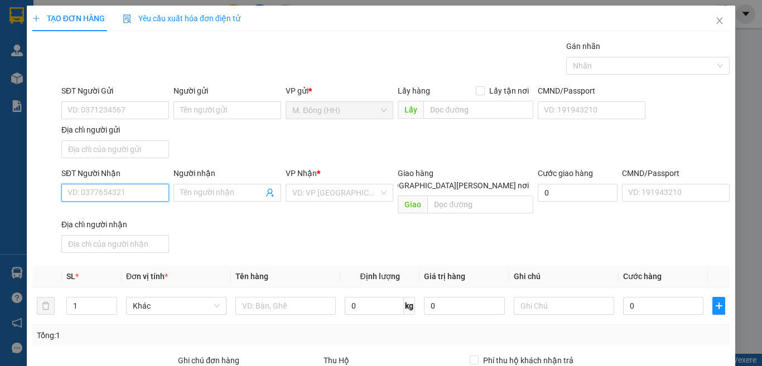
click at [93, 186] on input "SĐT Người Nhận" at bounding box center [115, 193] width 108 height 18
type input "0965445161"
click at [114, 214] on div "0965445161 - x men" at bounding box center [113, 215] width 93 height 12
type input "x men"
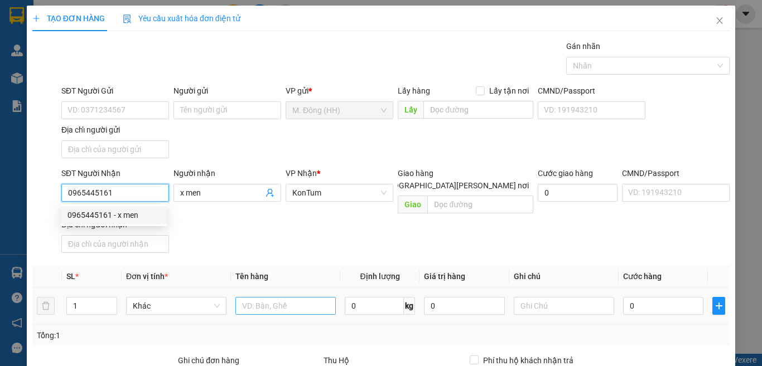
scroll to position [124, 0]
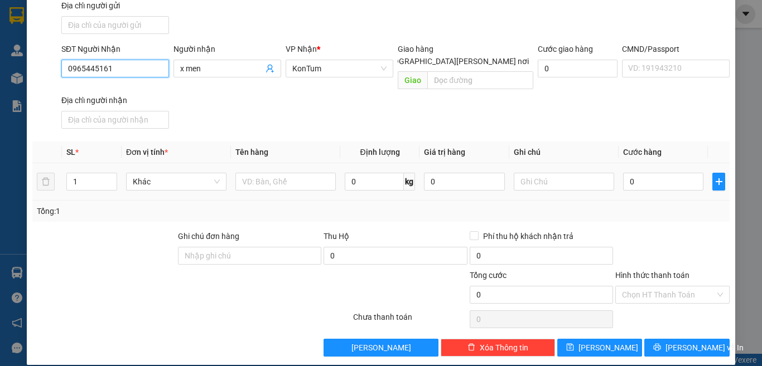
type input "0965445161"
click at [293, 180] on div at bounding box center [285, 182] width 100 height 22
click at [287, 173] on input "text" at bounding box center [285, 182] width 100 height 18
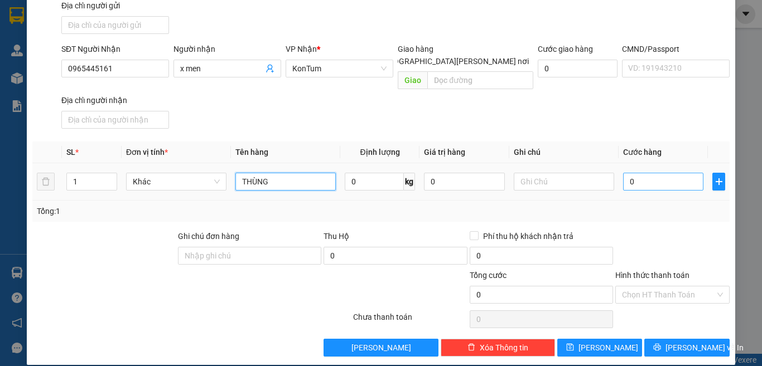
type input "THÙNG"
click at [646, 173] on input "0" at bounding box center [663, 182] width 80 height 18
type input "5"
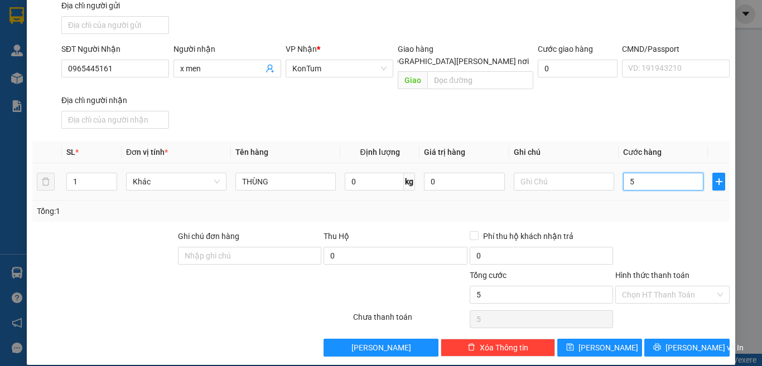
type input "50"
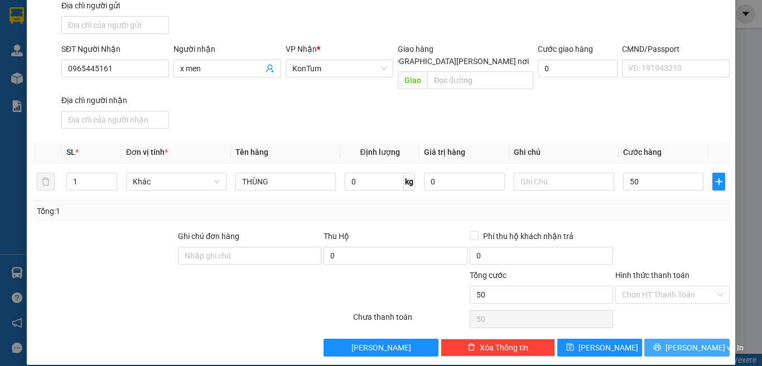
type input "50.000"
click at [670, 342] on span "[PERSON_NAME] và In" at bounding box center [704, 348] width 78 height 12
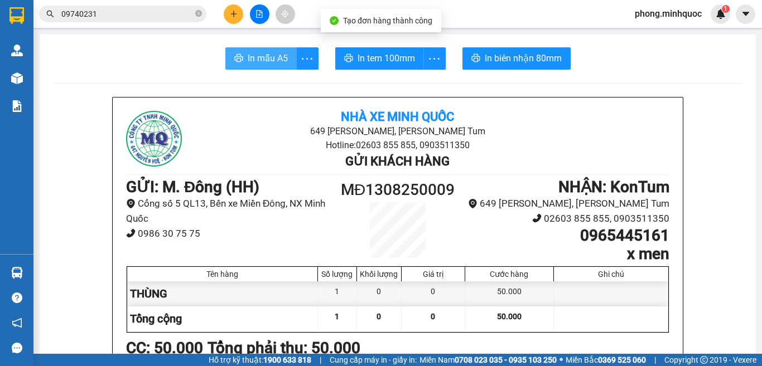
click at [269, 65] on span "In mẫu A5" at bounding box center [268, 58] width 40 height 14
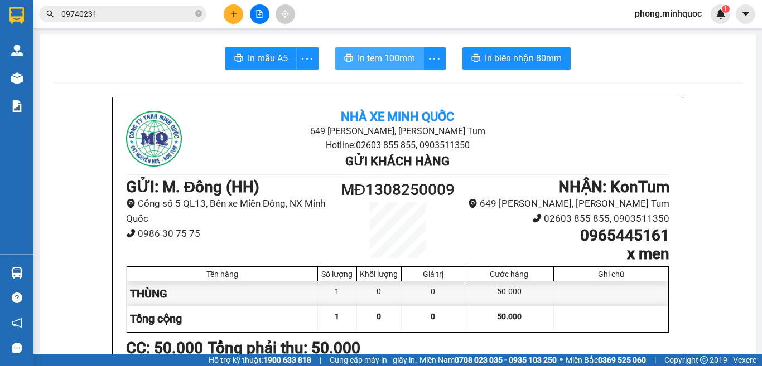
click at [384, 60] on span "In tem 100mm" at bounding box center [386, 58] width 57 height 14
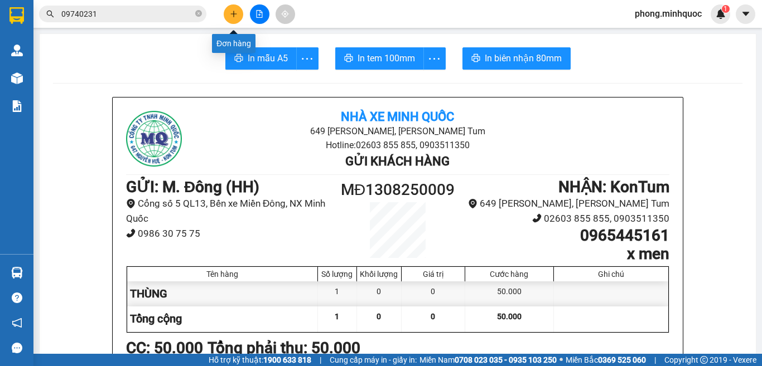
click at [233, 12] on icon "plus" at bounding box center [234, 14] width 8 height 8
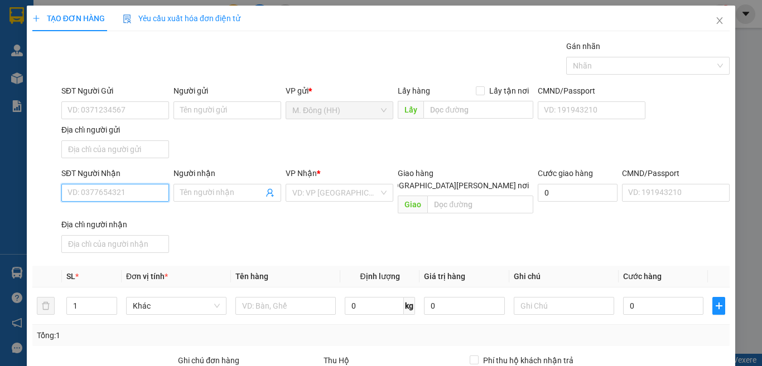
drag, startPoint x: 83, startPoint y: 192, endPoint x: 113, endPoint y: 194, distance: 30.2
click at [90, 194] on input "SĐT Người Nhận" at bounding box center [115, 193] width 108 height 18
click at [122, 215] on div "0983523808 - A TÂM" at bounding box center [113, 215] width 93 height 12
type input "0983523808"
type input "A TÂM"
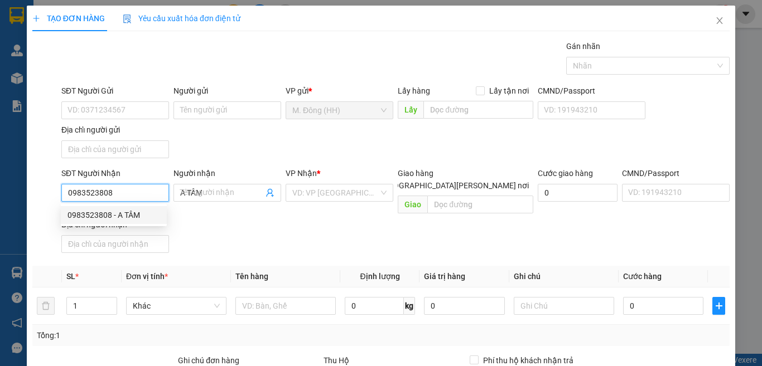
type input "YA LY"
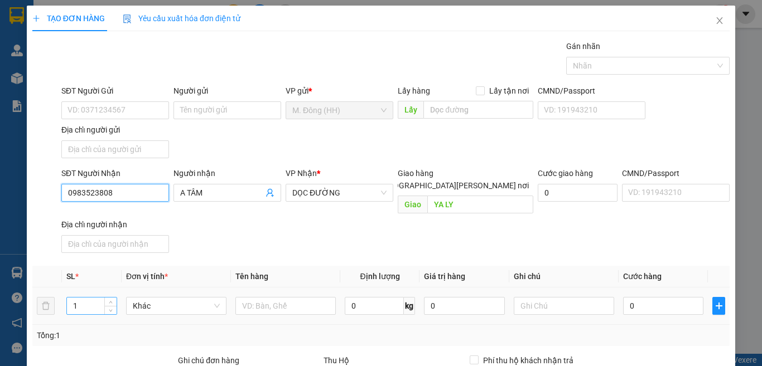
type input "0983523808"
click at [84, 298] on input "1" at bounding box center [92, 306] width 50 height 17
type input "4"
click at [284, 297] on input "text" at bounding box center [285, 306] width 100 height 18
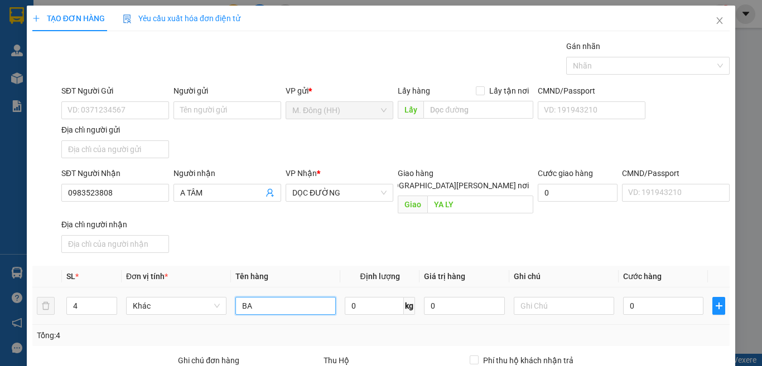
type input "BAO"
click at [655, 297] on input "0" at bounding box center [663, 306] width 80 height 18
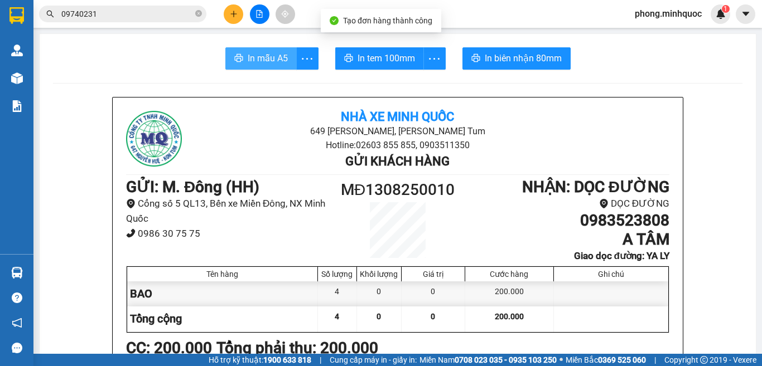
click at [260, 58] on span "In mẫu A5" at bounding box center [268, 58] width 40 height 14
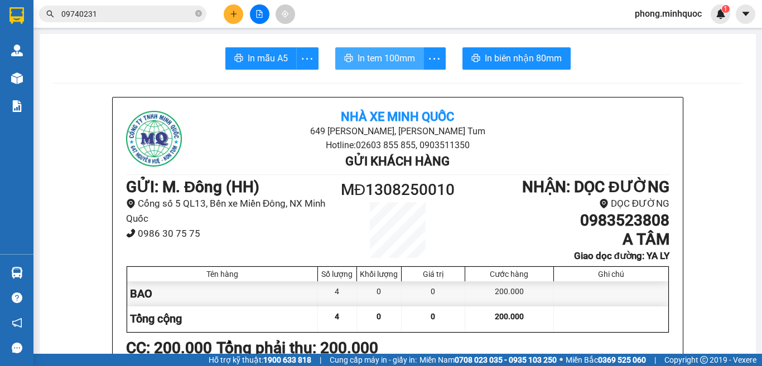
click at [362, 61] on span "In tem 100mm" at bounding box center [386, 58] width 57 height 14
click at [200, 13] on icon "close-circle" at bounding box center [198, 13] width 7 height 7
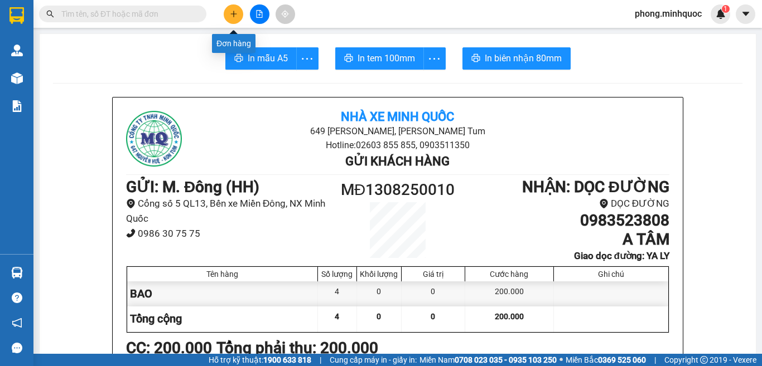
click at [227, 8] on button at bounding box center [234, 14] width 20 height 20
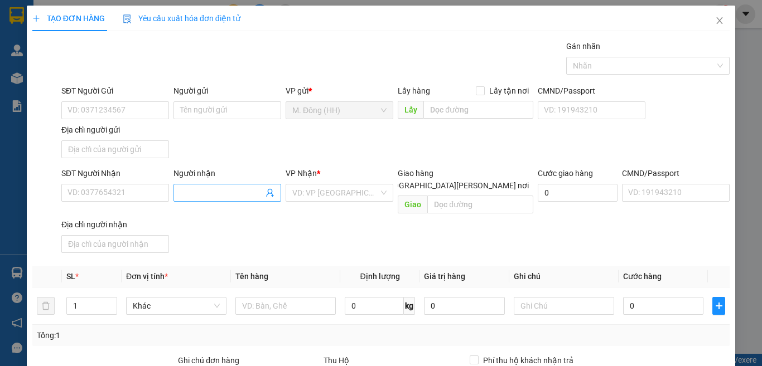
click at [202, 191] on input "Người nhận" at bounding box center [221, 193] width 83 height 12
type input "B 1 TÀI 2"
click at [110, 195] on input "SĐT Người Nhận" at bounding box center [115, 193] width 108 height 18
type input "0387128737"
click at [327, 194] on input "search" at bounding box center [335, 193] width 86 height 17
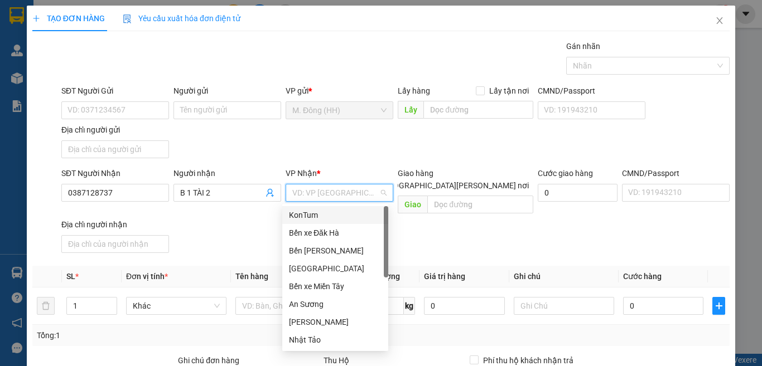
click at [327, 212] on div "KonTum" at bounding box center [335, 215] width 93 height 12
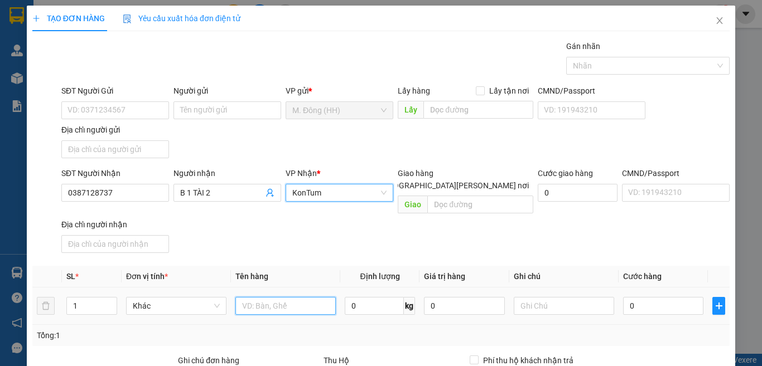
click at [295, 298] on input "text" at bounding box center [285, 306] width 100 height 18
type input "49AF-00944"
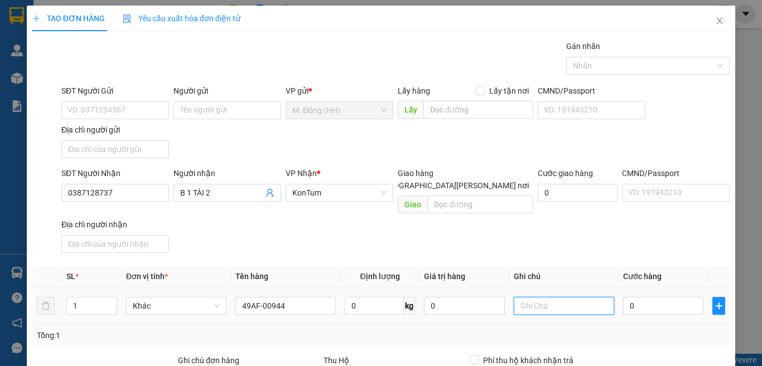
click at [551, 297] on input "text" at bounding box center [564, 306] width 100 height 18
type input "PV KT THU=500"
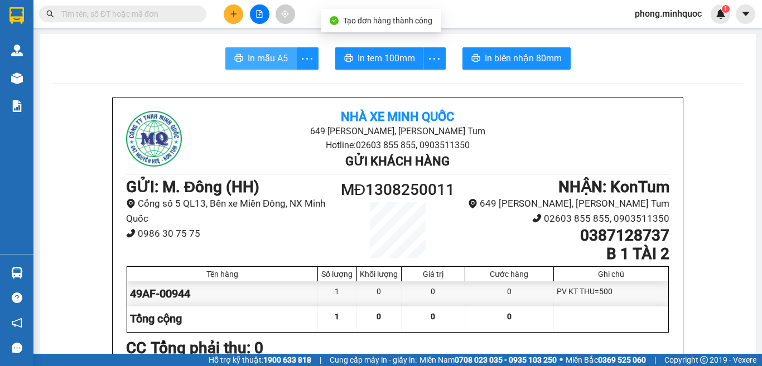
click at [253, 59] on span "In mẫu A5" at bounding box center [268, 58] width 40 height 14
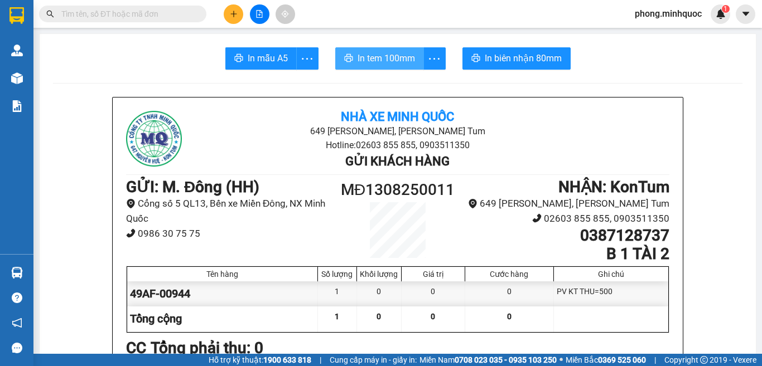
click at [375, 61] on span "In tem 100mm" at bounding box center [386, 58] width 57 height 14
click at [162, 20] on input "text" at bounding box center [127, 14] width 132 height 12
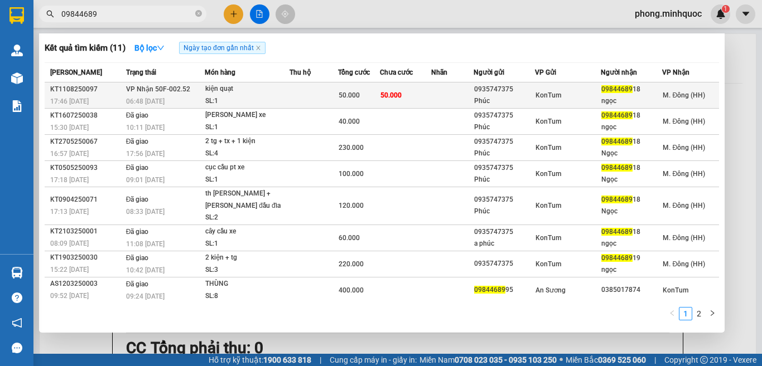
type input "09844689"
click at [434, 95] on td at bounding box center [452, 96] width 42 height 26
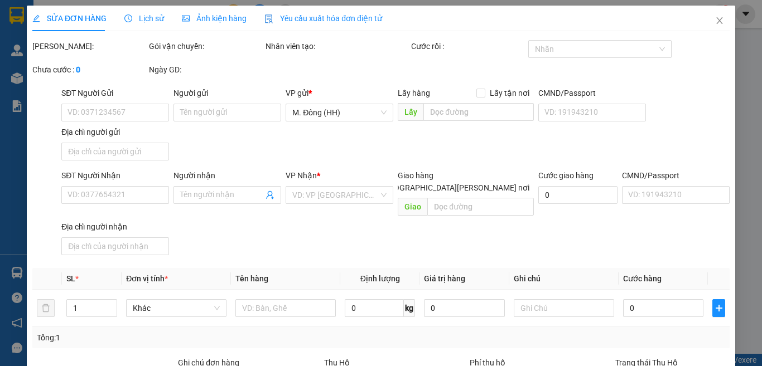
type input "0935747375"
type input "Phúc"
type input "0984468918"
type input "ngọc"
type input "50.000"
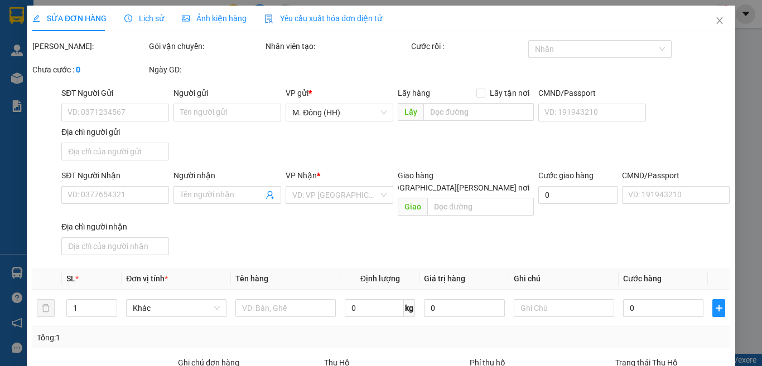
type input "50.000"
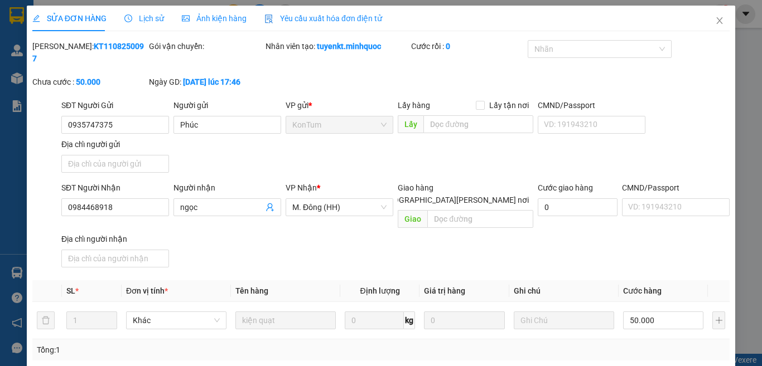
type input "07976522"
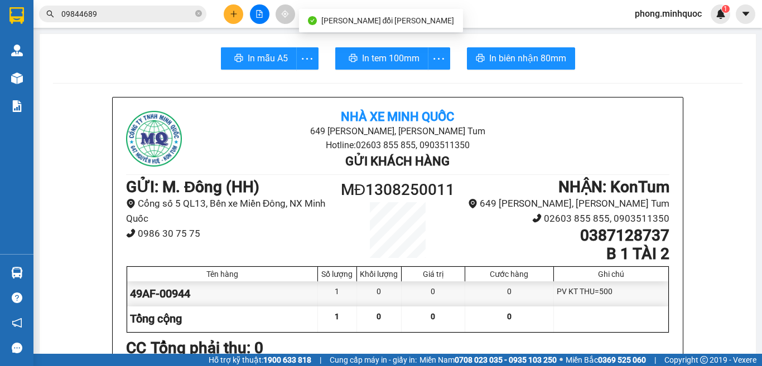
click at [144, 16] on input "09844689" at bounding box center [127, 14] width 132 height 12
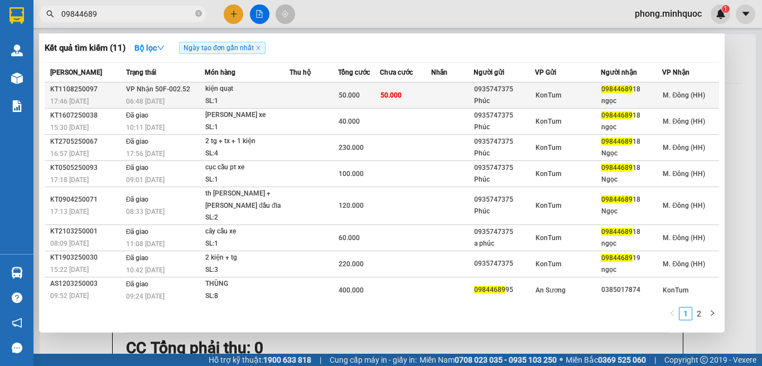
click at [270, 96] on div "SL: 1" at bounding box center [247, 101] width 84 height 12
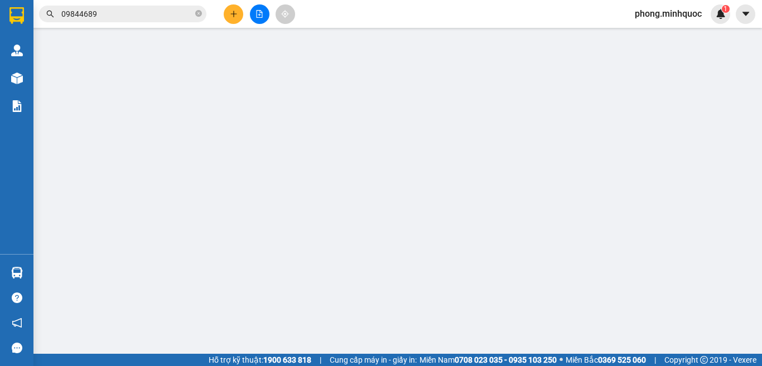
type input "0935747375"
type input "Phúc"
type input "0984468918"
type input "ngọc"
type input "0797652217-THIÊN"
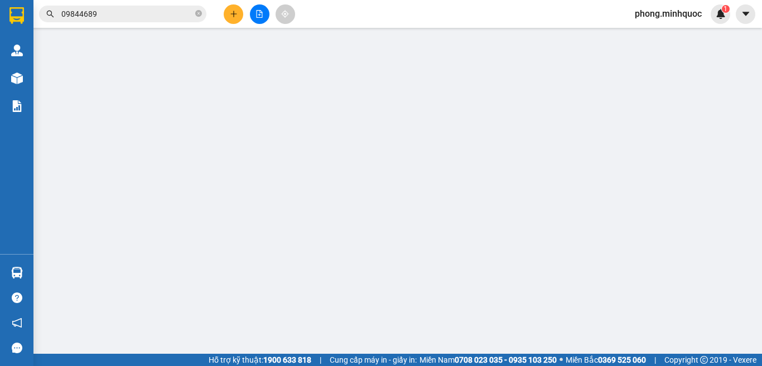
type input "50.000"
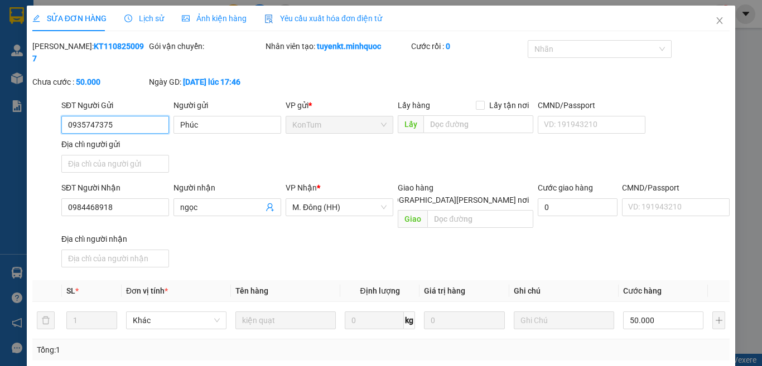
type input "0"
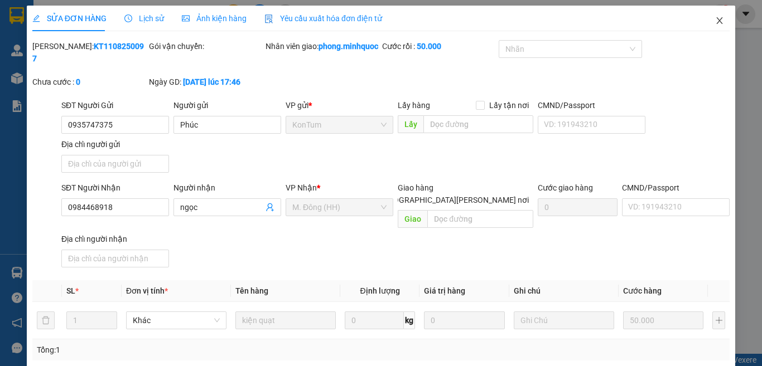
click at [715, 20] on icon "close" at bounding box center [719, 20] width 9 height 9
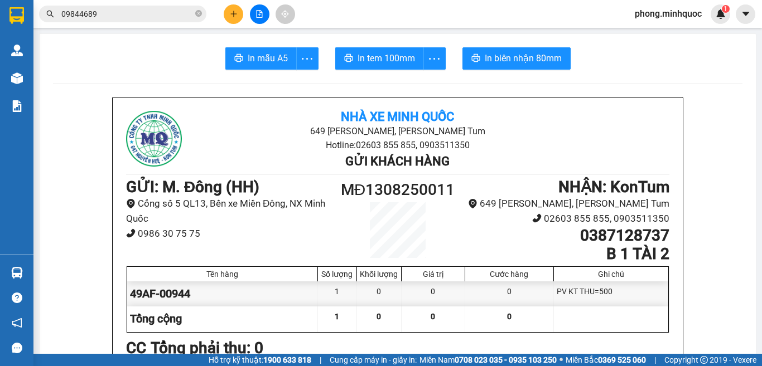
click at [231, 15] on icon "plus" at bounding box center [234, 14] width 8 height 8
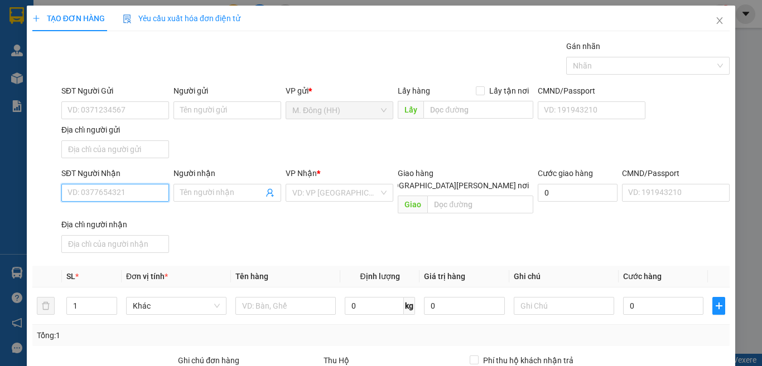
click at [99, 189] on input "SĐT Người Nhận" at bounding box center [115, 193] width 108 height 18
type input "0915579126"
click at [102, 214] on div "0915579126 - nk gia đình" at bounding box center [113, 215] width 93 height 12
type input "nk gia đình"
type input "0915579126"
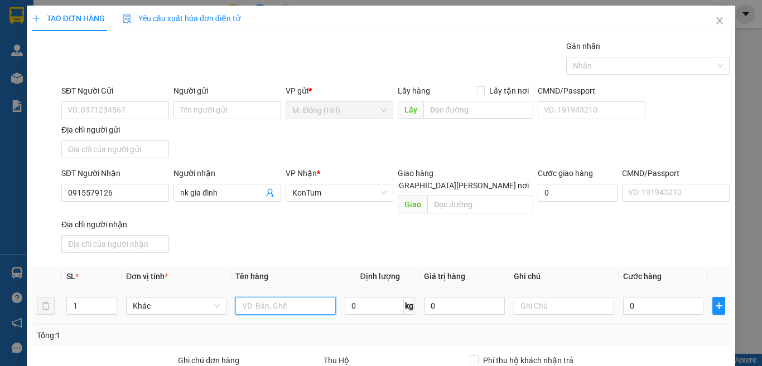
click at [281, 297] on input "text" at bounding box center [285, 306] width 100 height 18
type input "HỘP"
click at [658, 297] on input "0" at bounding box center [663, 306] width 80 height 18
type input "4"
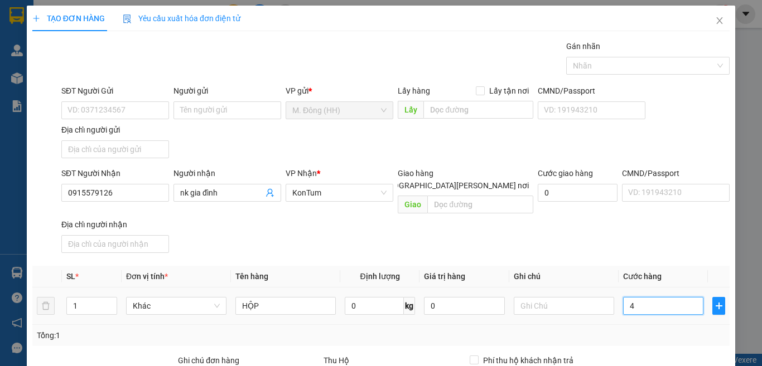
type input "4"
type input "40"
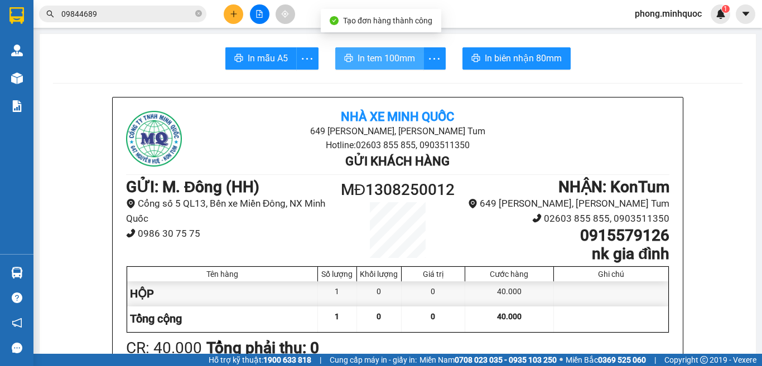
click at [375, 61] on span "In tem 100mm" at bounding box center [386, 58] width 57 height 14
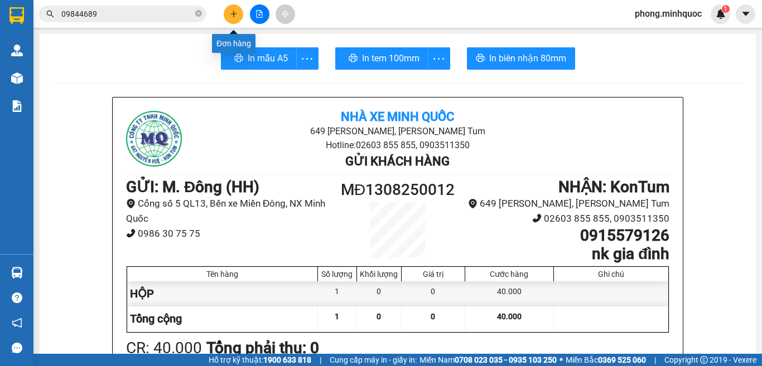
click at [231, 9] on button at bounding box center [234, 14] width 20 height 20
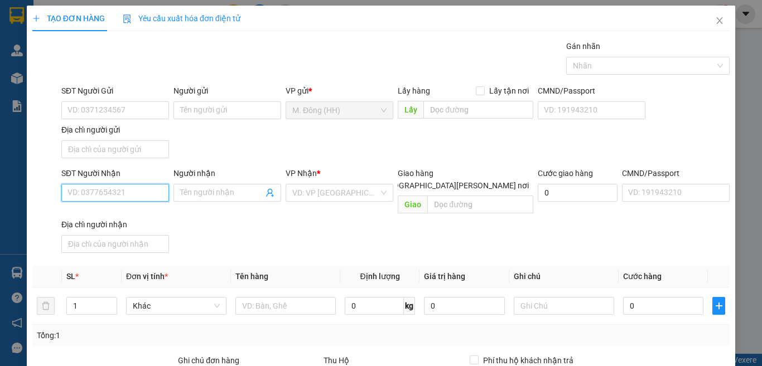
click at [79, 187] on input "SĐT Người Nhận" at bounding box center [115, 193] width 108 height 18
click at [89, 213] on div "0332966699 - an phát" at bounding box center [113, 215] width 93 height 12
type input "0332966699"
type input "an phát"
type input "0332966699"
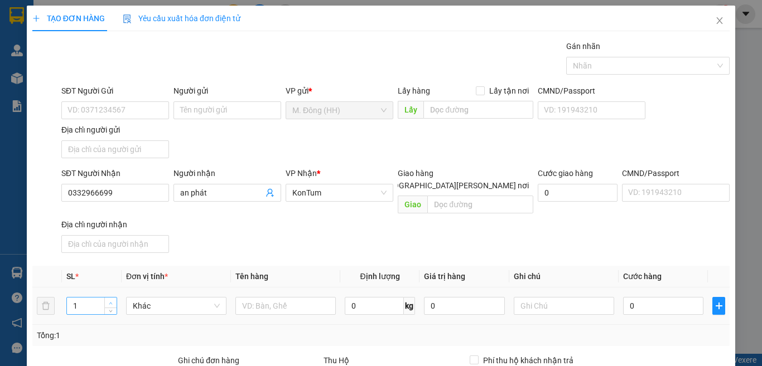
click at [109, 302] on icon "up" at bounding box center [111, 304] width 4 height 4
type input "2"
click at [236, 187] on input "an phát" at bounding box center [221, 193] width 83 height 12
type input "a"
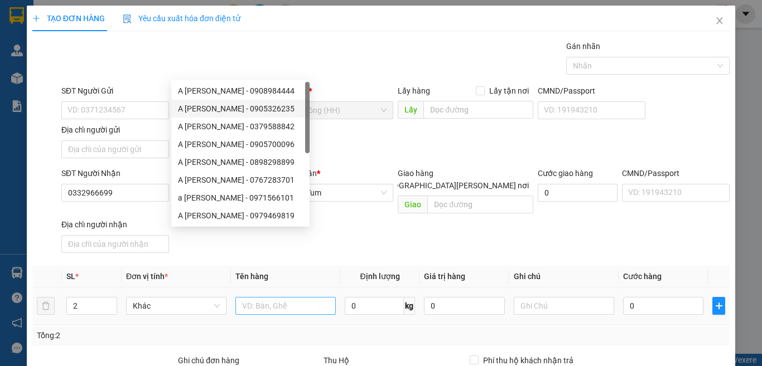
type input "A TRƯỜNG"
click at [315, 297] on input "text" at bounding box center [285, 306] width 100 height 18
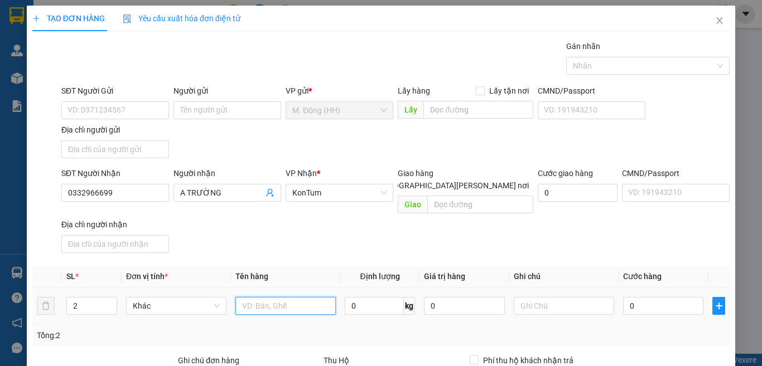
click at [272, 297] on input "text" at bounding box center [285, 306] width 100 height 18
type input "TG"
click at [667, 297] on input "0" at bounding box center [663, 306] width 80 height 18
type input "1"
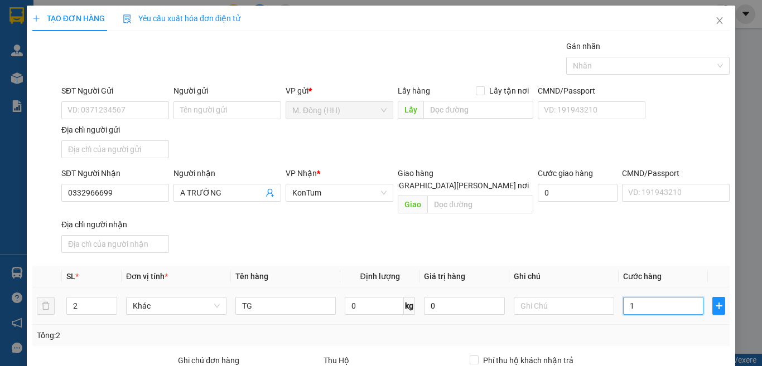
type input "1"
type input "10"
type input "100"
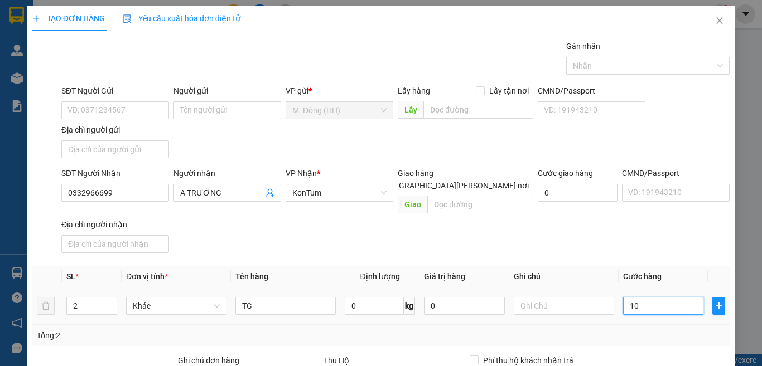
type input "100"
type input "100.000"
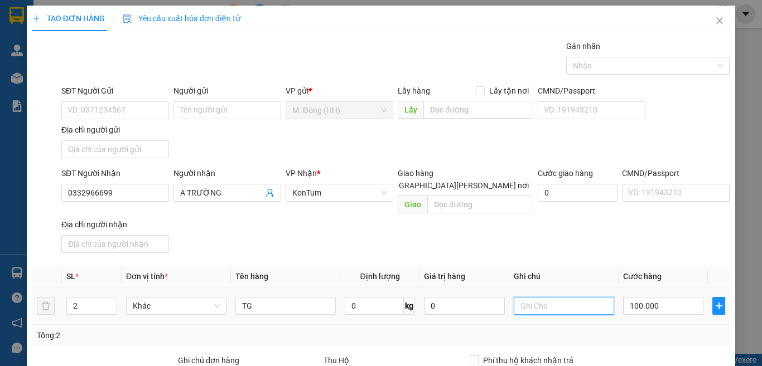
click at [562, 297] on input "text" at bounding box center [564, 306] width 100 height 18
type input "CC"
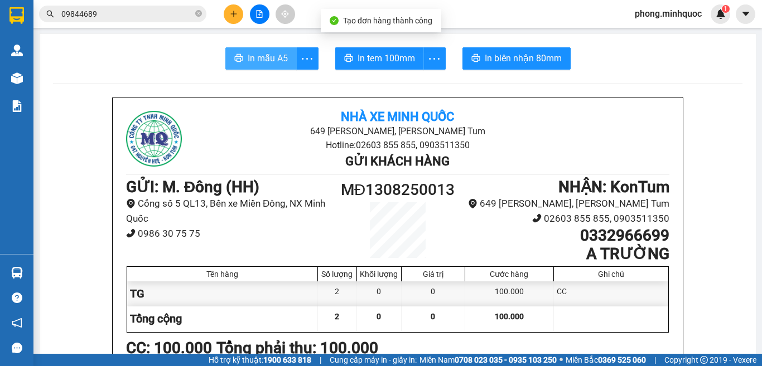
click at [253, 65] on span "In mẫu A5" at bounding box center [268, 58] width 40 height 14
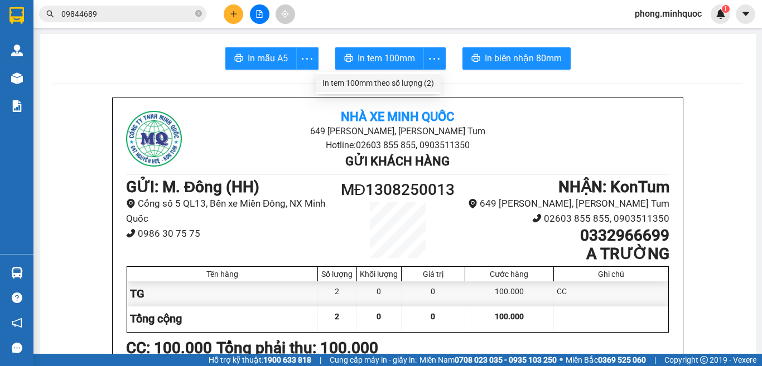
click at [429, 81] on div "In tem 100mm theo số lượng (2)" at bounding box center [378, 83] width 112 height 12
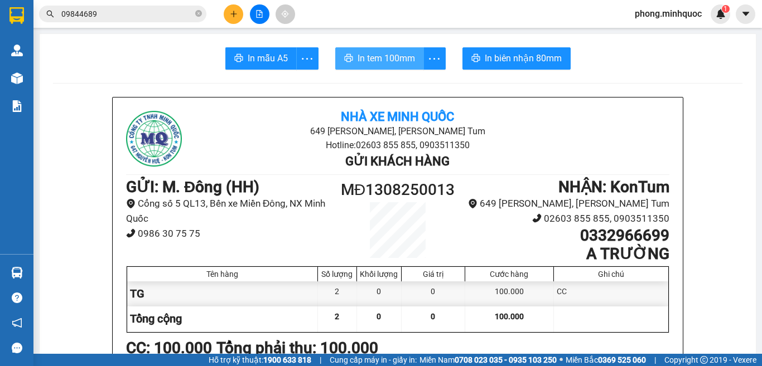
click at [385, 60] on span "In tem 100mm" at bounding box center [386, 58] width 57 height 14
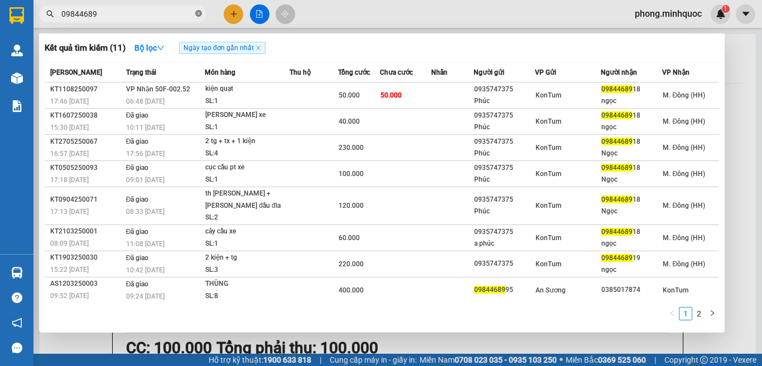
click at [200, 13] on icon "close-circle" at bounding box center [198, 13] width 7 height 7
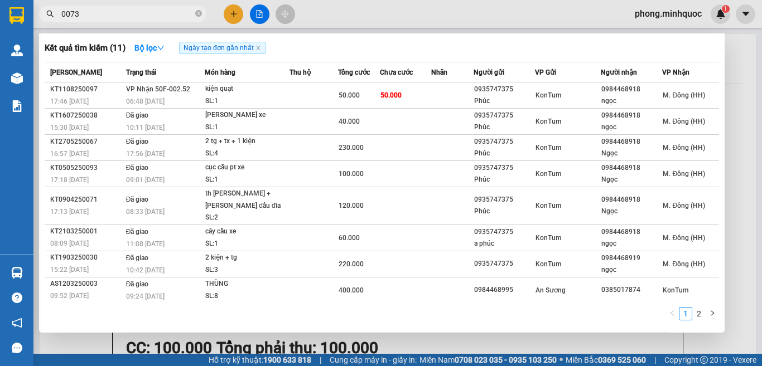
type input "00739"
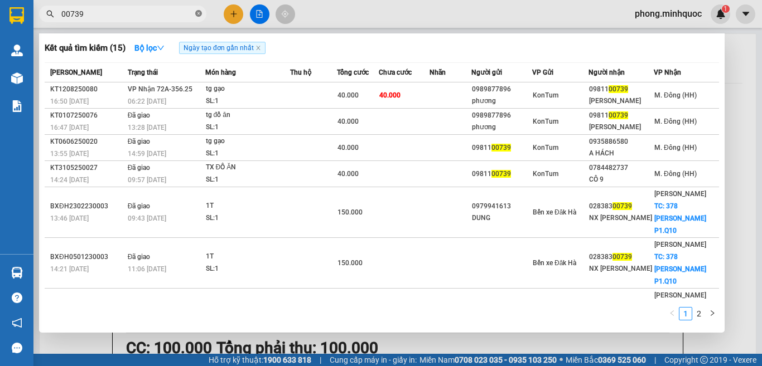
click at [197, 13] on icon "close-circle" at bounding box center [198, 13] width 7 height 7
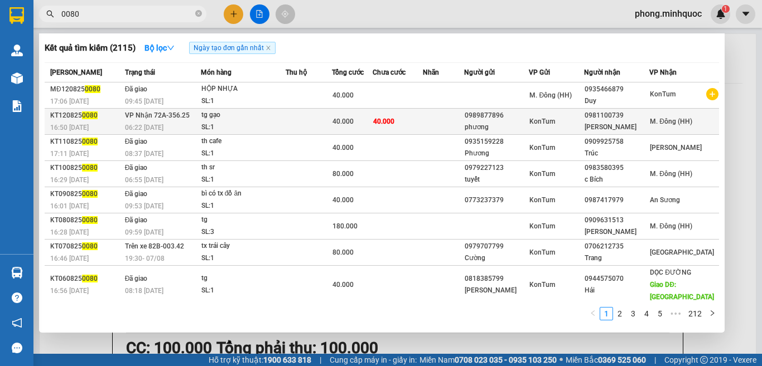
type input "0080"
click at [400, 129] on td "40.000" at bounding box center [398, 122] width 50 height 26
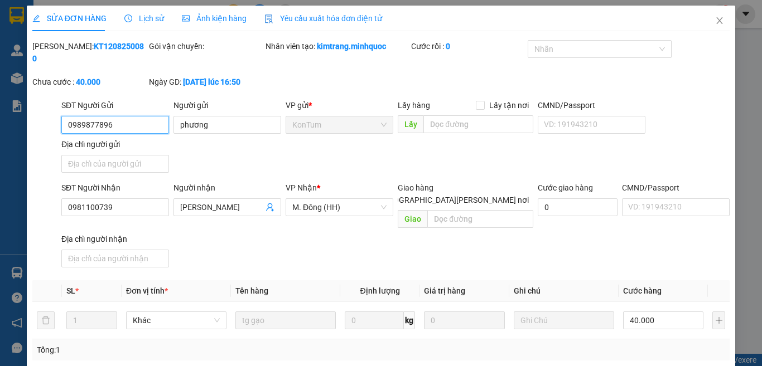
type input "0989877896"
type input "phương"
type input "0981100739"
type input "[PERSON_NAME]"
type input "40.000"
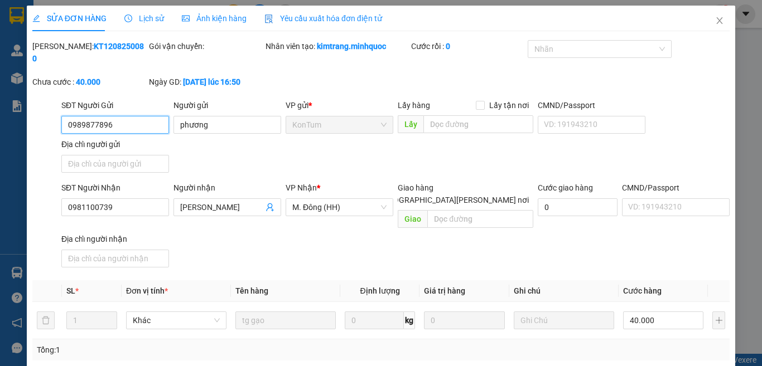
drag, startPoint x: 658, startPoint y: 304, endPoint x: 556, endPoint y: 324, distance: 104.5
type input "0"
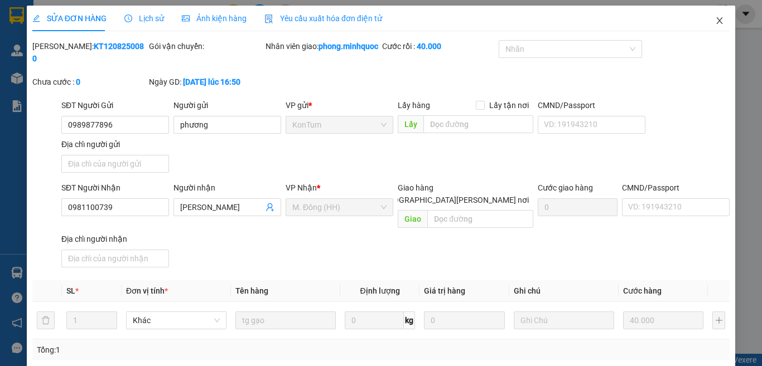
click at [715, 18] on icon "close" at bounding box center [719, 20] width 9 height 9
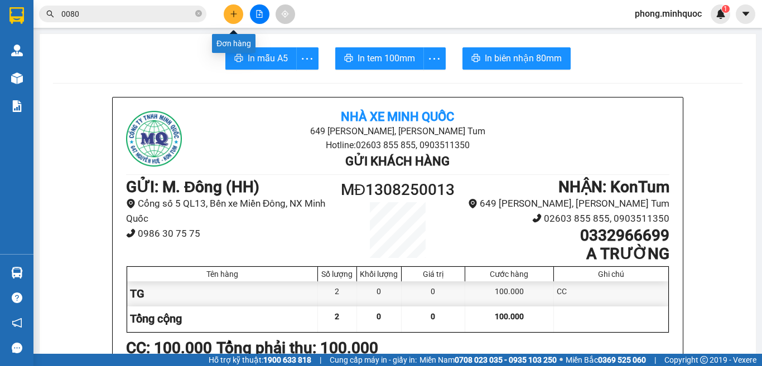
click at [231, 12] on icon "plus" at bounding box center [234, 14] width 8 height 8
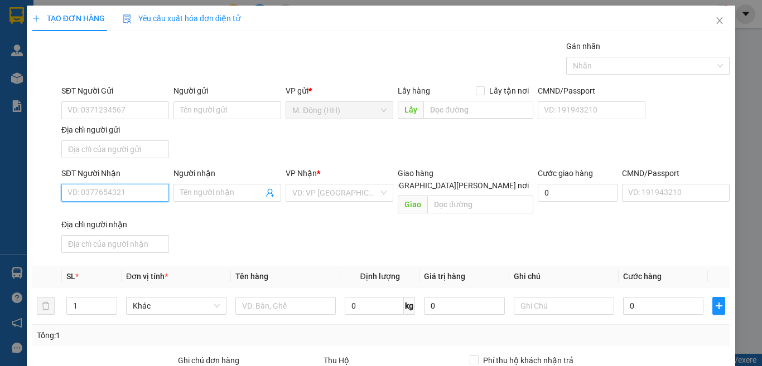
click at [105, 198] on input "SĐT Người Nhận" at bounding box center [115, 193] width 108 height 18
click at [103, 213] on div "0707110370 - SƠ NÊ" at bounding box center [113, 215] width 93 height 12
type input "0707110370"
type input "SƠ NÊ"
type input "0707110370"
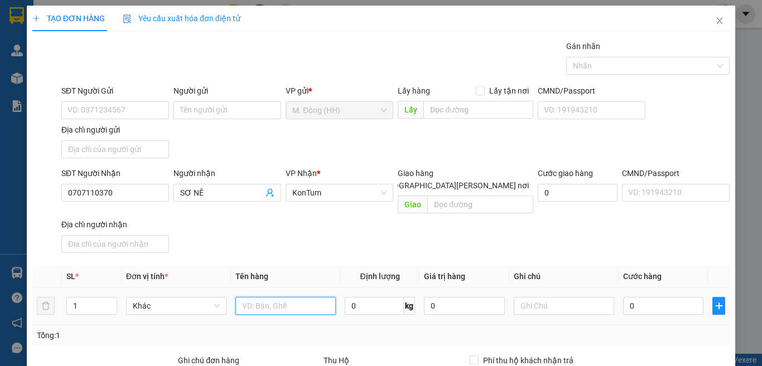
click at [291, 297] on input "text" at bounding box center [285, 306] width 100 height 18
type input "TG"
click at [651, 297] on input "0" at bounding box center [663, 306] width 80 height 18
type input "5"
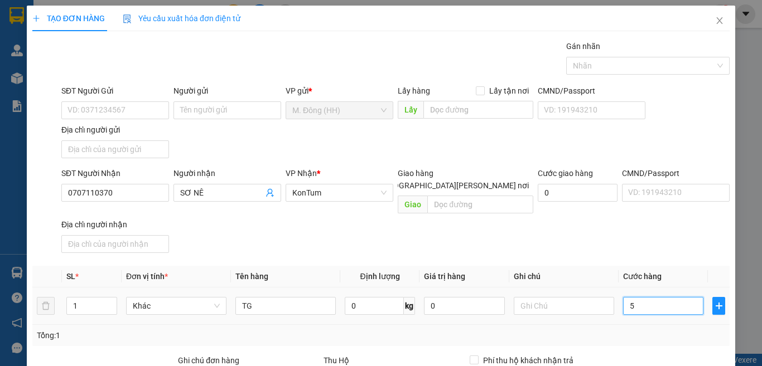
type input "5"
type input "50"
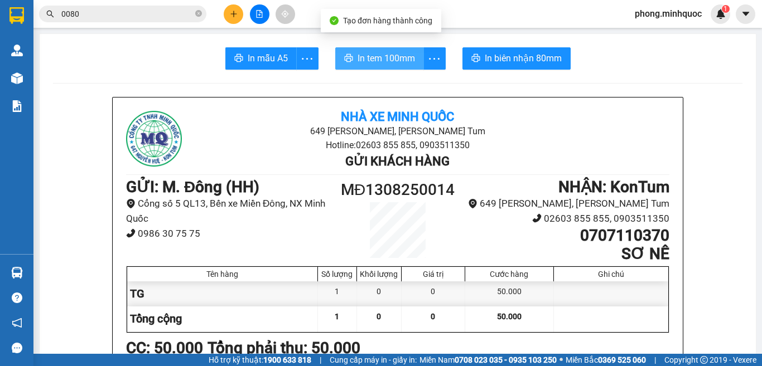
click at [373, 58] on span "In tem 100mm" at bounding box center [386, 58] width 57 height 14
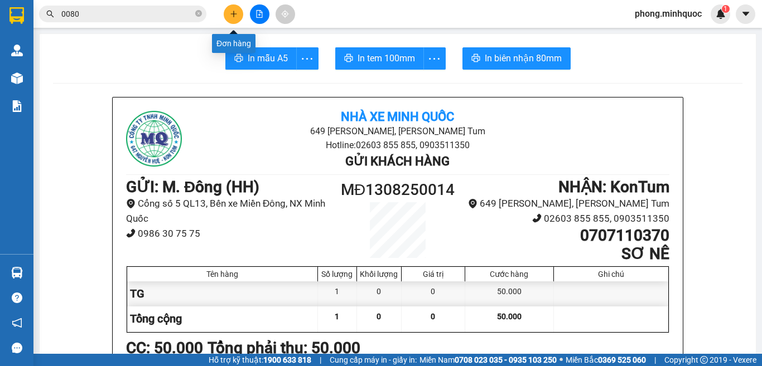
click at [231, 13] on icon "plus" at bounding box center [234, 14] width 8 height 8
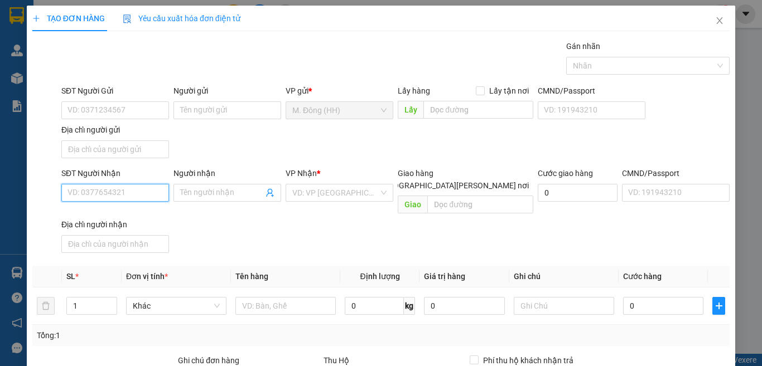
click at [143, 189] on input "SĐT Người Nhận" at bounding box center [115, 193] width 108 height 18
click at [118, 217] on div "0983787011 - Hiền" at bounding box center [122, 215] width 110 height 12
type input "0983787011"
type input "Hiền"
type input "0983787011"
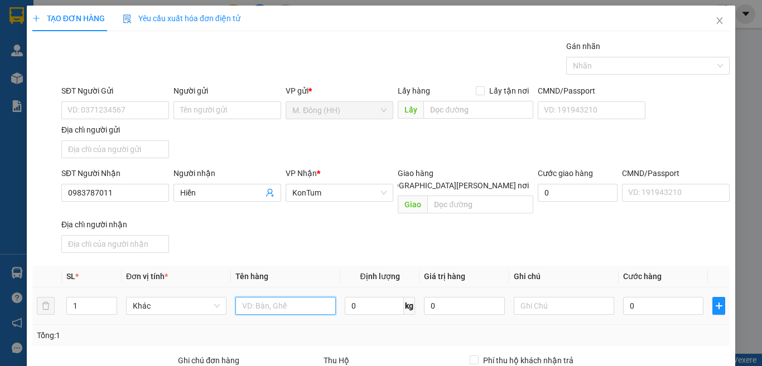
click at [268, 297] on input "text" at bounding box center [285, 306] width 100 height 18
type input "T"
click at [639, 297] on input "0" at bounding box center [663, 306] width 80 height 18
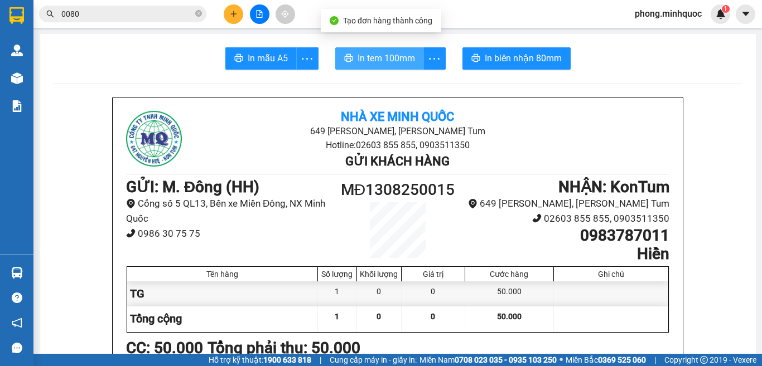
click at [383, 58] on span "In tem 100mm" at bounding box center [386, 58] width 57 height 14
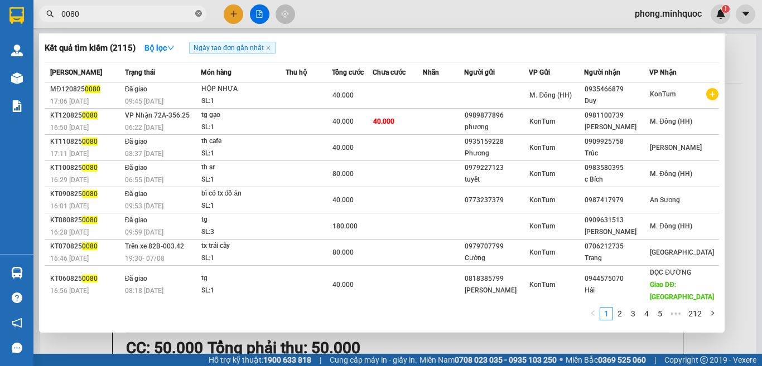
click at [199, 14] on icon "close-circle" at bounding box center [198, 13] width 7 height 7
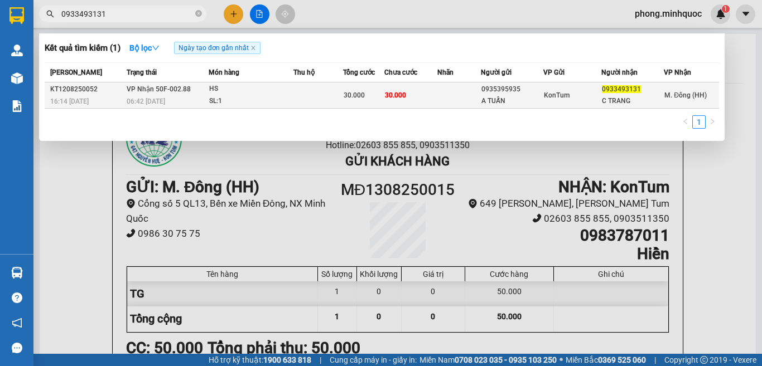
type input "0933493131"
click at [284, 89] on div "HS" at bounding box center [251, 89] width 84 height 12
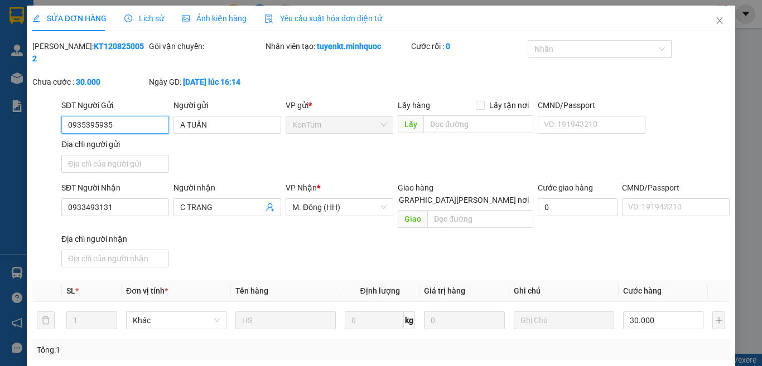
type input "0935395935"
type input "A TUẤN"
type input "0933493131"
type input "C TRANG"
type input "30.000"
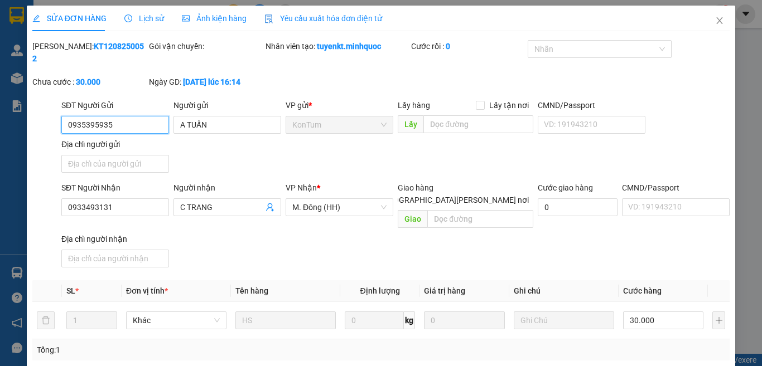
drag, startPoint x: 635, startPoint y: 304, endPoint x: 524, endPoint y: 312, distance: 111.3
type input "0"
